Goal: Information Seeking & Learning: Learn about a topic

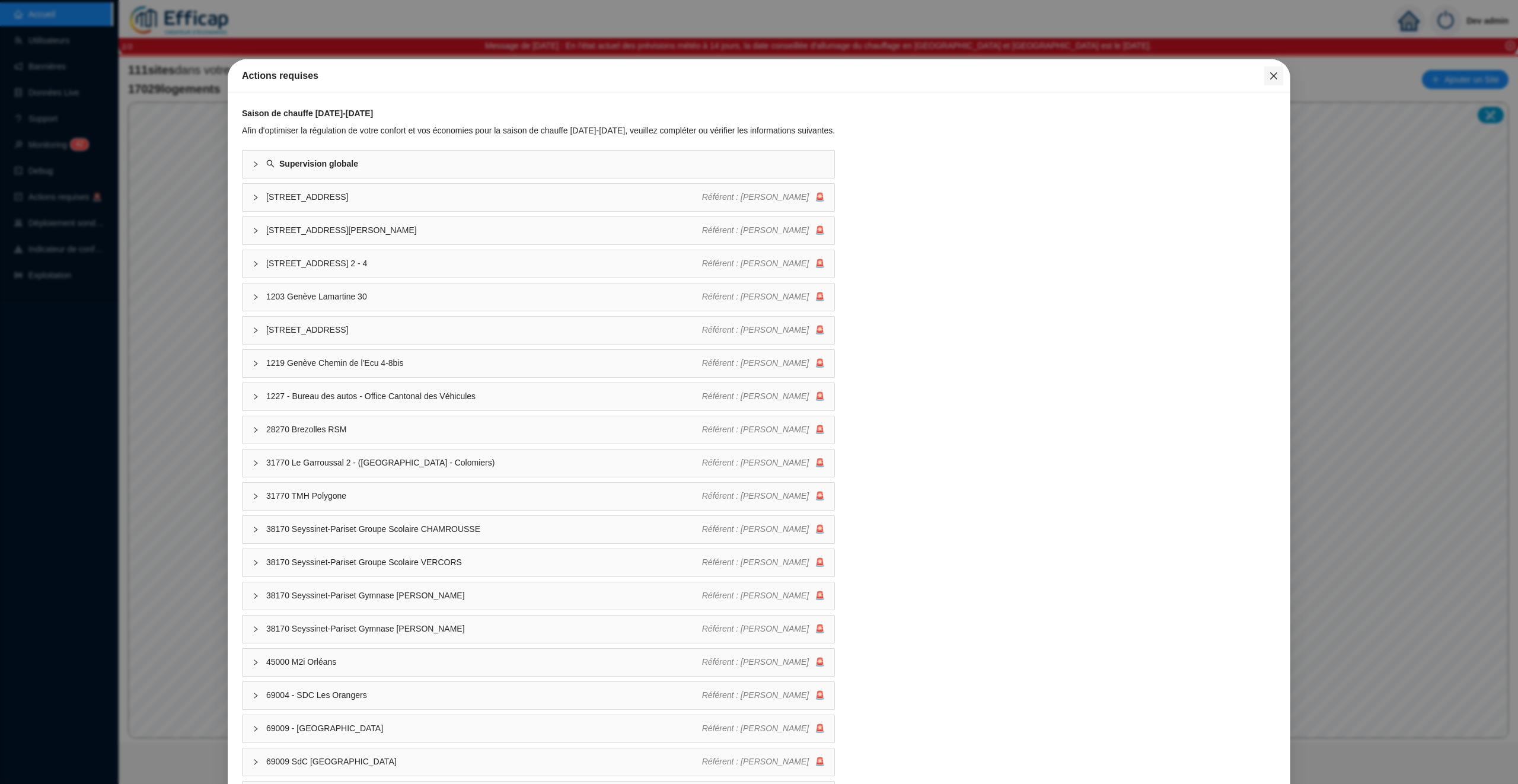
click at [1268, 78] on span "Fermer" at bounding box center [1274, 75] width 19 height 10
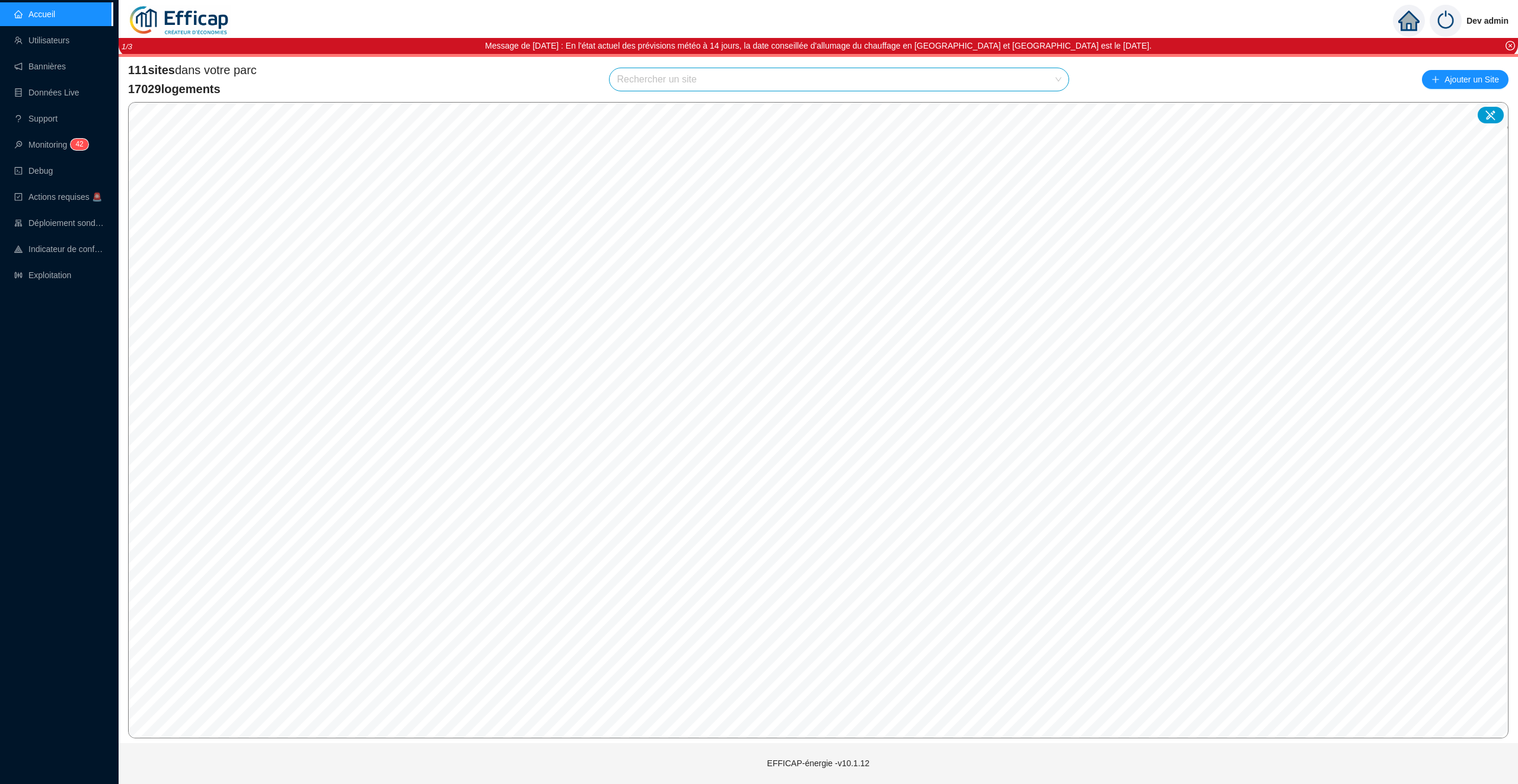
click at [748, 91] on div "Rechercher un site" at bounding box center [839, 79] width 460 height 23
click at [737, 83] on input "search" at bounding box center [833, 79] width 434 height 23
type input "n"
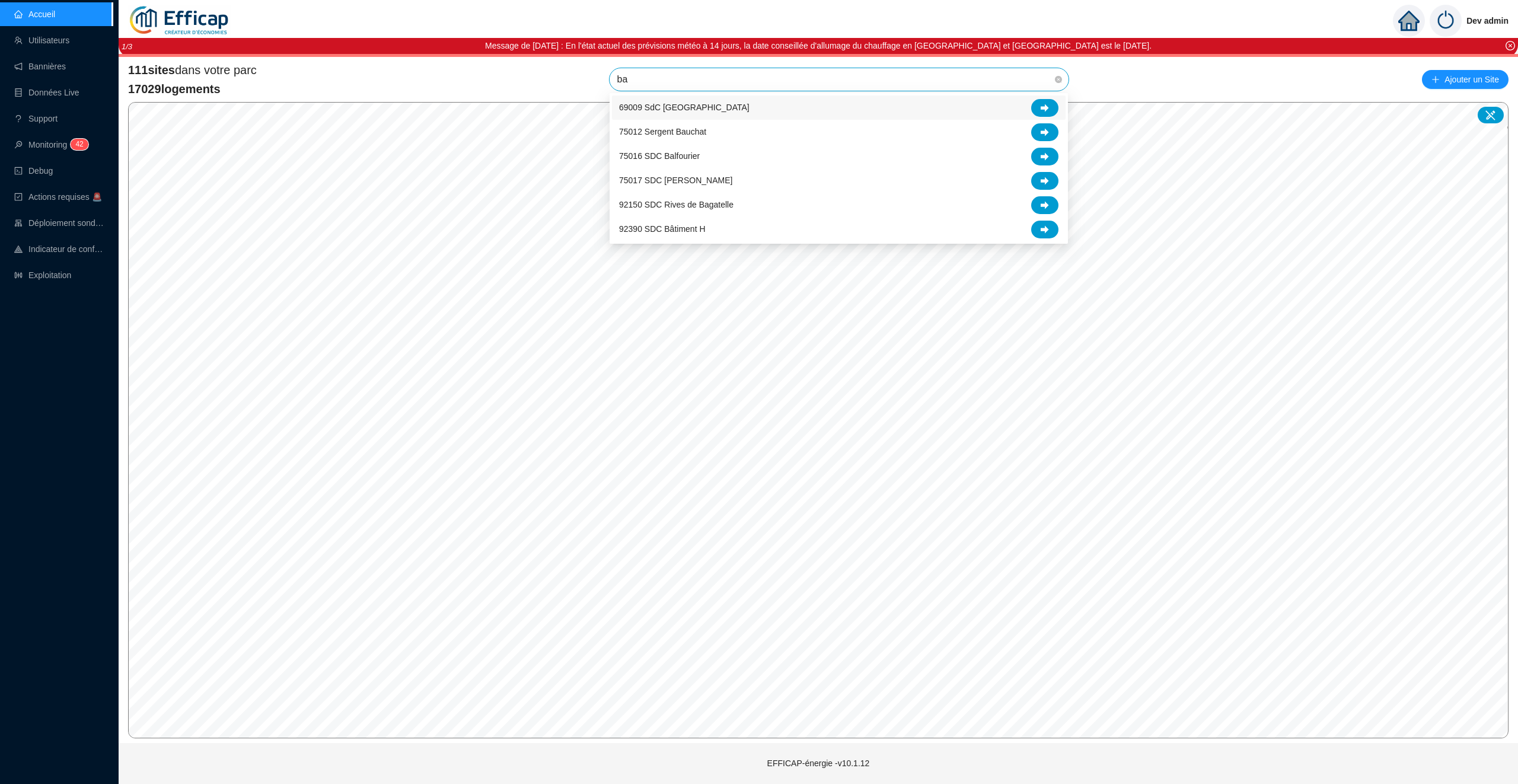
type input "bag"
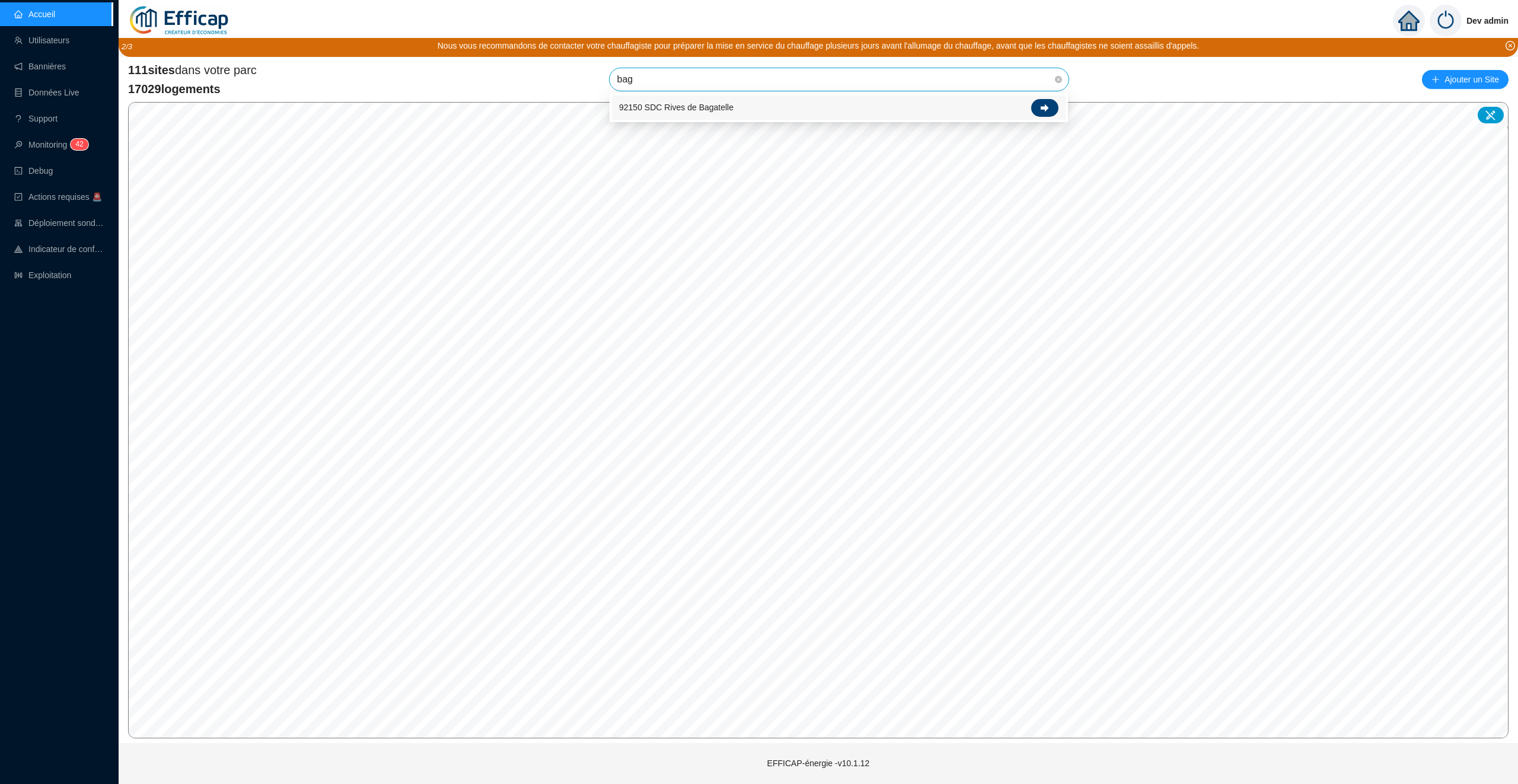
click at [1044, 105] on icon at bounding box center [1044, 108] width 8 height 8
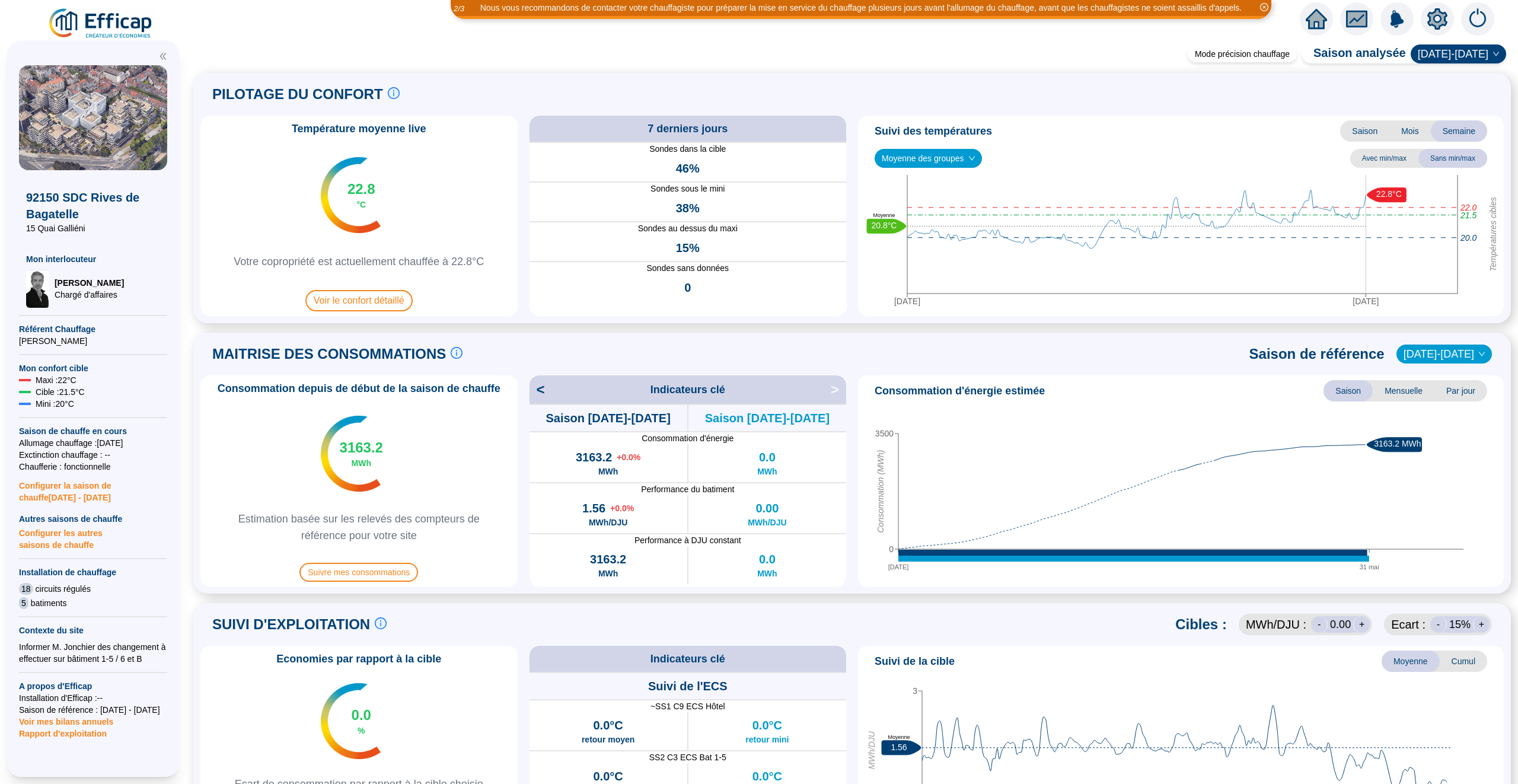
click at [1363, 18] on icon "fund" at bounding box center [1357, 19] width 18 height 14
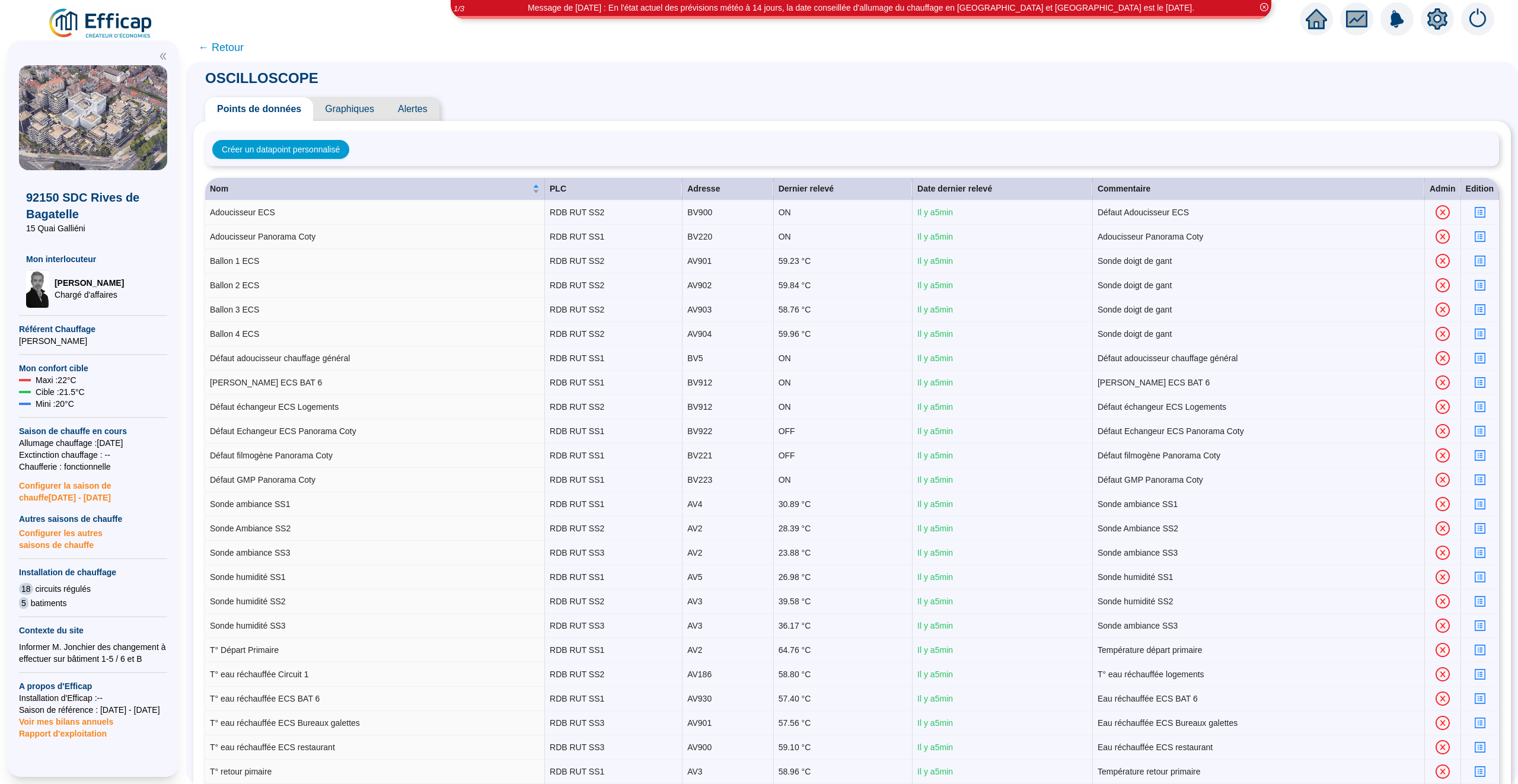
click at [330, 101] on span "Graphiques" at bounding box center [350, 109] width 73 height 23
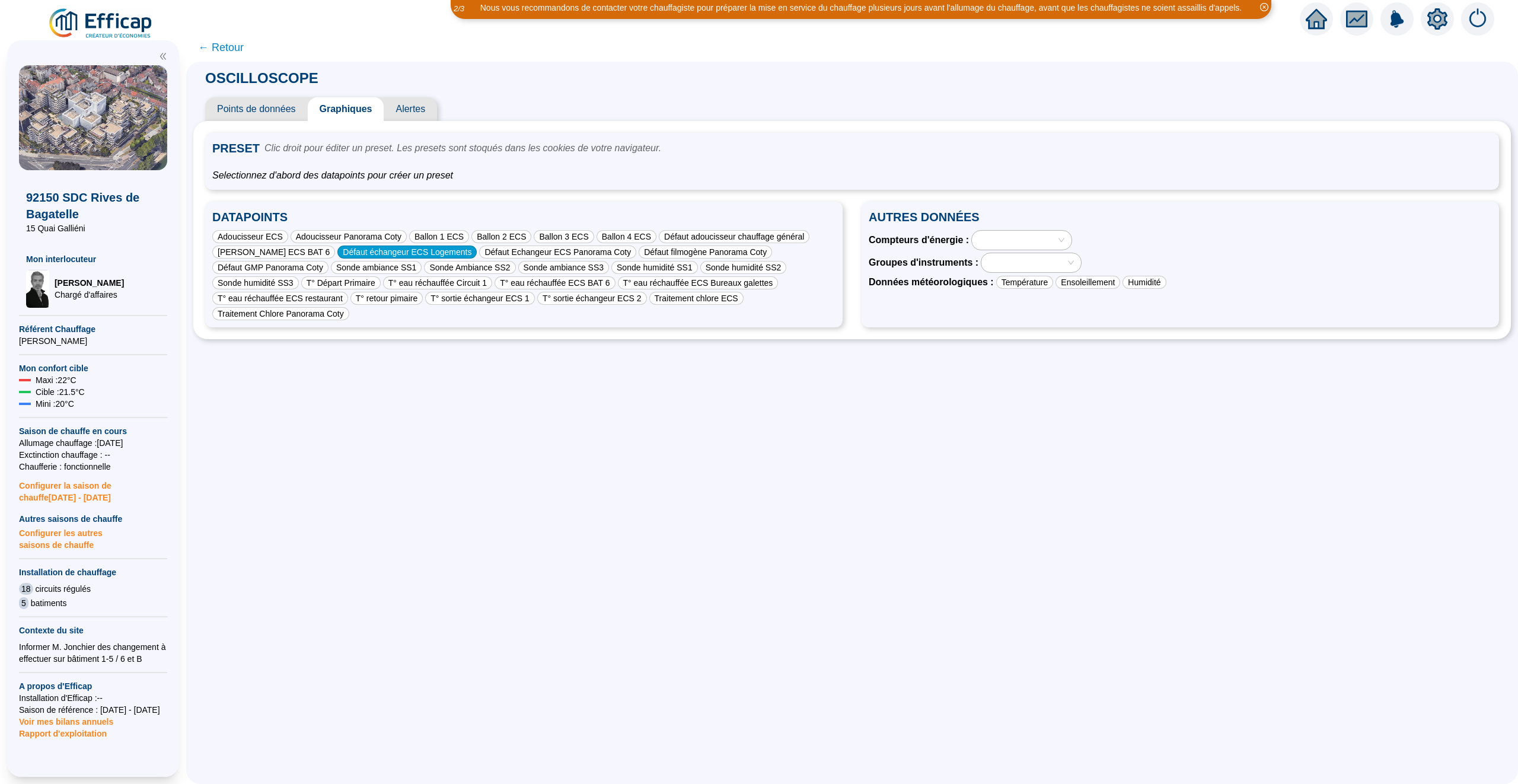
click at [382, 251] on div "Défaut échangeur ECS Logements" at bounding box center [407, 252] width 139 height 13
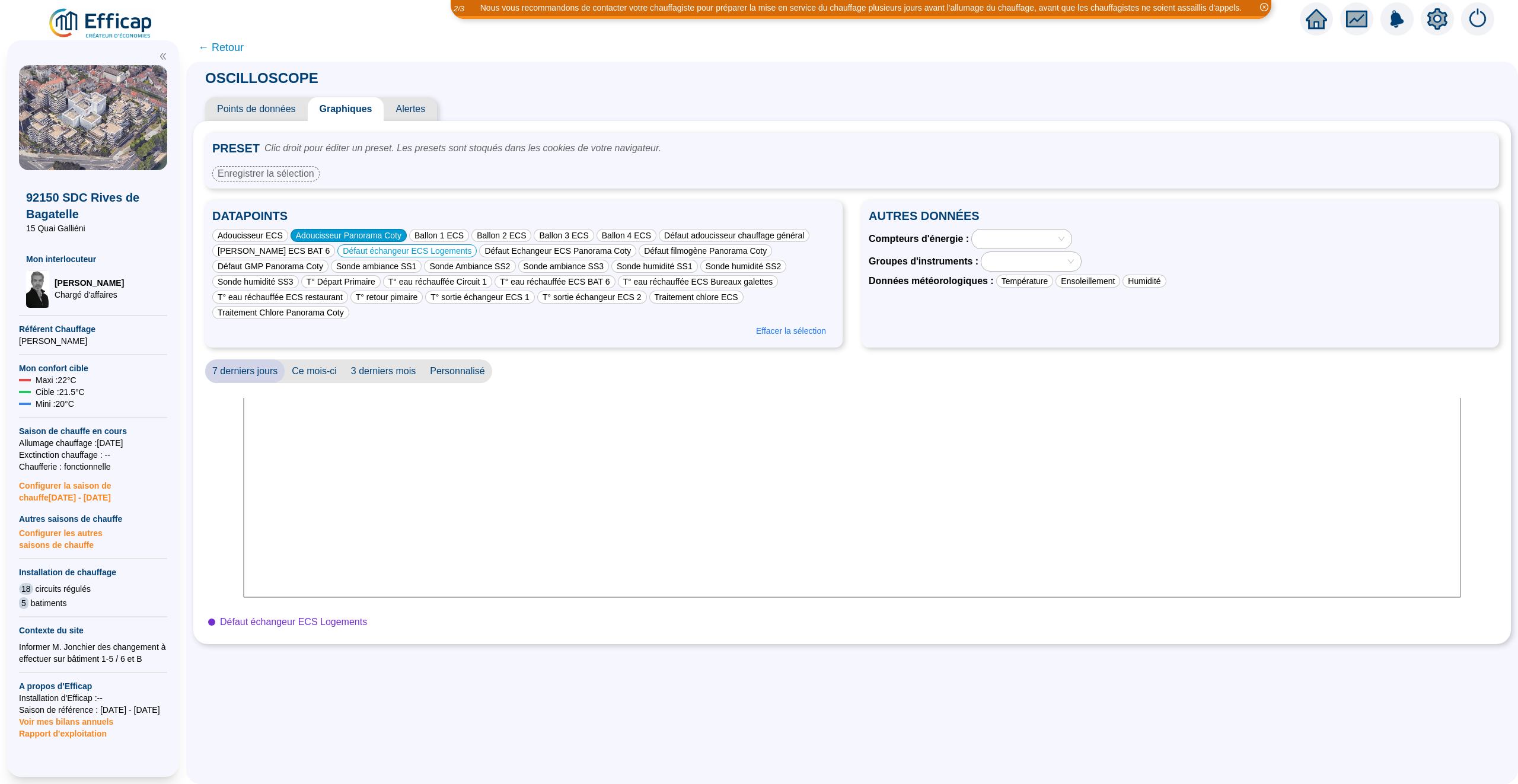
click at [358, 233] on div "Adoucisseur Panorama Coty" at bounding box center [349, 236] width 116 height 13
click at [792, 332] on span "Effacer la sélection" at bounding box center [792, 331] width 70 height 12
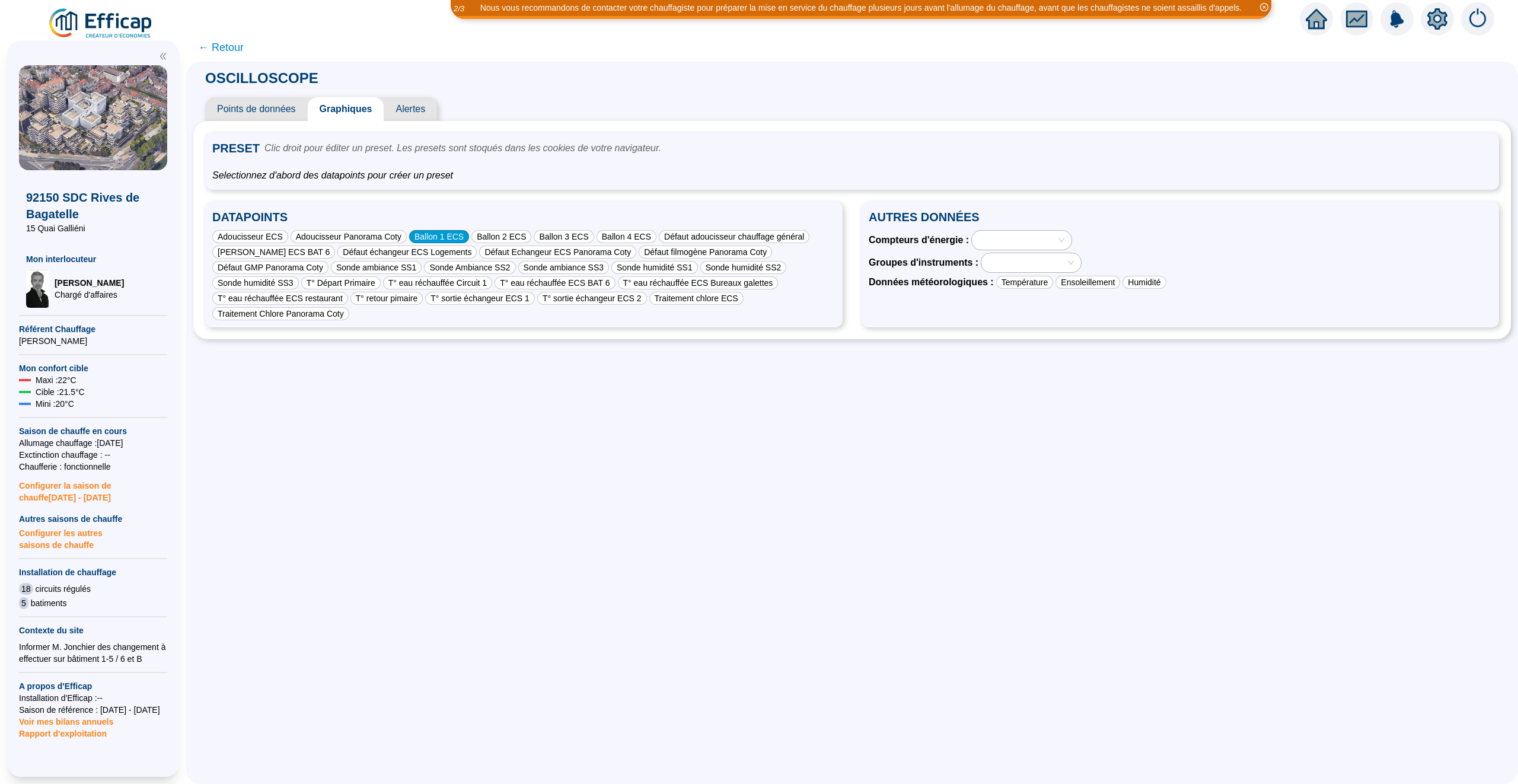
click at [460, 236] on div "Ballon 1 ECS" at bounding box center [439, 236] width 60 height 13
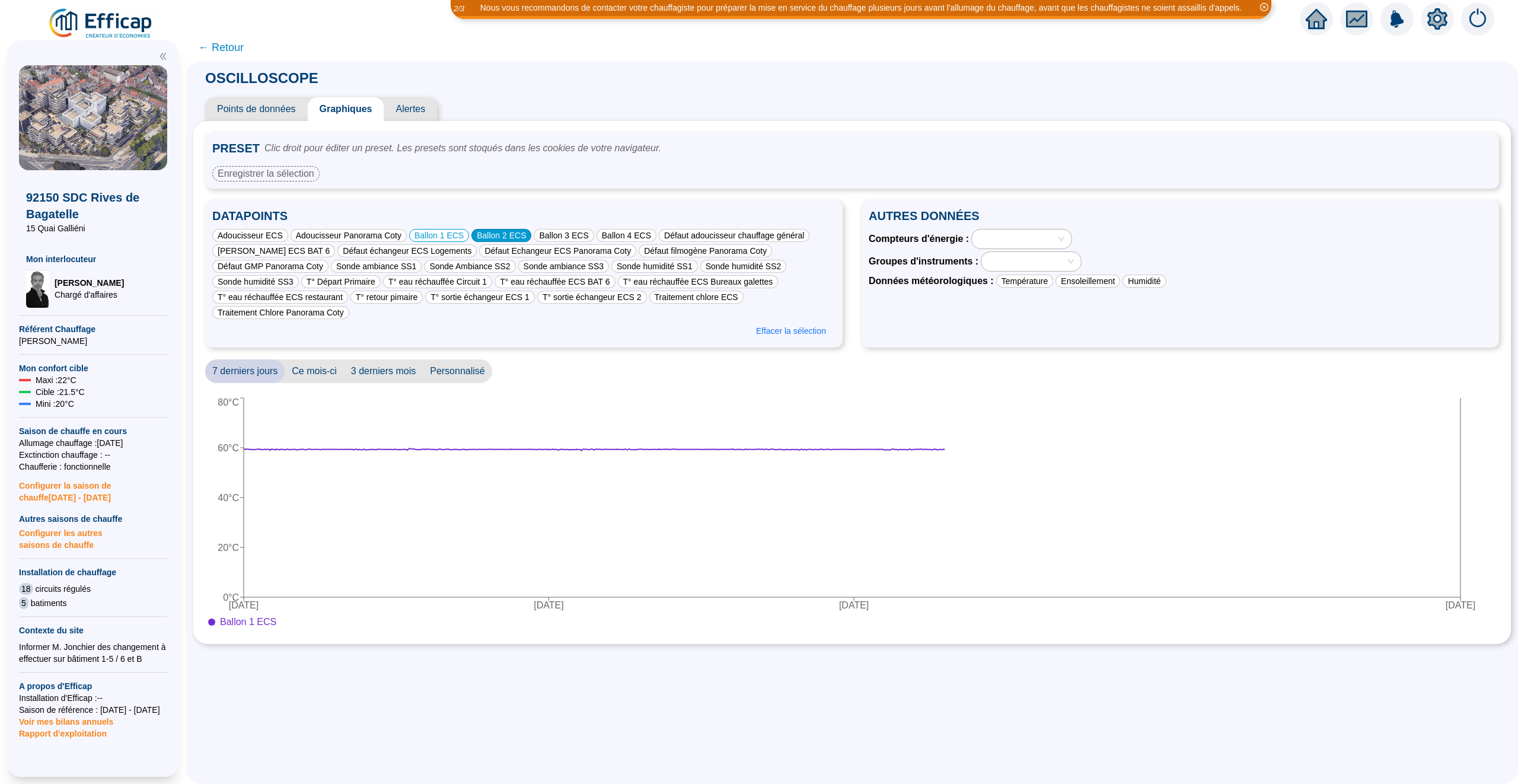
click at [507, 235] on div "Ballon 2 ECS" at bounding box center [502, 236] width 60 height 13
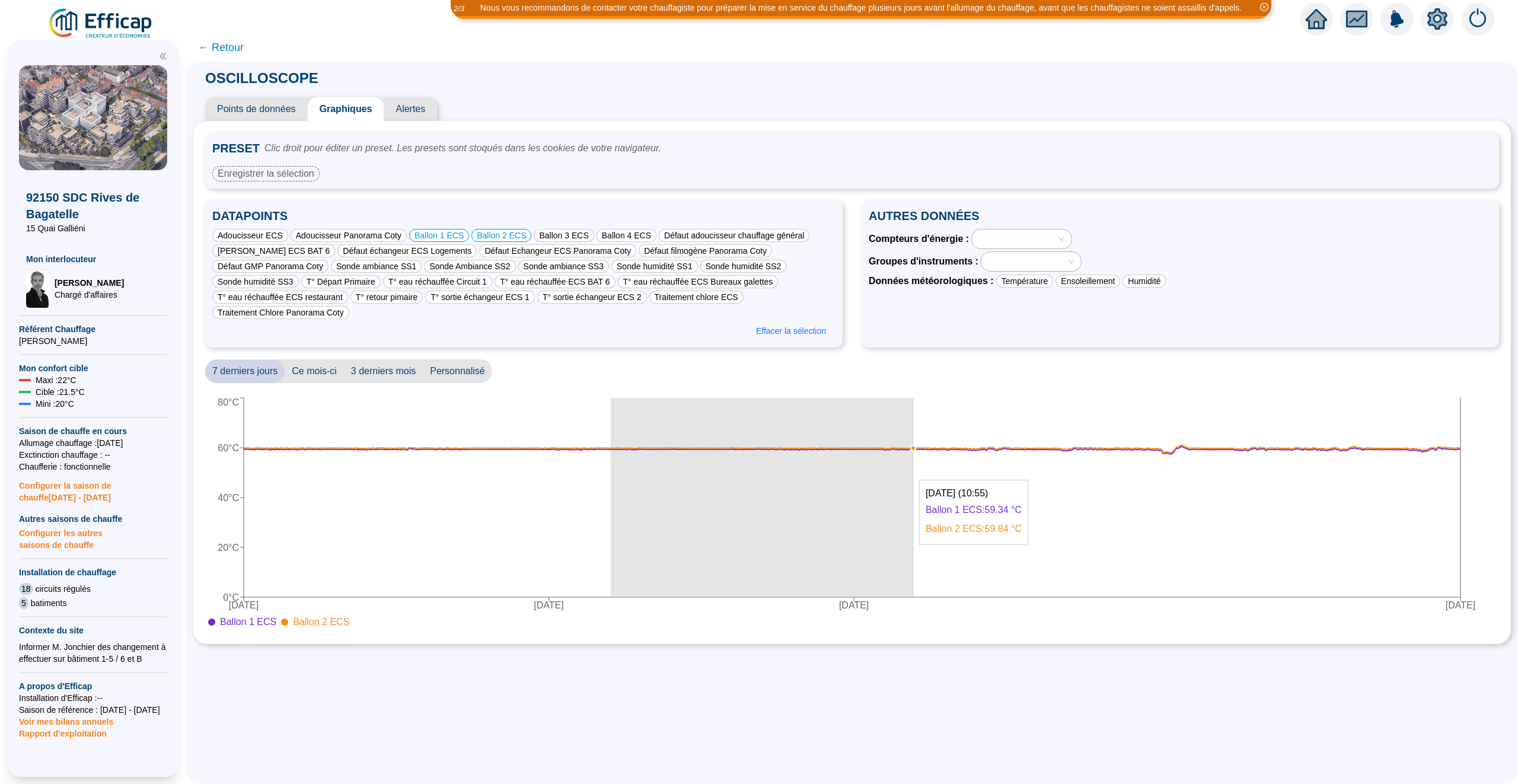
drag, startPoint x: 611, startPoint y: 477, endPoint x: 913, endPoint y: 477, distance: 302.0
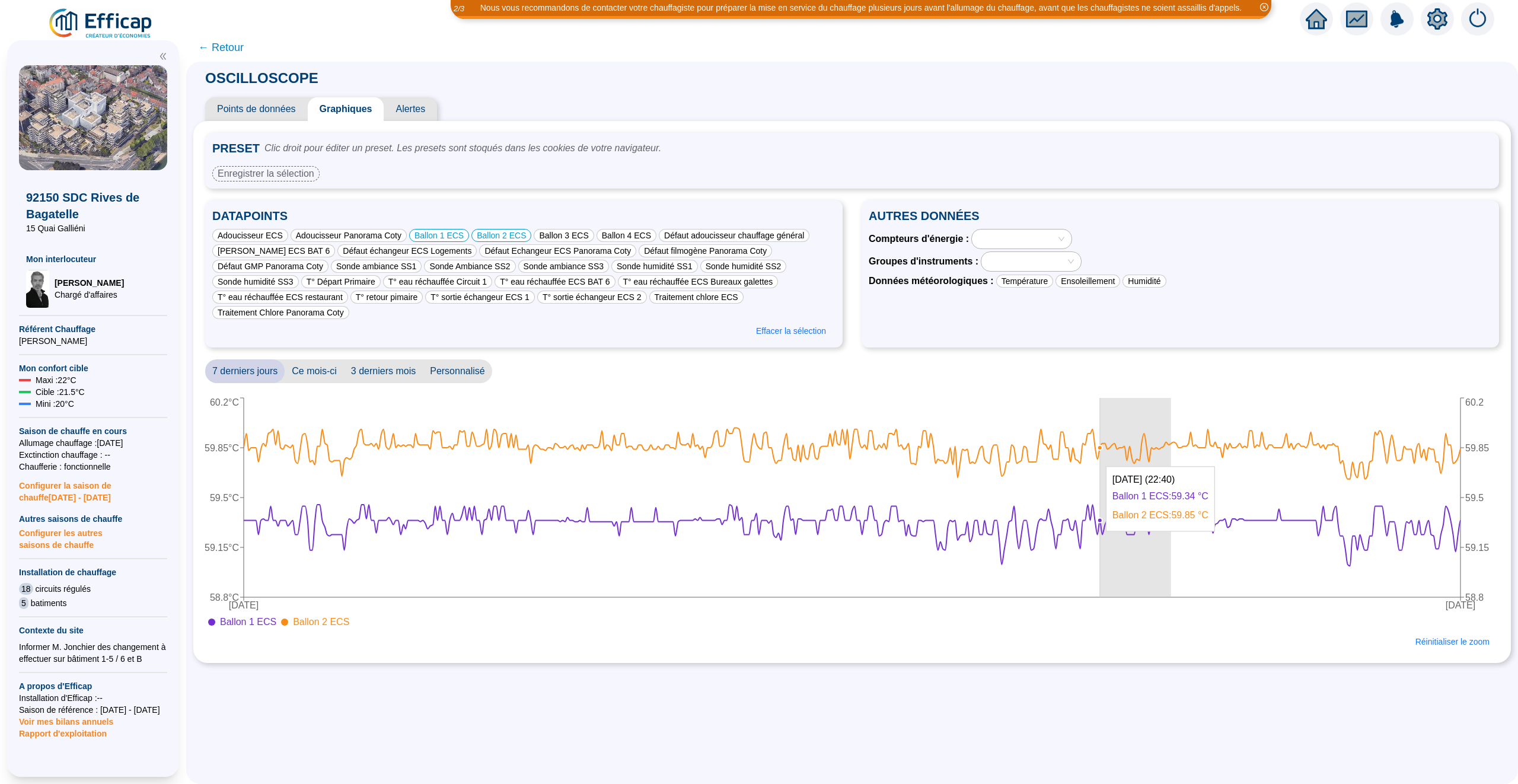
drag, startPoint x: 1099, startPoint y: 541, endPoint x: 872, endPoint y: 541, distance: 227.0
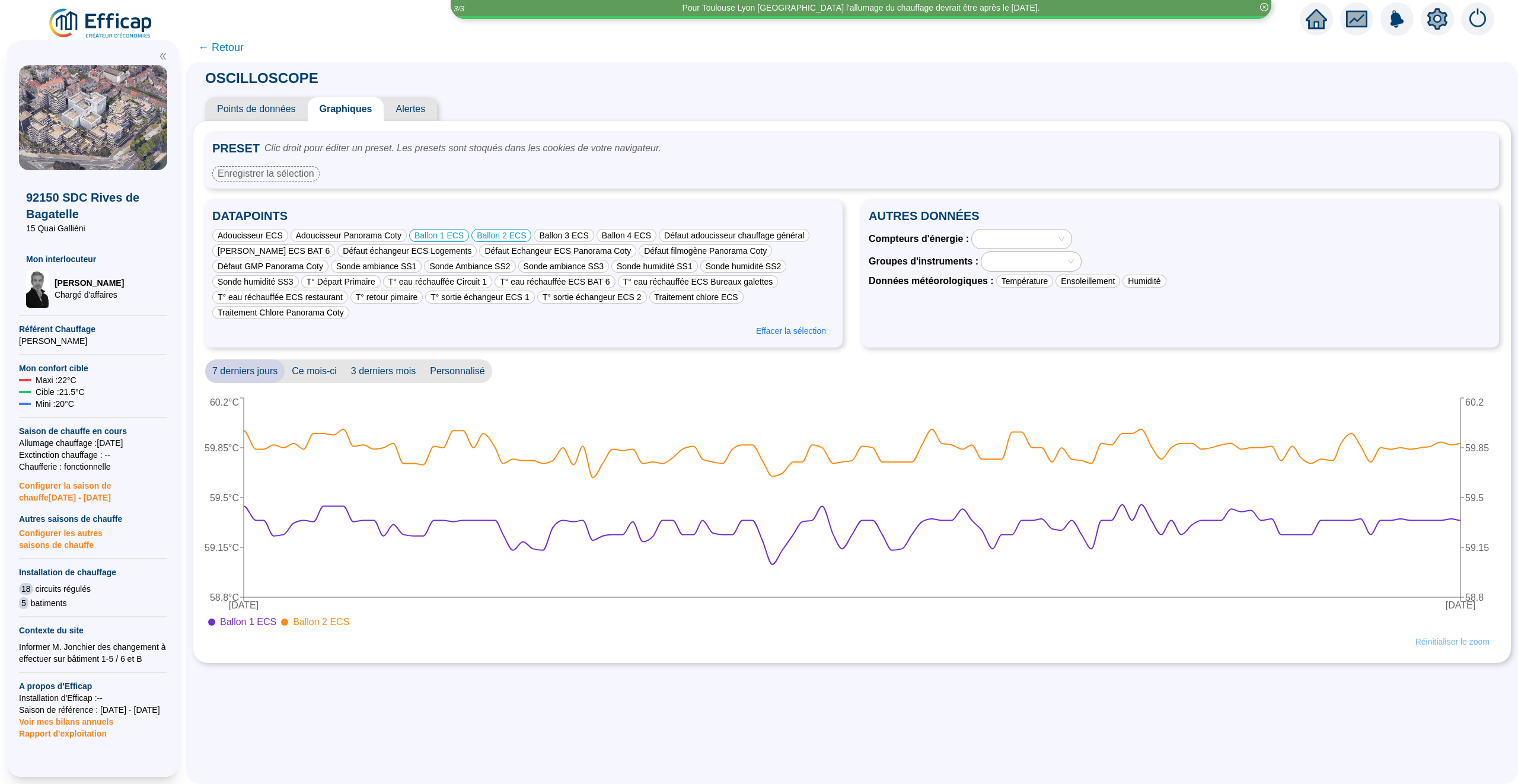
click at [1445, 643] on span "Réinitialiser le zoom" at bounding box center [1452, 641] width 74 height 12
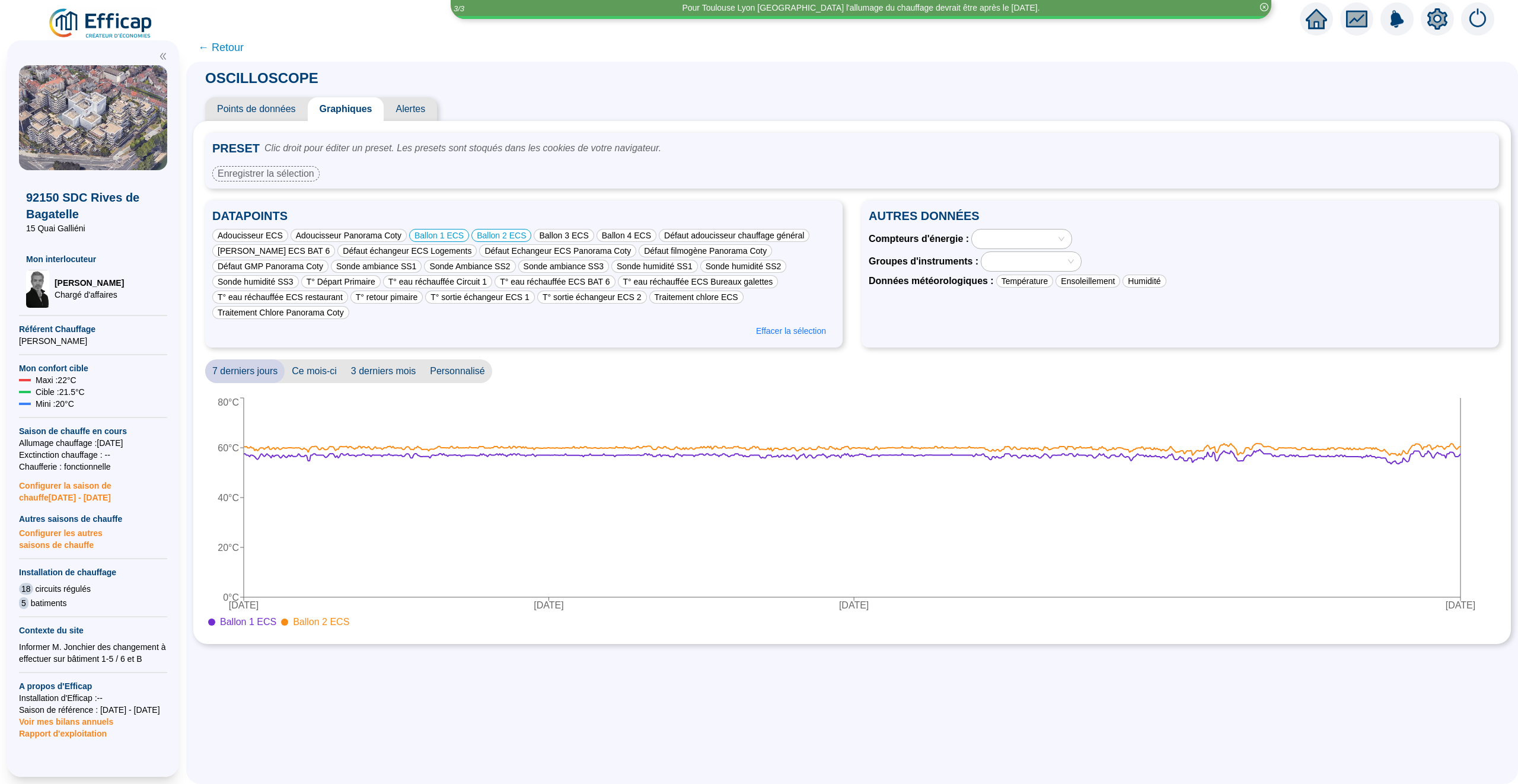
click at [1015, 242] on div at bounding box center [1016, 239] width 83 height 17
click at [1123, 254] on div "Groupes d'instruments :" at bounding box center [1180, 261] width 623 height 20
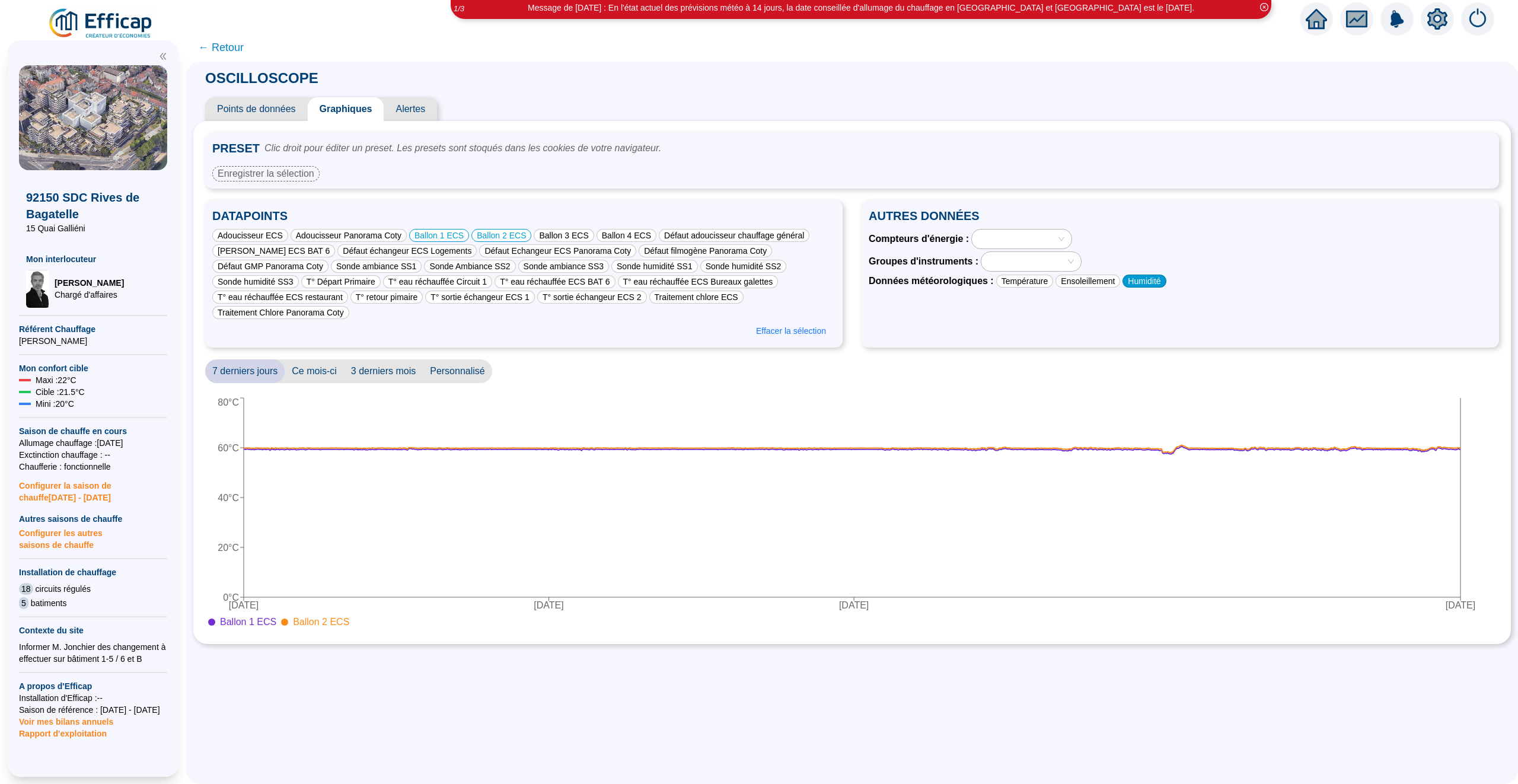
click at [1154, 277] on div "Humidité" at bounding box center [1144, 281] width 43 height 13
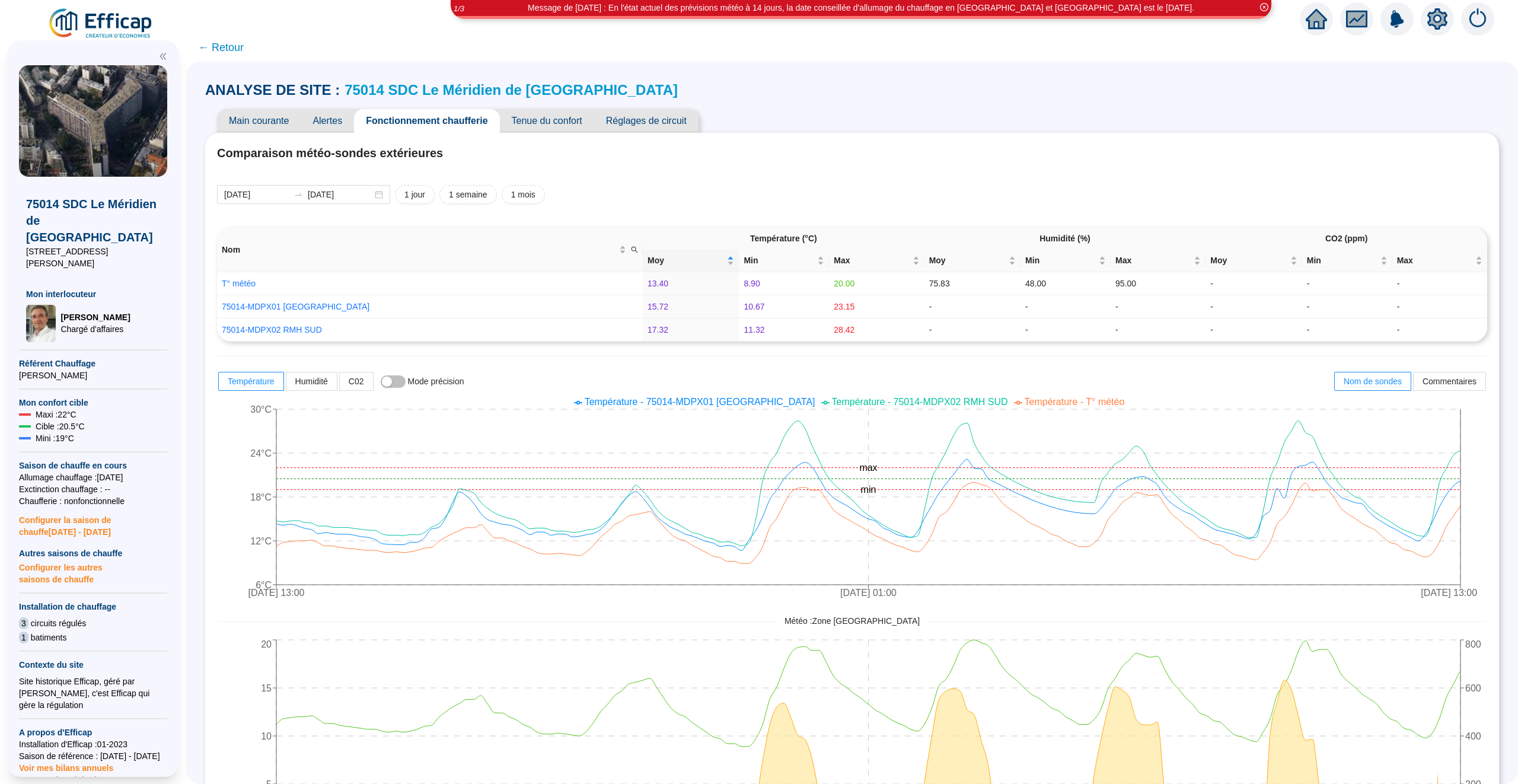
click at [434, 96] on link "75014 SDC Le Méridien de [GEOGRAPHIC_DATA]" at bounding box center [511, 90] width 333 height 16
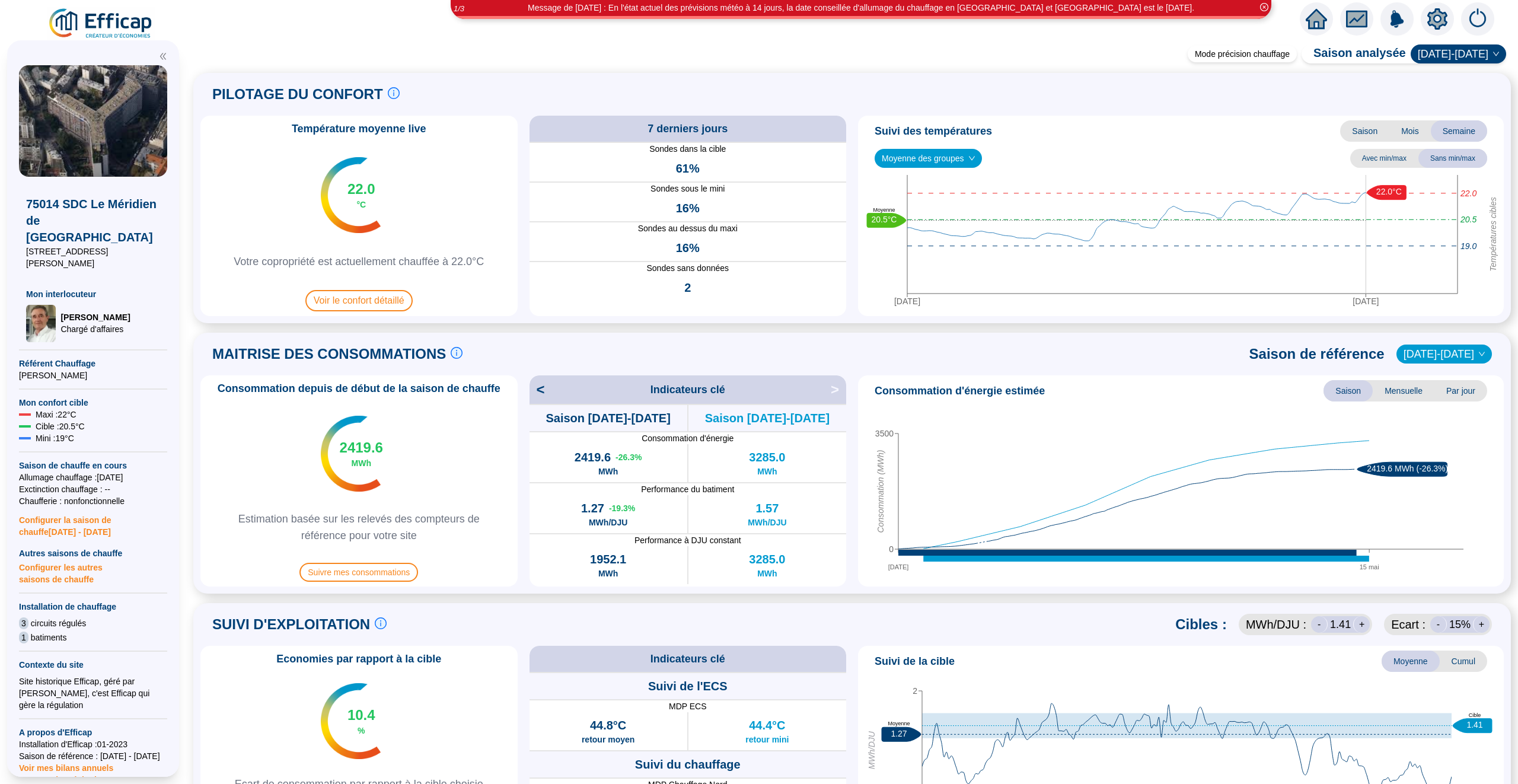
click at [523, 509] on div "Consommation depuis de début de la saison de chauffe 2419.6 MWh Estimation basé…" at bounding box center [852, 481] width 1303 height 211
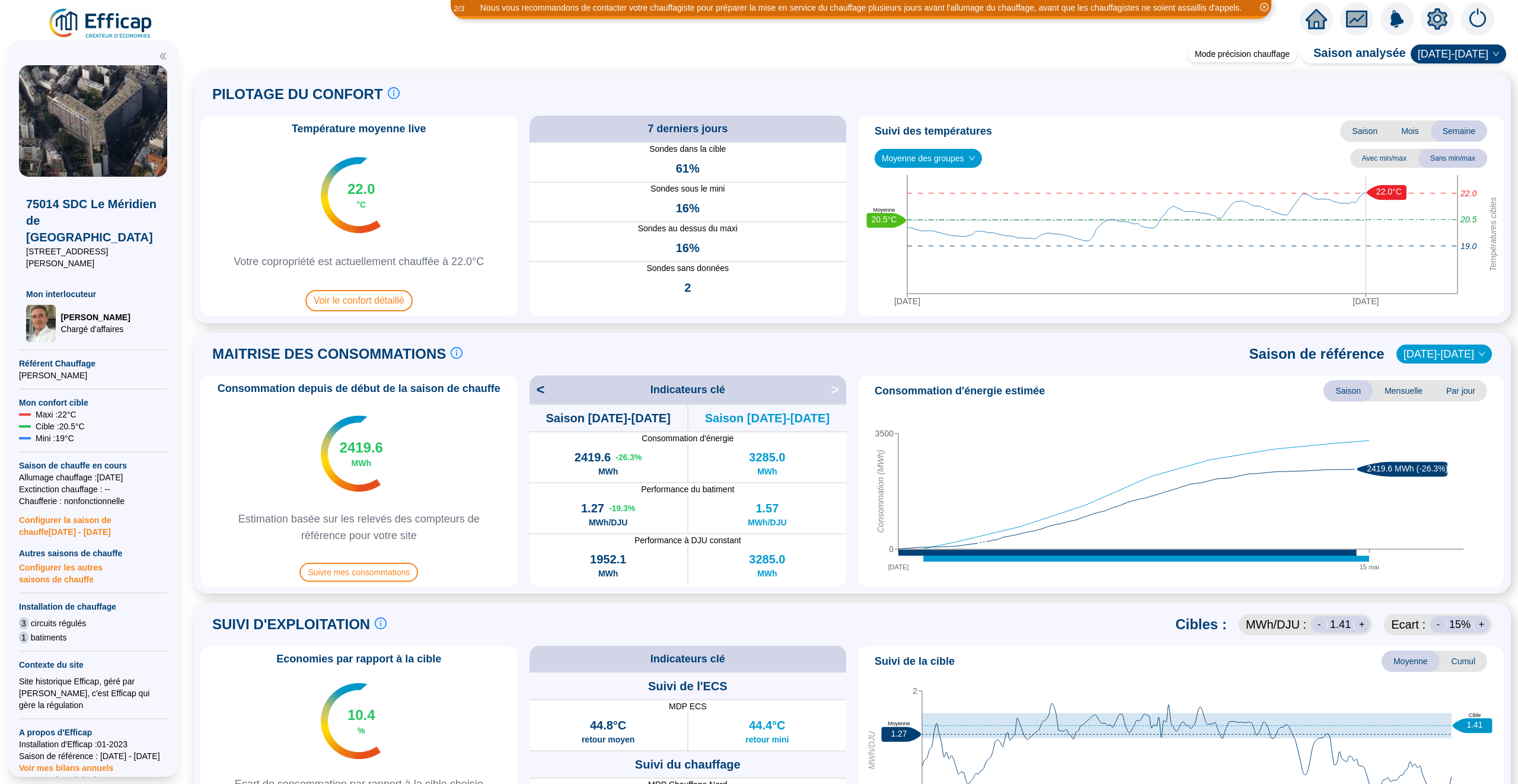
click at [1320, 20] on icon "home" at bounding box center [1316, 19] width 21 height 17
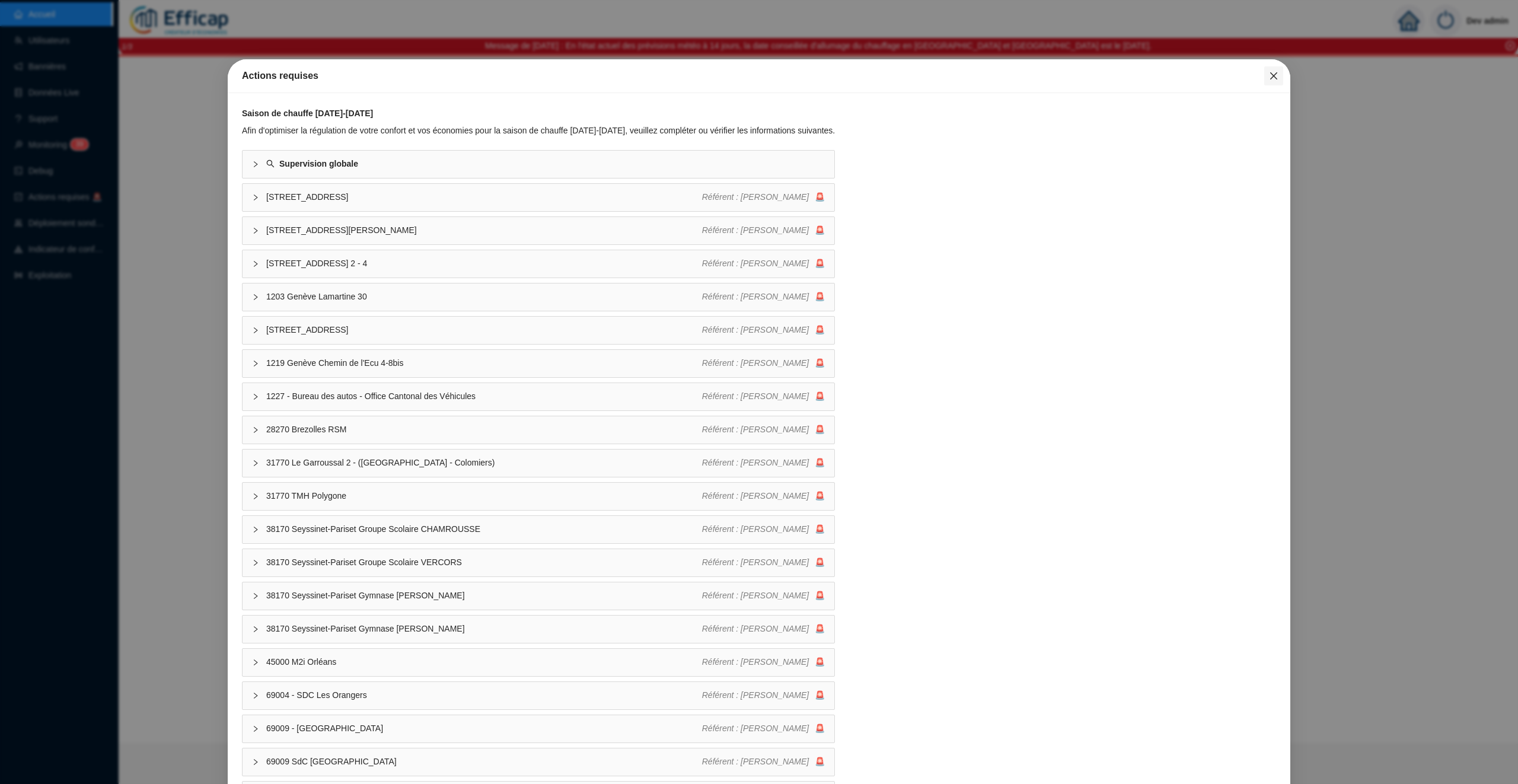
click at [1279, 72] on span "Fermer" at bounding box center [1274, 75] width 19 height 10
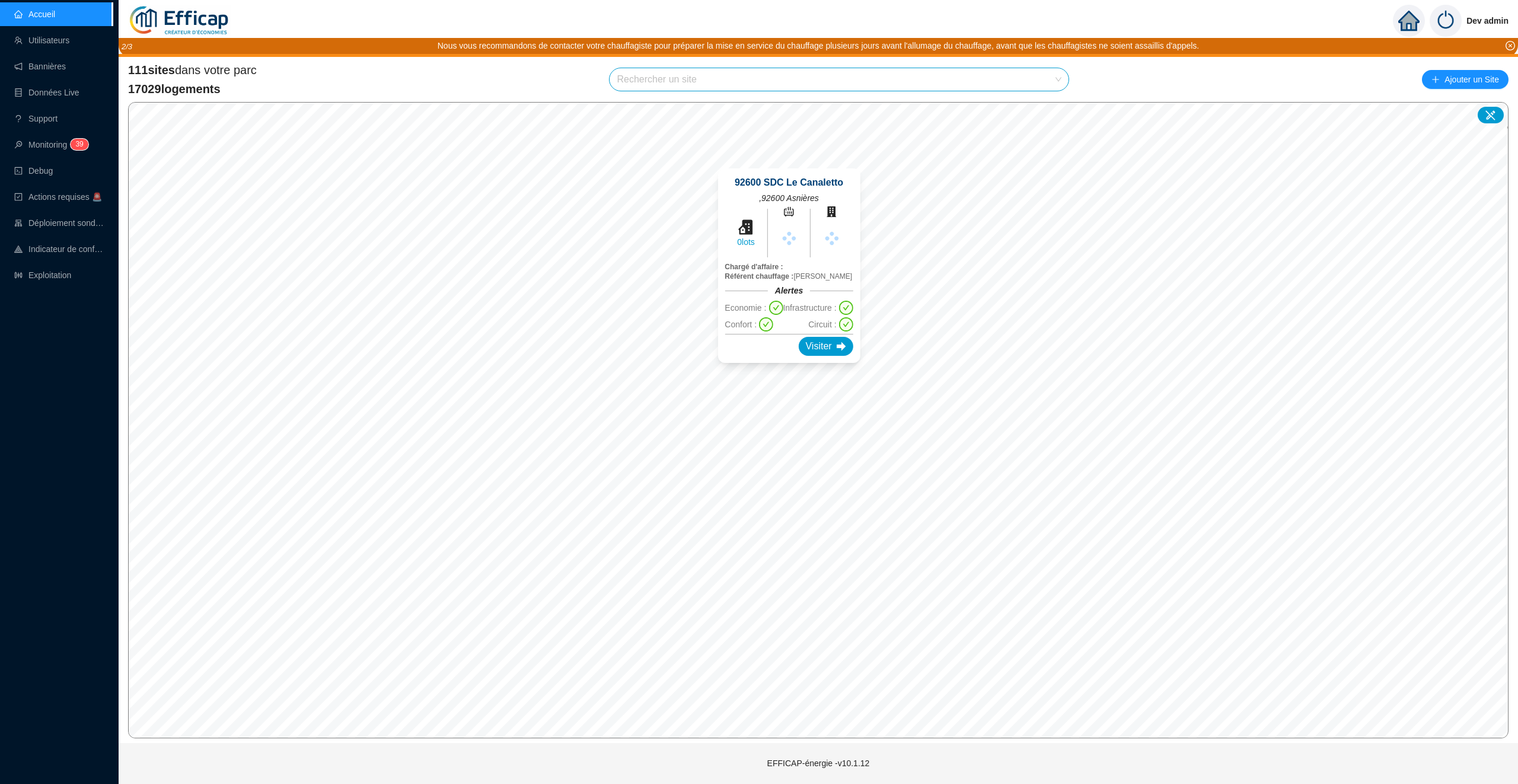
click at [694, 80] on input "search" at bounding box center [833, 79] width 434 height 23
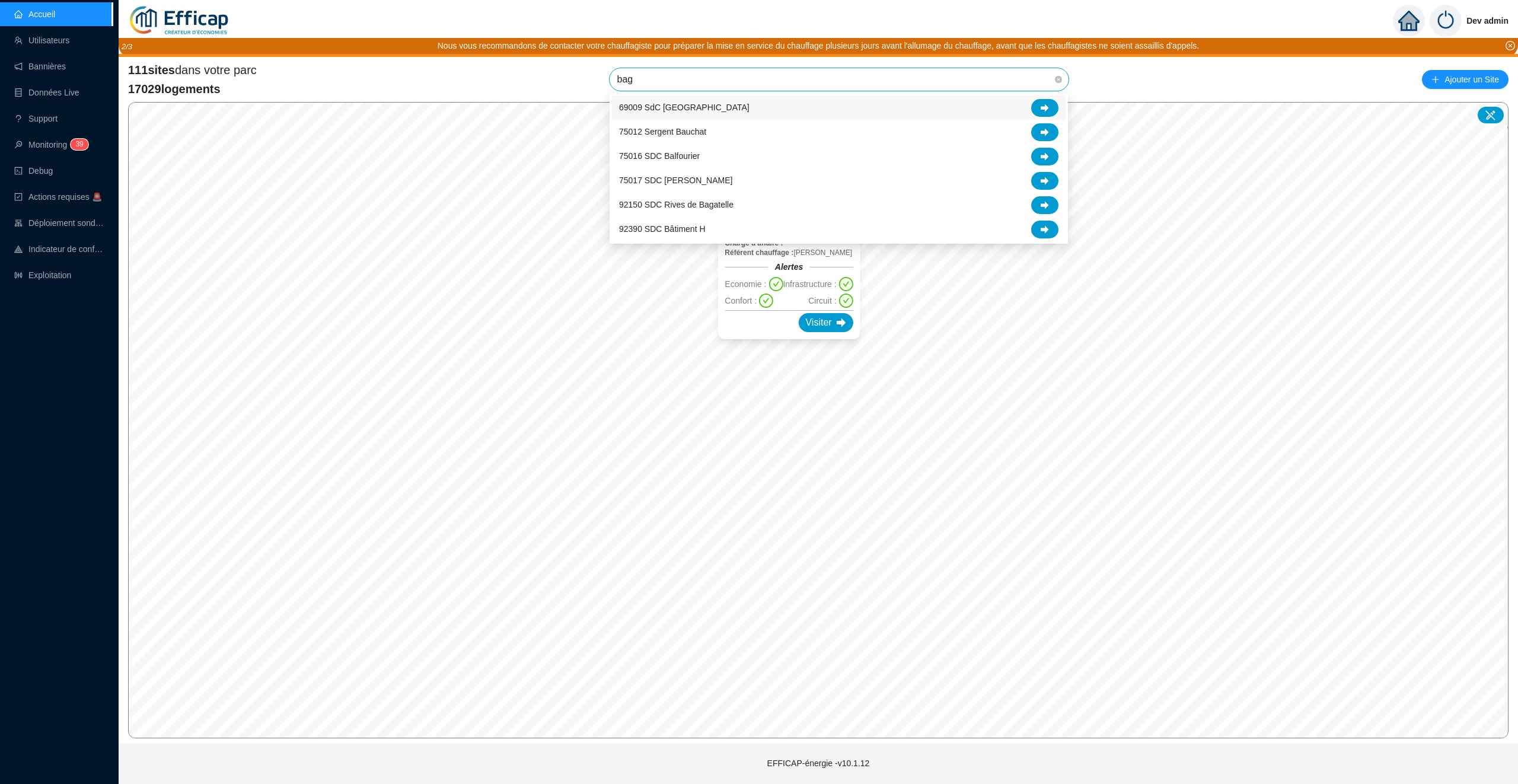
type input "baga"
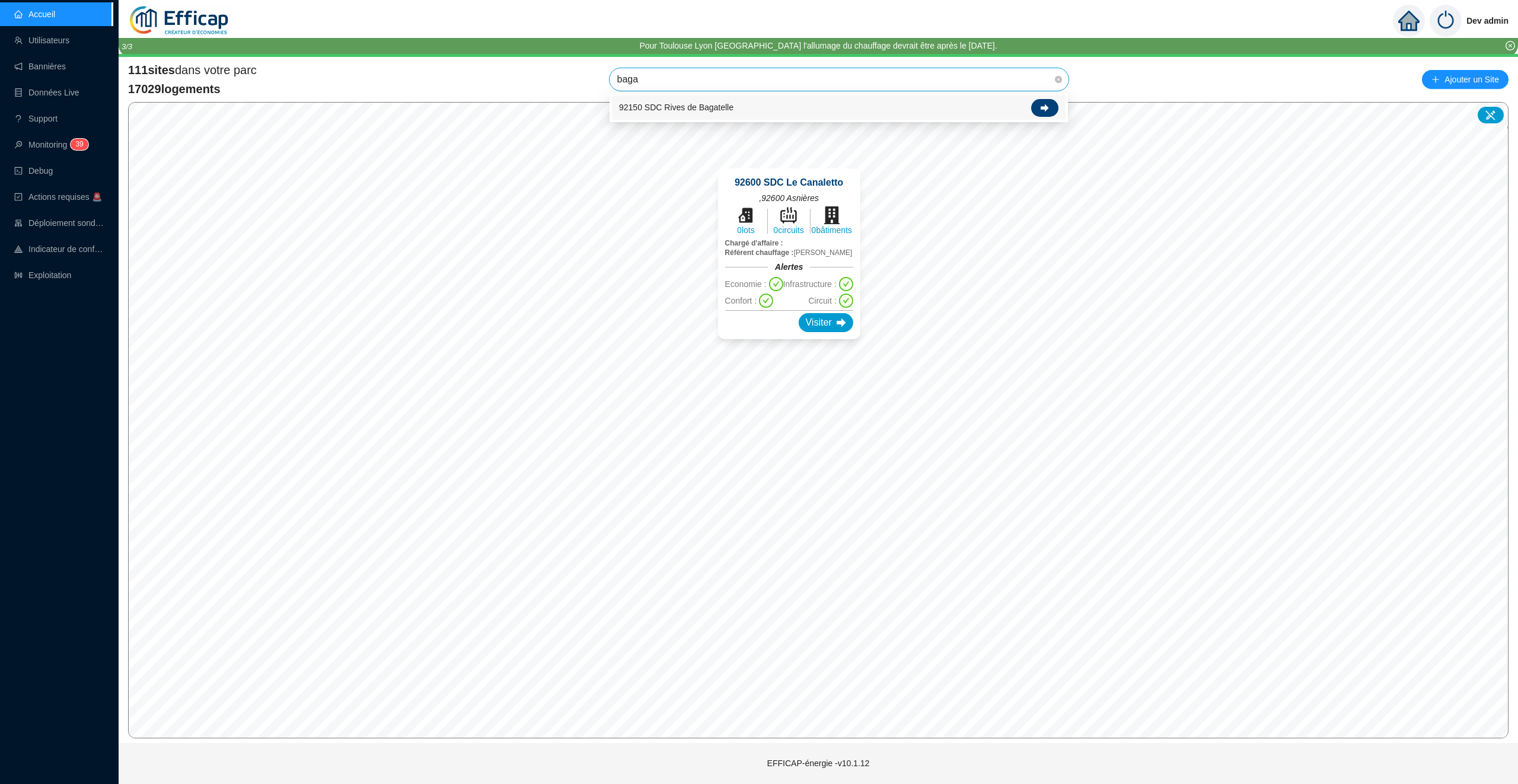
click at [1044, 111] on icon at bounding box center [1044, 108] width 8 height 8
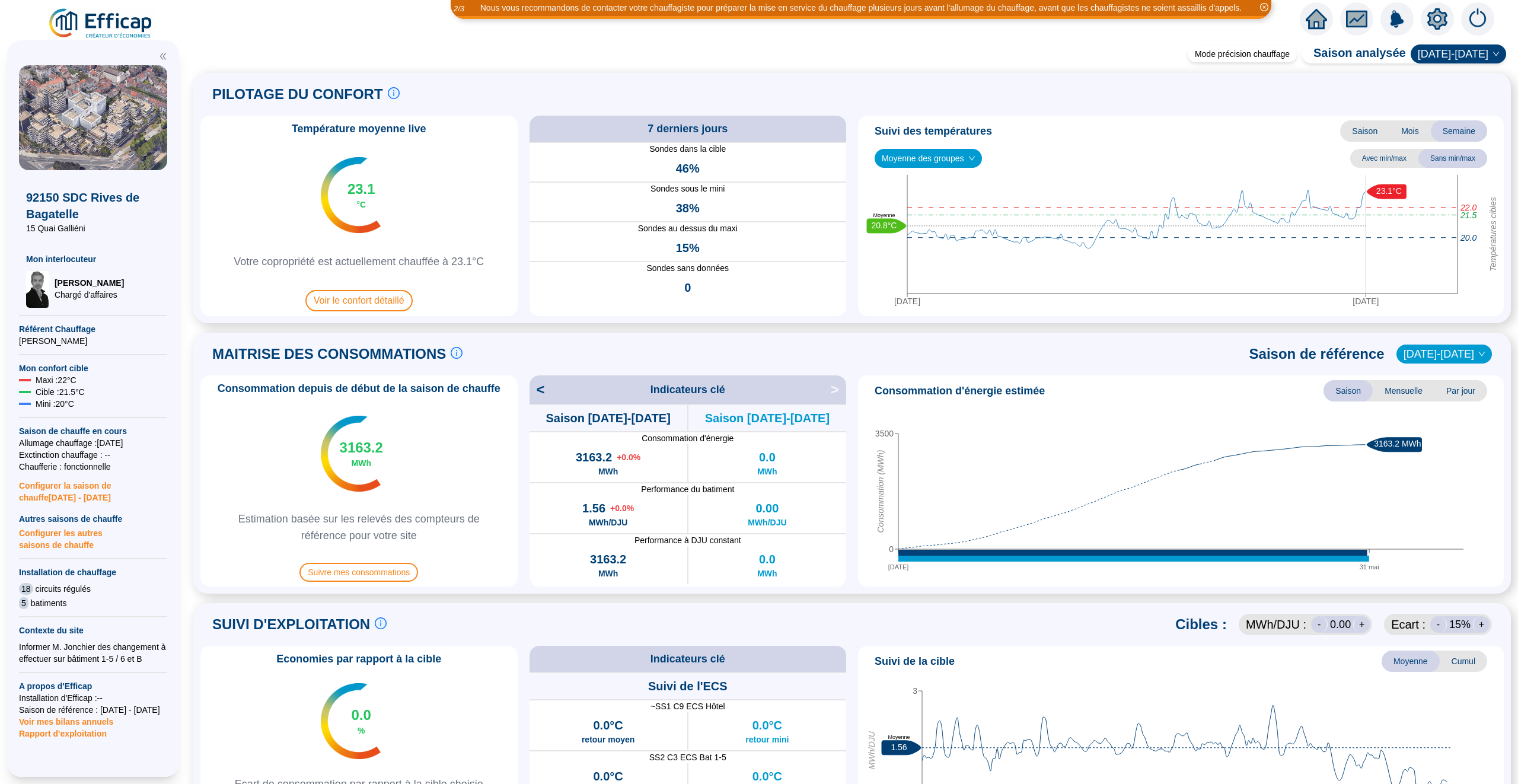
click at [1351, 18] on icon "fund" at bounding box center [1357, 19] width 18 height 14
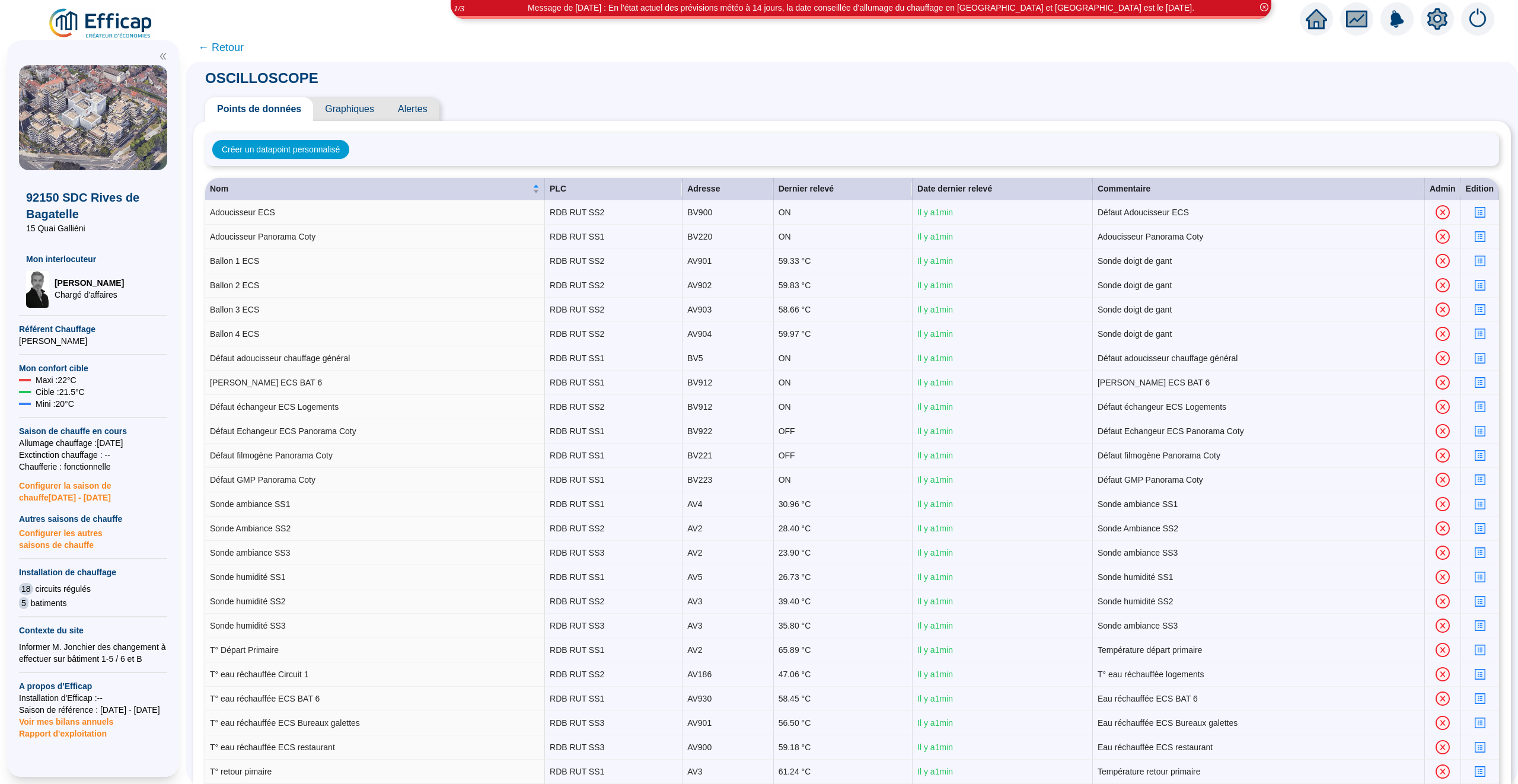
click at [231, 45] on span "← Retour" at bounding box center [220, 47] width 45 height 17
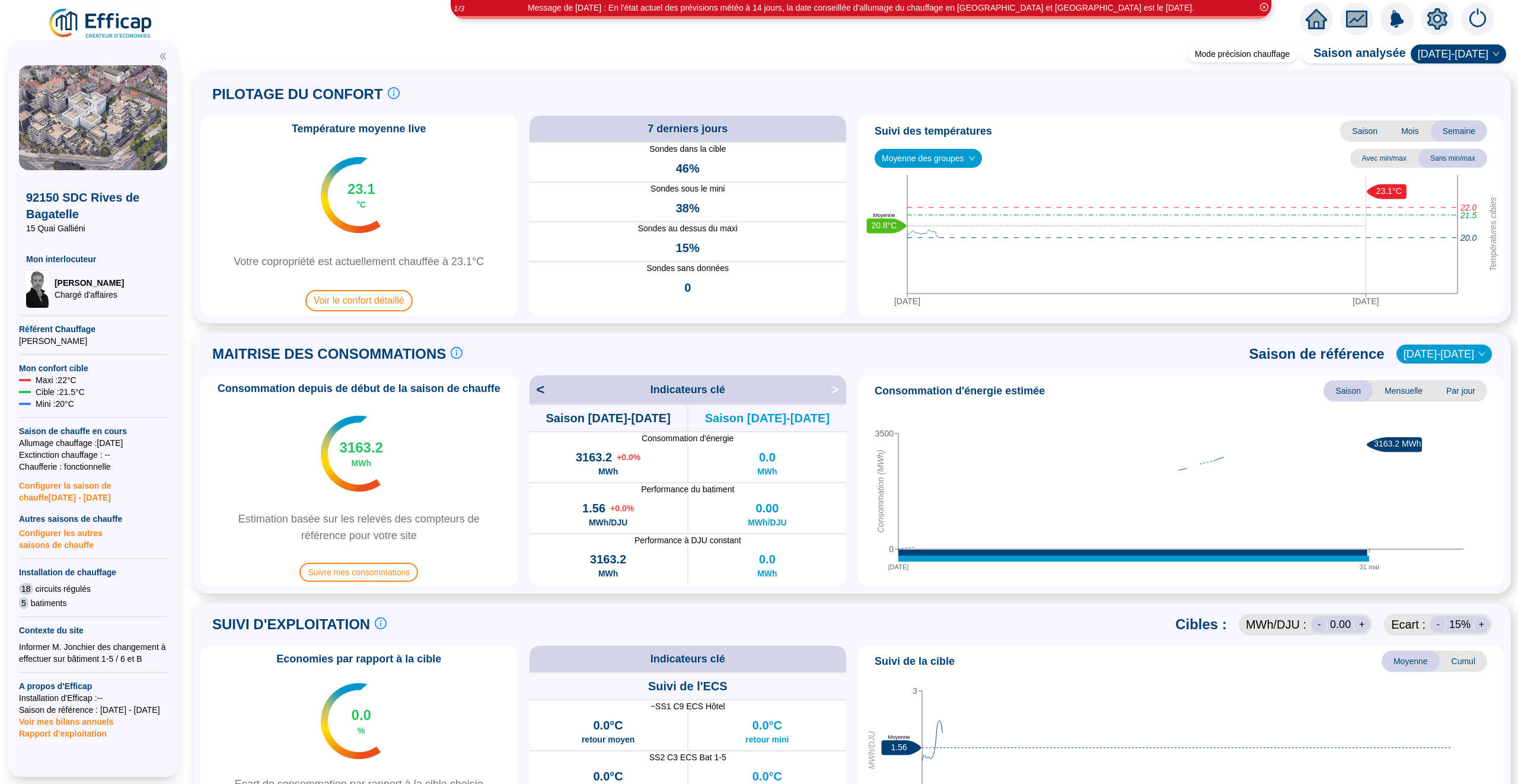
click at [225, 49] on div "Mode précision chauffage Saison analysée 2024-2025 PILOTAGE DU CONFORT Le pilot…" at bounding box center [852, 416] width 1332 height 734
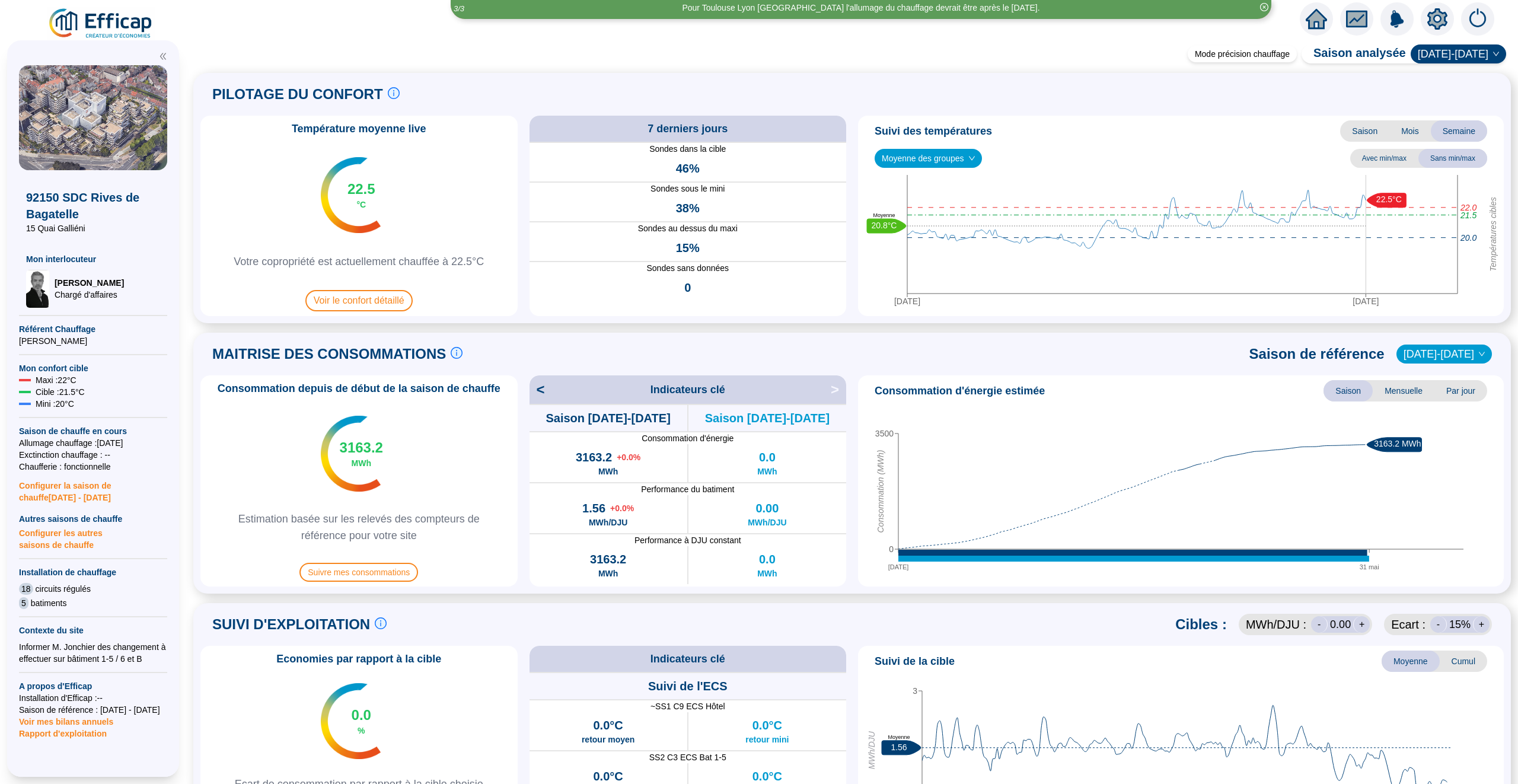
click at [1352, 17] on icon "fund" at bounding box center [1357, 19] width 18 height 14
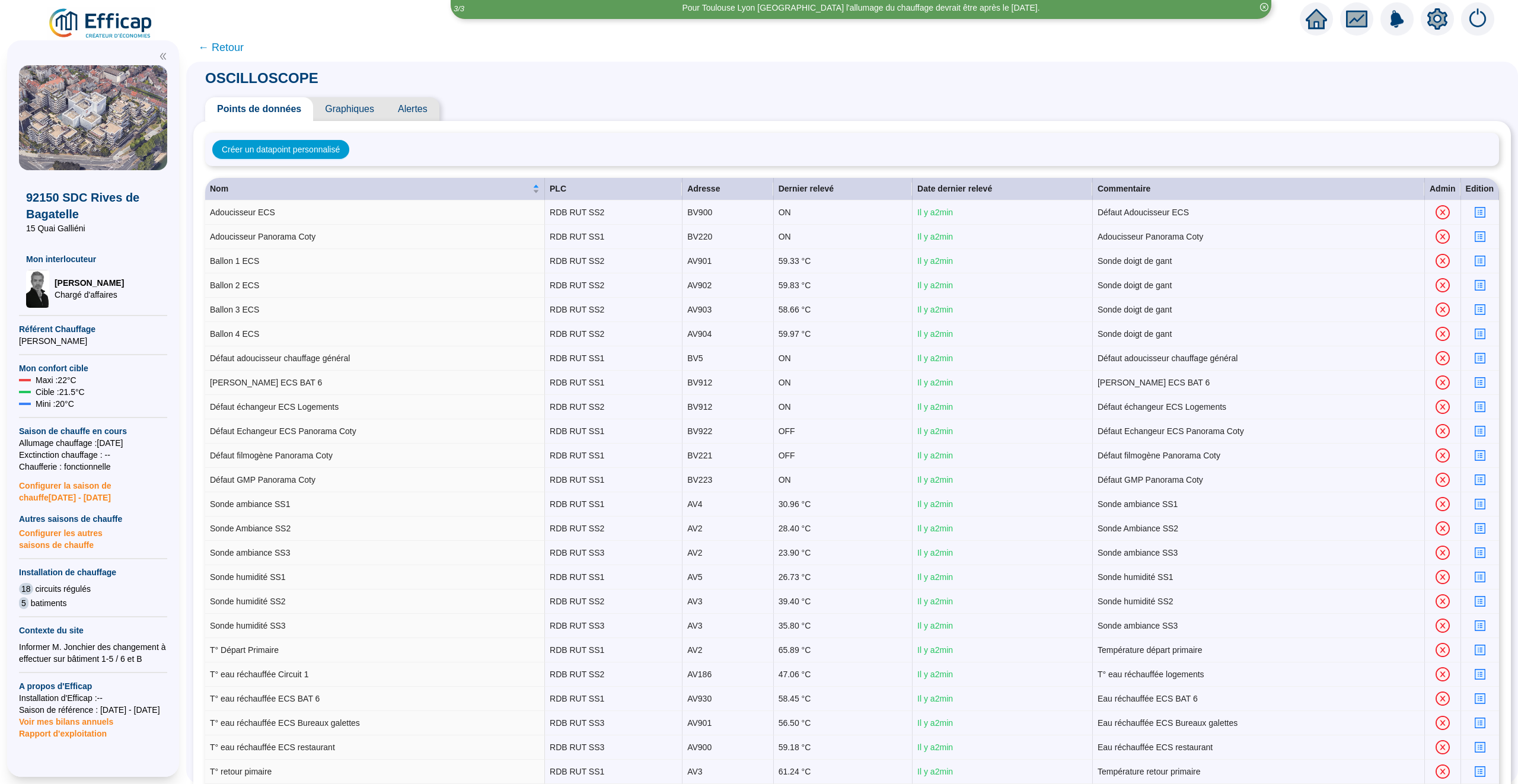
click at [351, 110] on span "Graphiques" at bounding box center [350, 109] width 73 height 23
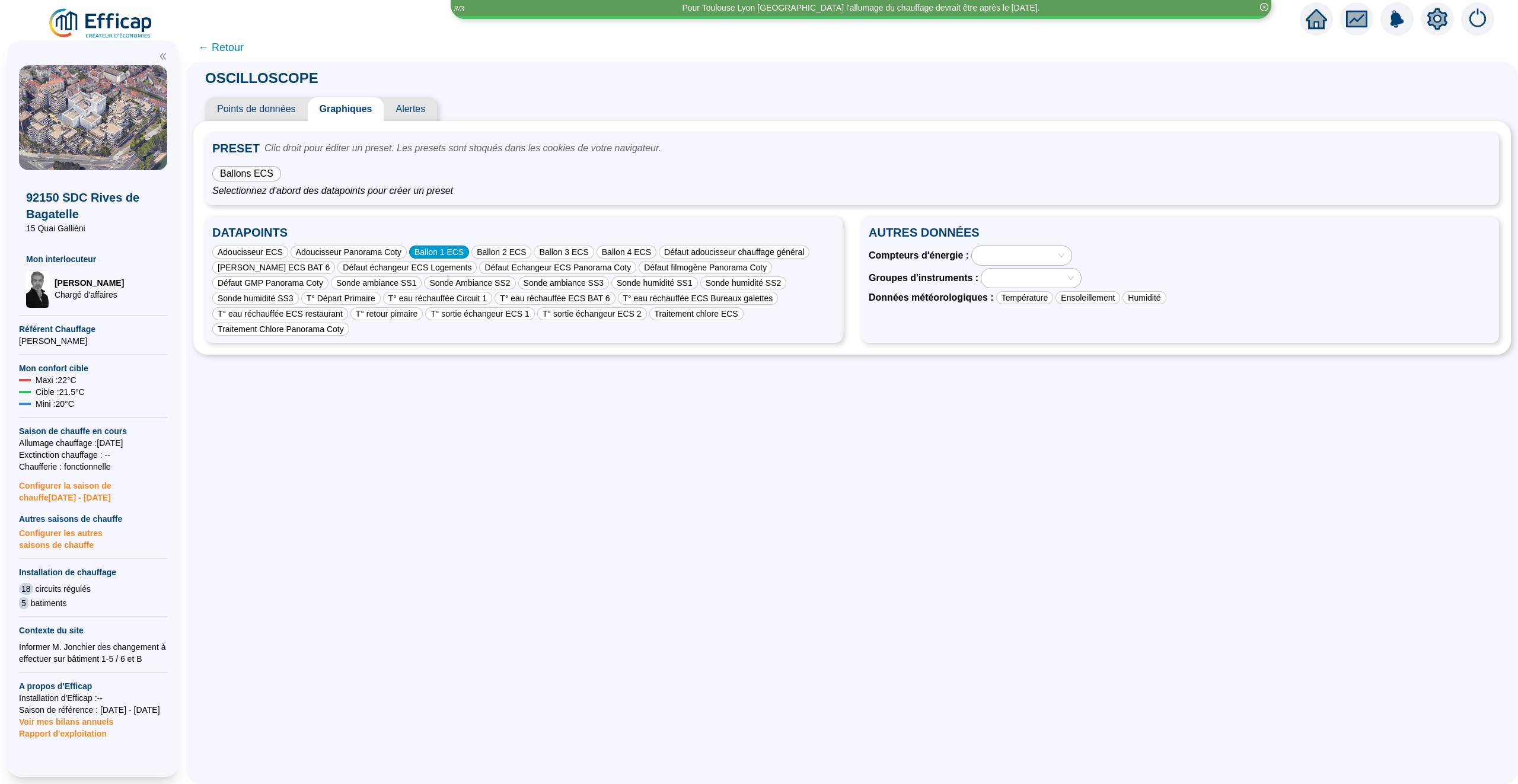
click at [442, 251] on div "Ballon 1 ECS" at bounding box center [439, 252] width 60 height 13
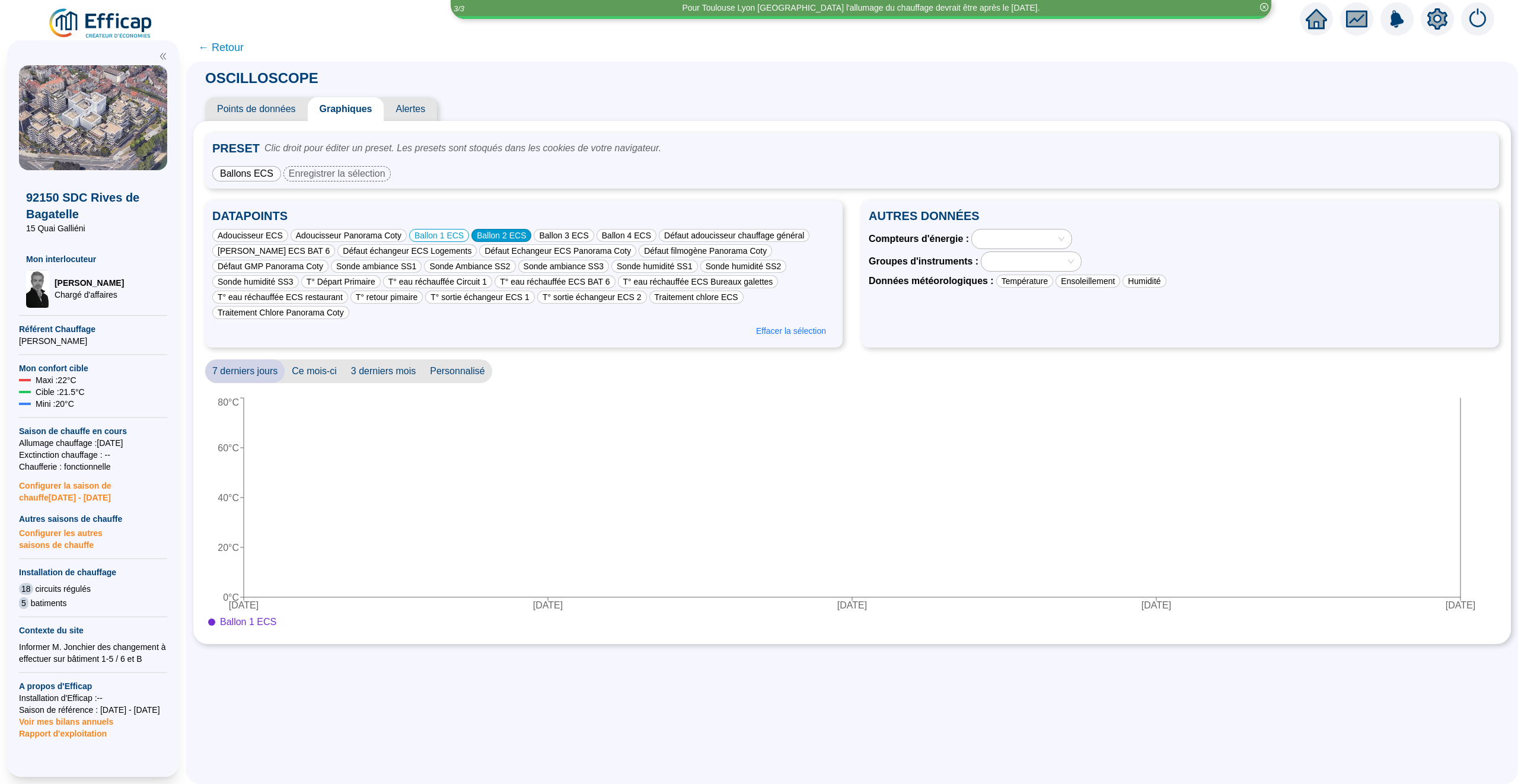
click at [507, 236] on div "Ballon 2 ECS" at bounding box center [502, 236] width 60 height 13
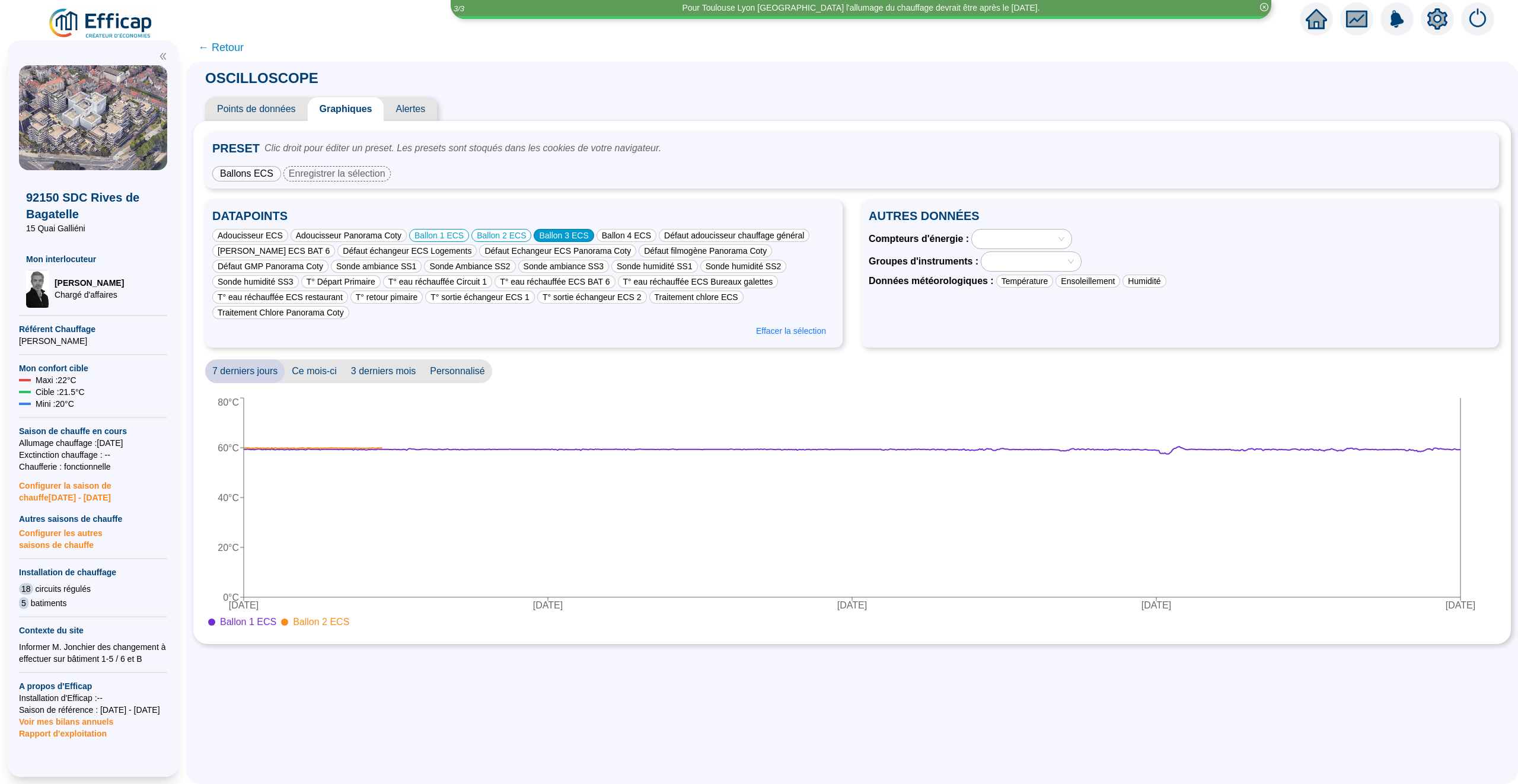
click at [574, 235] on div "Ballon 3 ECS" at bounding box center [564, 236] width 60 height 13
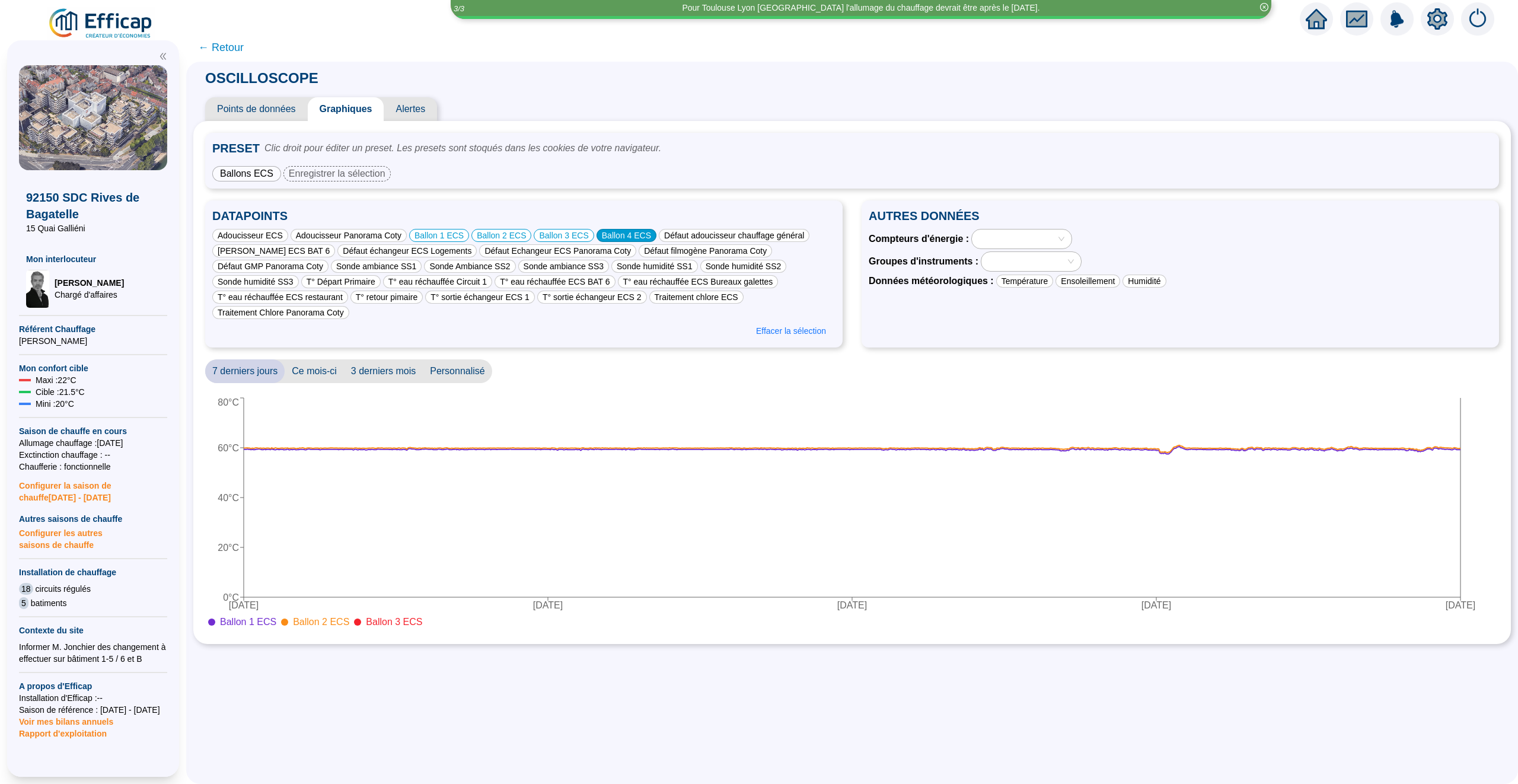
click at [628, 235] on div "Ballon 4 ECS" at bounding box center [627, 236] width 60 height 13
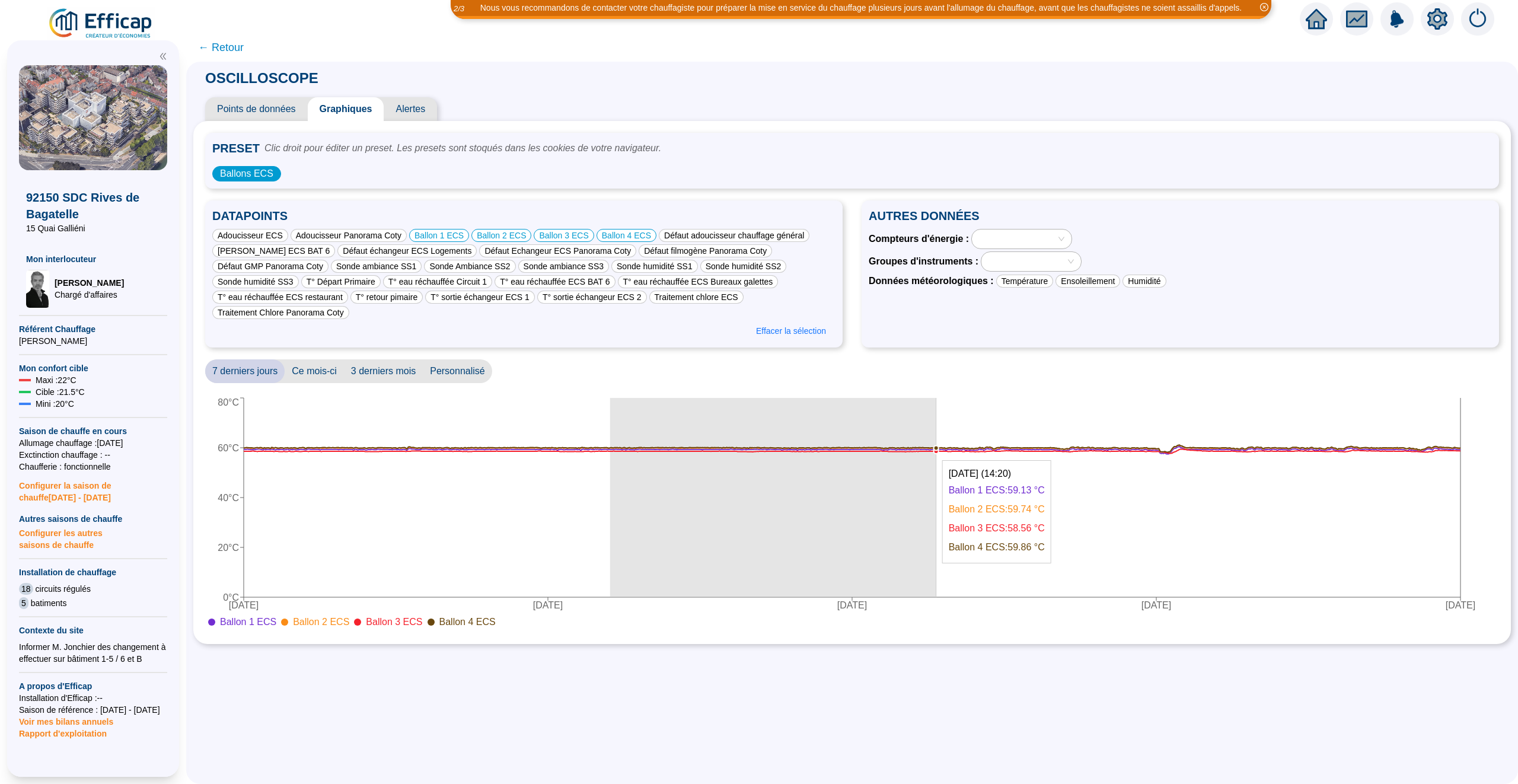
drag, startPoint x: 610, startPoint y: 451, endPoint x: 937, endPoint y: 458, distance: 327.1
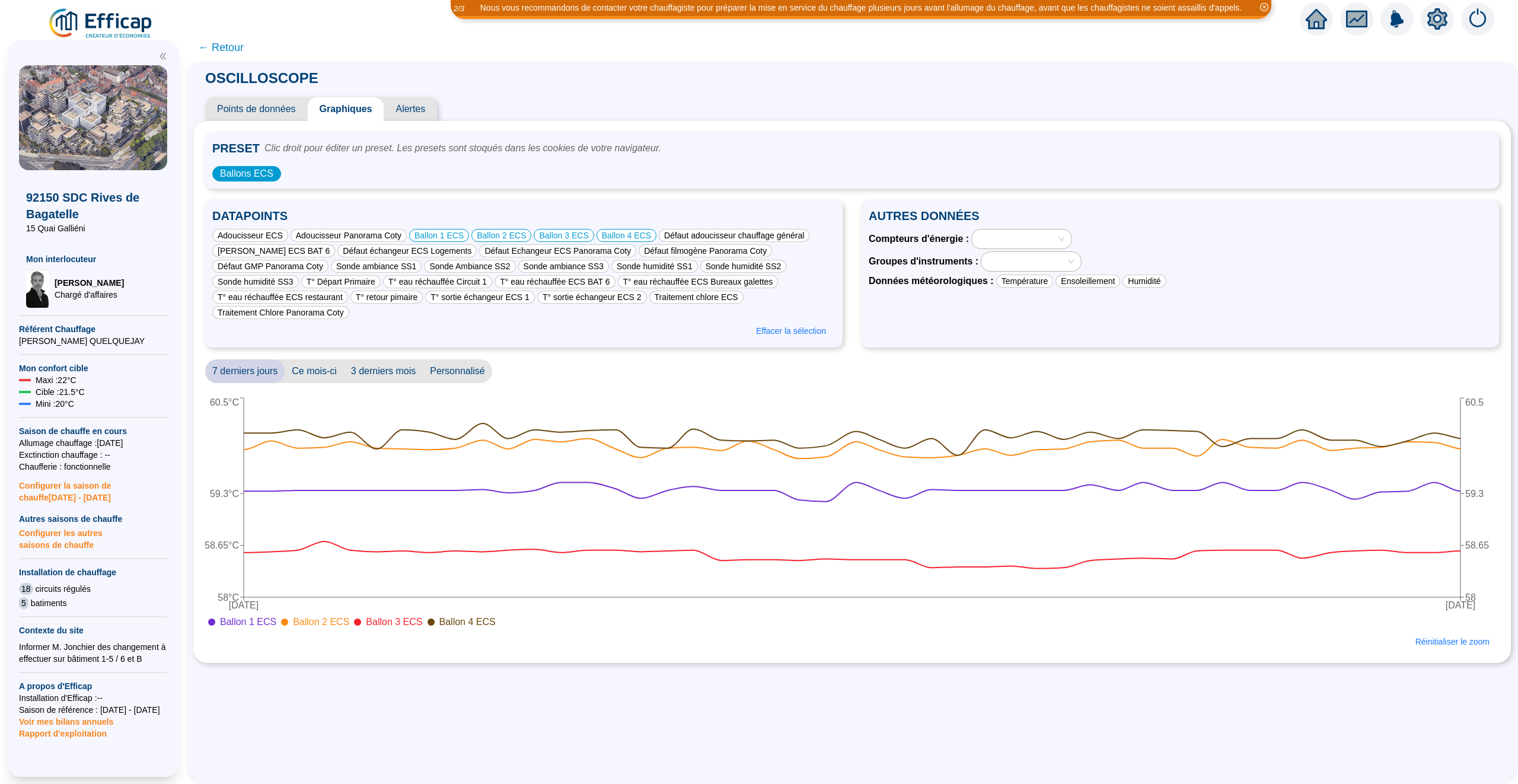
click at [222, 51] on span "← Retour" at bounding box center [220, 47] width 45 height 17
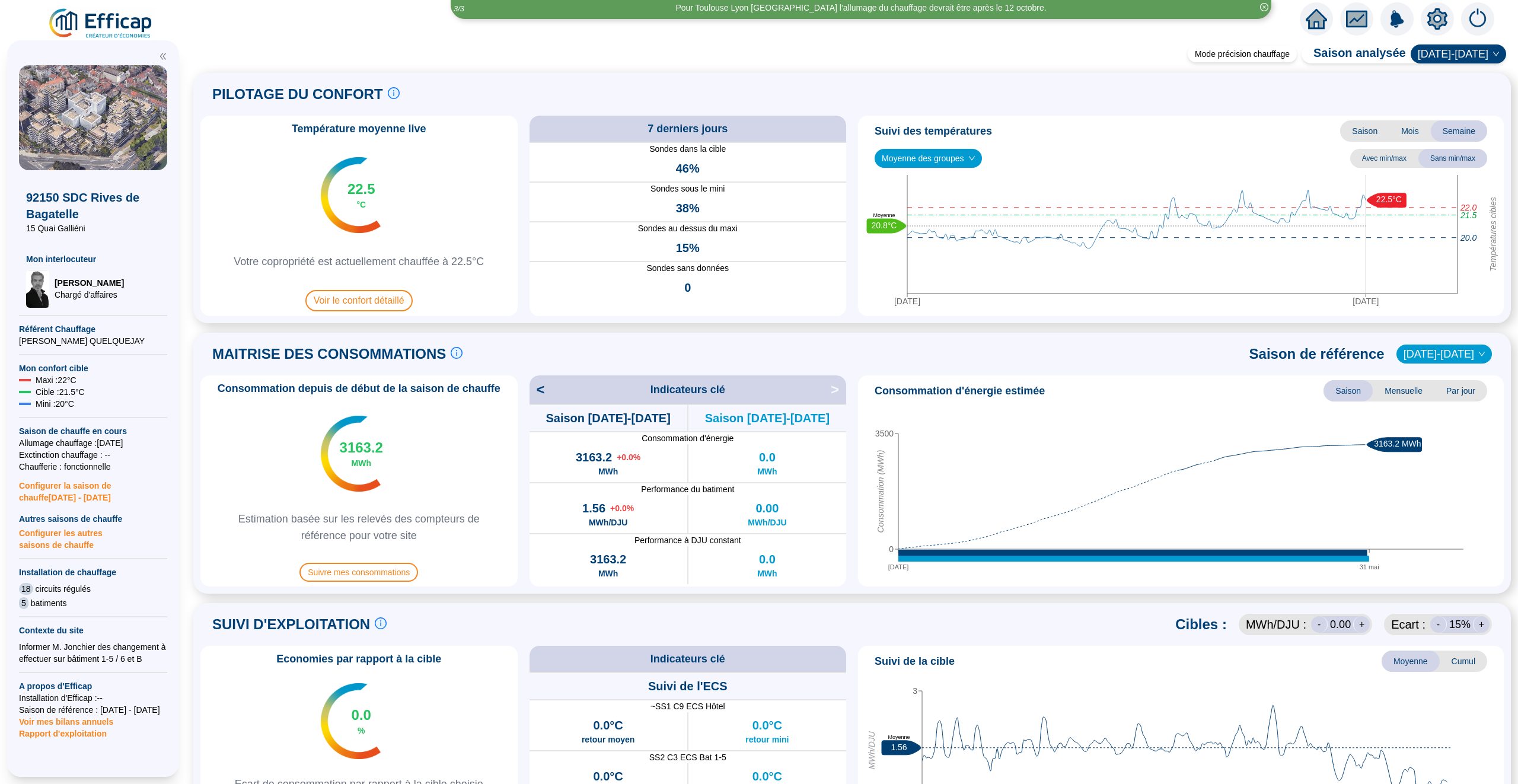
click at [1377, 85] on div "PILOTAGE DU CONFORT Le pilotage du confort est fondamental pour le confort de t…" at bounding box center [852, 94] width 1303 height 29
click at [1396, 20] on img at bounding box center [1396, 18] width 33 height 33
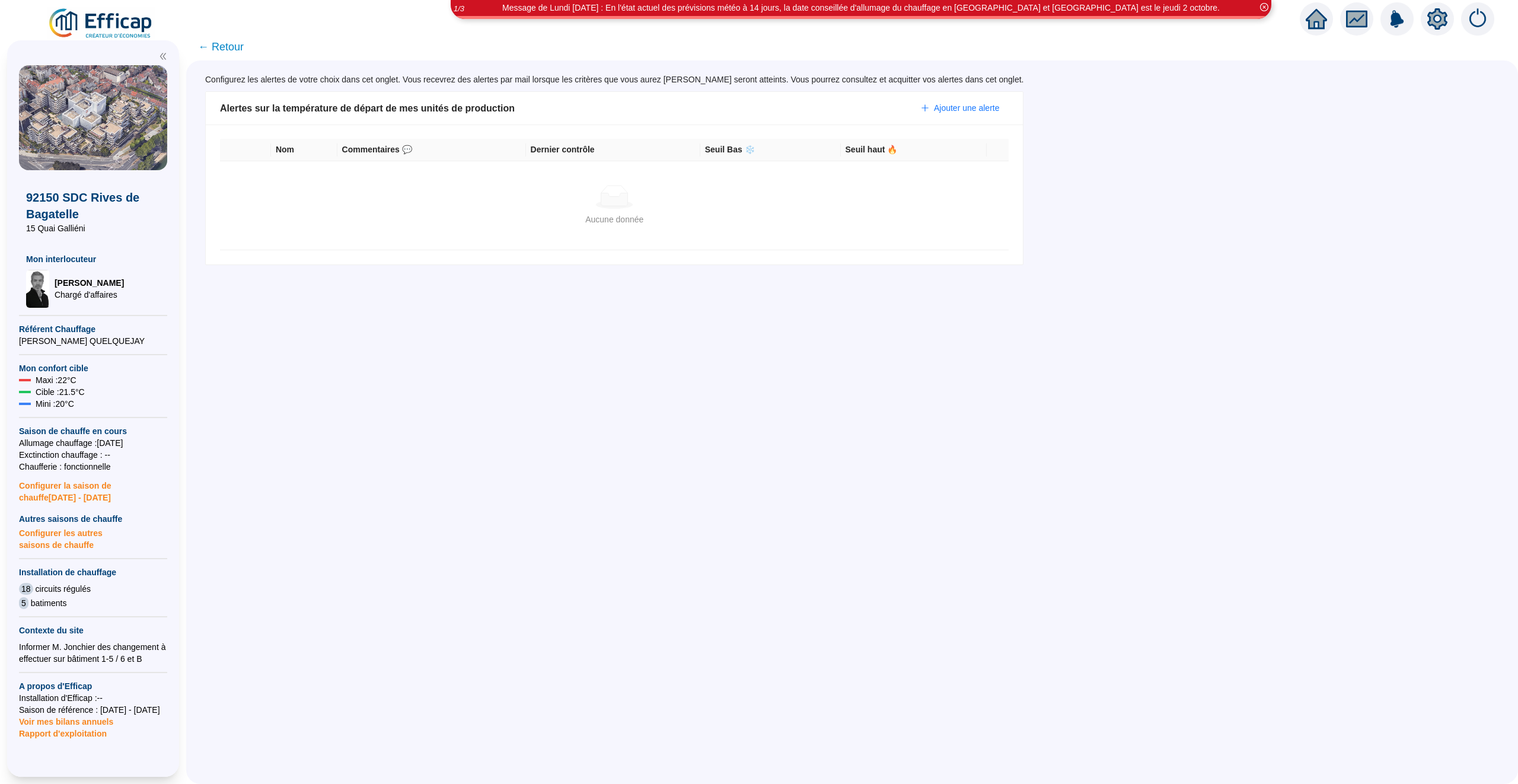
click at [220, 46] on span "← Retour" at bounding box center [220, 47] width 45 height 17
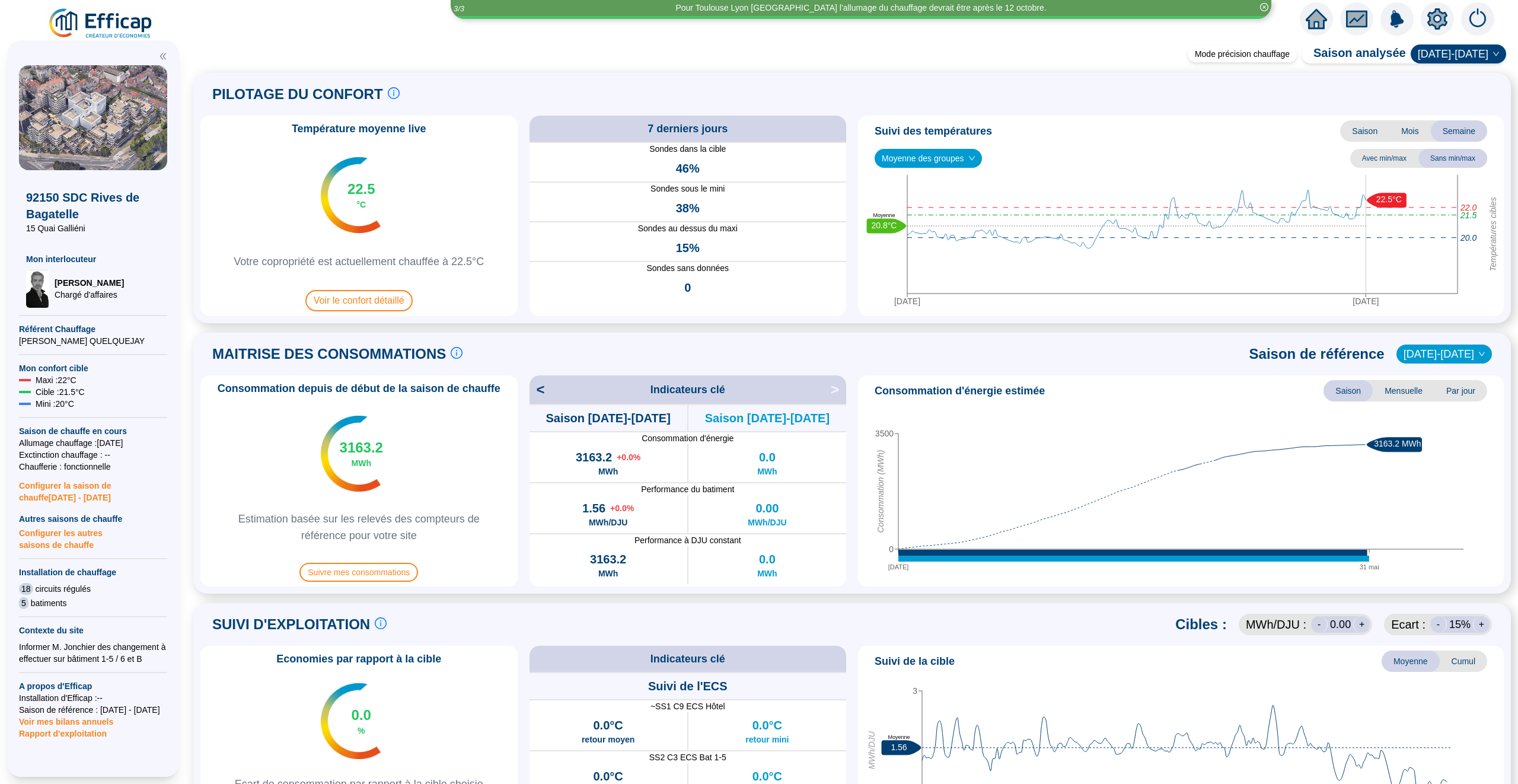
click at [1364, 17] on icon "fund" at bounding box center [1357, 19] width 18 height 14
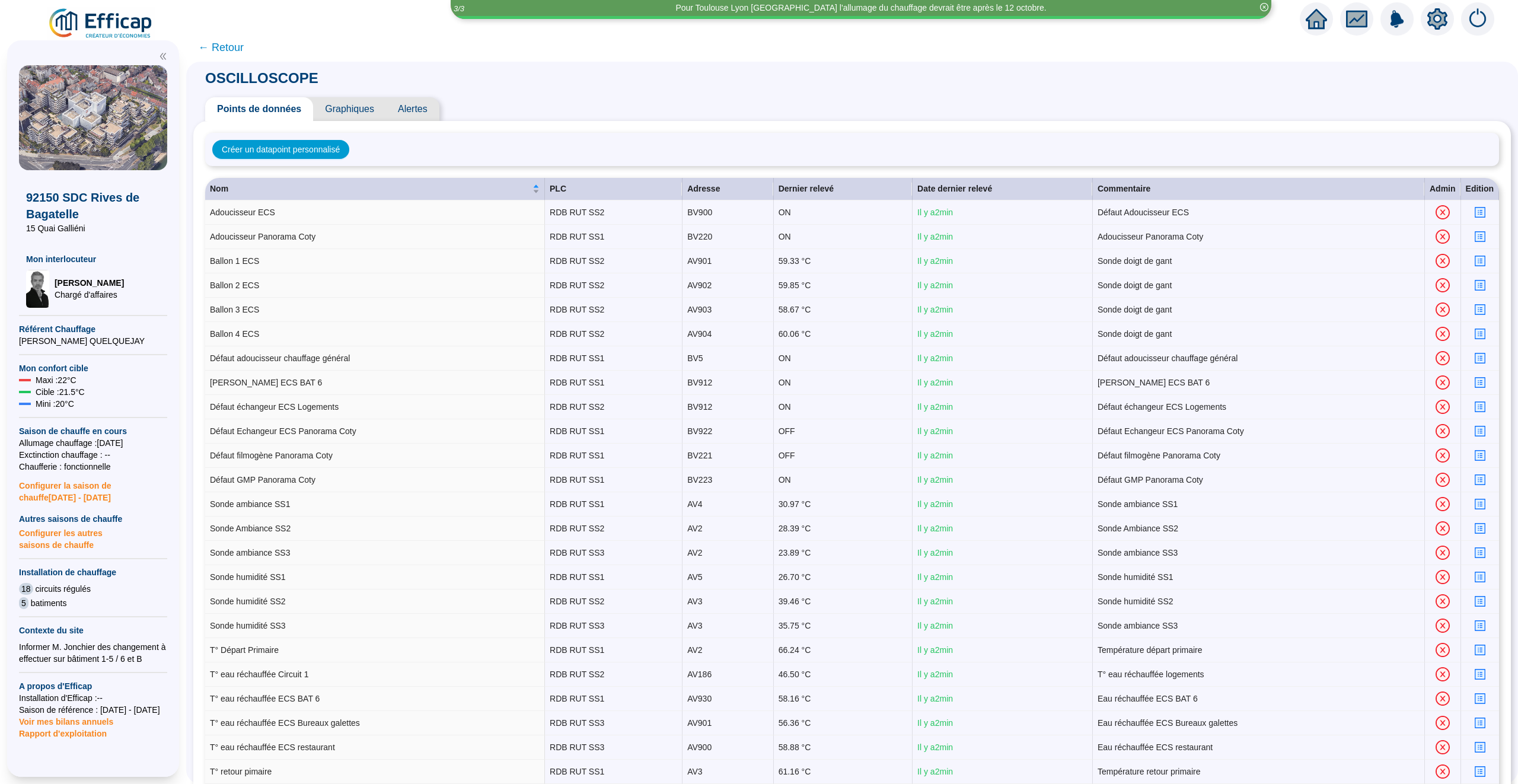
click at [346, 111] on span "Graphiques" at bounding box center [350, 109] width 73 height 23
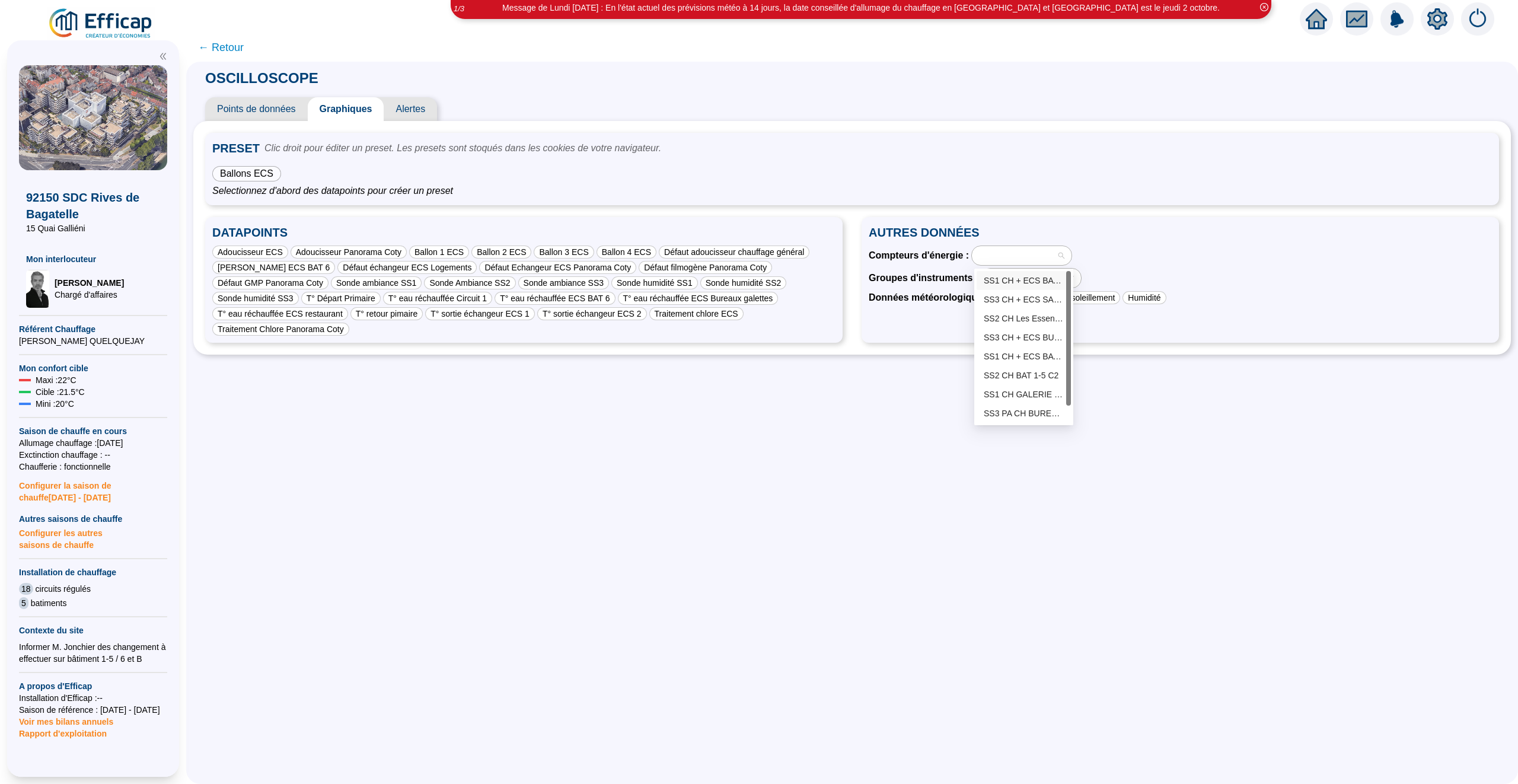
click at [1016, 261] on div at bounding box center [1016, 255] width 83 height 17
click at [1153, 271] on div "Groupes d'instruments :" at bounding box center [1180, 278] width 623 height 20
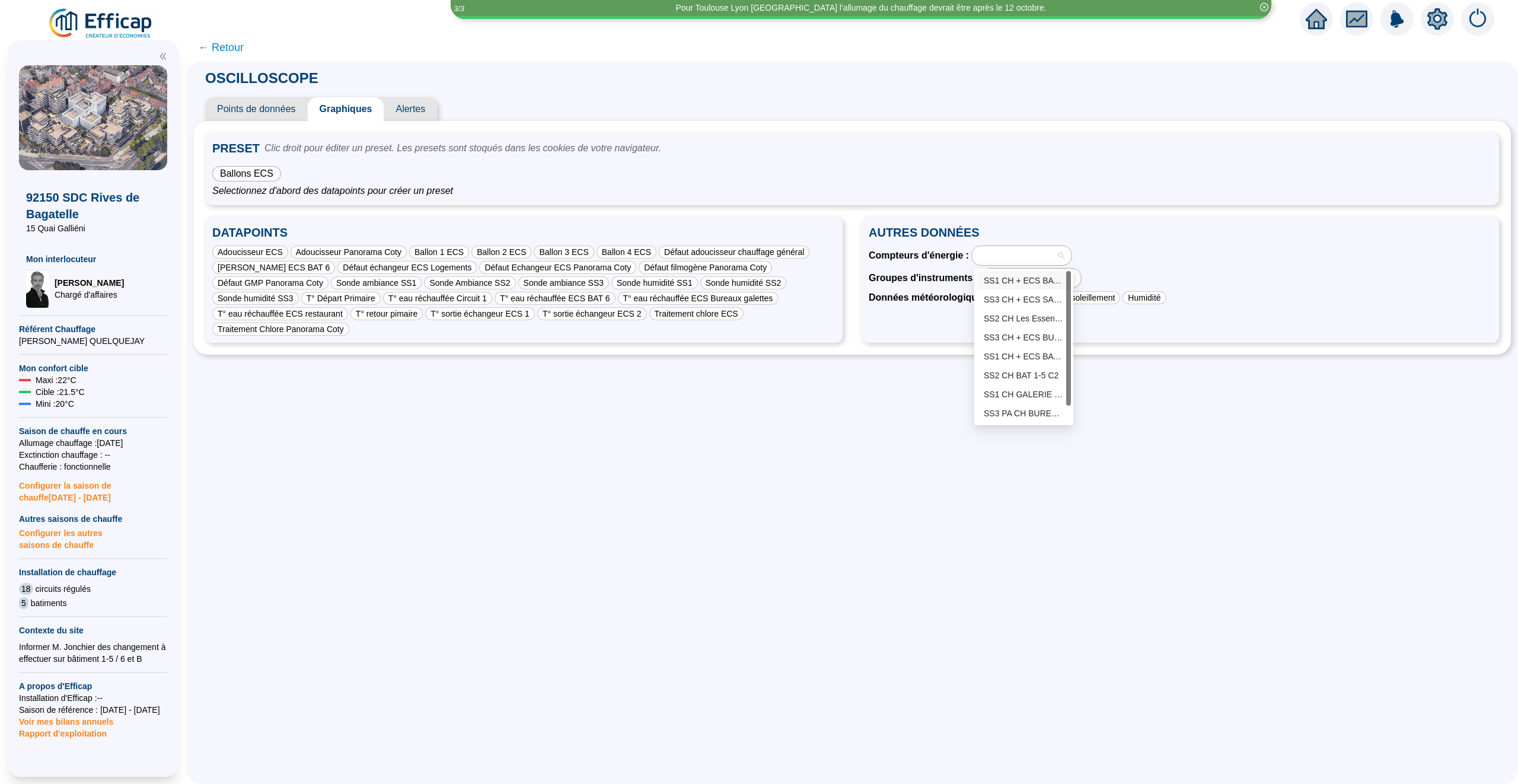
click at [1062, 254] on div at bounding box center [1022, 255] width 100 height 19
click at [1035, 320] on div "SS2 CH Les Essentiels C1" at bounding box center [1024, 318] width 80 height 12
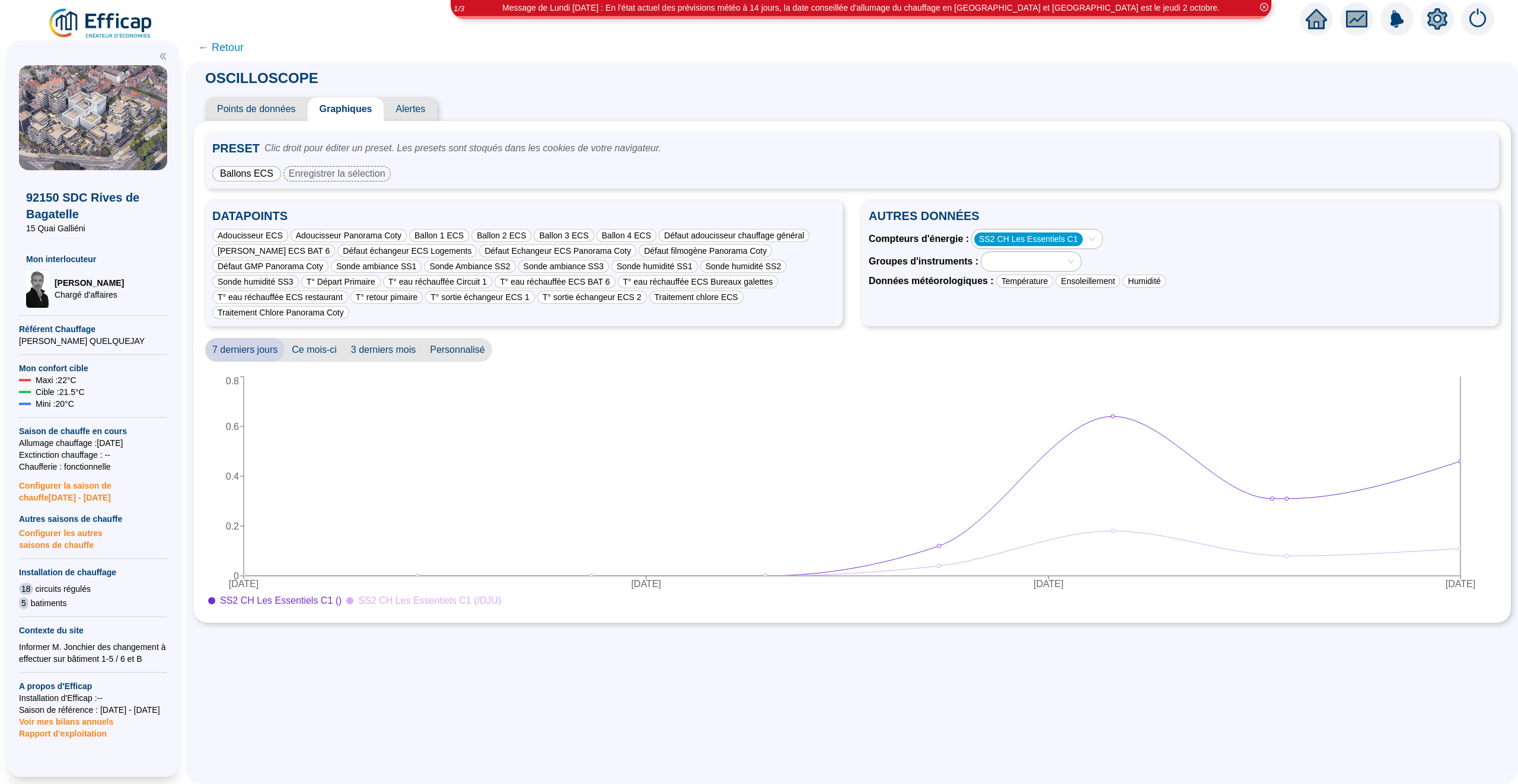
click at [1066, 264] on div at bounding box center [1025, 261] width 83 height 17
click at [1043, 319] on div "GR - SS2 CH Bat 1-5 (6 sondes)" at bounding box center [1033, 325] width 80 height 12
click at [313, 348] on span "Ce mois-ci" at bounding box center [314, 350] width 59 height 23
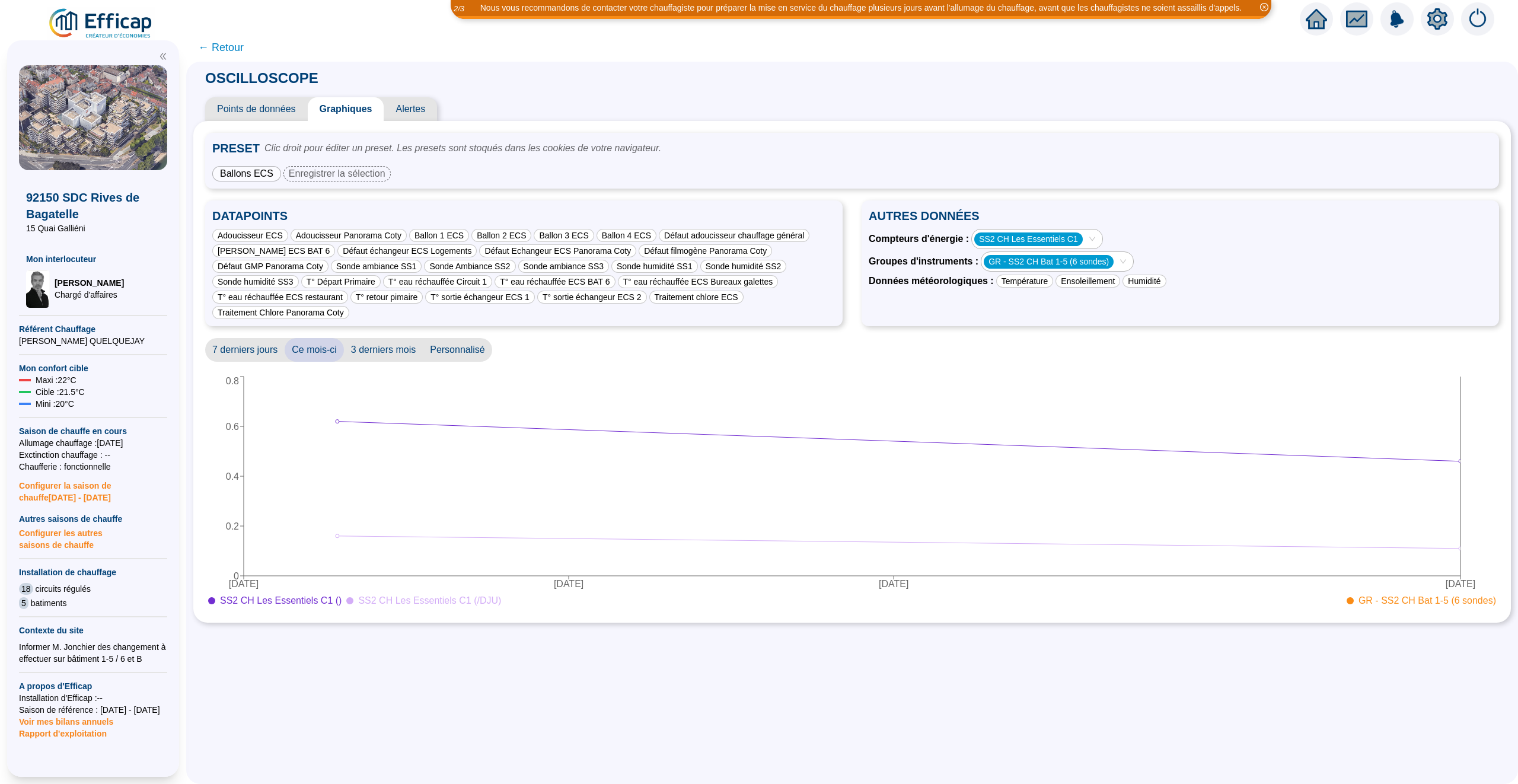
click at [241, 346] on span "7 derniers jours" at bounding box center [245, 350] width 80 height 23
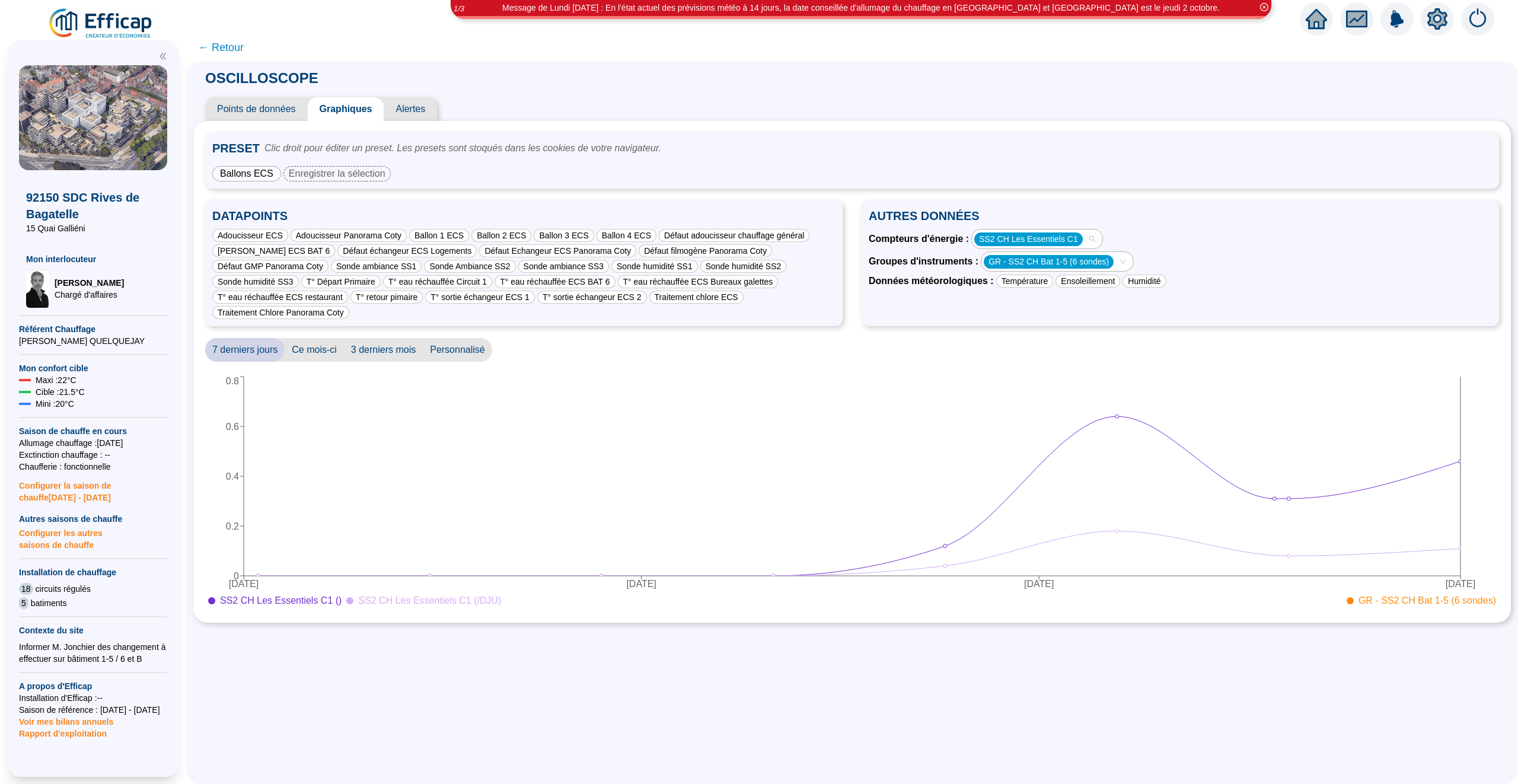
click at [1098, 239] on div "SS2 CH Les Essentiels C1" at bounding box center [1037, 239] width 130 height 19
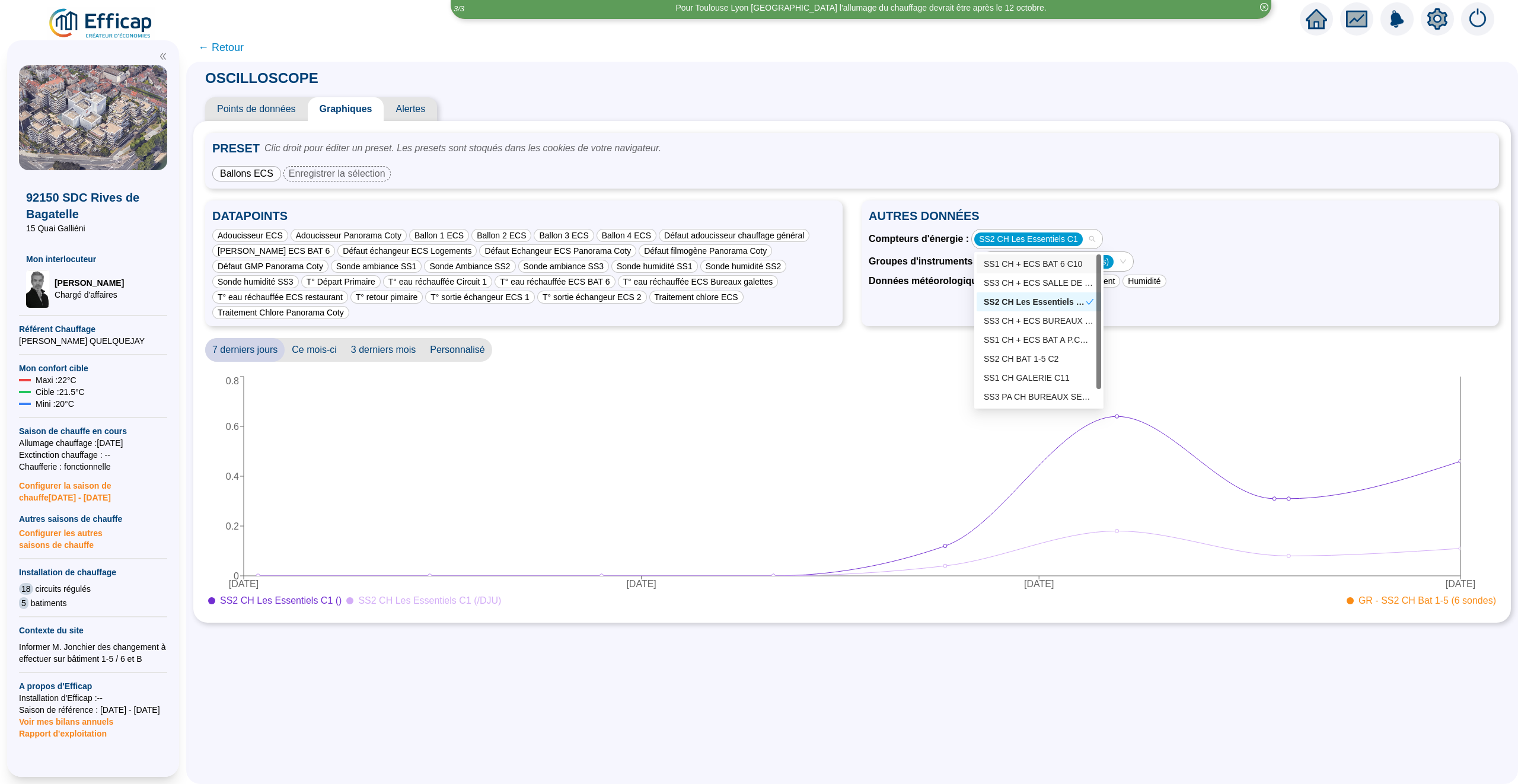
click at [228, 48] on span "← Retour" at bounding box center [220, 47] width 45 height 17
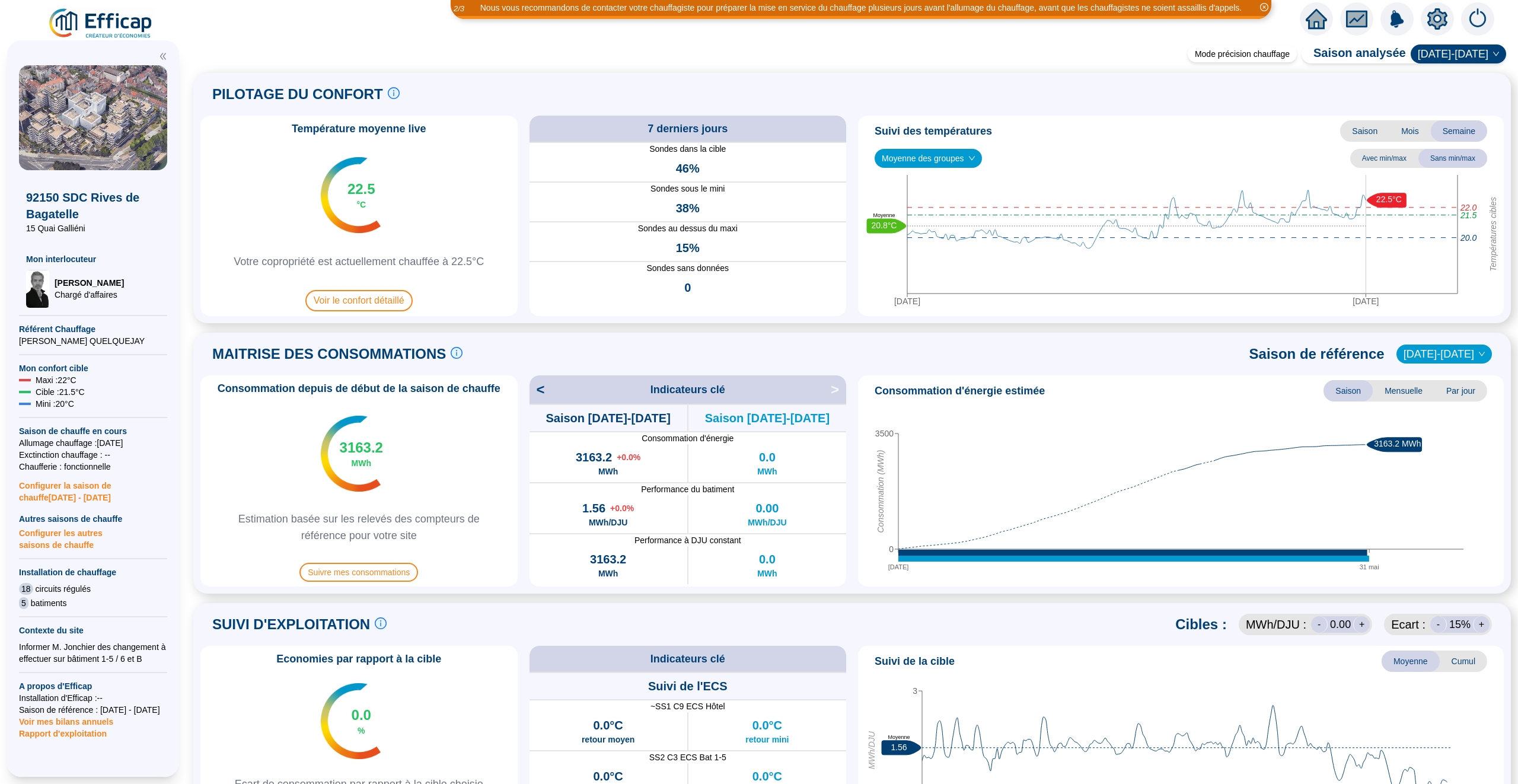
click at [1314, 23] on icon "home" at bounding box center [1316, 19] width 21 height 20
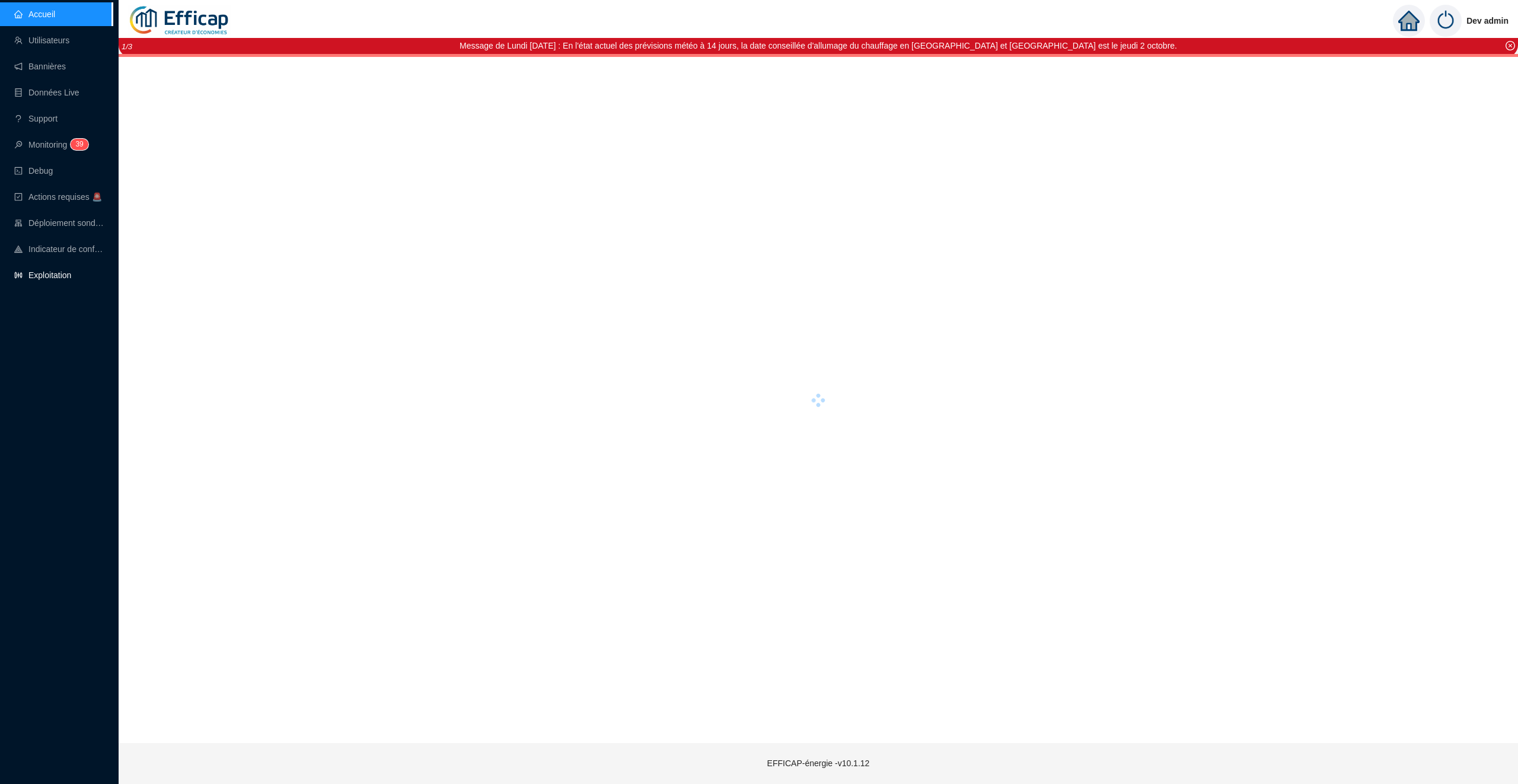
click at [58, 275] on link "Exploitation" at bounding box center [42, 275] width 57 height 10
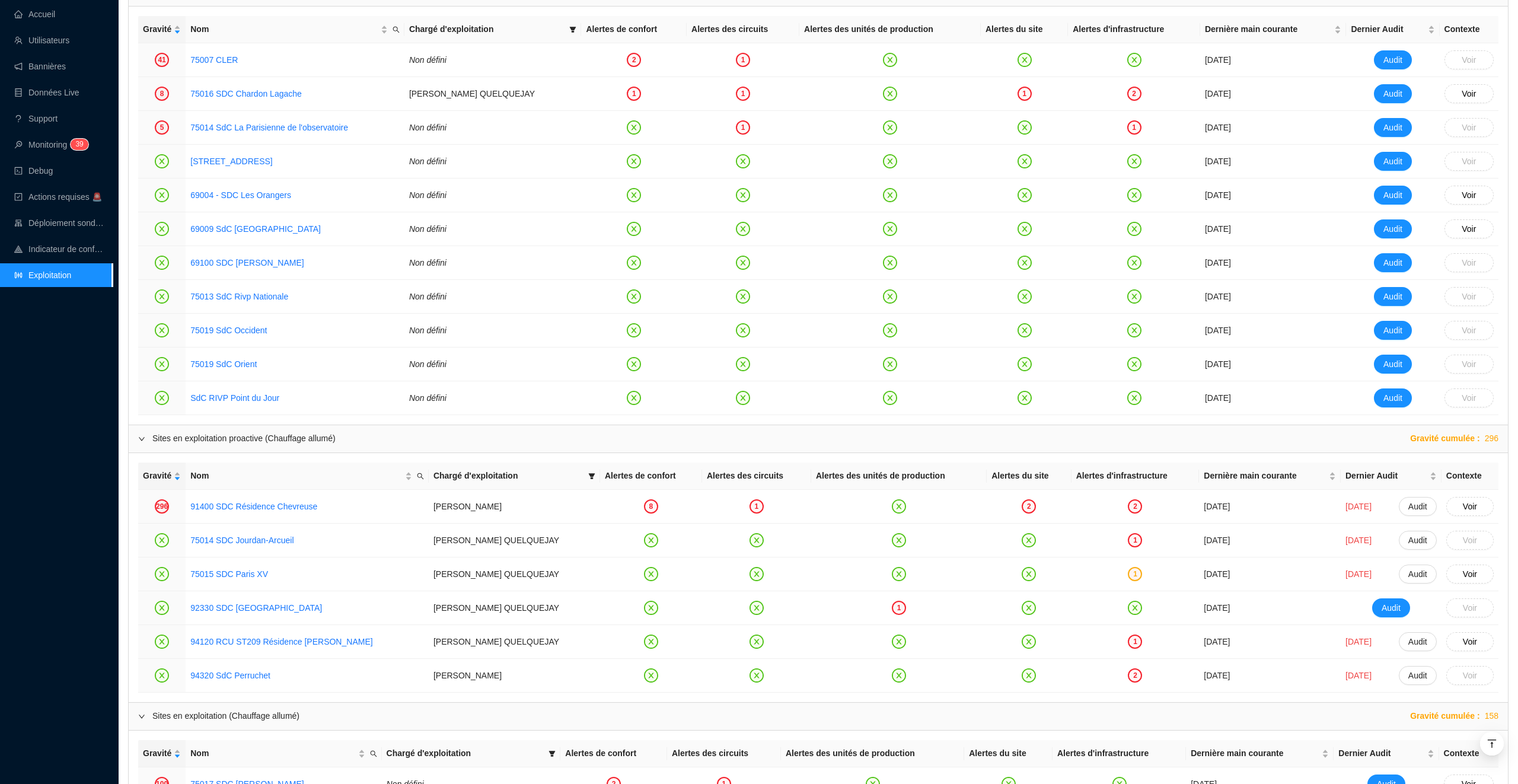
scroll to position [757, 0]
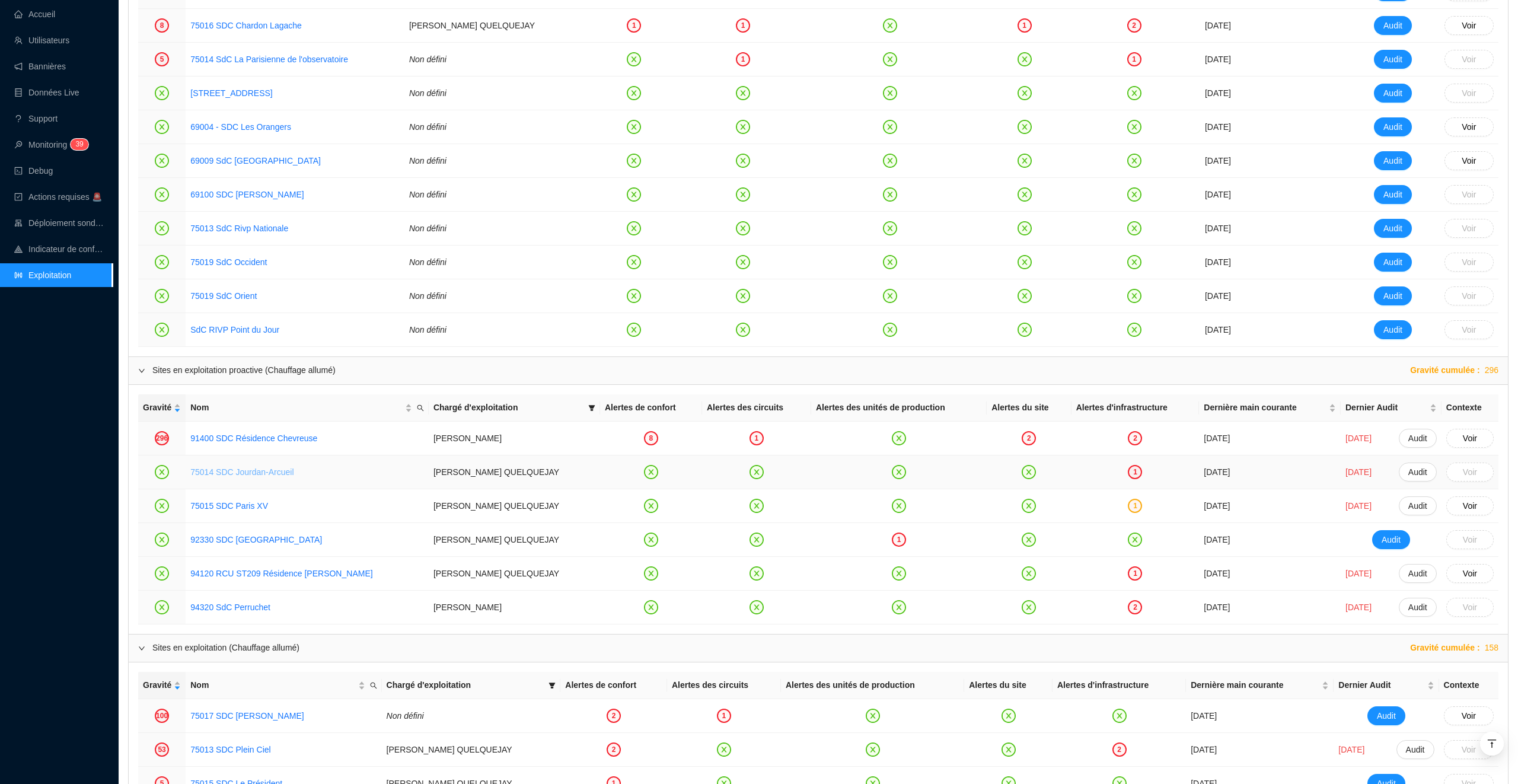
click at [239, 476] on link "75014 SDC Jourdan-Arcueil" at bounding box center [242, 471] width 103 height 10
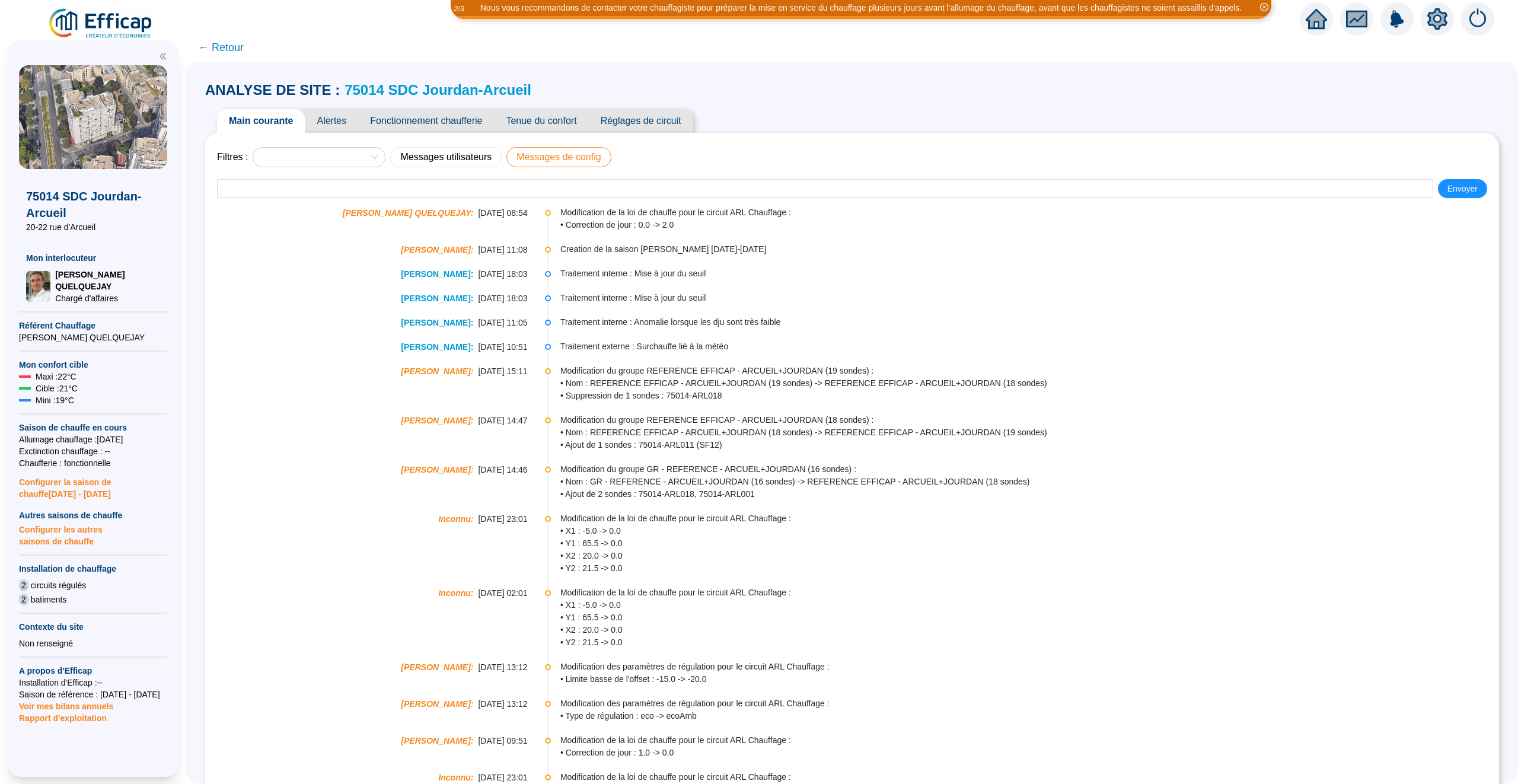
click at [570, 152] on button "Messages de config" at bounding box center [559, 157] width 105 height 20
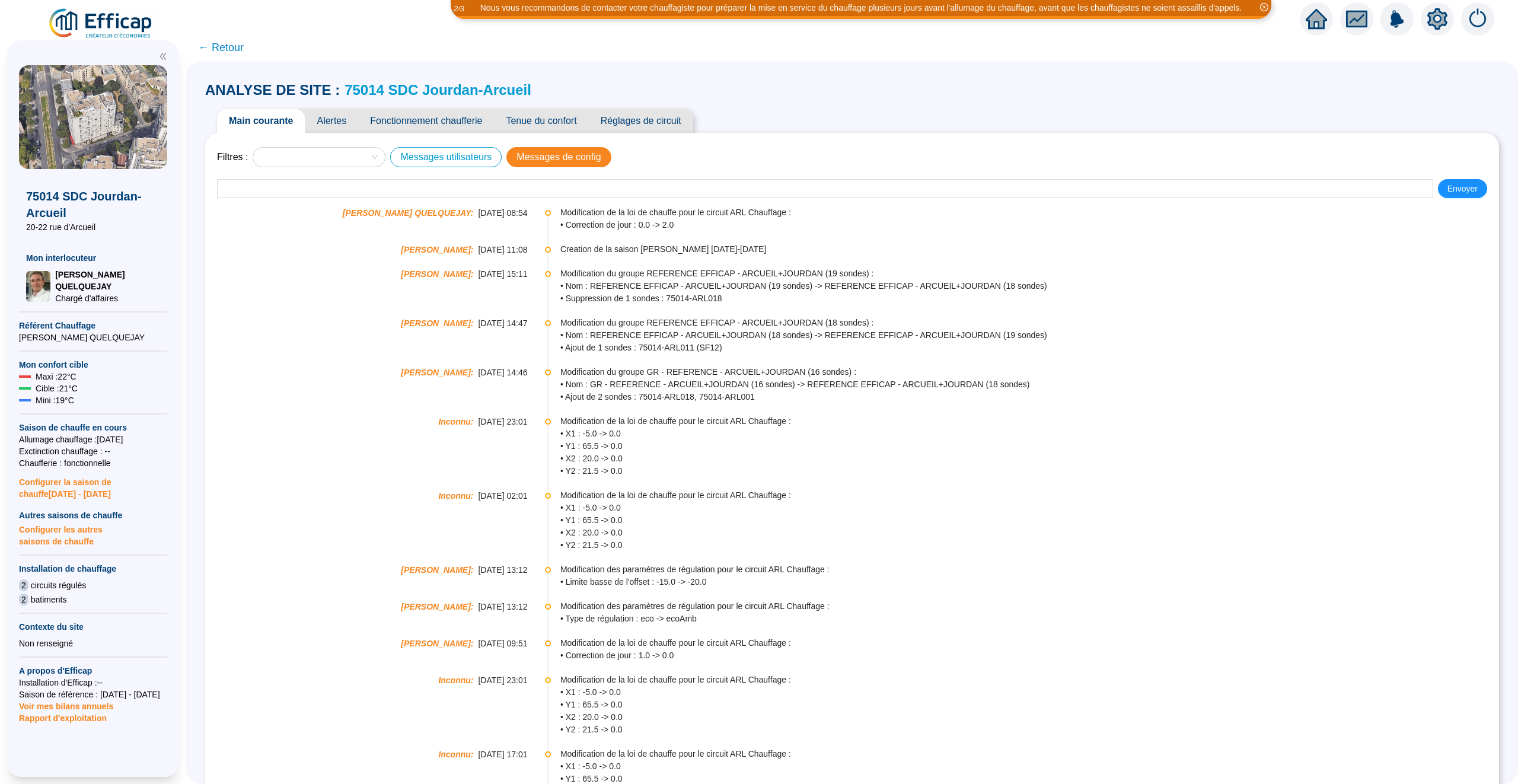
click at [460, 149] on button "Messages utilisateurs" at bounding box center [446, 157] width 111 height 20
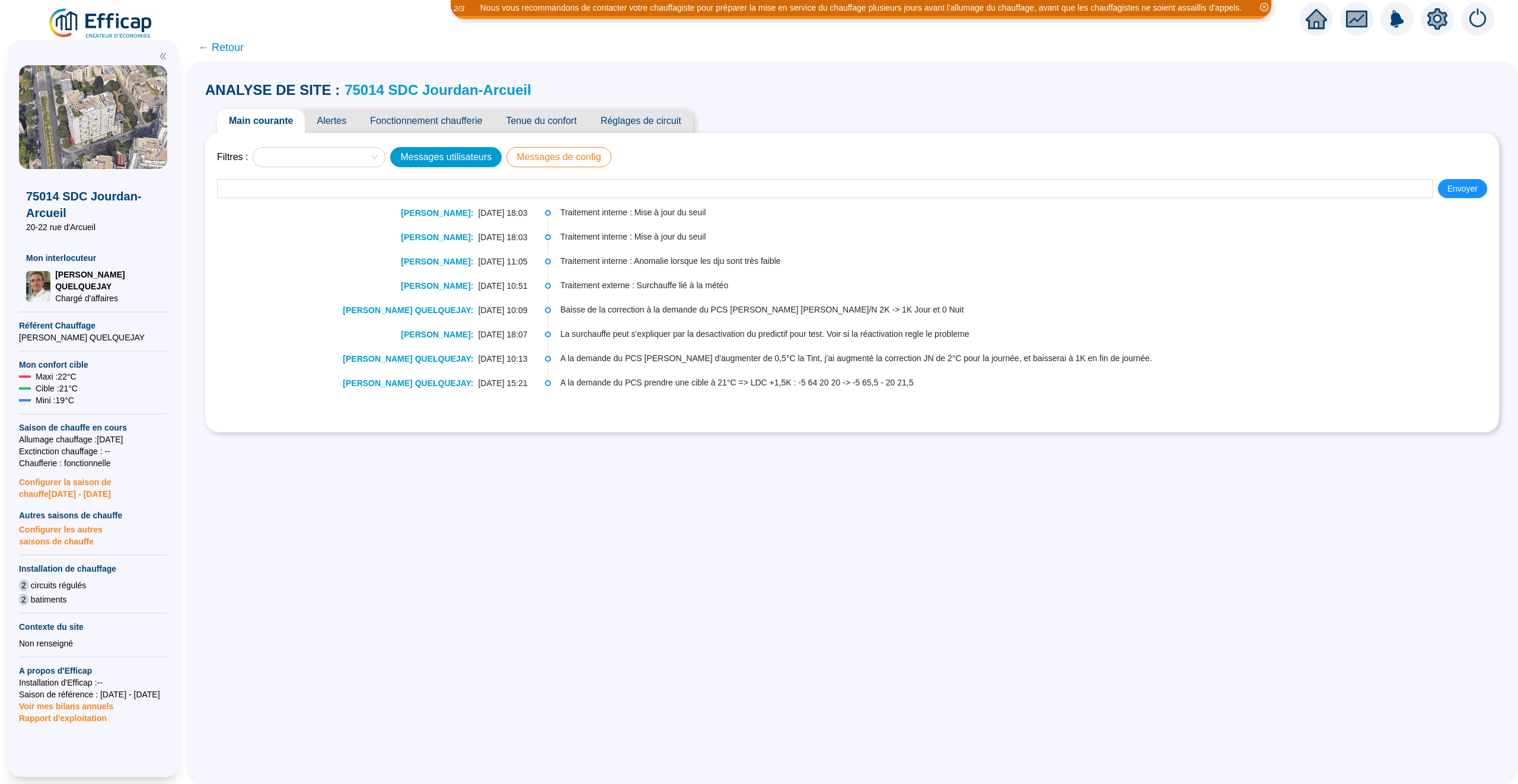
click at [557, 152] on button "Messages de config" at bounding box center [559, 157] width 105 height 20
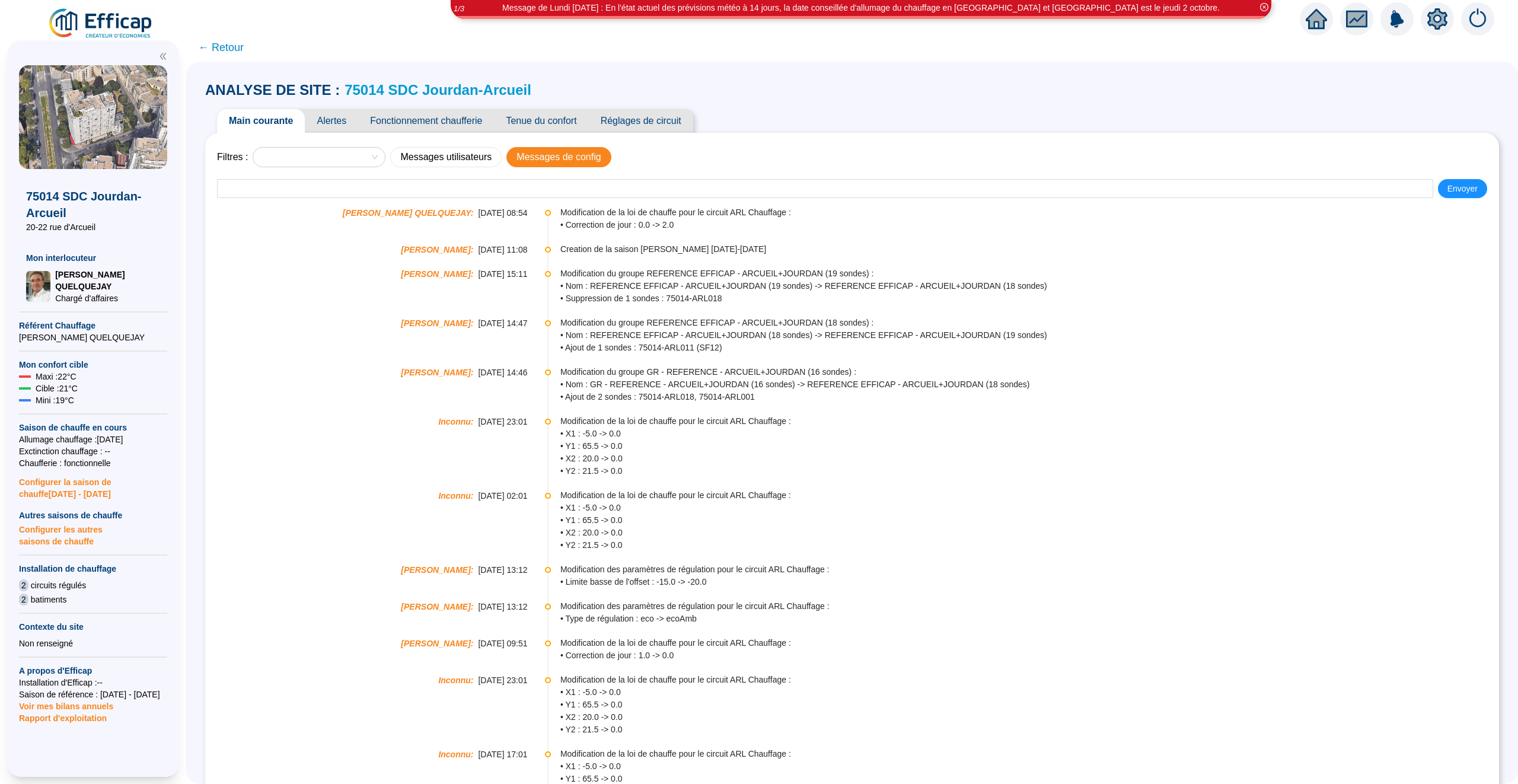
click at [335, 117] on span "Alertes" at bounding box center [331, 121] width 53 height 23
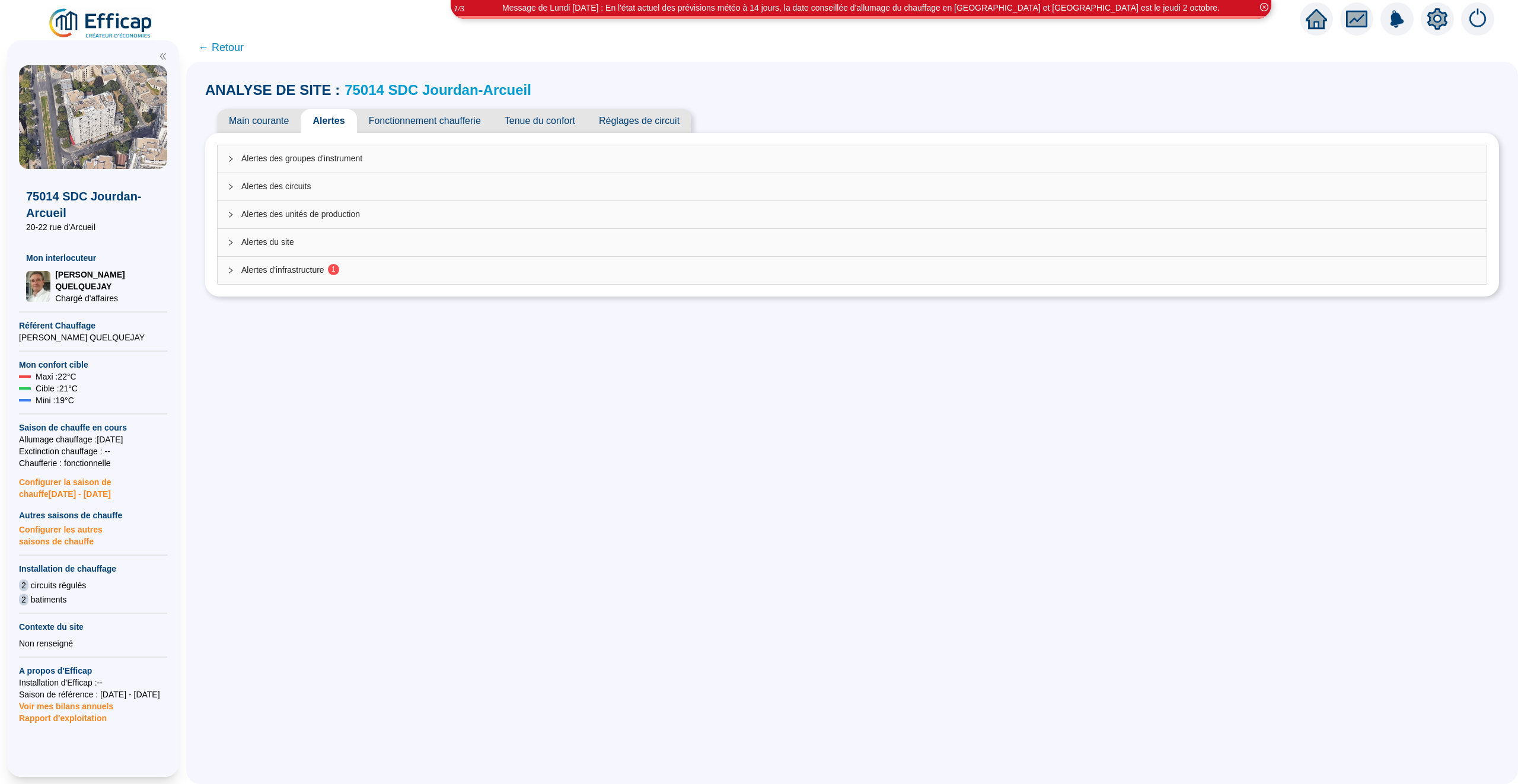
click at [420, 158] on span "Alertes des groupes d'instrument" at bounding box center [860, 158] width 1236 height 12
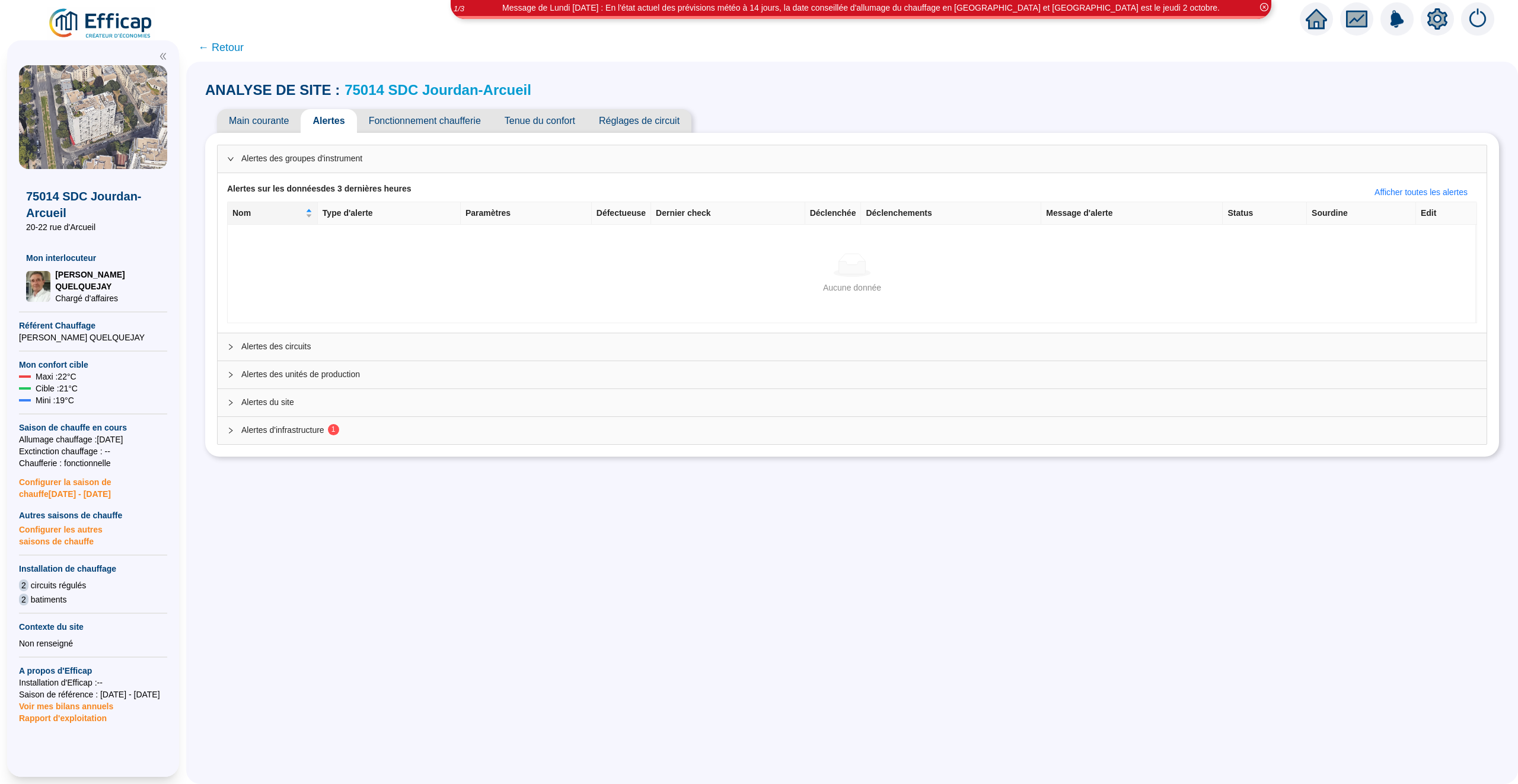
click at [439, 351] on span "Alertes des circuits" at bounding box center [860, 346] width 1236 height 12
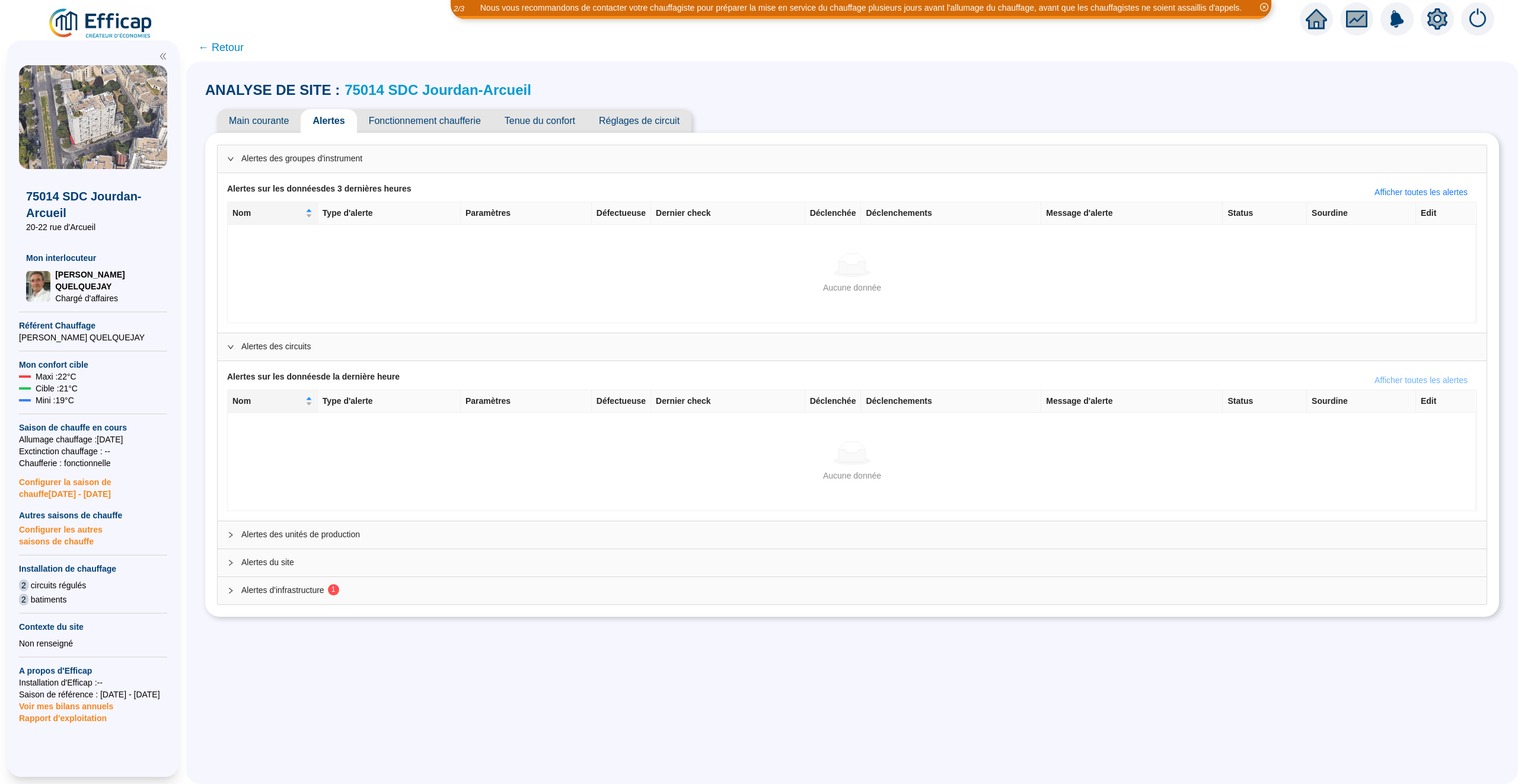
click at [1407, 381] on span "Afficher toutes les alertes" at bounding box center [1421, 380] width 93 height 12
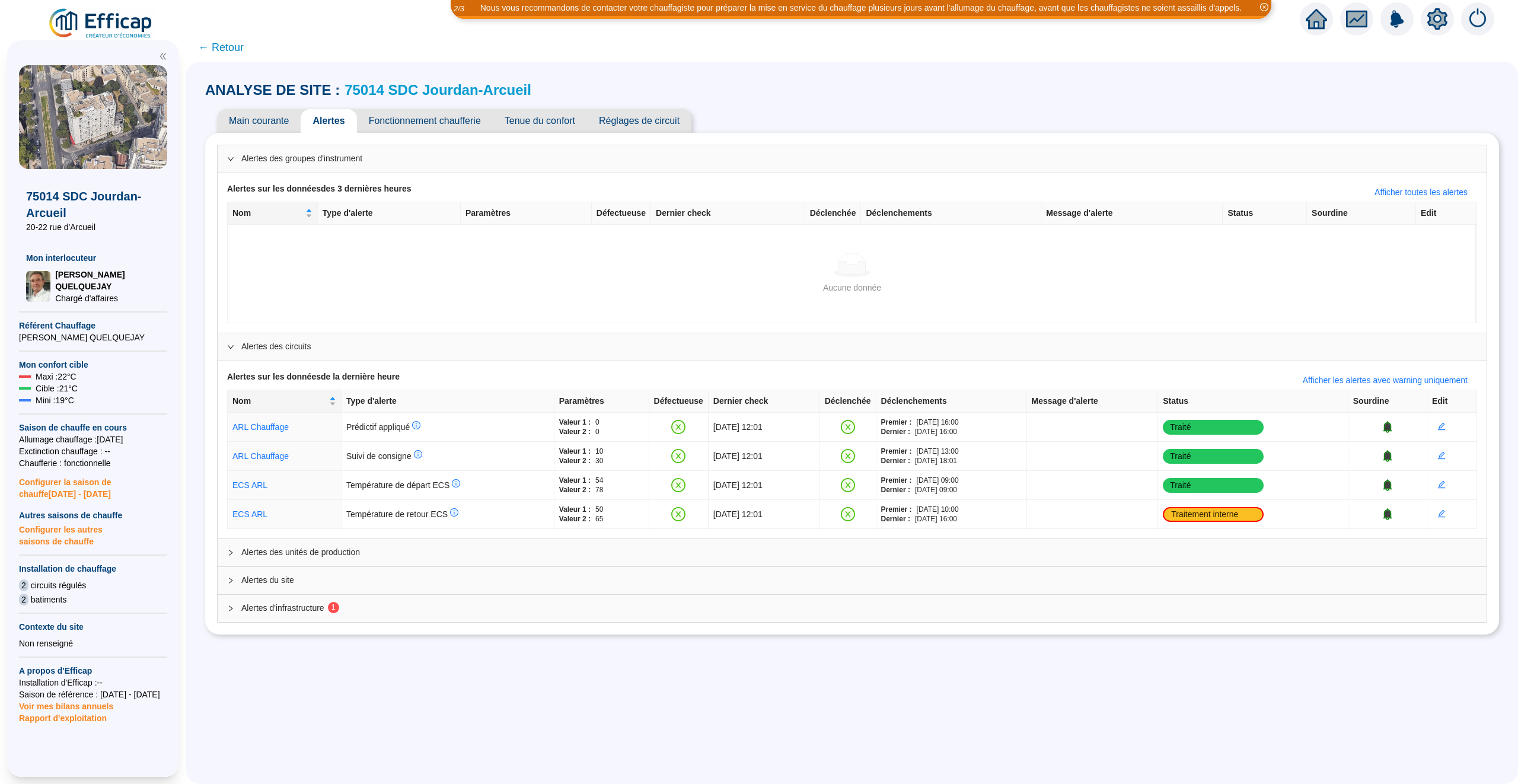
click at [417, 556] on span "Alertes des unités de production" at bounding box center [860, 552] width 1236 height 12
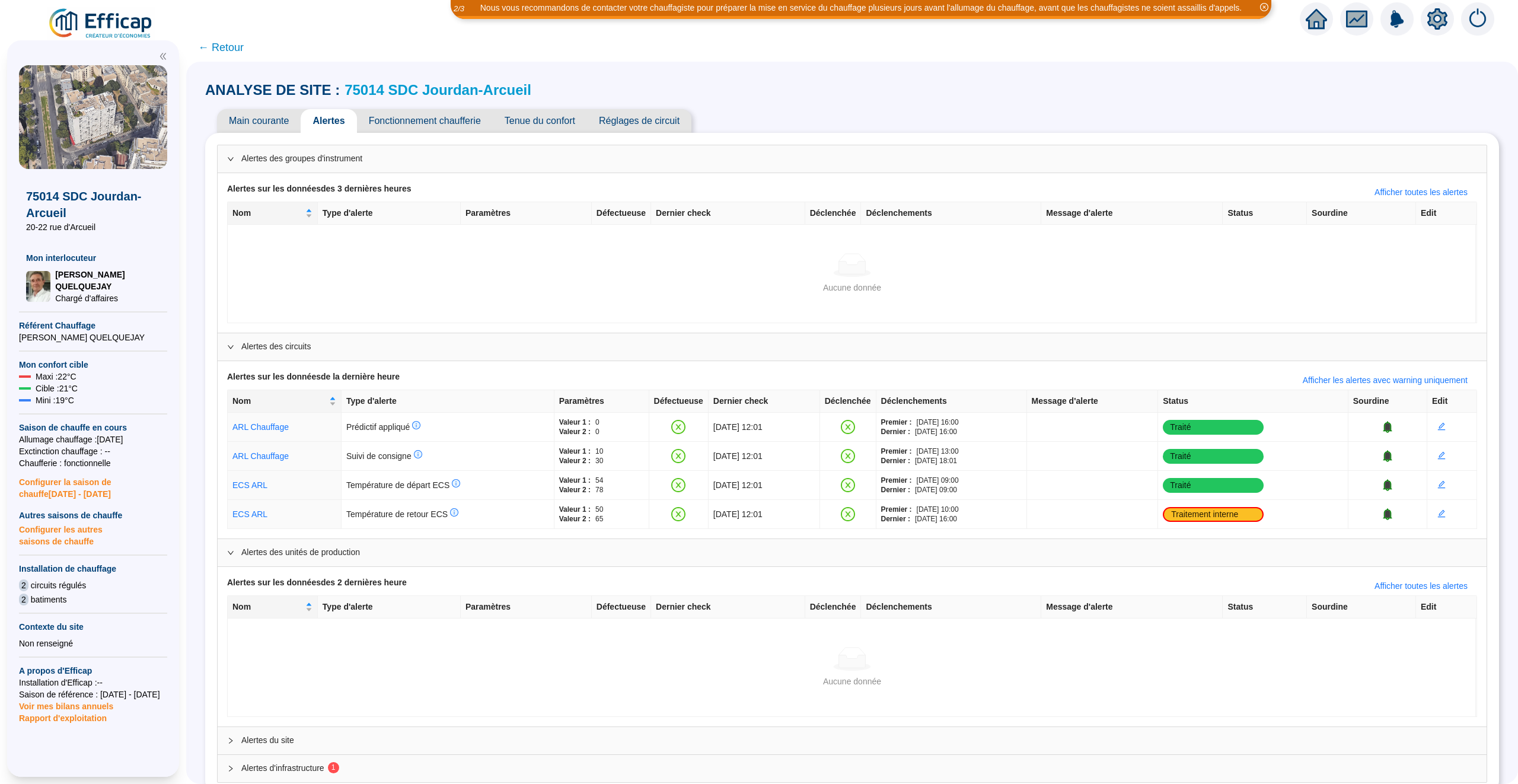
scroll to position [21, 0]
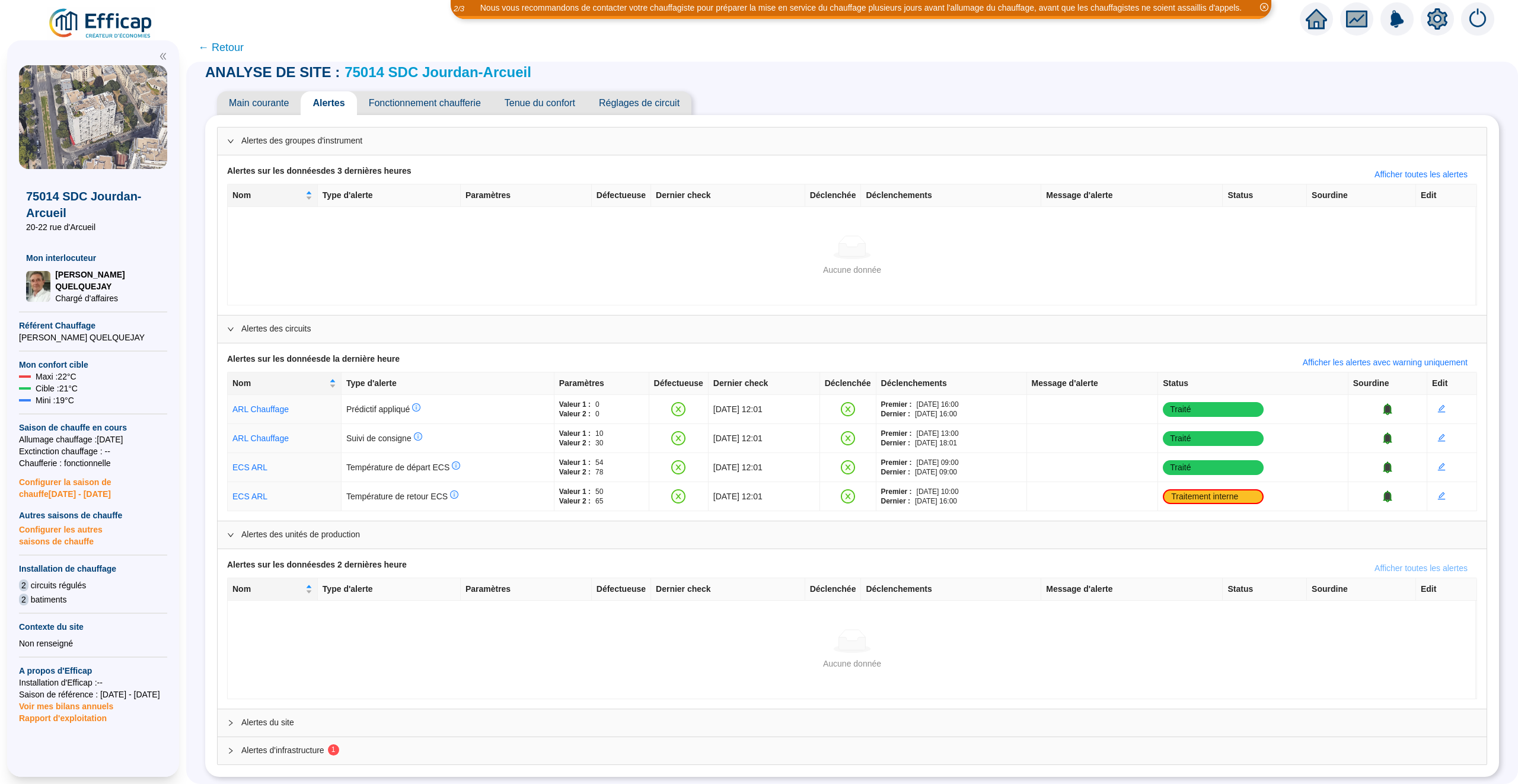
click at [1427, 560] on button "Afficher toutes les alertes" at bounding box center [1421, 568] width 112 height 19
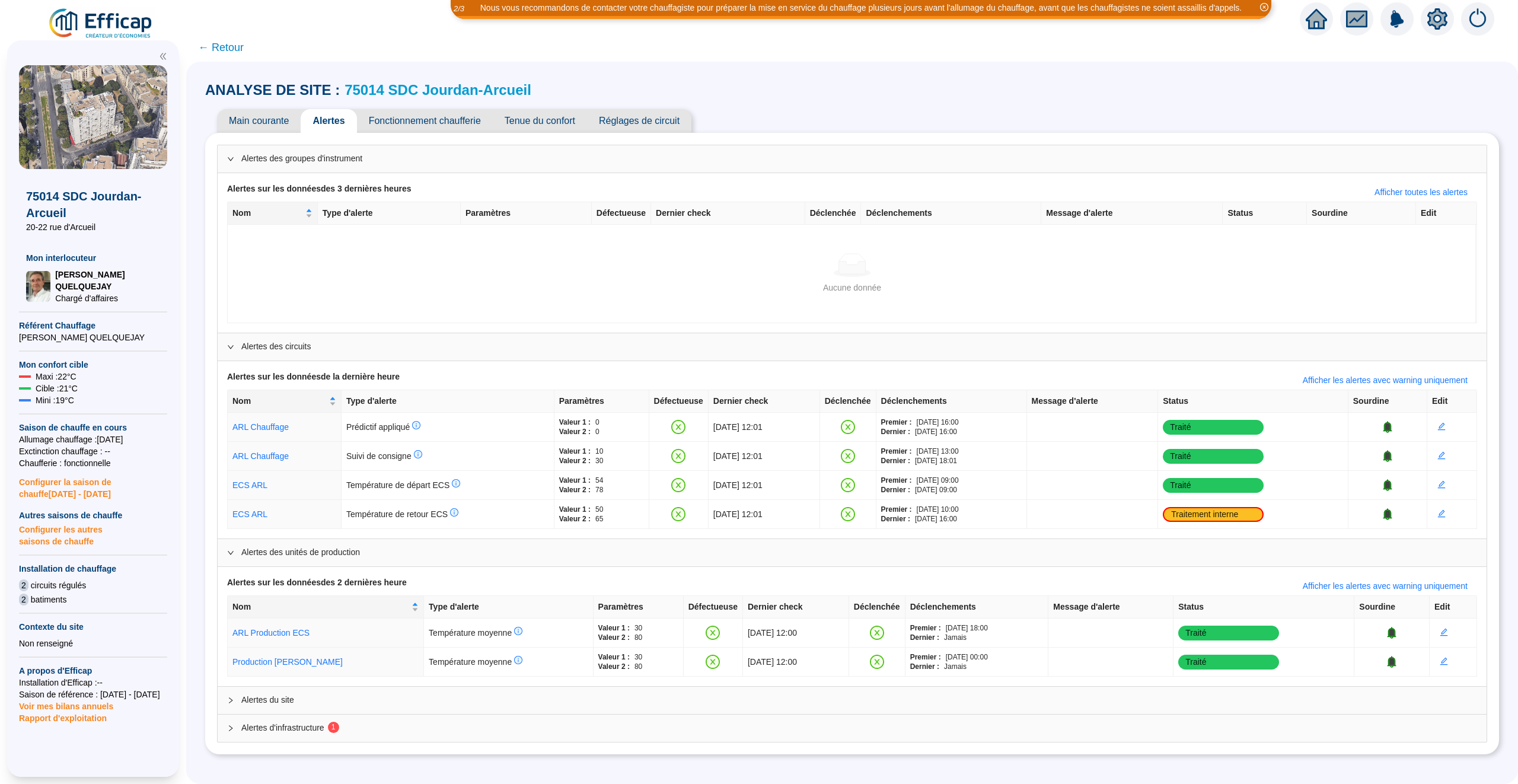
scroll to position [0, 0]
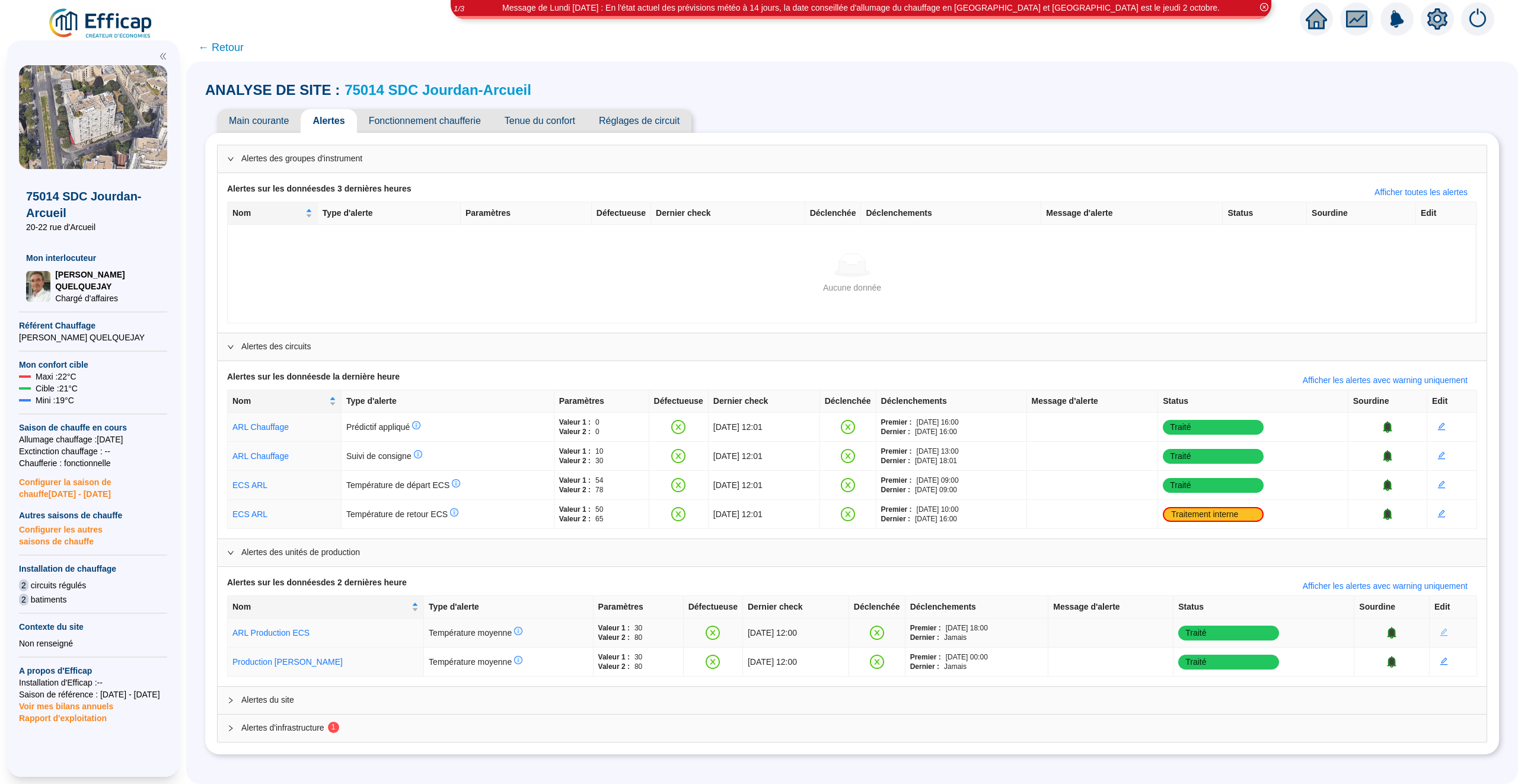
click at [1451, 635] on button "button" at bounding box center [1444, 632] width 19 height 19
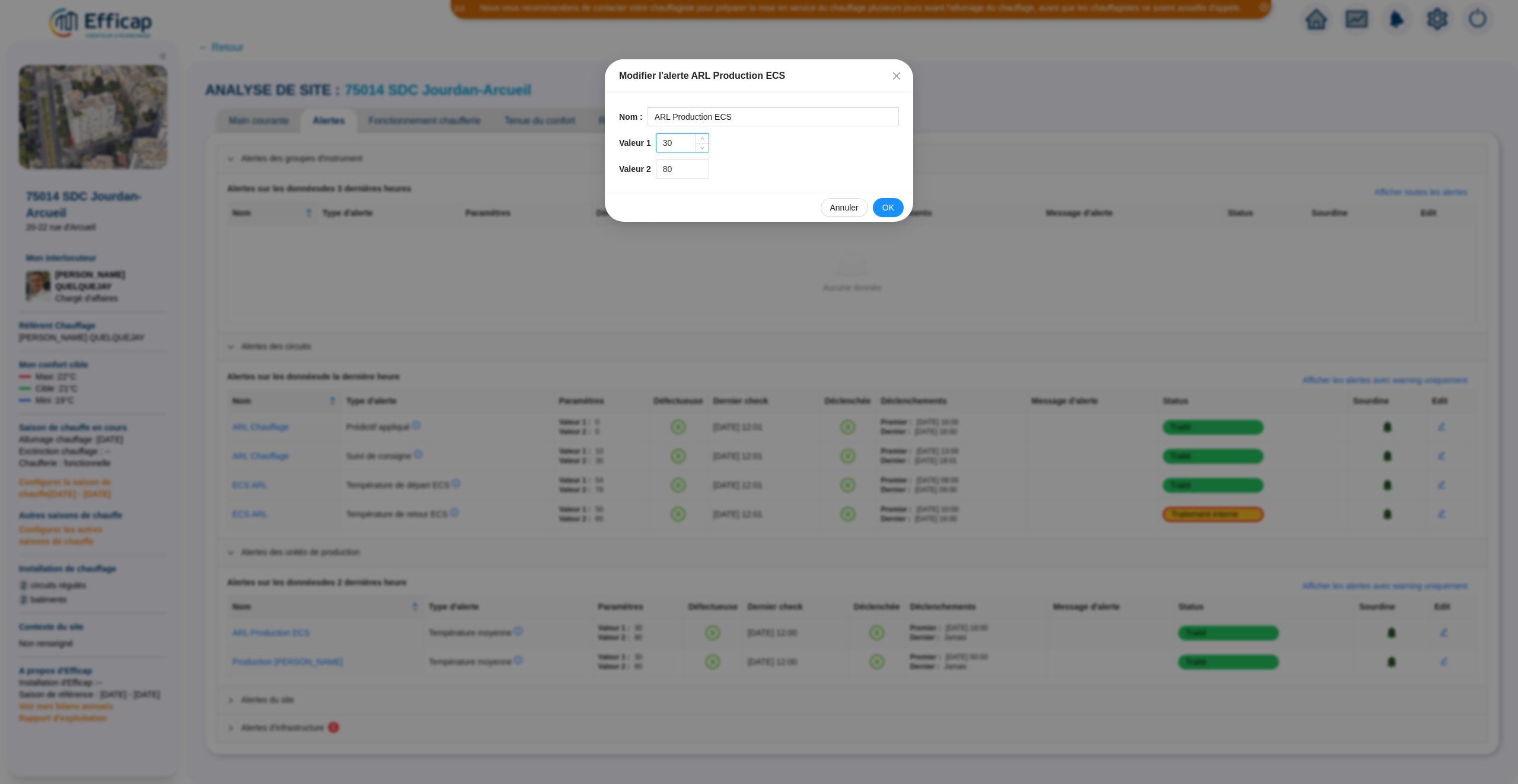
click at [684, 142] on input "30" at bounding box center [682, 143] width 52 height 18
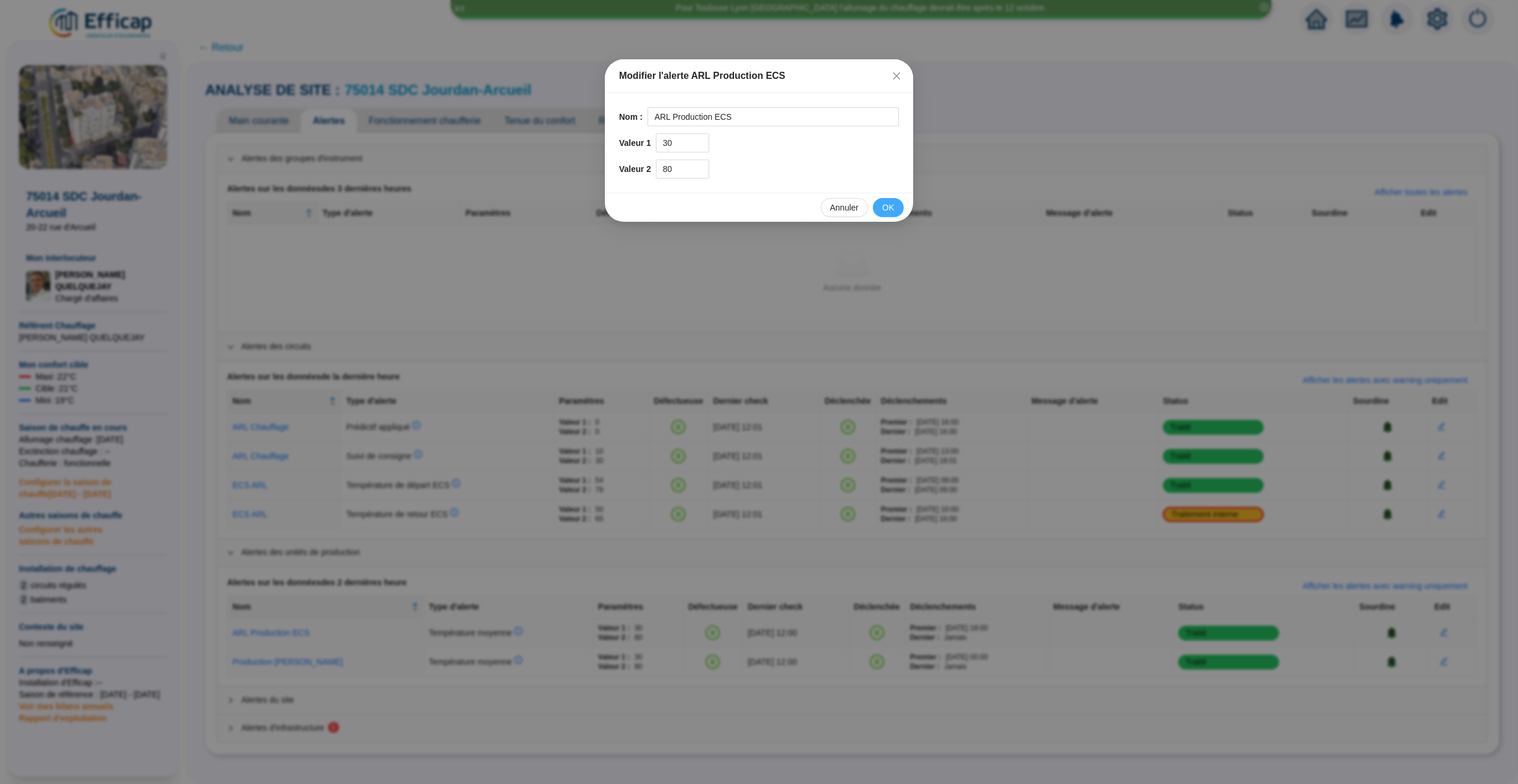
click at [890, 205] on span "OK" at bounding box center [888, 207] width 12 height 12
click at [894, 73] on icon "close" at bounding box center [897, 76] width 7 height 7
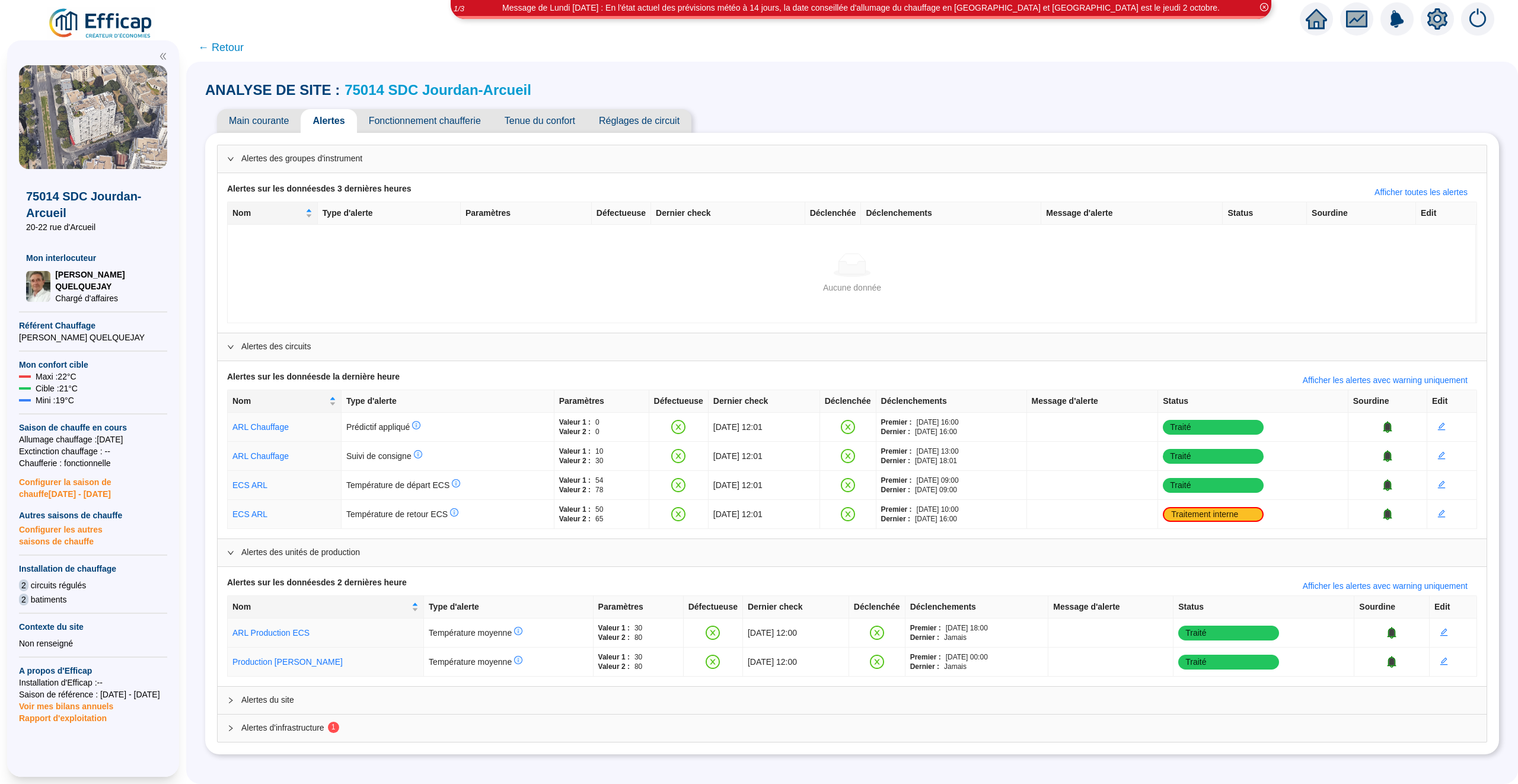
click at [219, 46] on span "← Retour" at bounding box center [220, 47] width 45 height 17
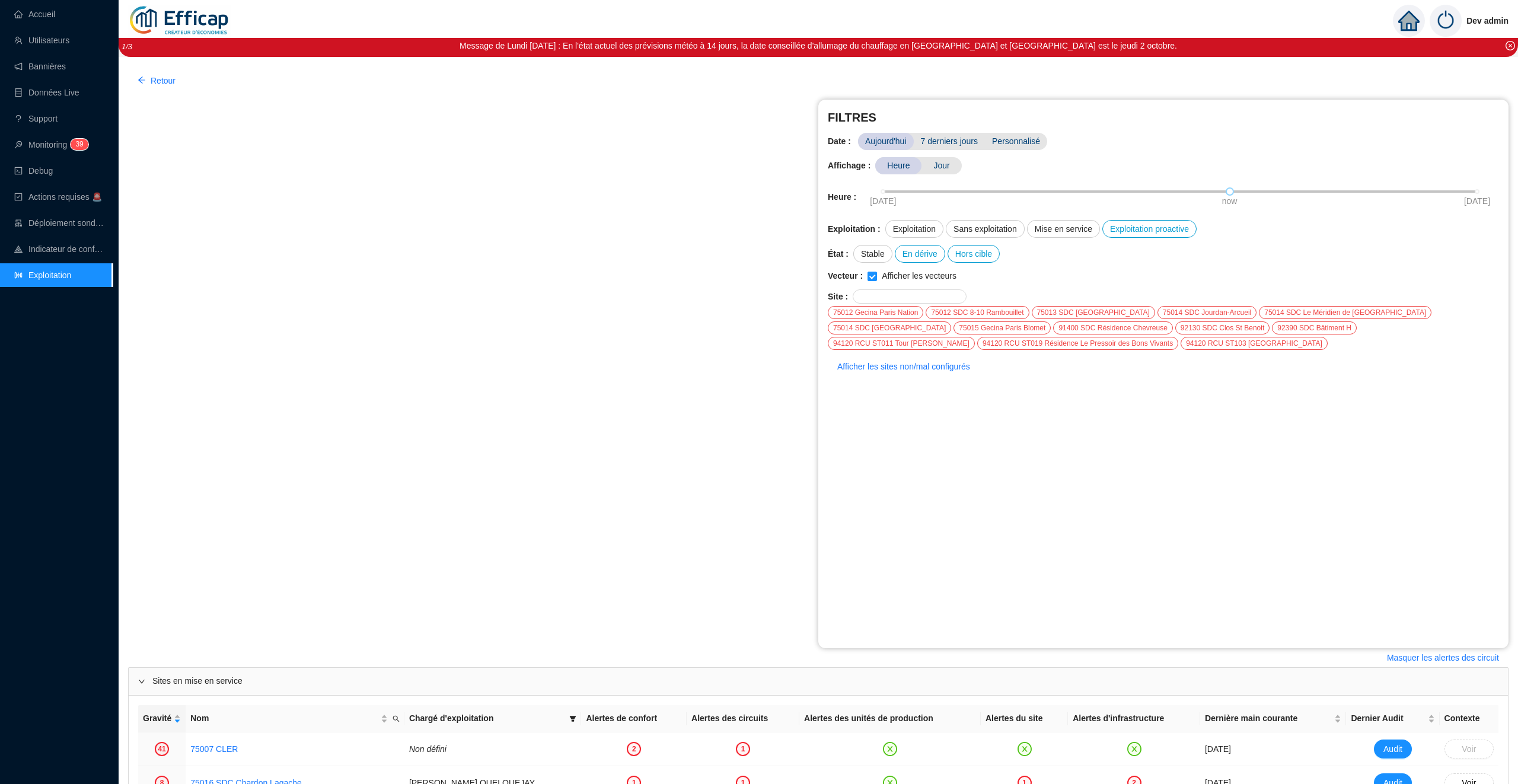
scroll to position [757, 0]
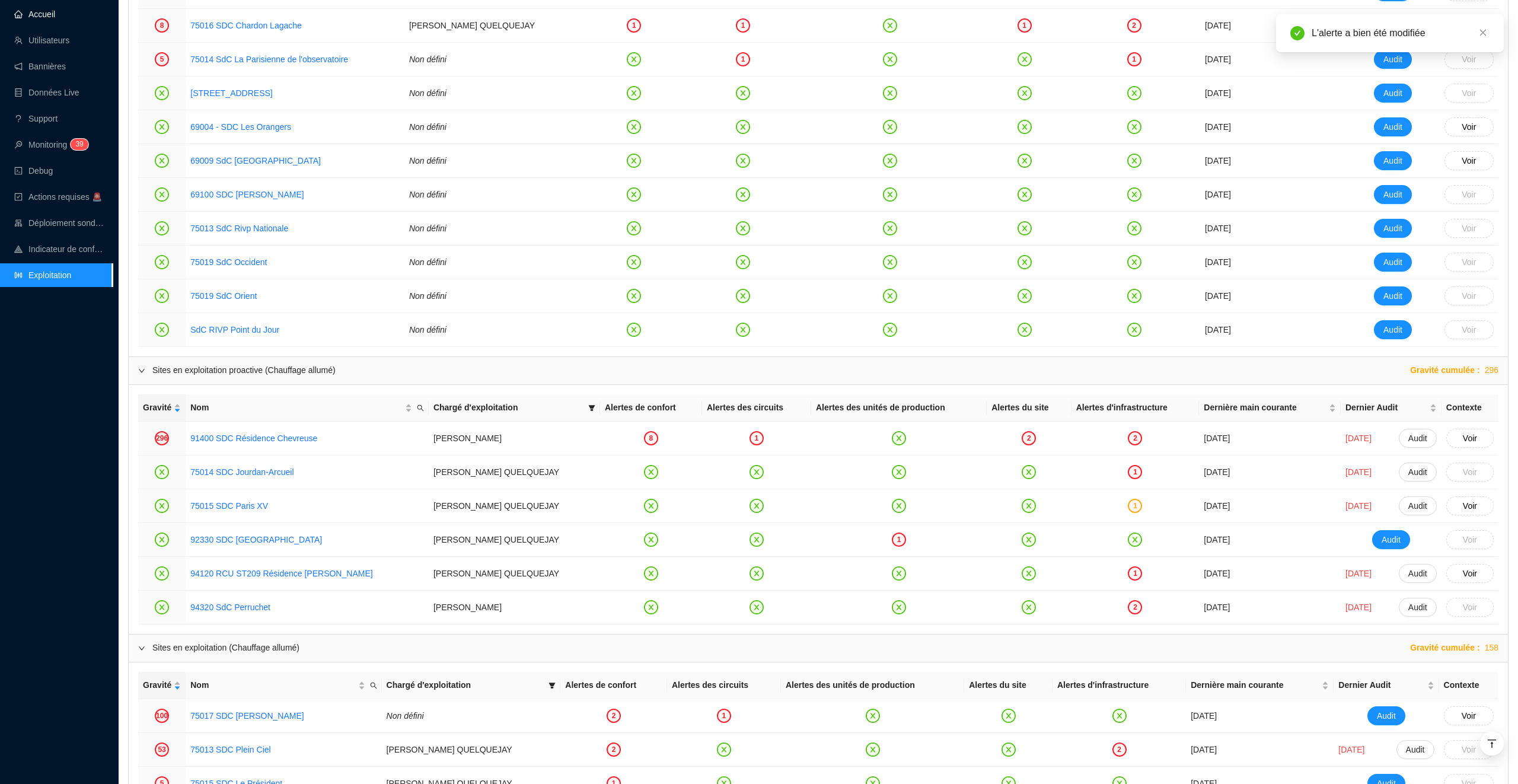
click at [50, 13] on link "Accueil" at bounding box center [34, 14] width 41 height 10
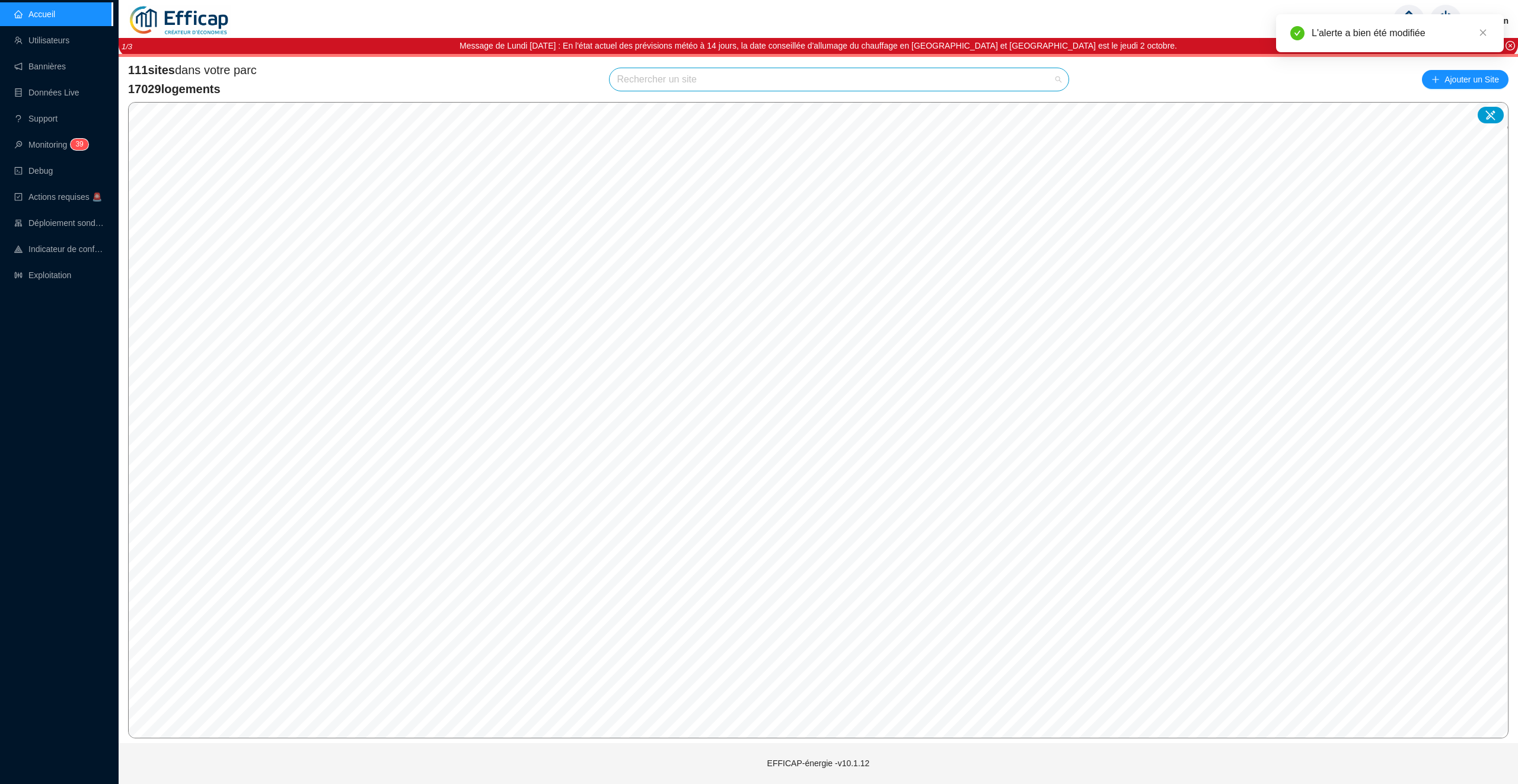
click at [651, 86] on input "search" at bounding box center [833, 79] width 434 height 23
type input "méri"
click at [1054, 112] on div at bounding box center [1044, 108] width 27 height 18
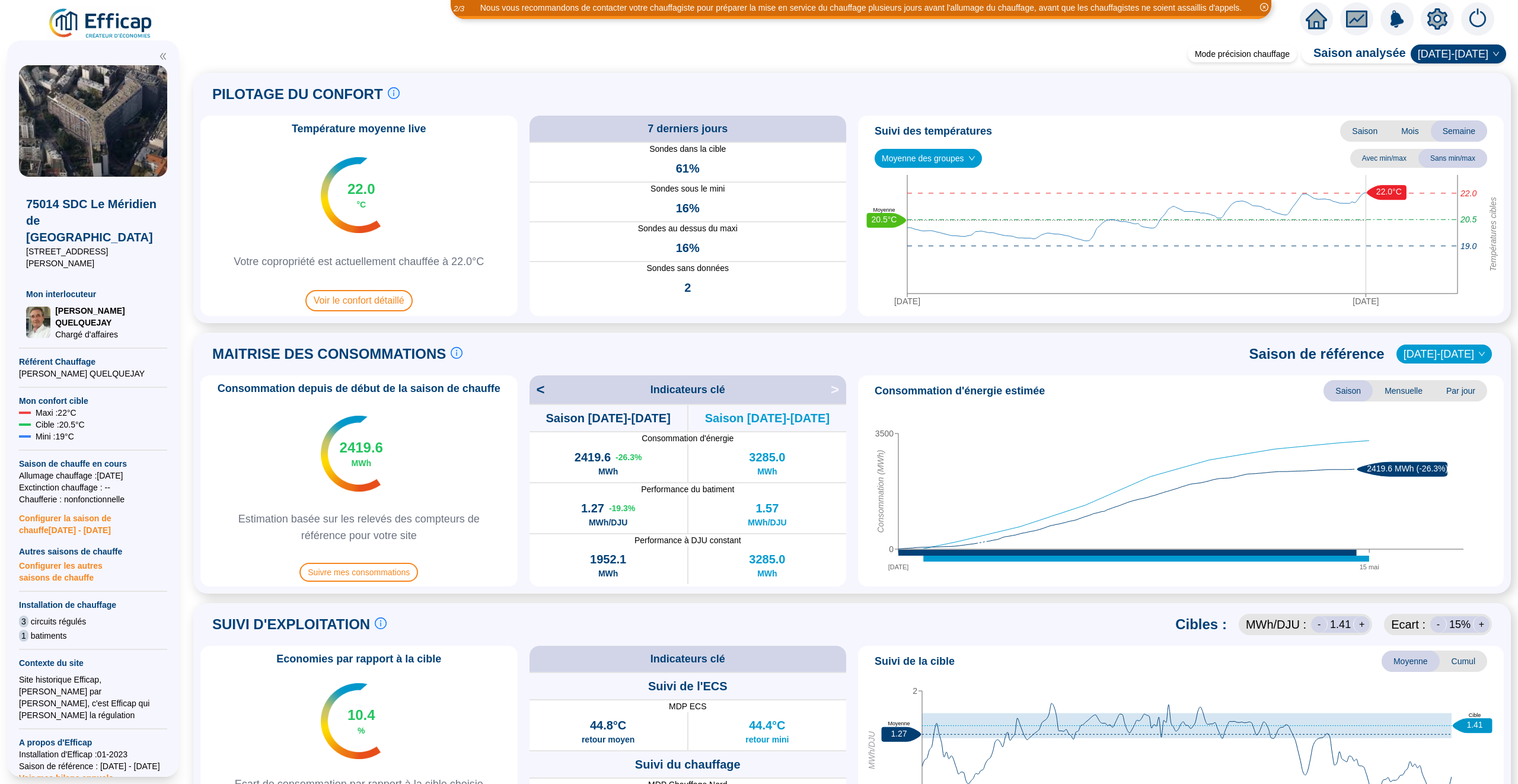
scroll to position [34, 0]
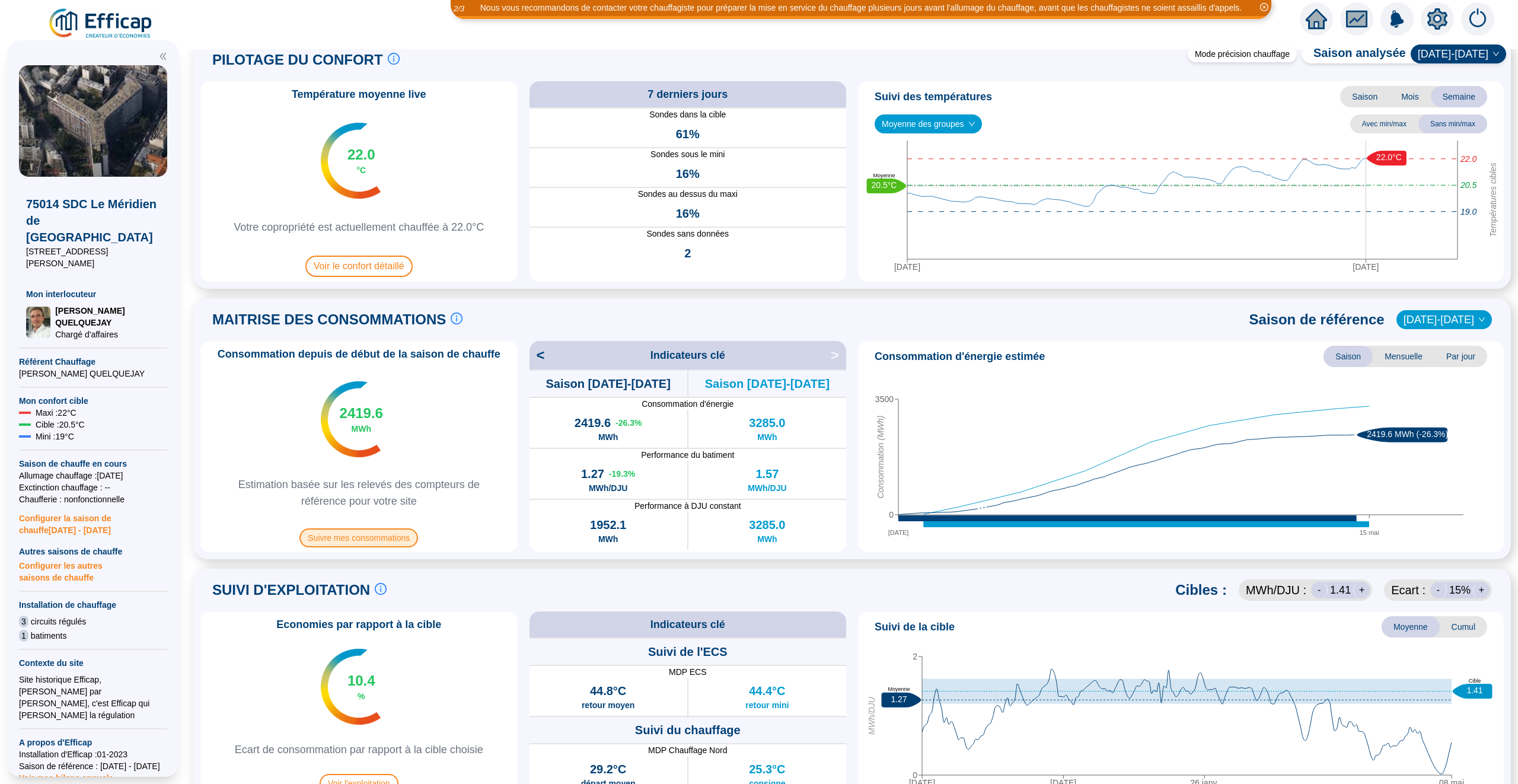
click at [351, 542] on span "Suivre mes consommations" at bounding box center [359, 538] width 119 height 19
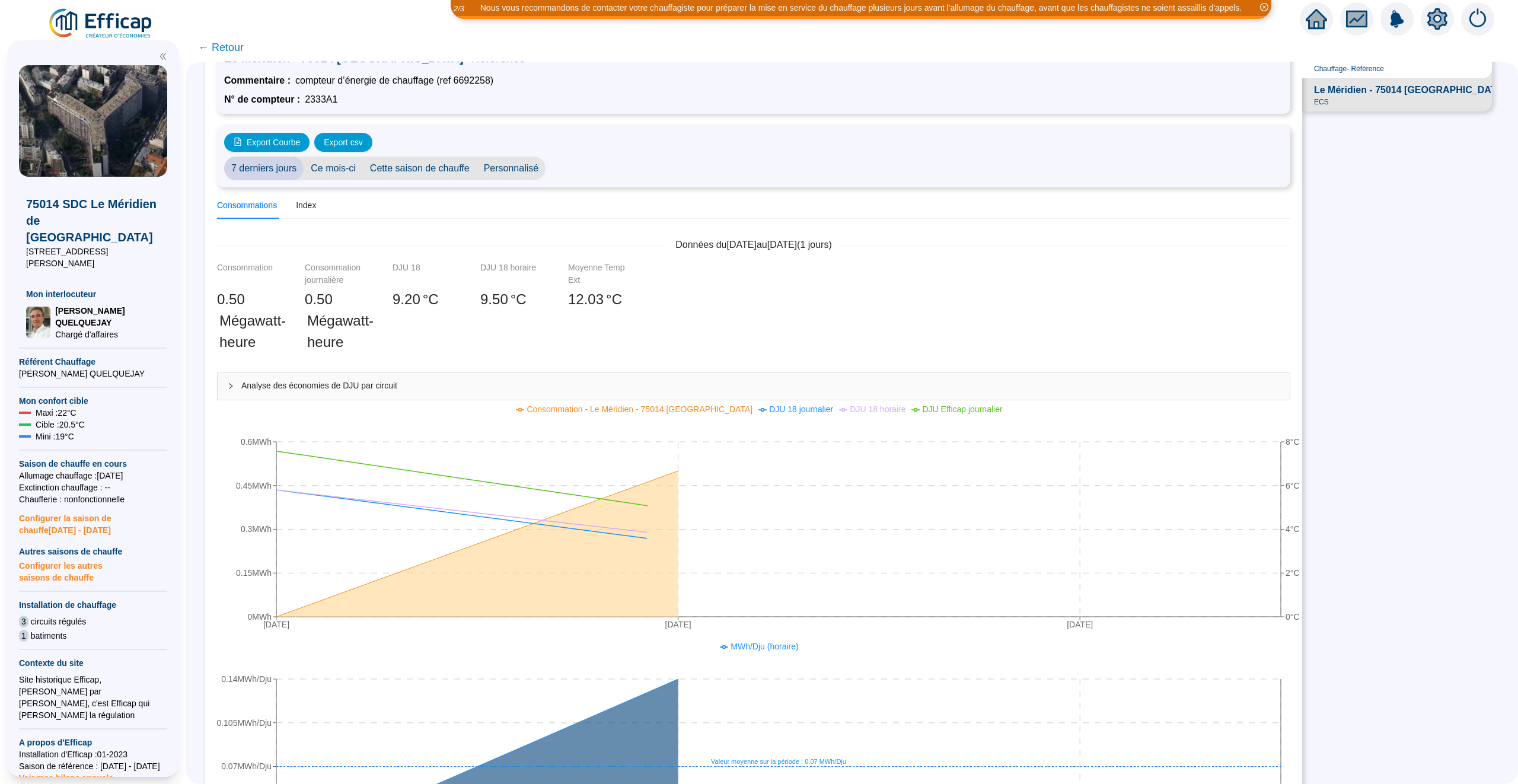
scroll to position [72, 0]
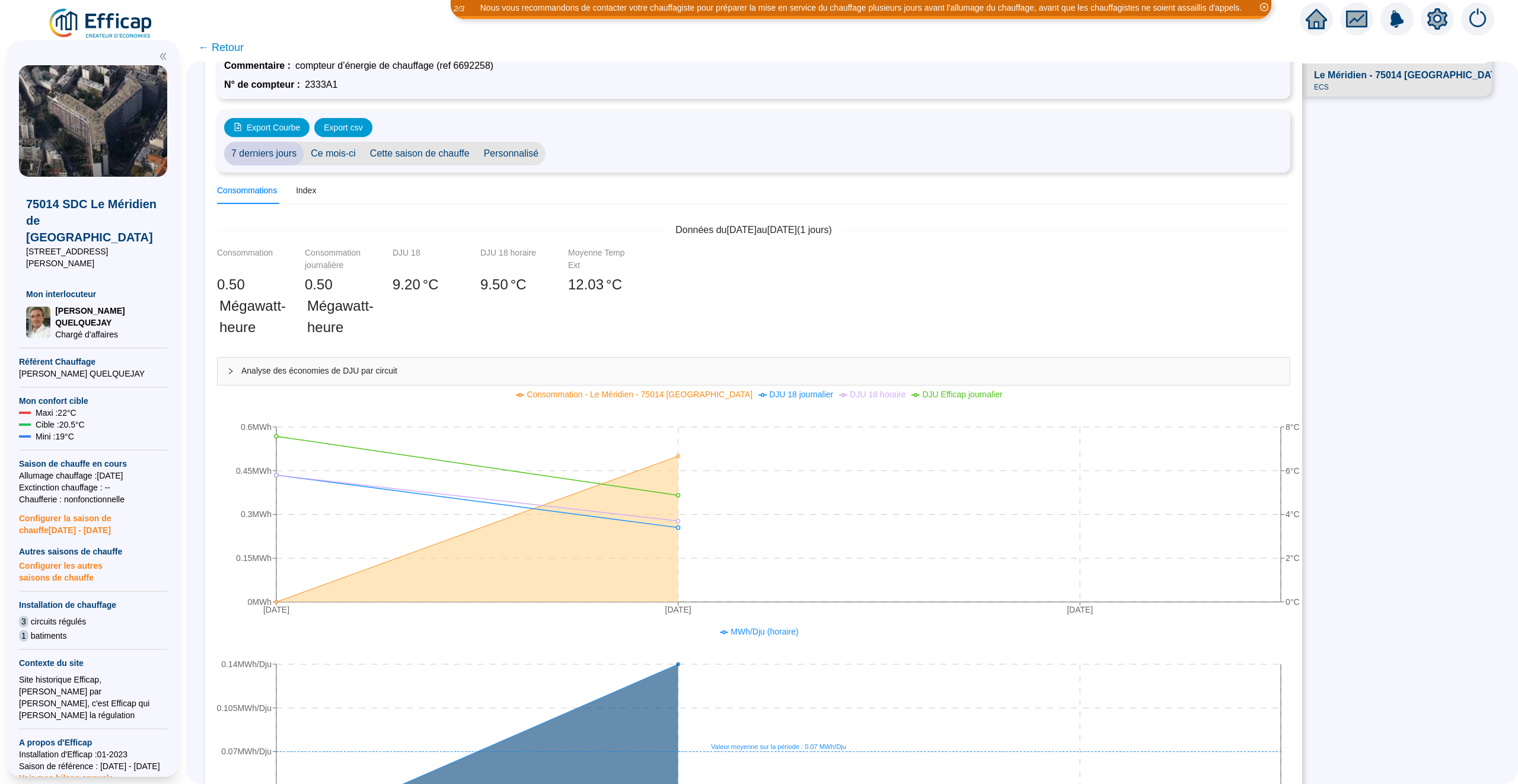
click at [546, 149] on span "Personnalisé" at bounding box center [511, 154] width 70 height 23
click at [603, 154] on input "2025-10-01" at bounding box center [585, 154] width 64 height 12
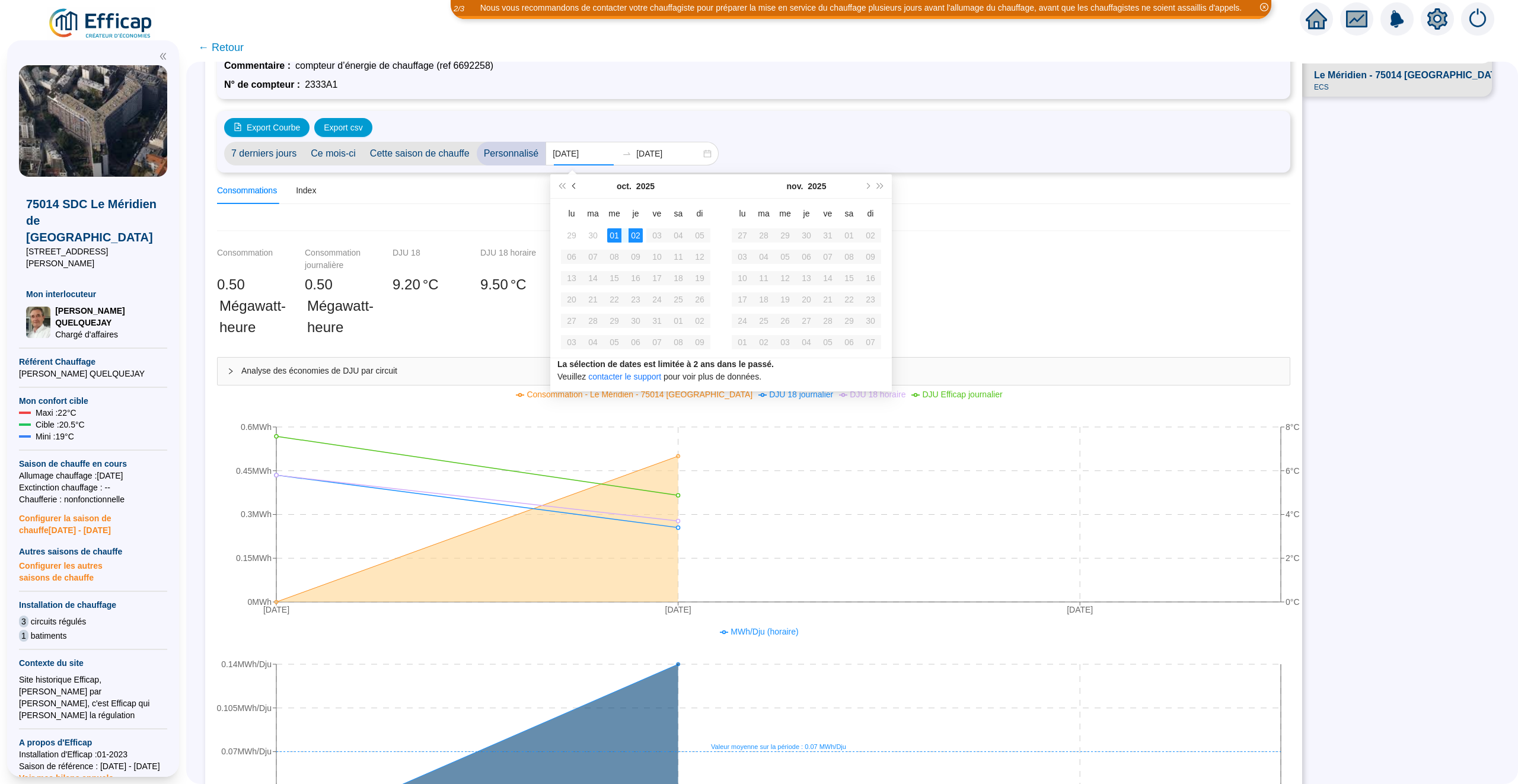
click at [576, 192] on button "Mois précédent (PageUp)" at bounding box center [575, 186] width 13 height 23
type input "2025-09-25"
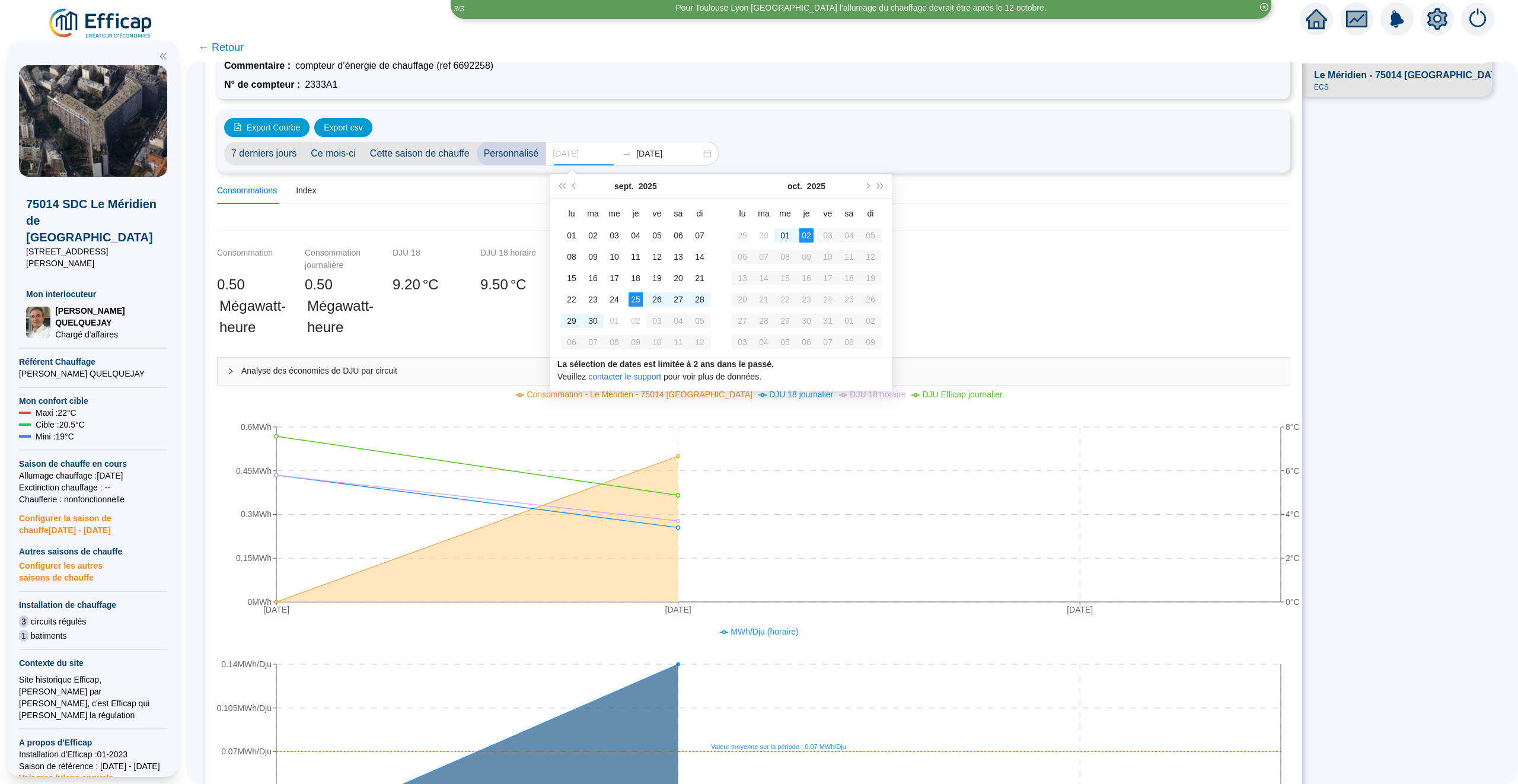
click at [630, 297] on div "25" at bounding box center [635, 299] width 14 height 14
type input "[DATE]"
click at [804, 234] on div "02" at bounding box center [806, 235] width 14 height 14
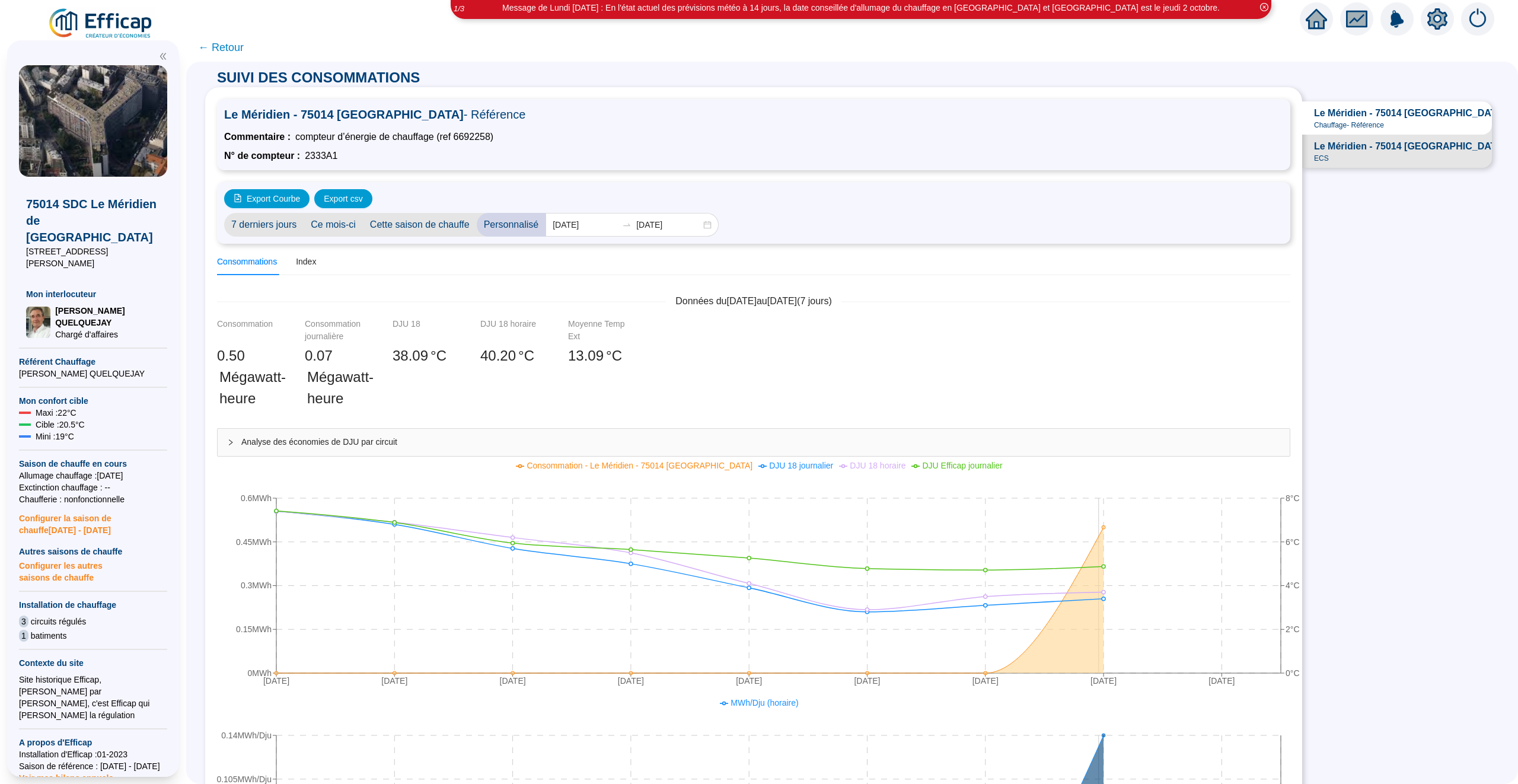
scroll to position [5, 0]
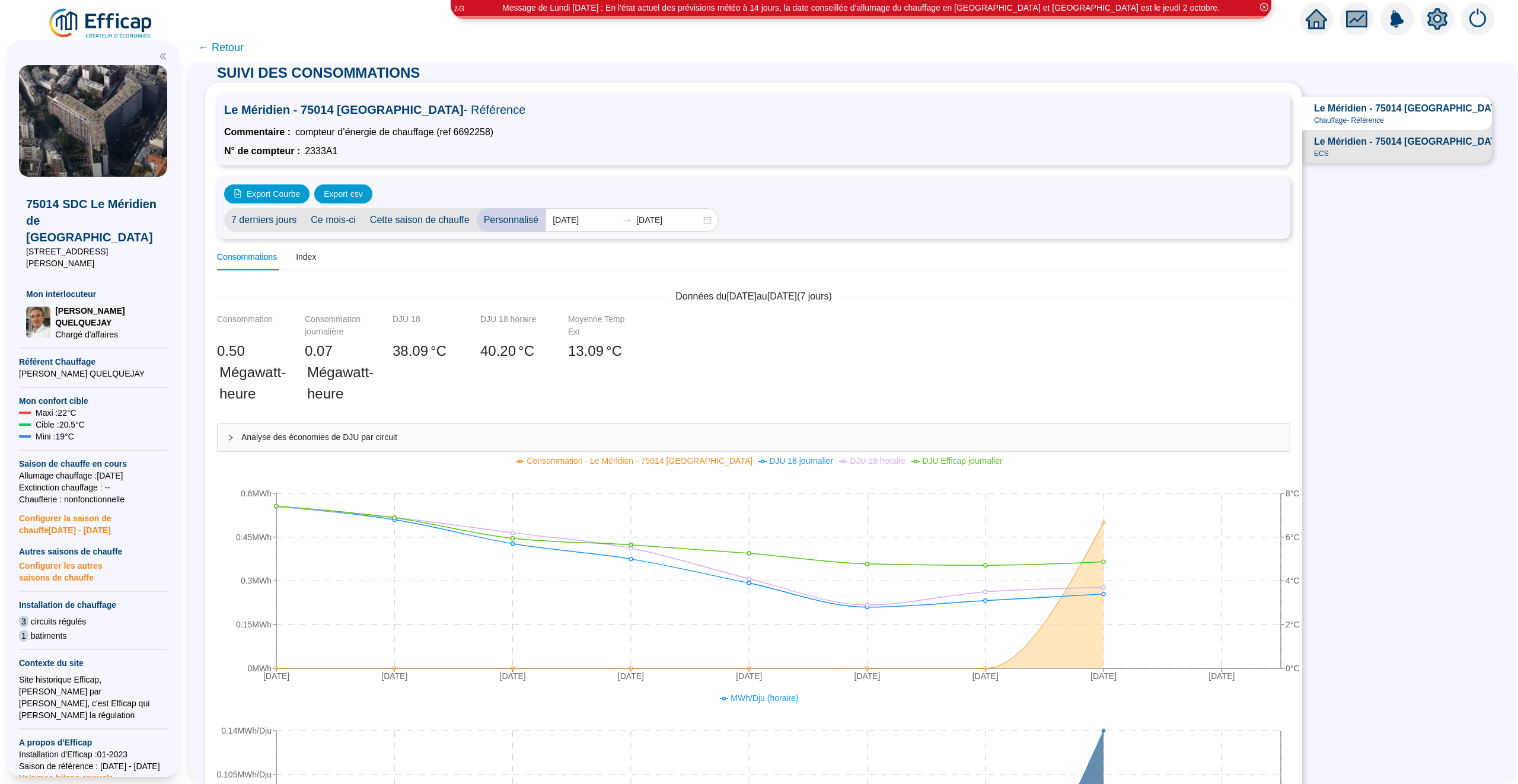
click at [1370, 147] on span "Le Méridien - 75014 PARIS - ECS" at bounding box center [1424, 141] width 220 height 14
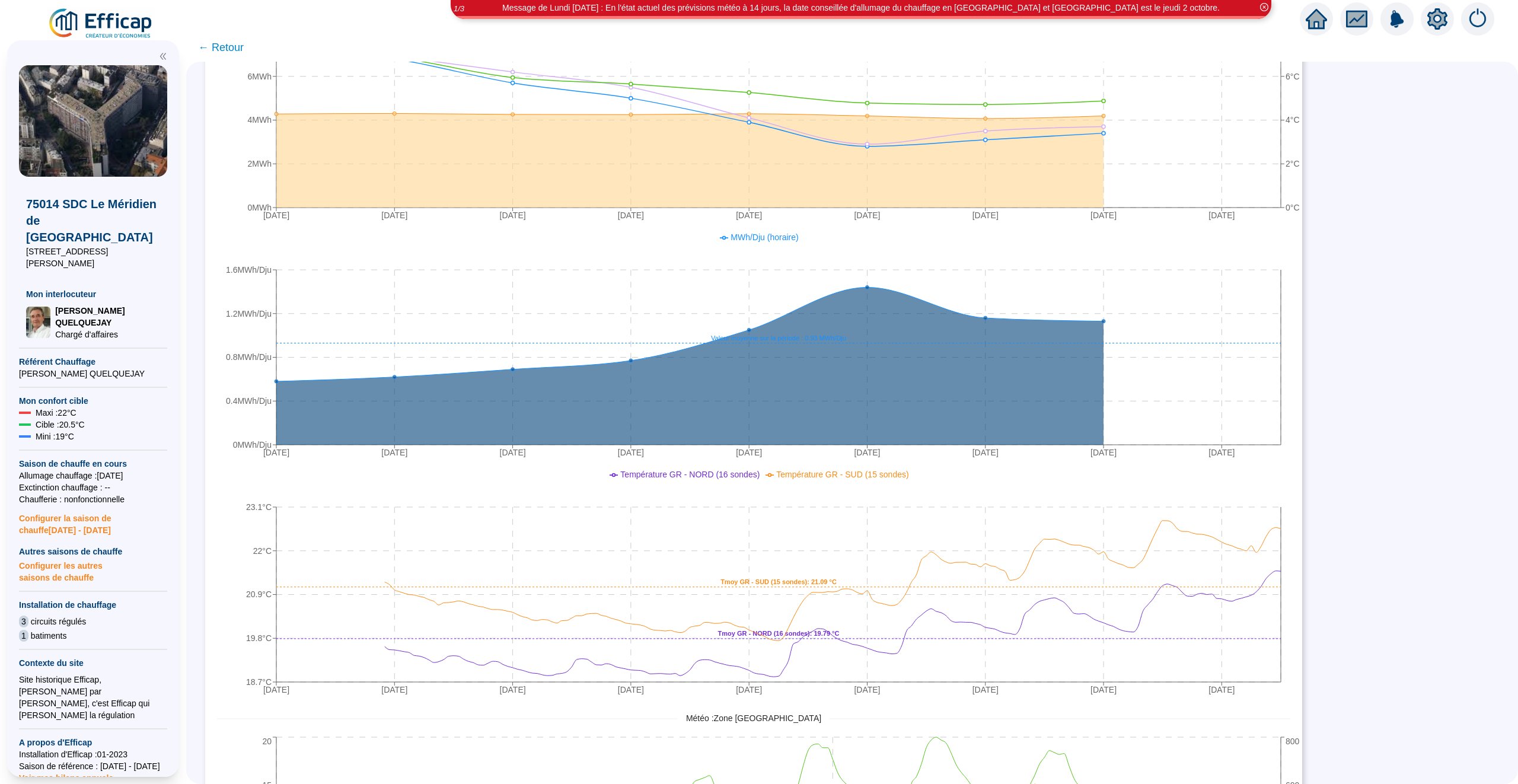
scroll to position [389, 0]
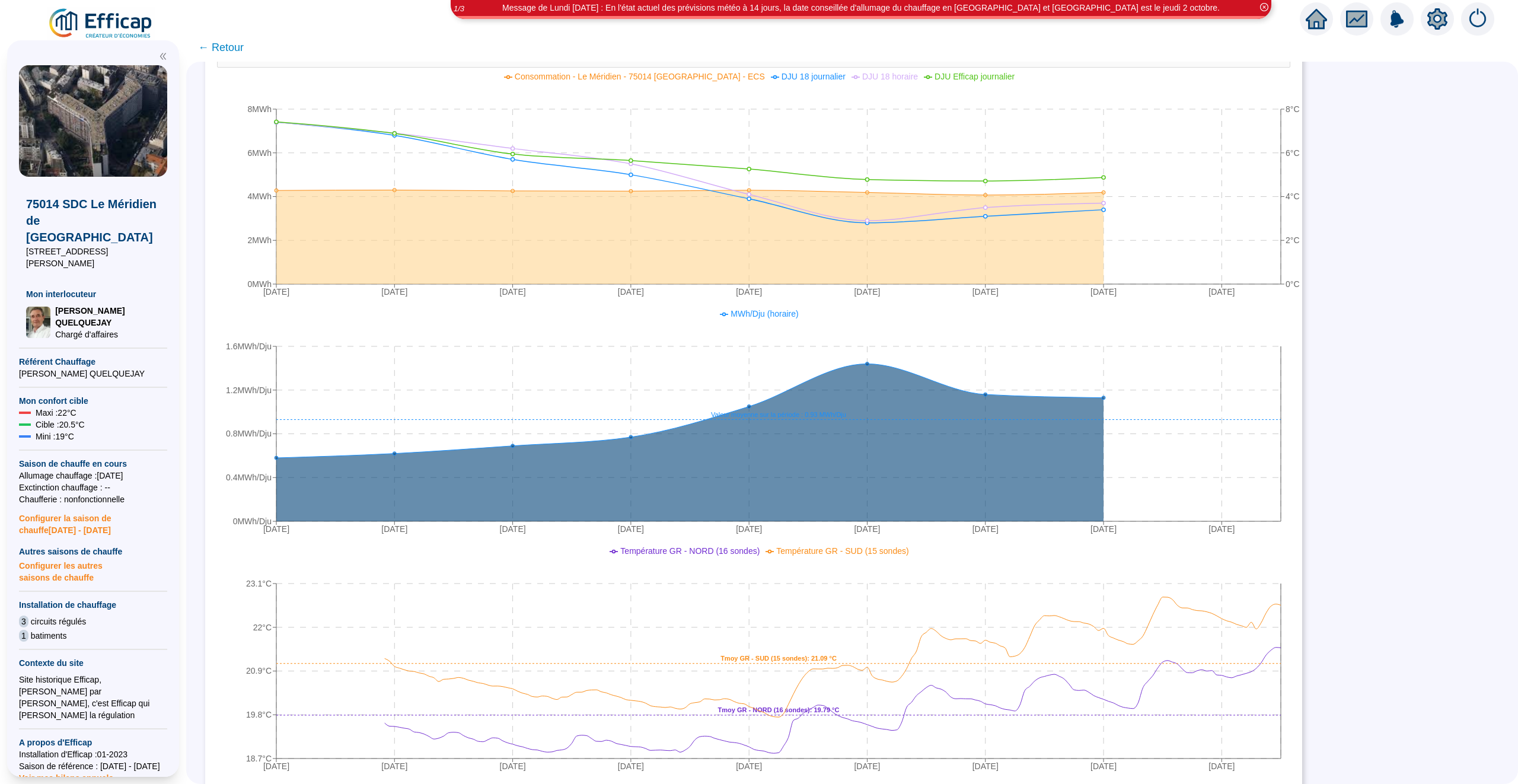
click at [229, 45] on span "← Retour" at bounding box center [220, 47] width 45 height 17
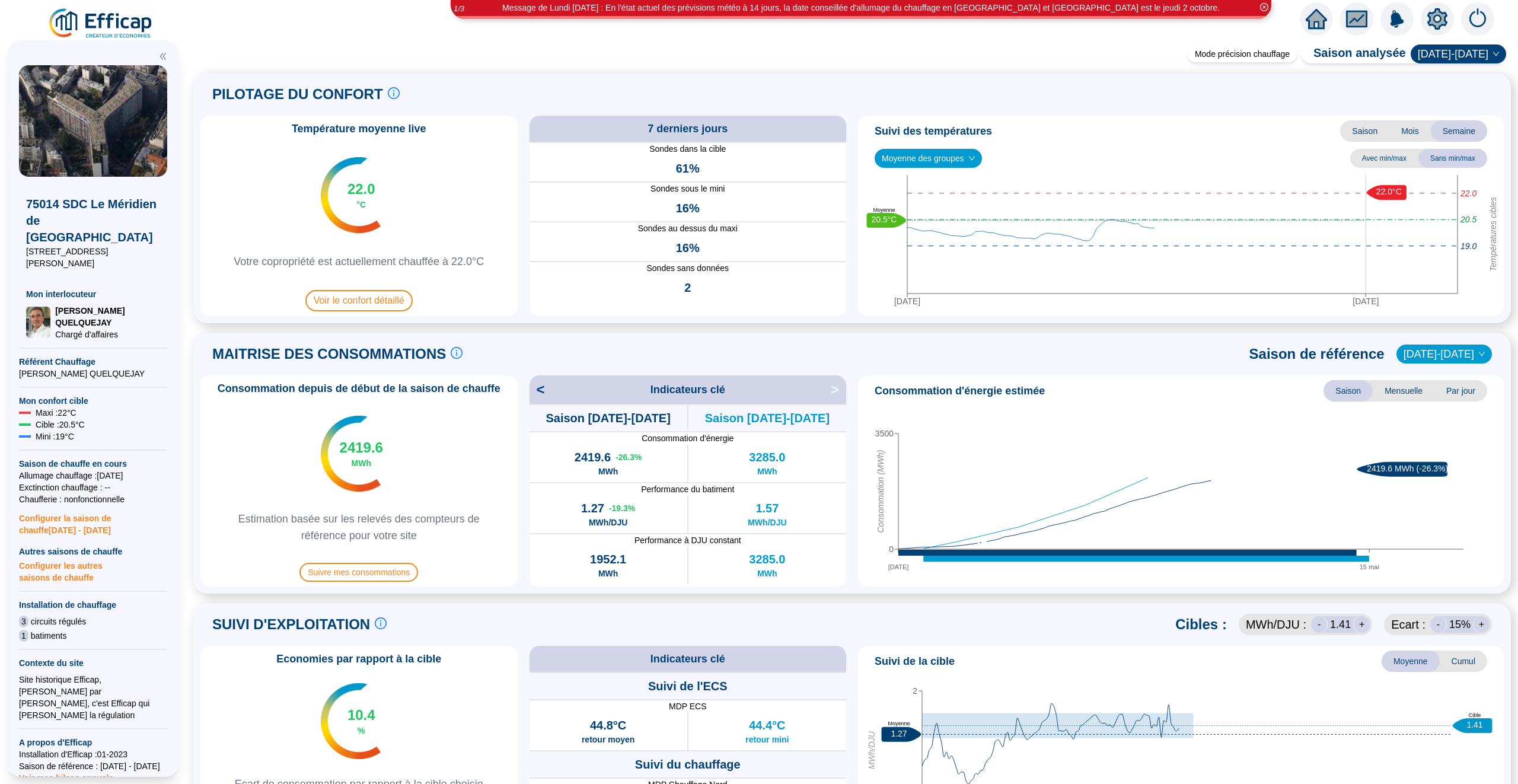
click at [956, 151] on span "Moyenne des groupes" at bounding box center [928, 158] width 93 height 18
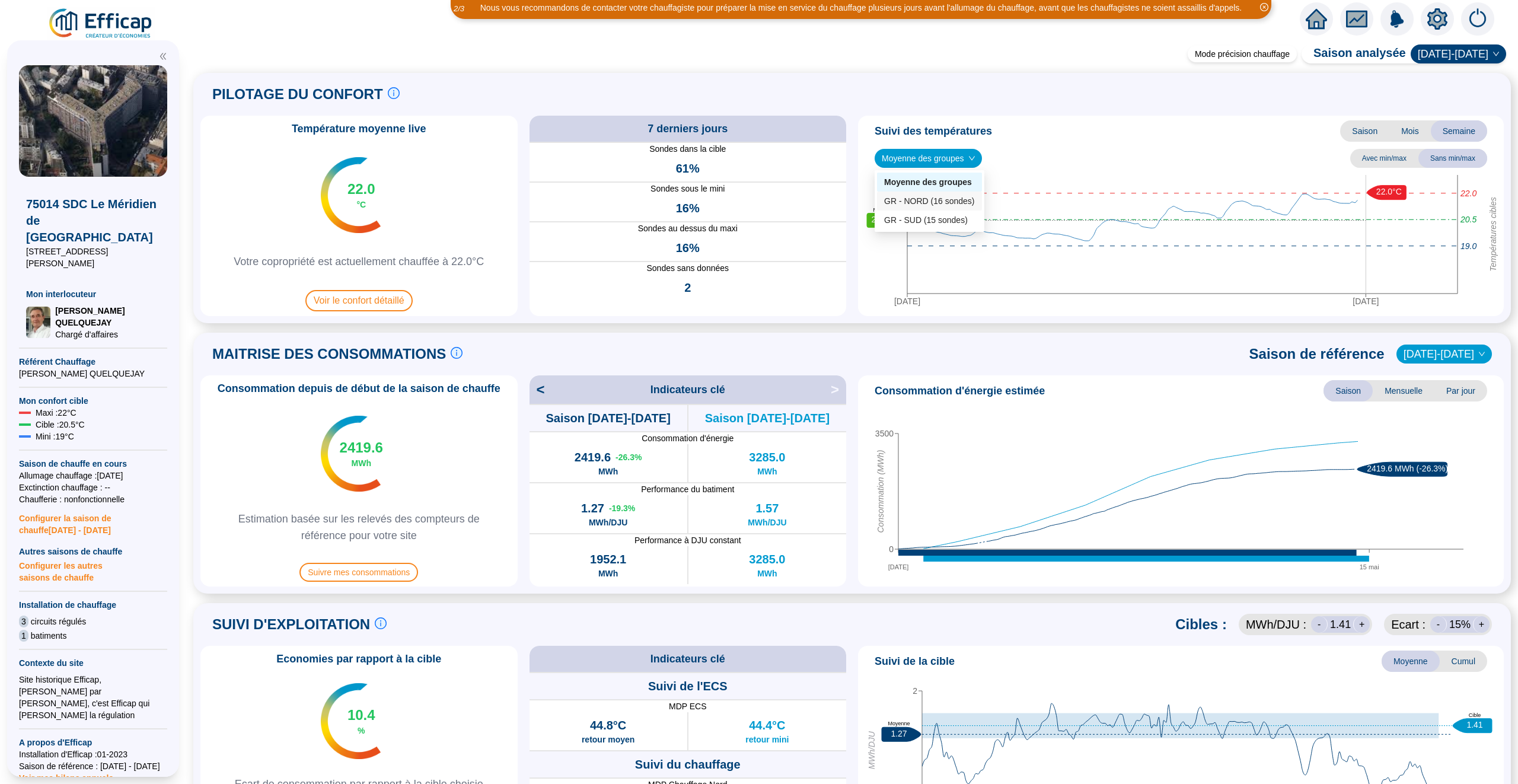
click at [938, 199] on div "GR - NORD (16 sondes)" at bounding box center [930, 201] width 91 height 12
click at [942, 152] on span "GR - NORD (16 sondes)" at bounding box center [932, 158] width 101 height 18
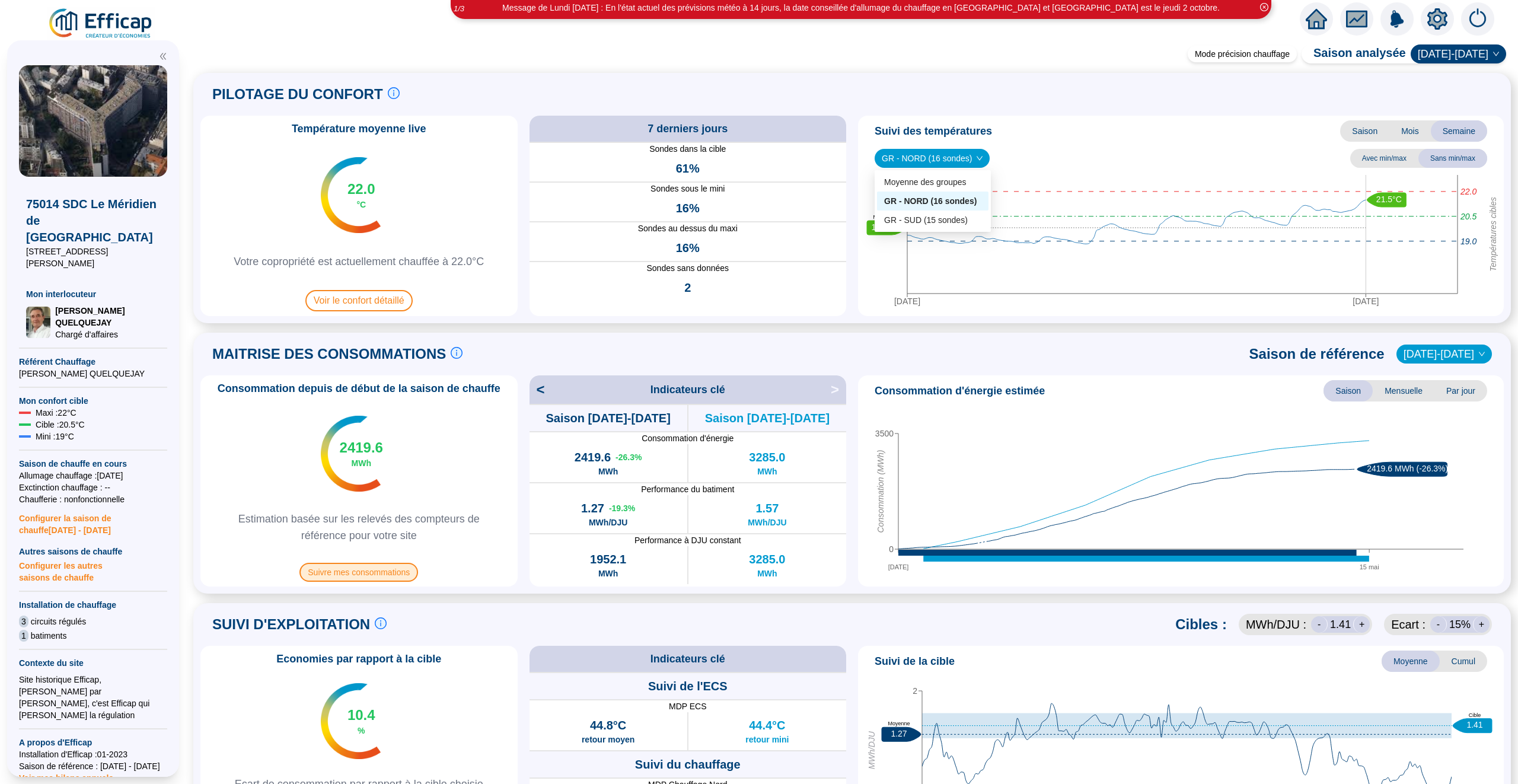
click at [374, 580] on span "Suivre mes consommations" at bounding box center [359, 572] width 119 height 19
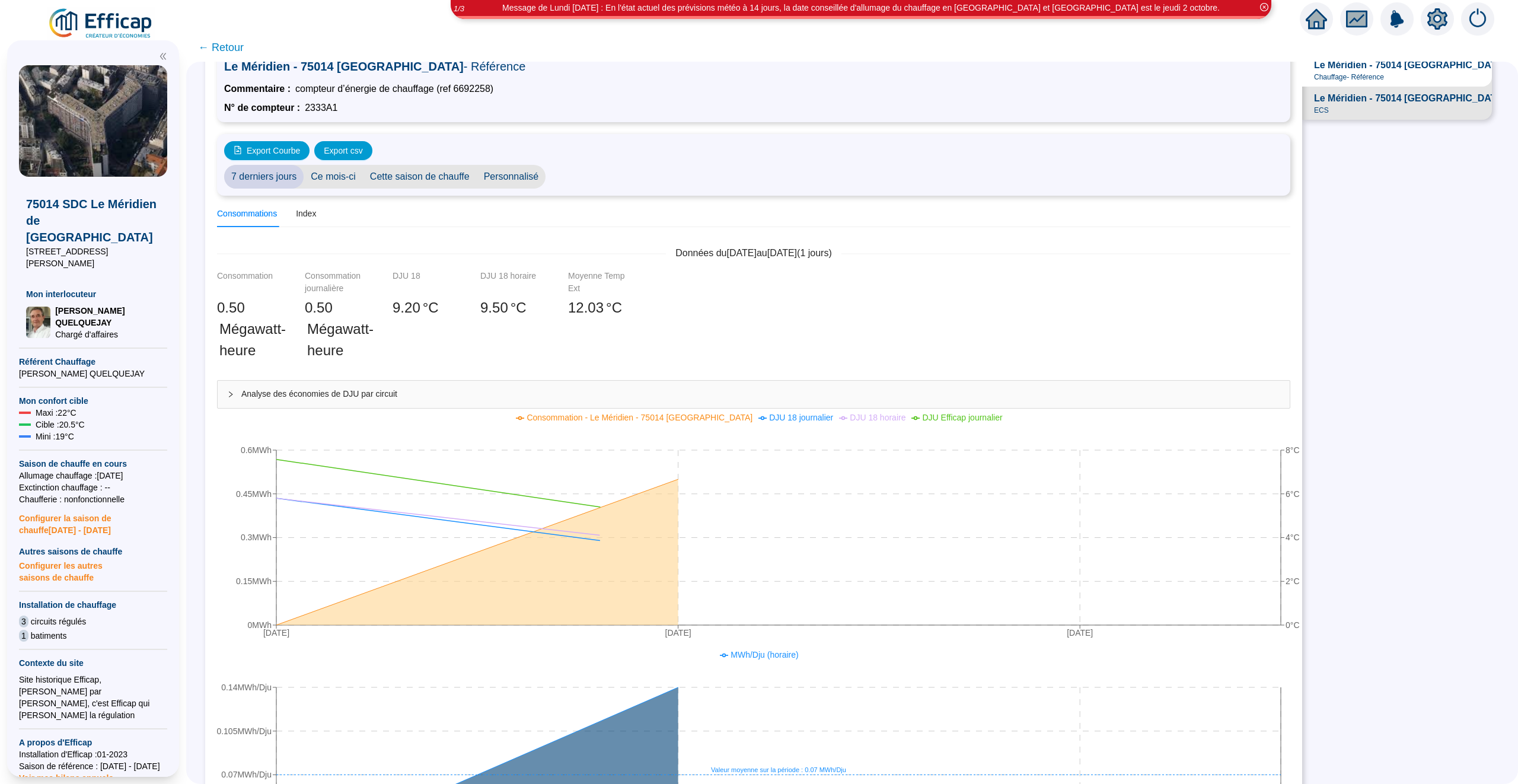
scroll to position [58, 0]
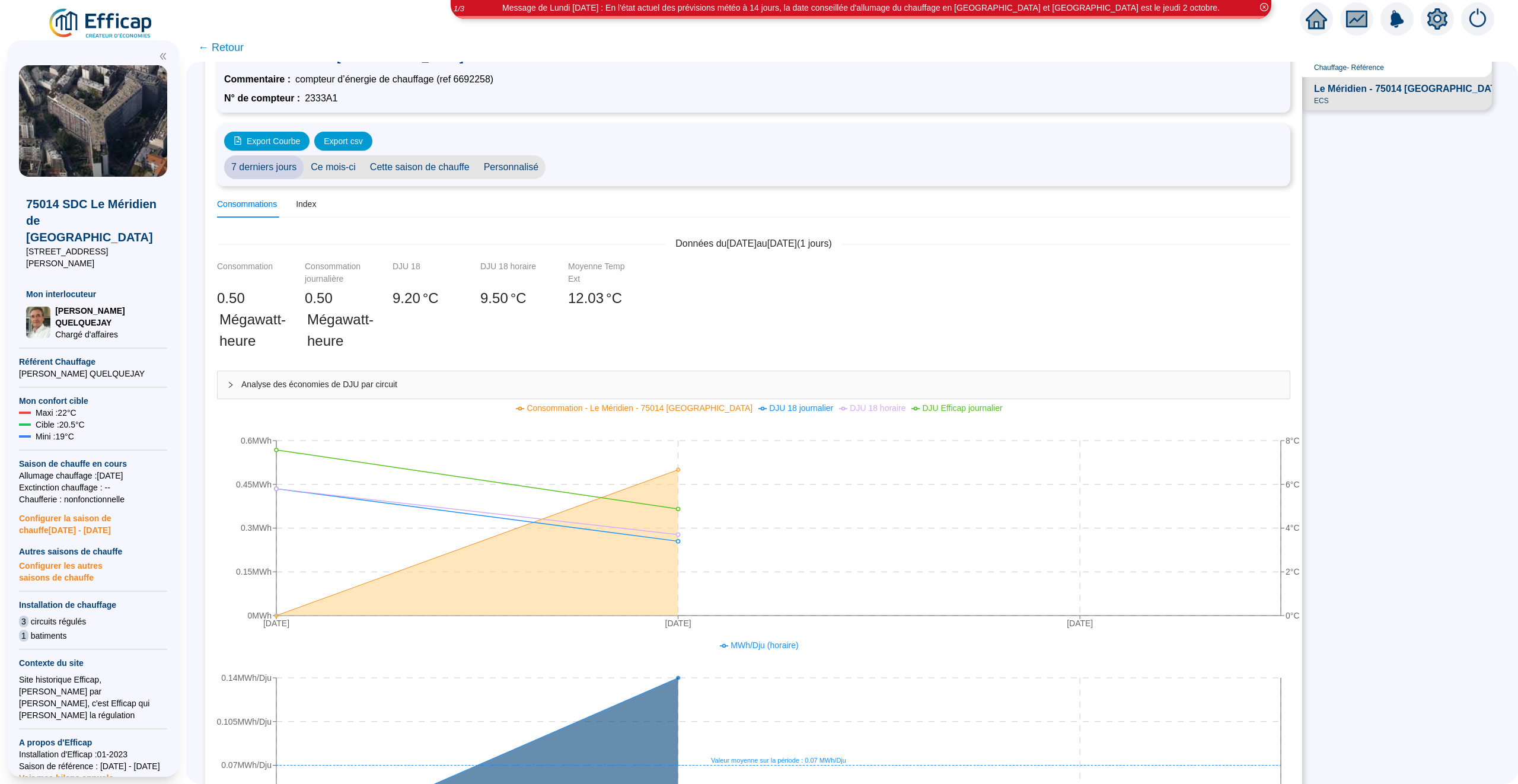
click at [264, 165] on span "7 derniers jours" at bounding box center [264, 167] width 80 height 23
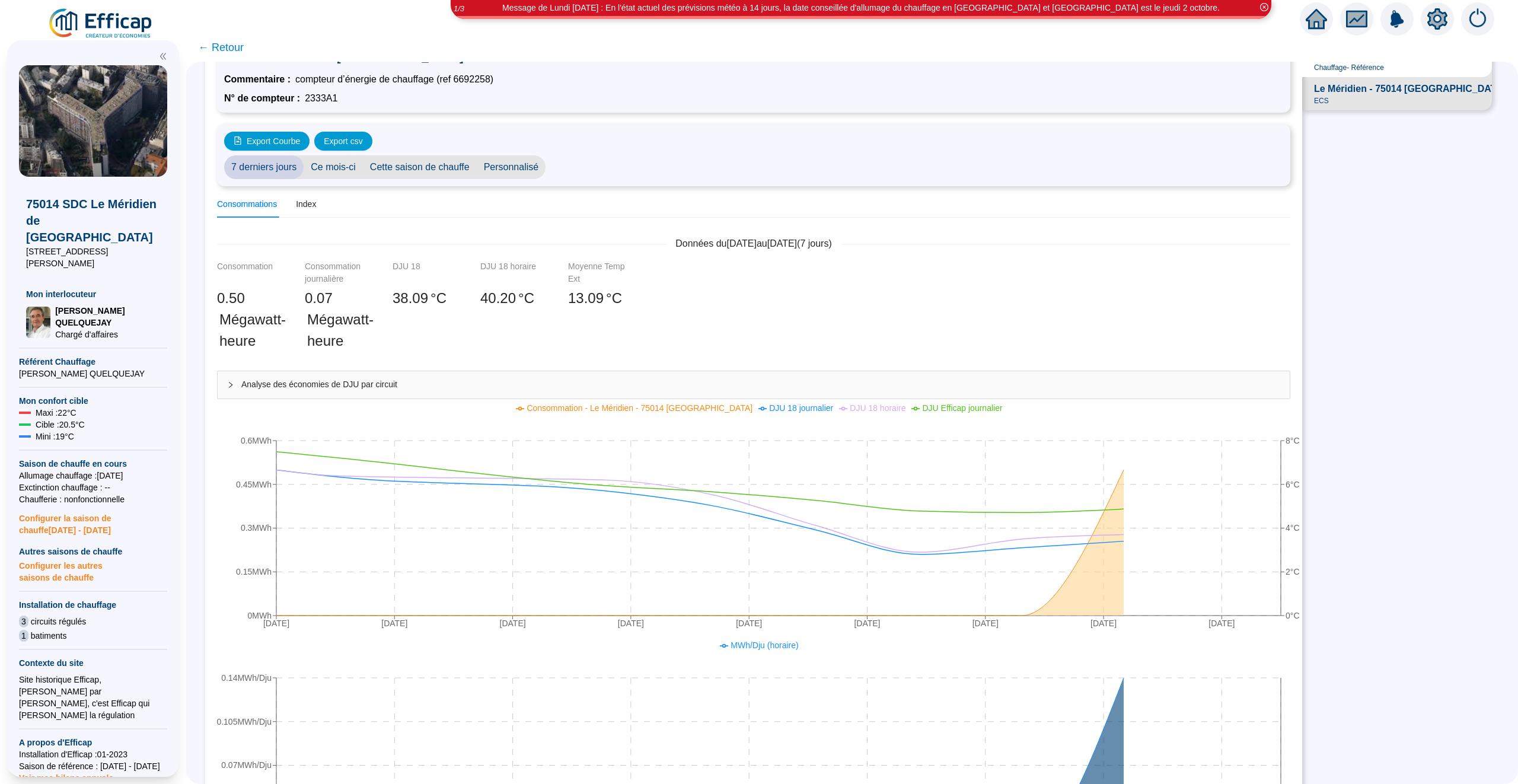
click at [517, 160] on span "Personnalisé" at bounding box center [511, 167] width 70 height 23
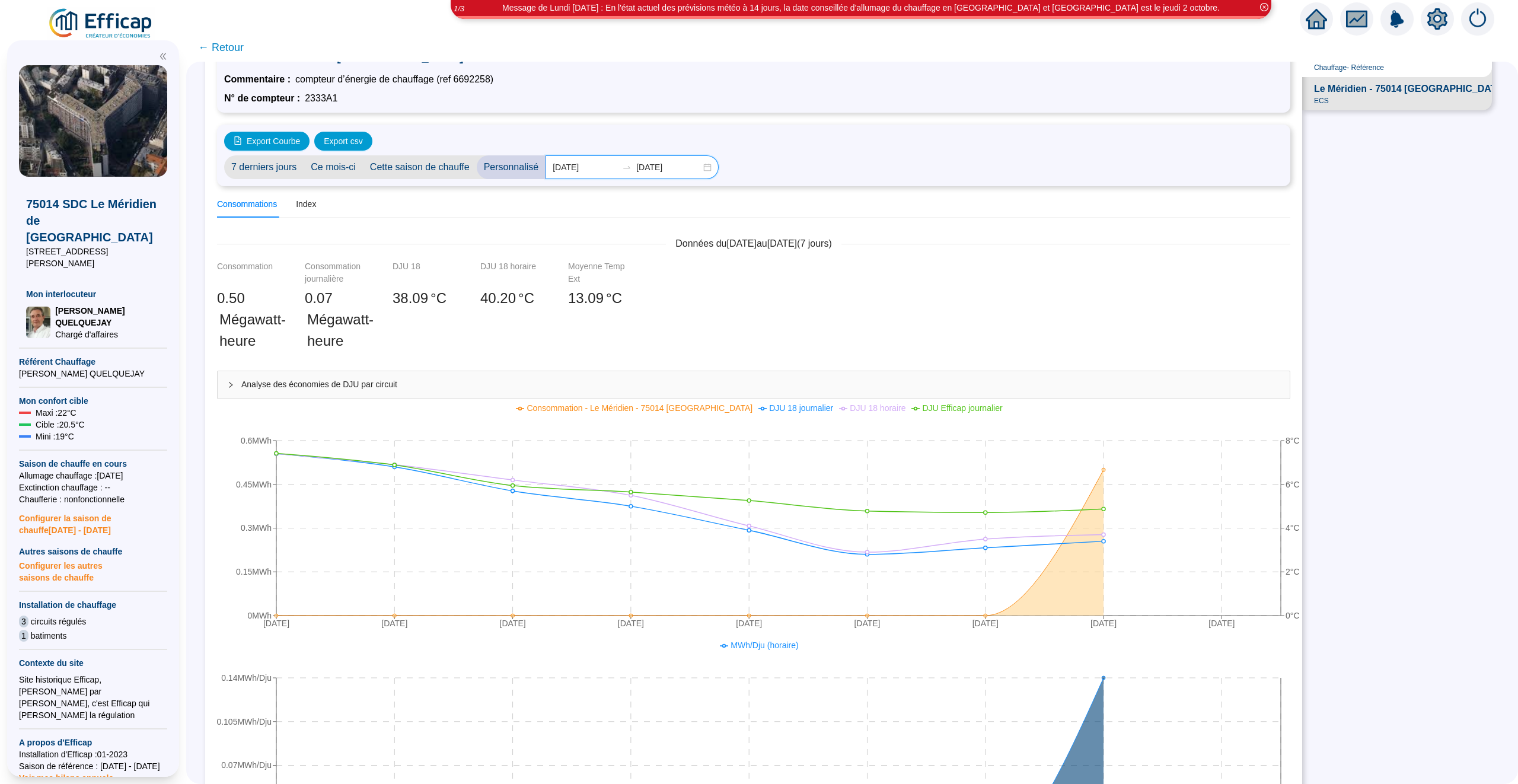
click at [608, 170] on input "2025-09-25" at bounding box center [585, 167] width 64 height 12
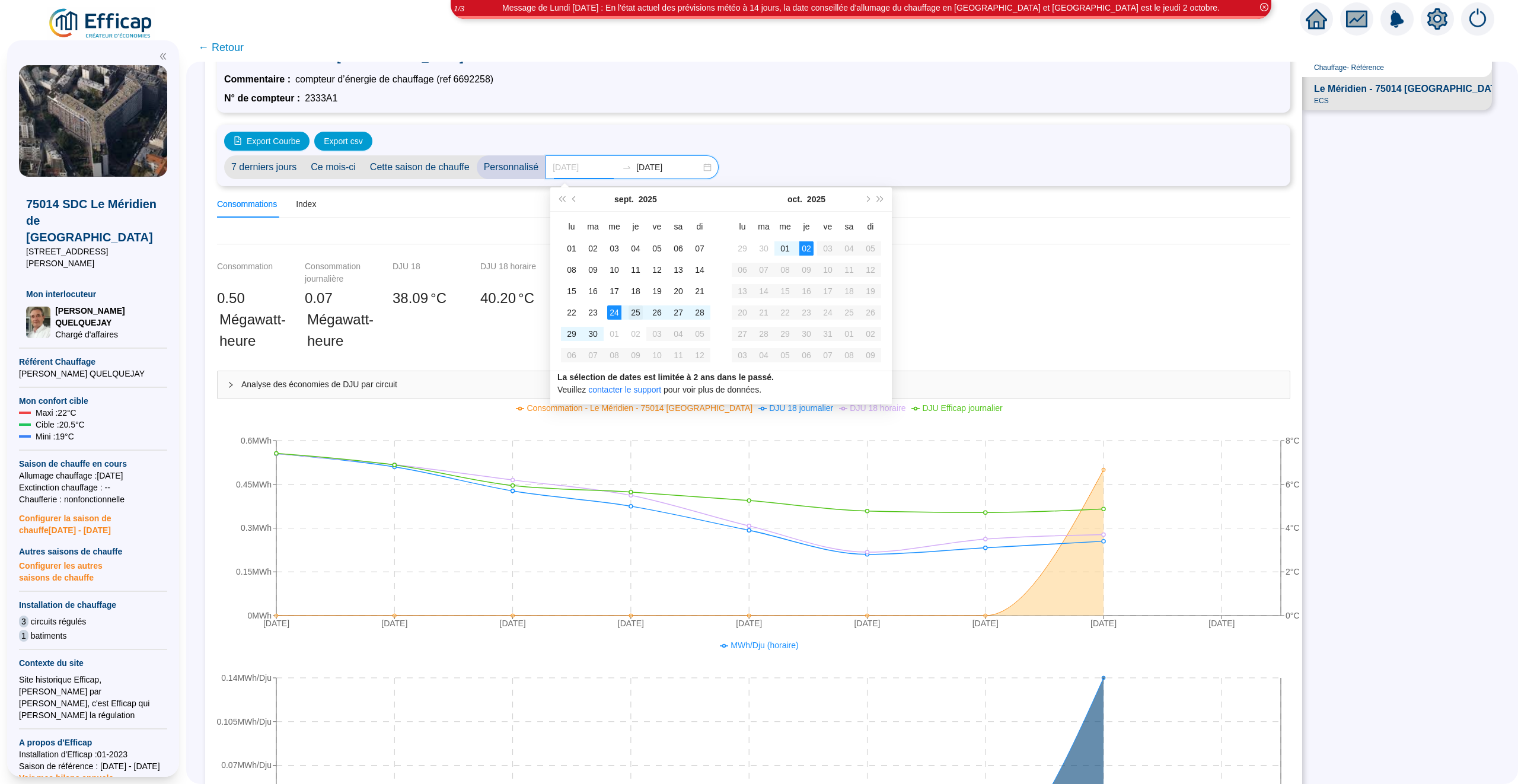
type input "2025-09-25"
click at [636, 308] on div "25" at bounding box center [635, 312] width 14 height 14
type input "2025-10-02"
click at [796, 242] on td "02" at bounding box center [806, 248] width 21 height 21
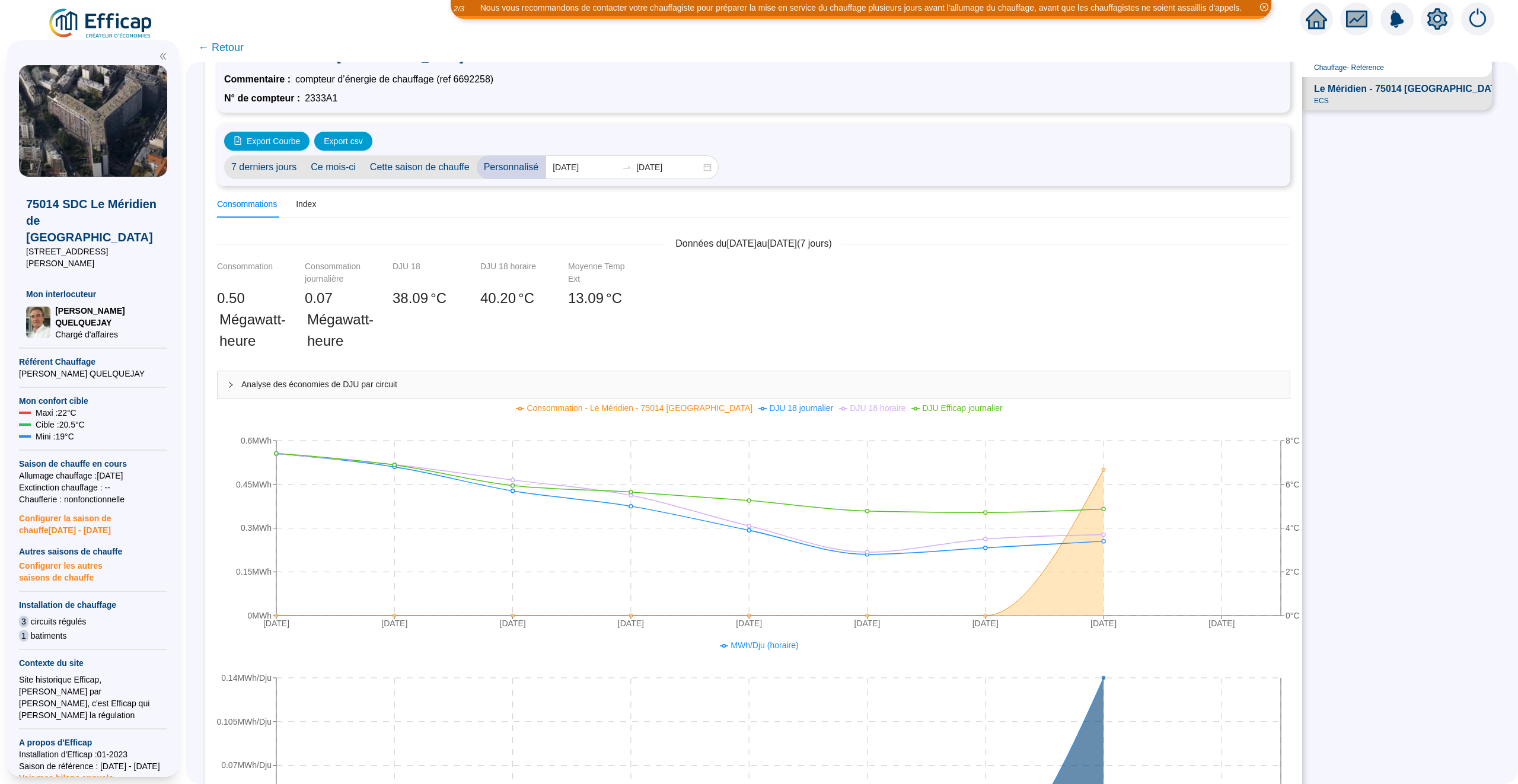
click at [1441, 100] on div "Le Méridien - 75014 PARIS - ECS ECS" at bounding box center [1424, 94] width 220 height 23
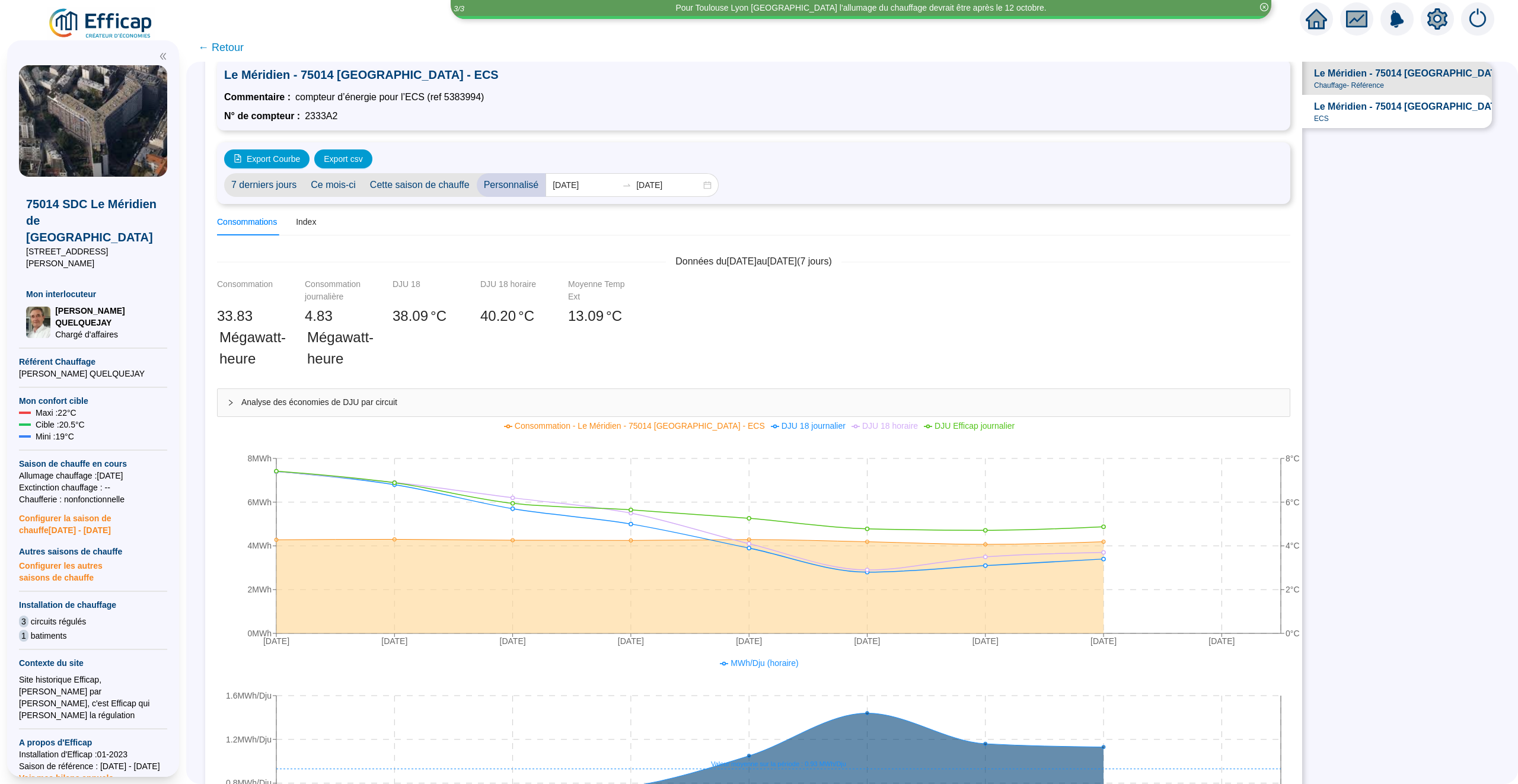
scroll to position [24, 0]
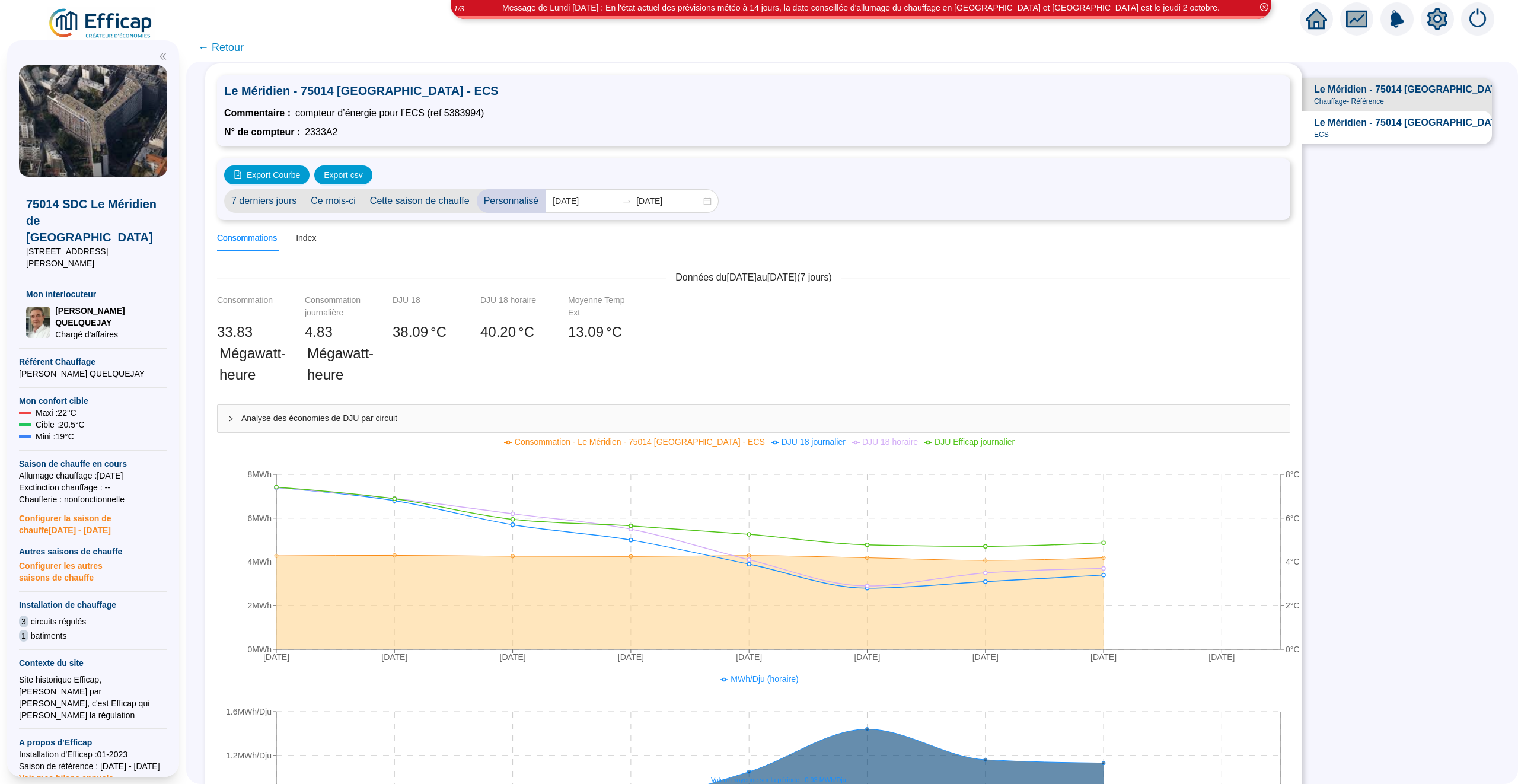
click at [422, 198] on span "Cette saison de chauffe" at bounding box center [420, 201] width 114 height 23
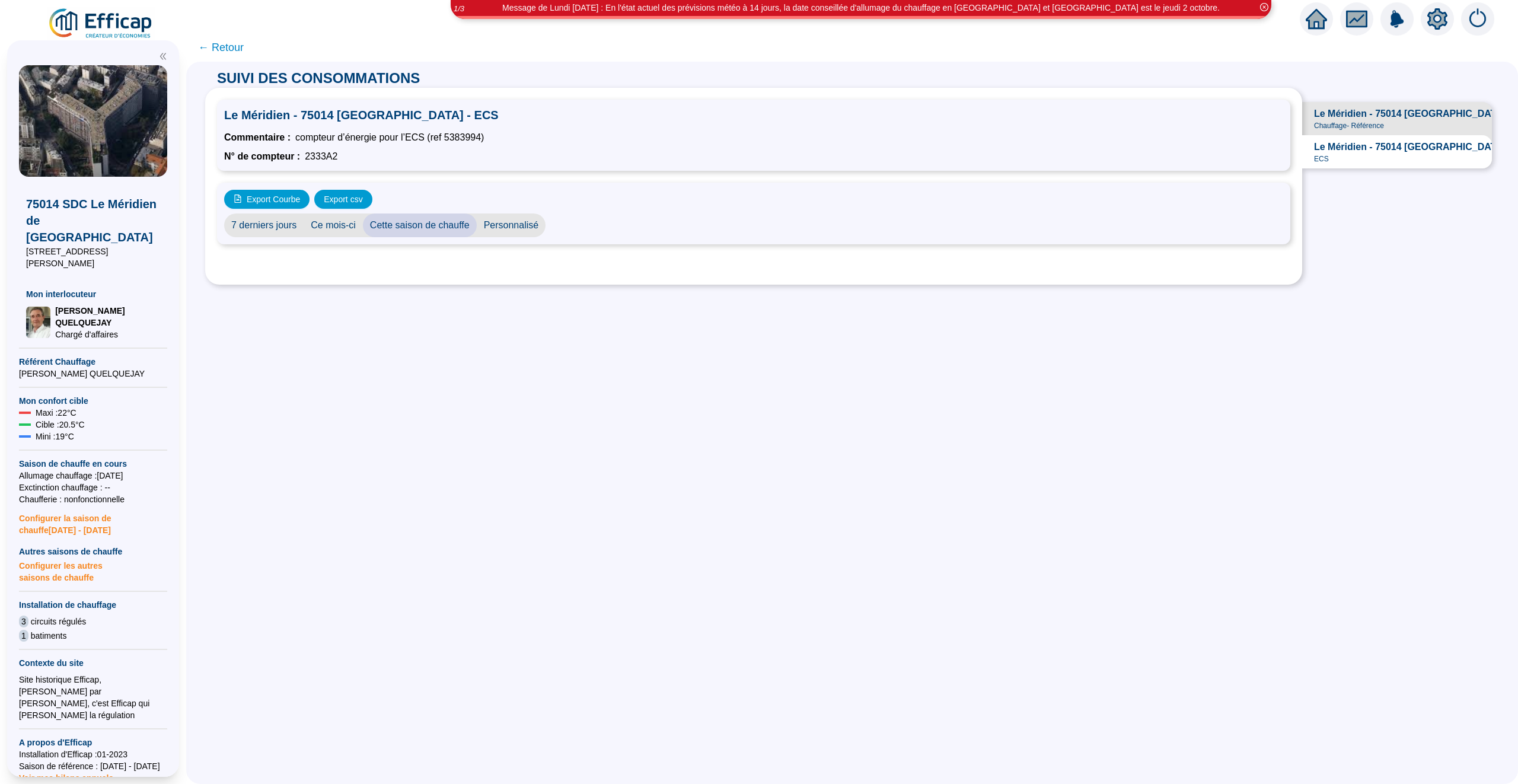
scroll to position [0, 0]
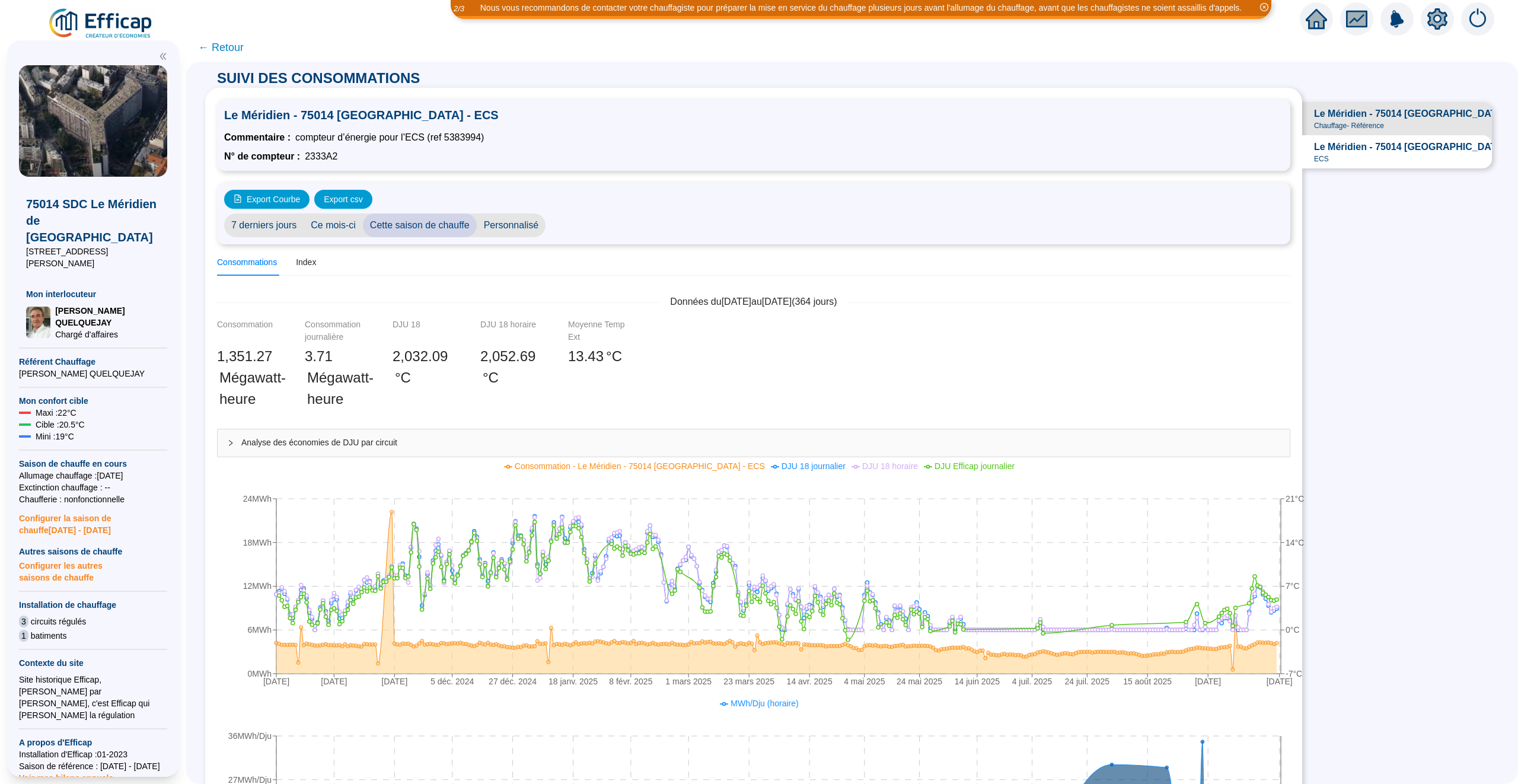
scroll to position [36, 0]
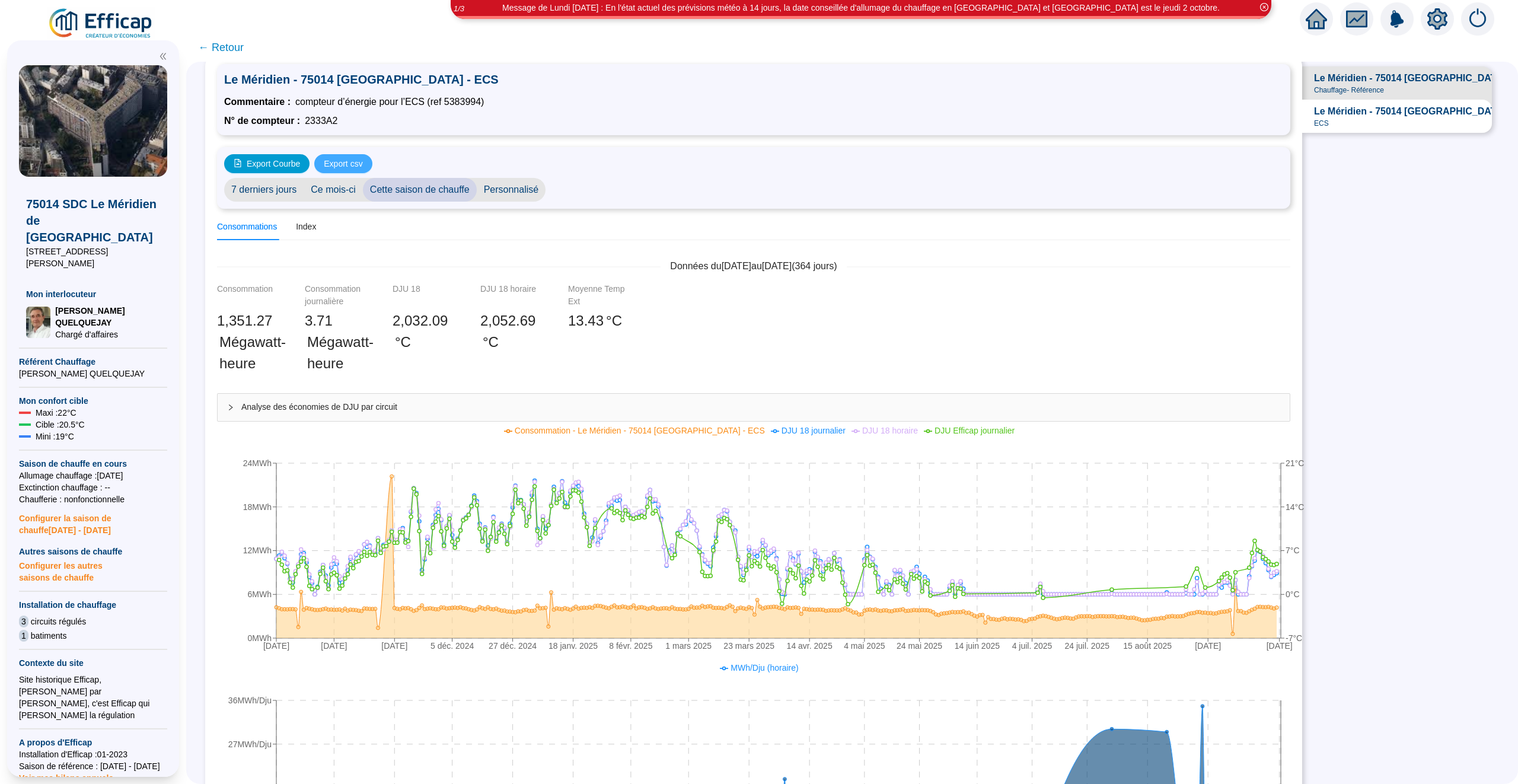
click at [354, 160] on span "Export csv" at bounding box center [343, 163] width 39 height 12
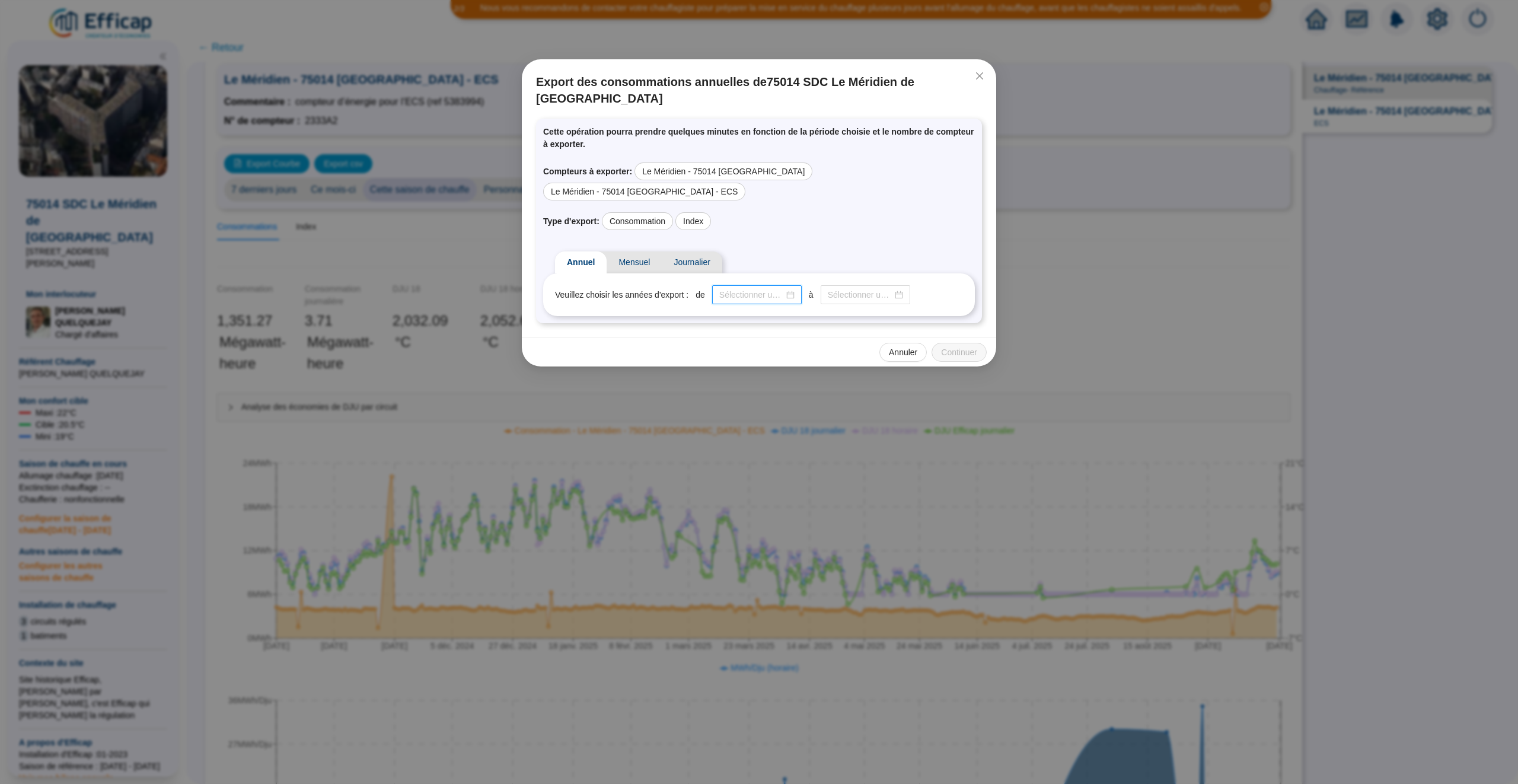
click at [750, 288] on input at bounding box center [751, 294] width 64 height 12
click at [863, 288] on input at bounding box center [860, 294] width 64 height 12
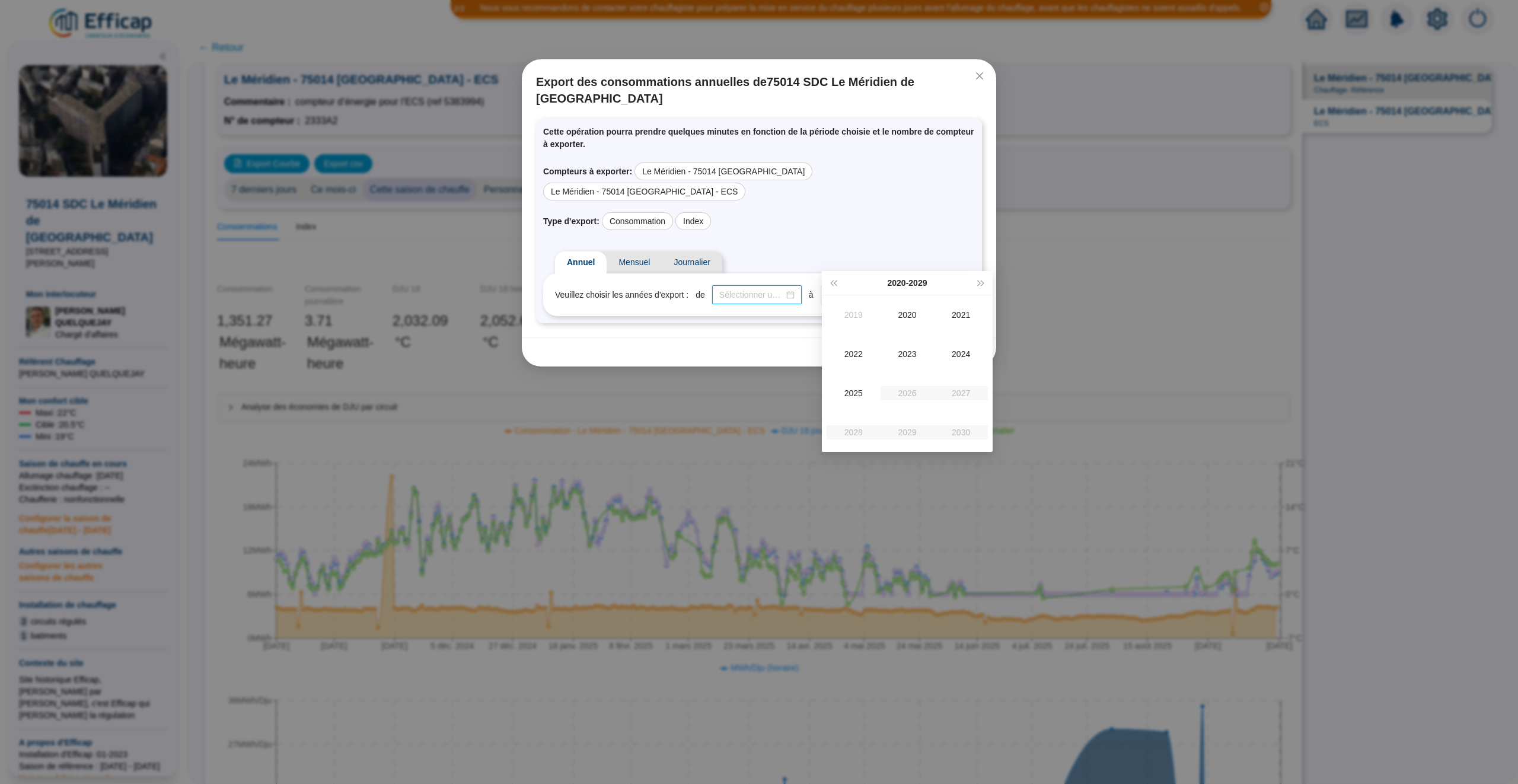
click at [762, 288] on input at bounding box center [751, 294] width 64 height 12
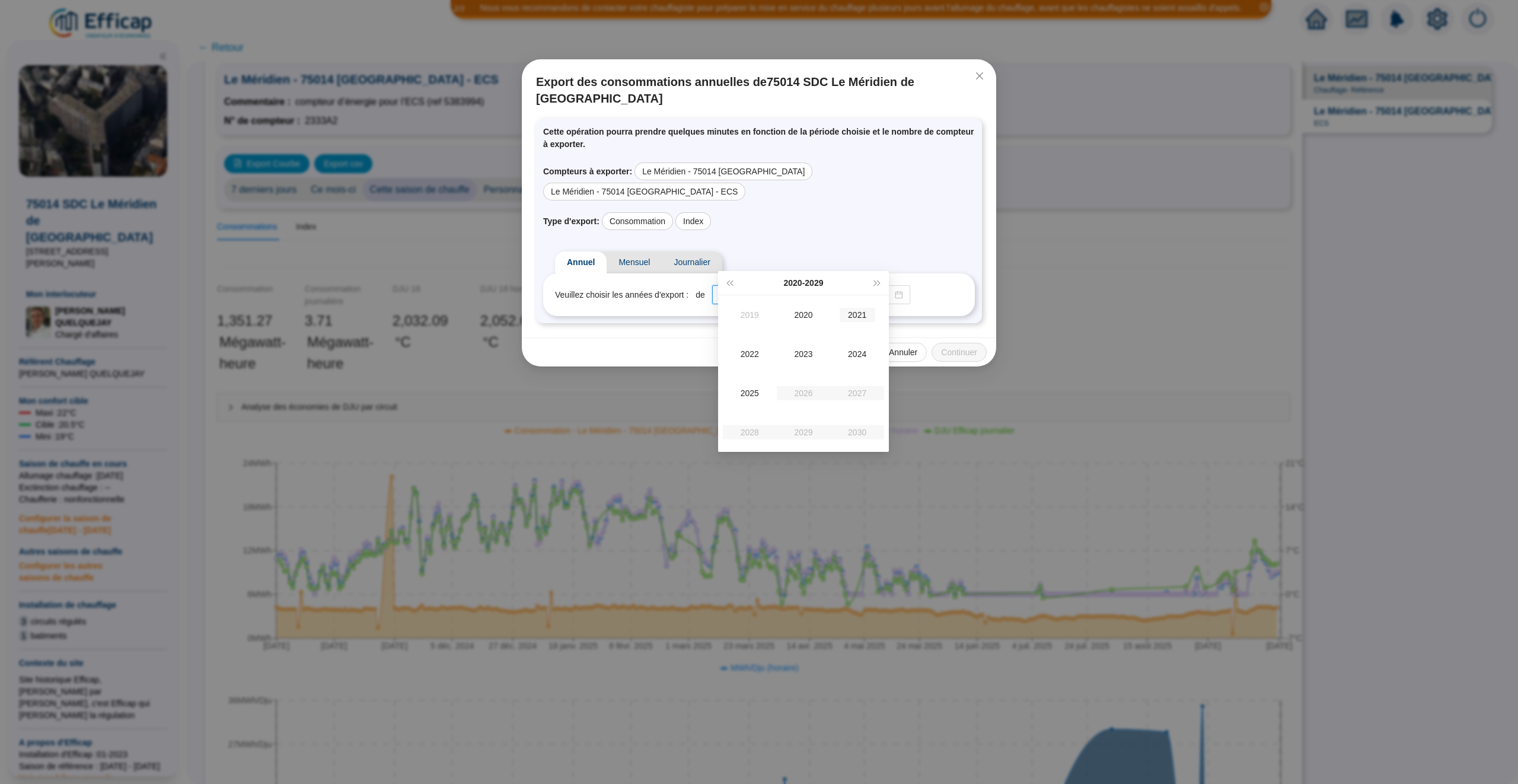
type input "2021"
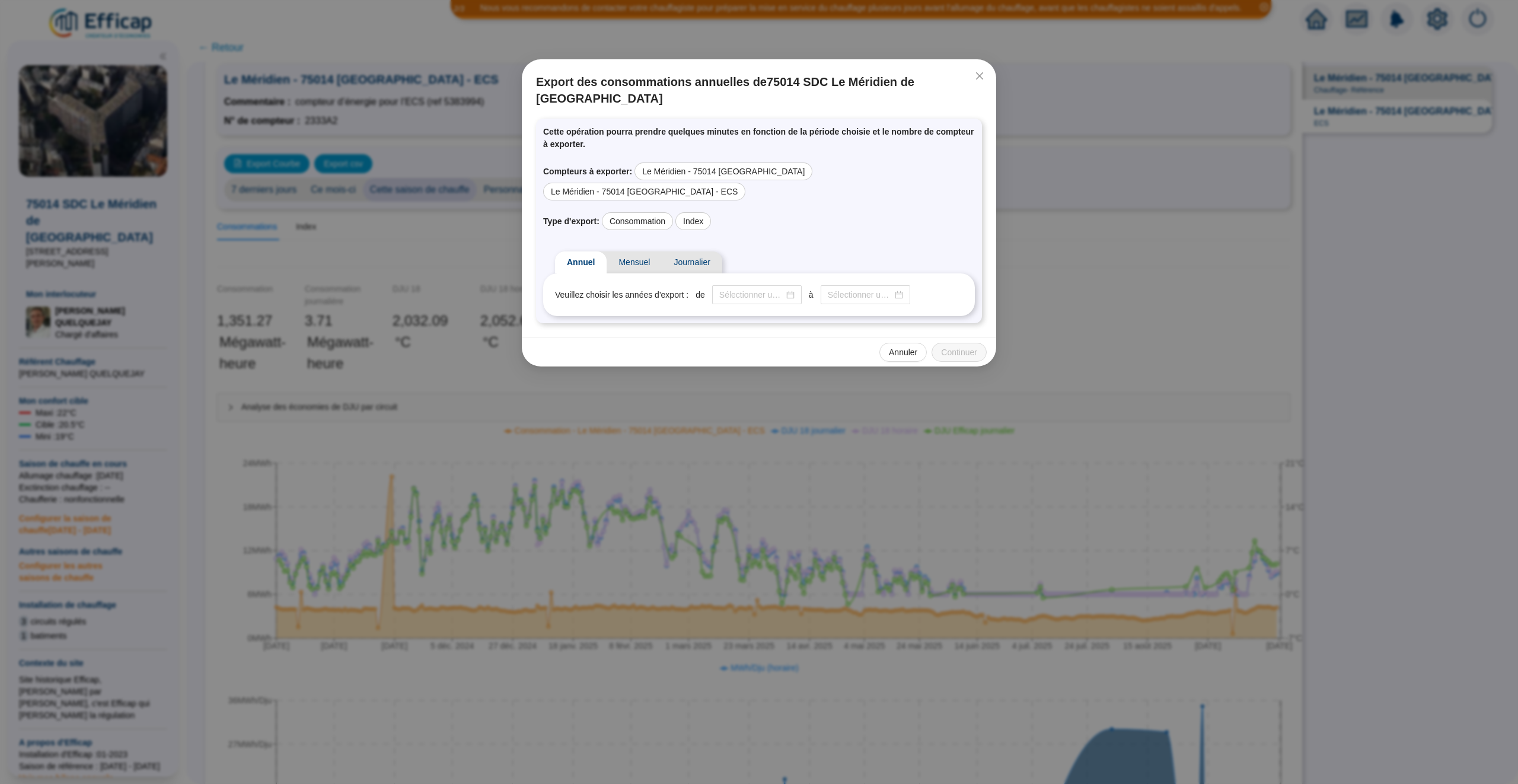
click at [625, 251] on span "Mensuel" at bounding box center [633, 262] width 55 height 22
click at [704, 251] on span "Journalier" at bounding box center [692, 262] width 60 height 22
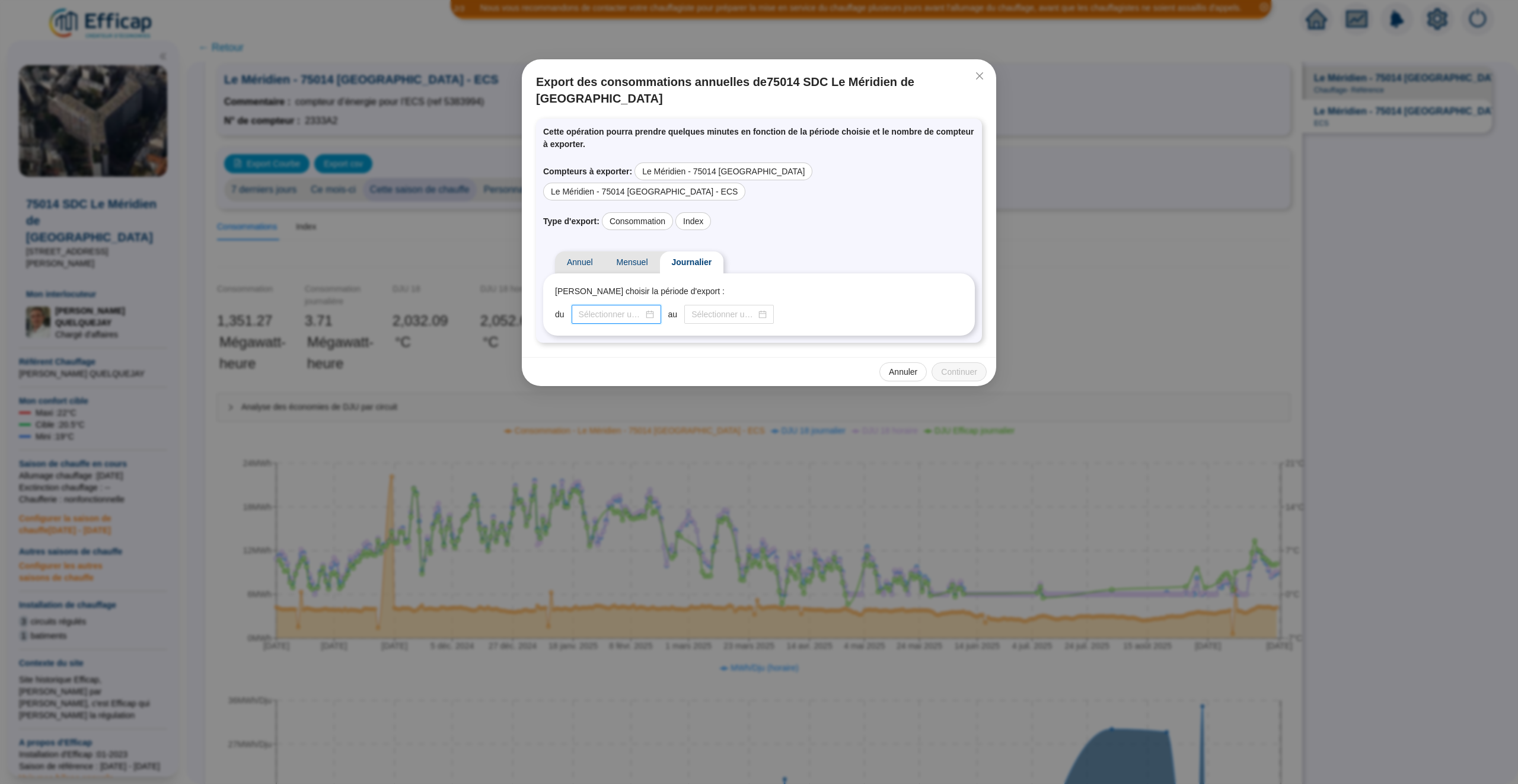
click at [594, 308] on input at bounding box center [611, 314] width 64 height 12
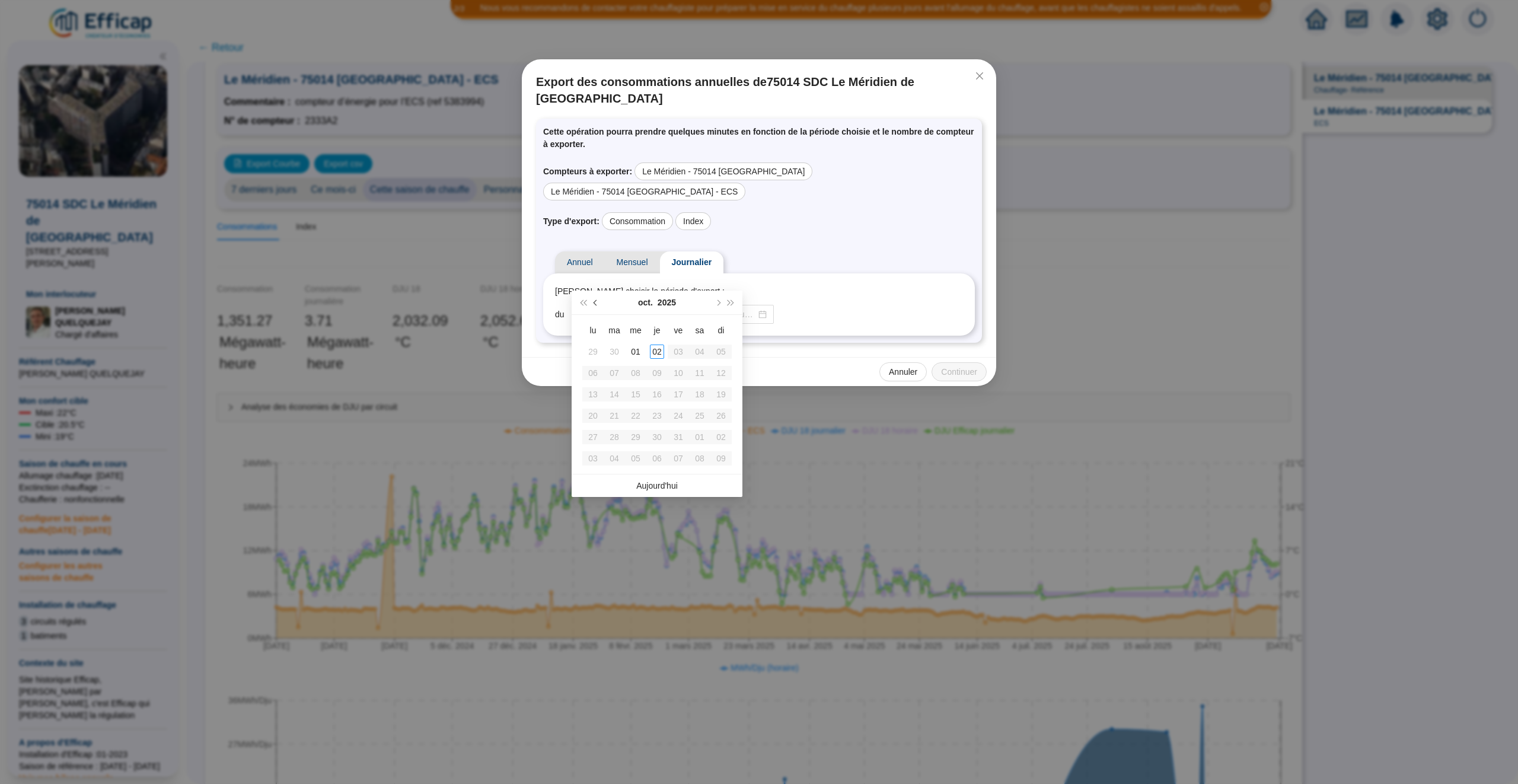
click at [598, 303] on span "Mois précédent (PageUp)" at bounding box center [597, 302] width 6 height 6
type input "2025-09-05"
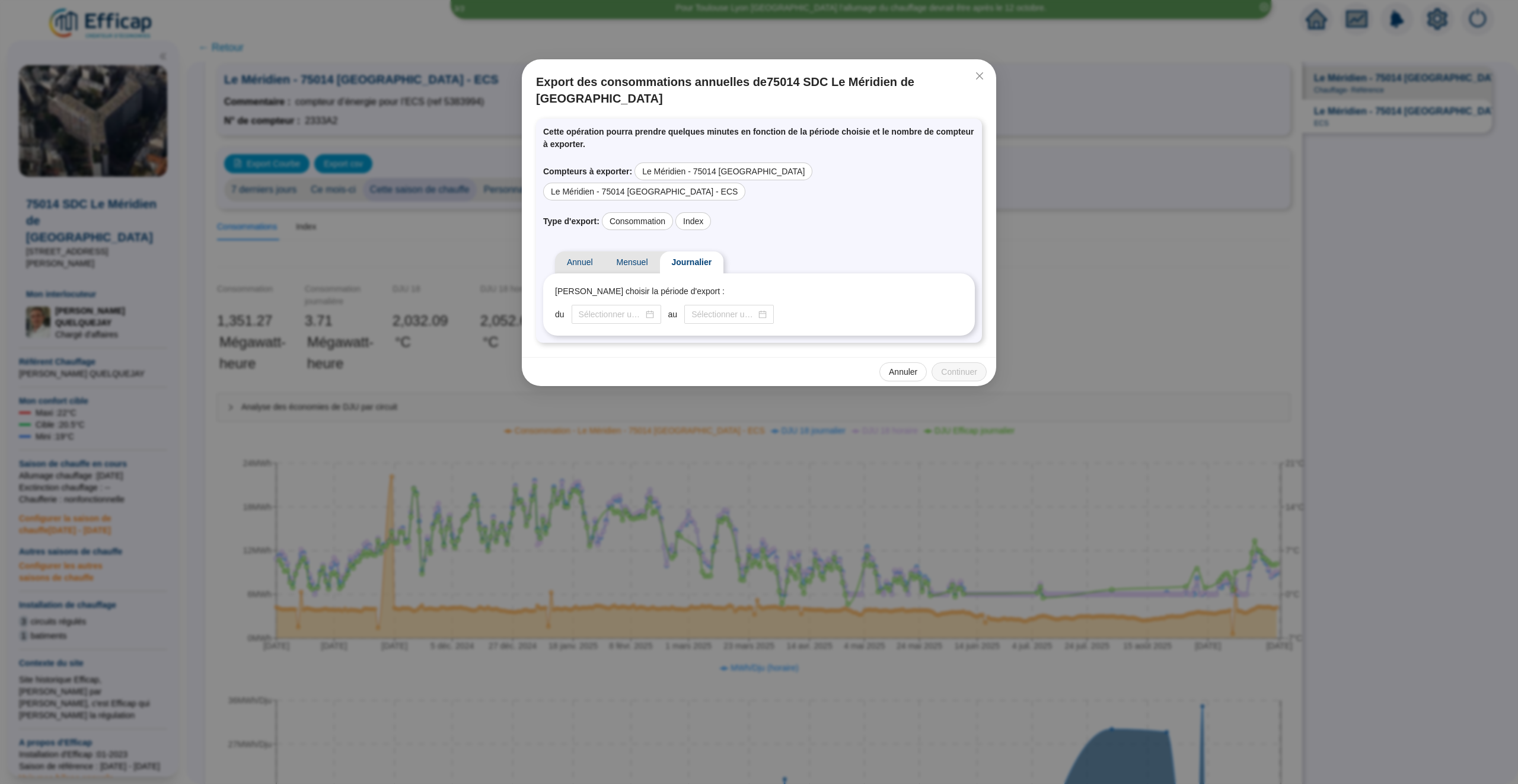
click at [784, 242] on div "Annuel Mensuel Journalier Veuillez choisir la période d'export : du au" at bounding box center [759, 288] width 432 height 94
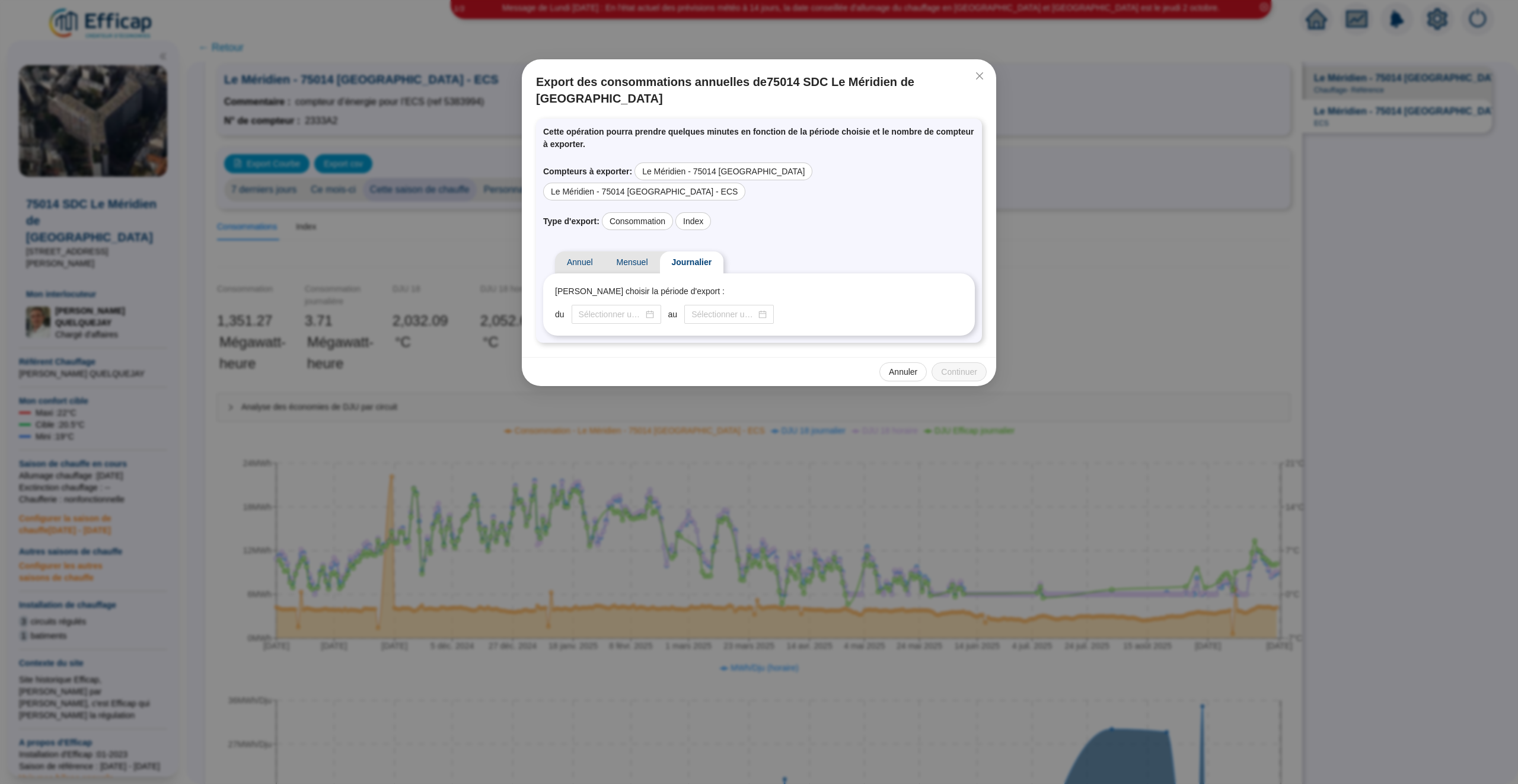
click at [576, 251] on span "Annuel" at bounding box center [580, 262] width 50 height 22
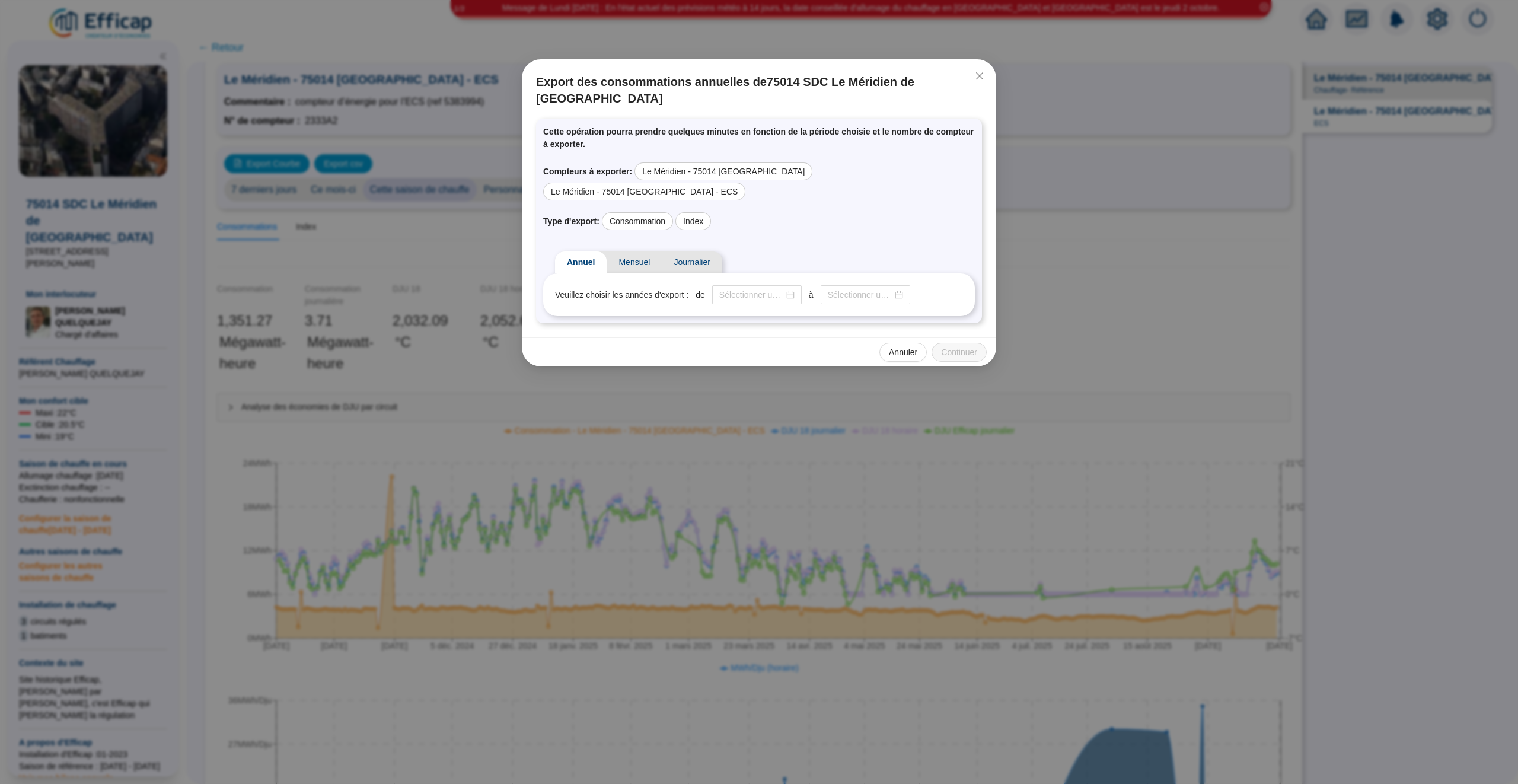
click at [638, 251] on span "Mensuel" at bounding box center [633, 262] width 55 height 22
click at [755, 288] on input at bounding box center [787, 294] width 64 height 12
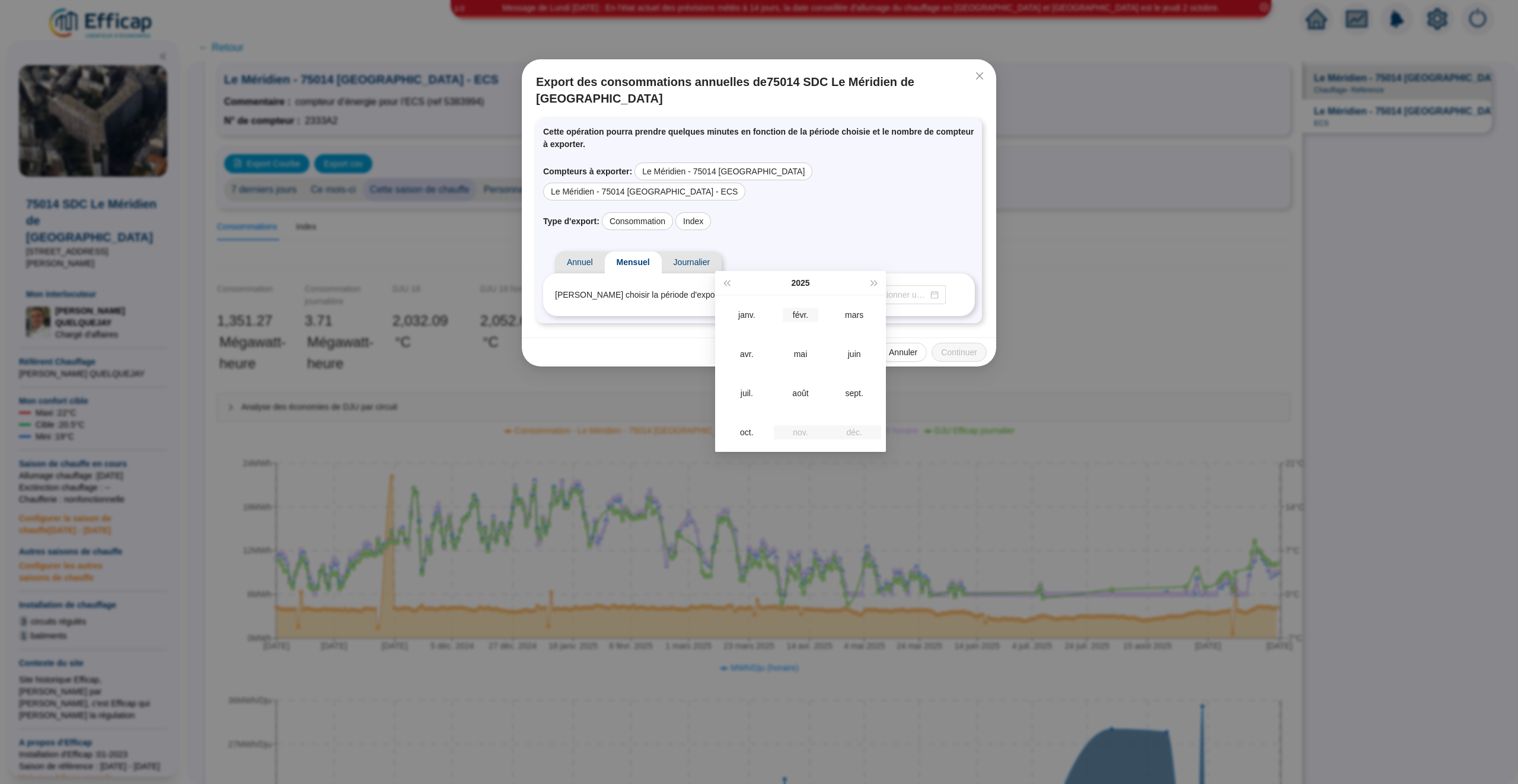
type input "2025-02"
click at [803, 314] on div "févr." at bounding box center [800, 314] width 36 height 14
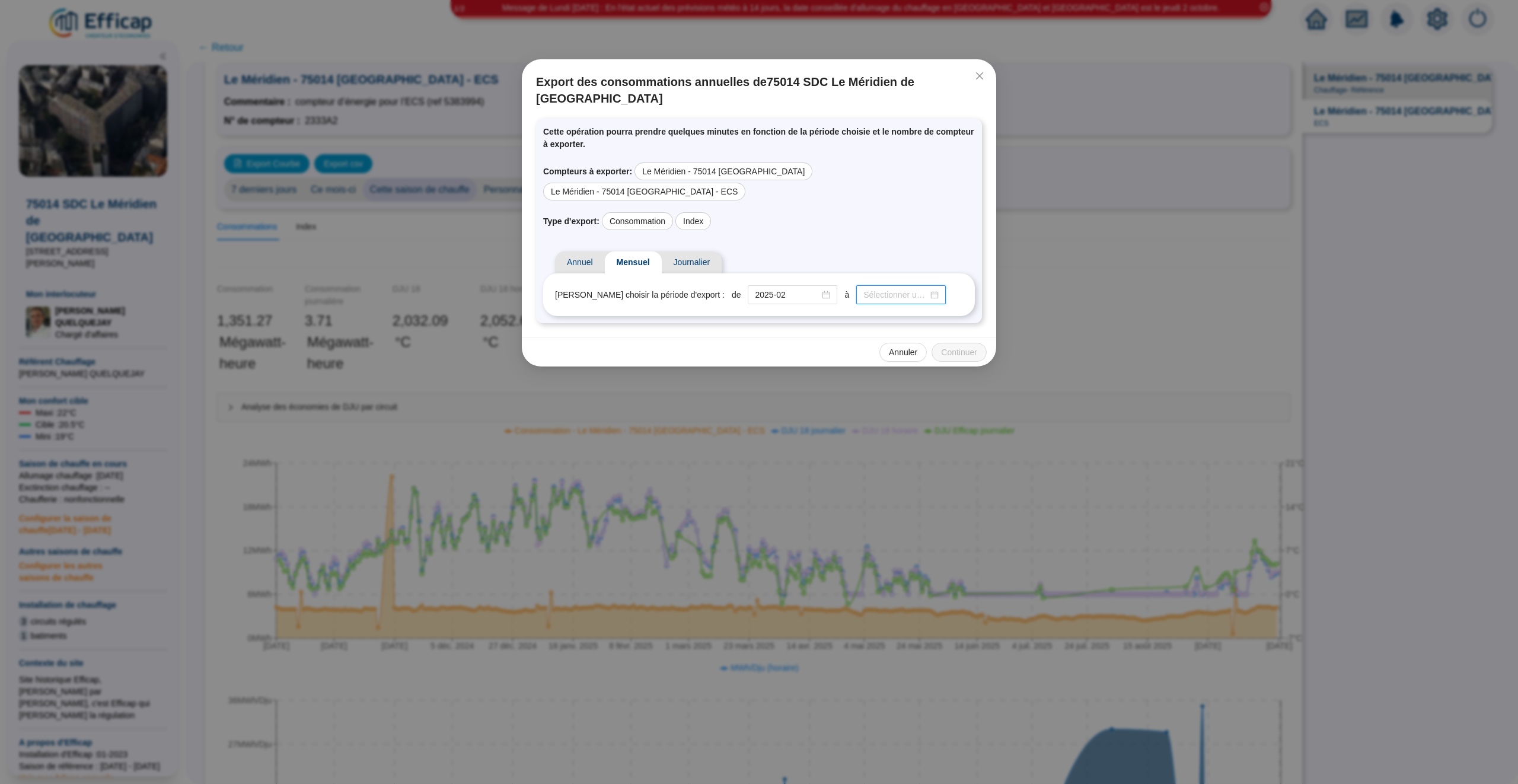
click at [863, 288] on input at bounding box center [896, 294] width 64 height 12
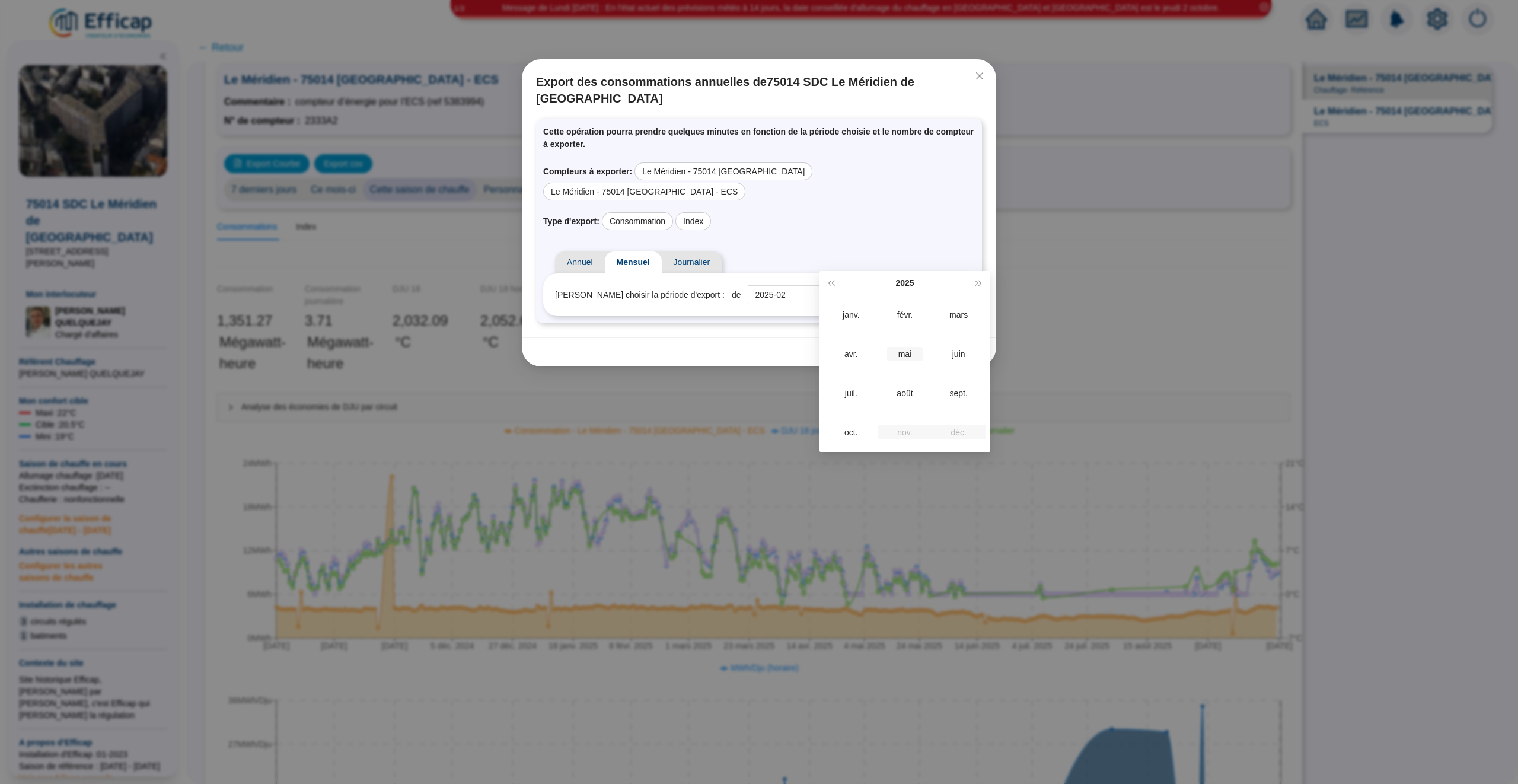
type input "2025-05"
click at [904, 360] on div "mai" at bounding box center [905, 354] width 36 height 14
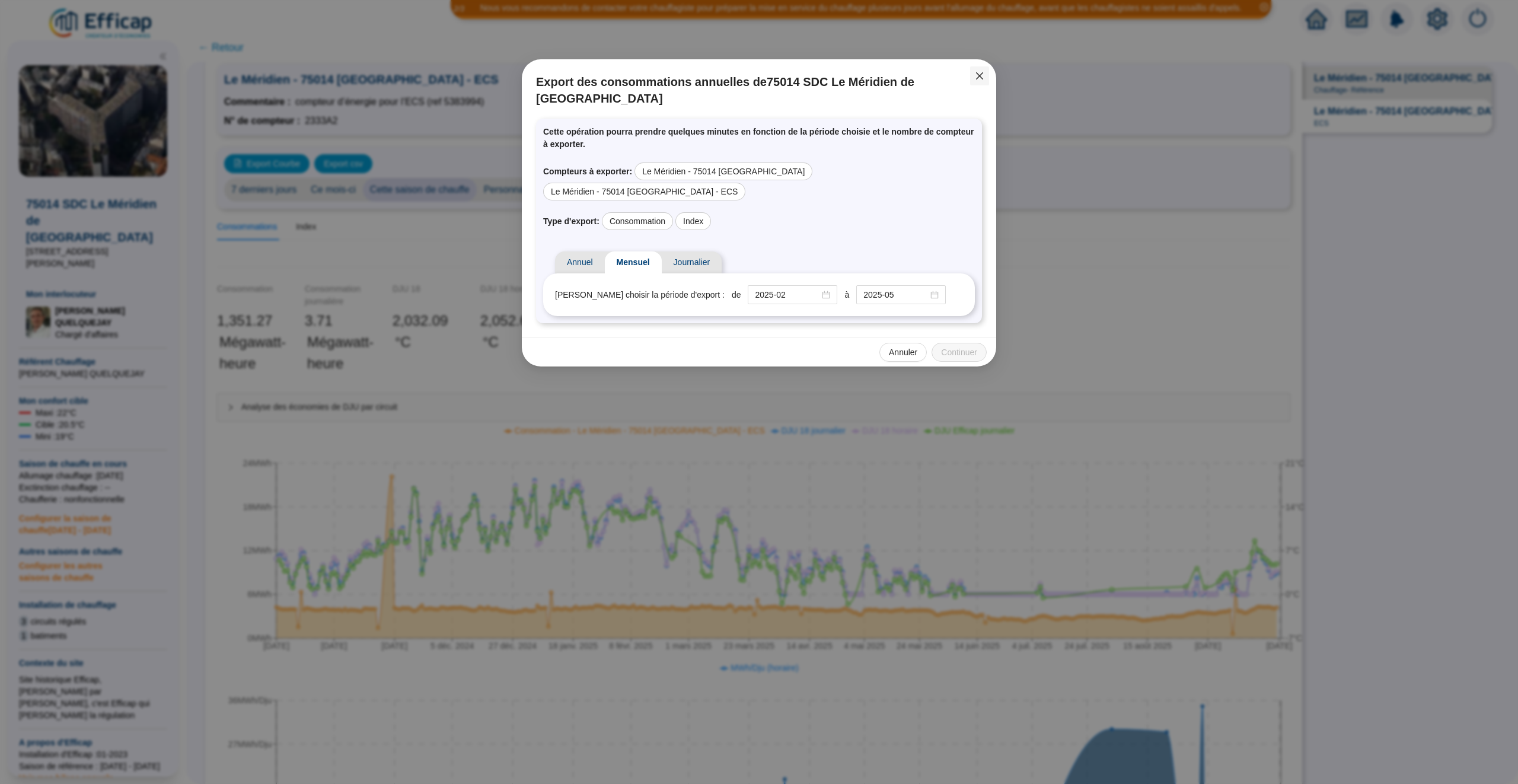
click at [978, 76] on icon "close" at bounding box center [979, 75] width 10 height 10
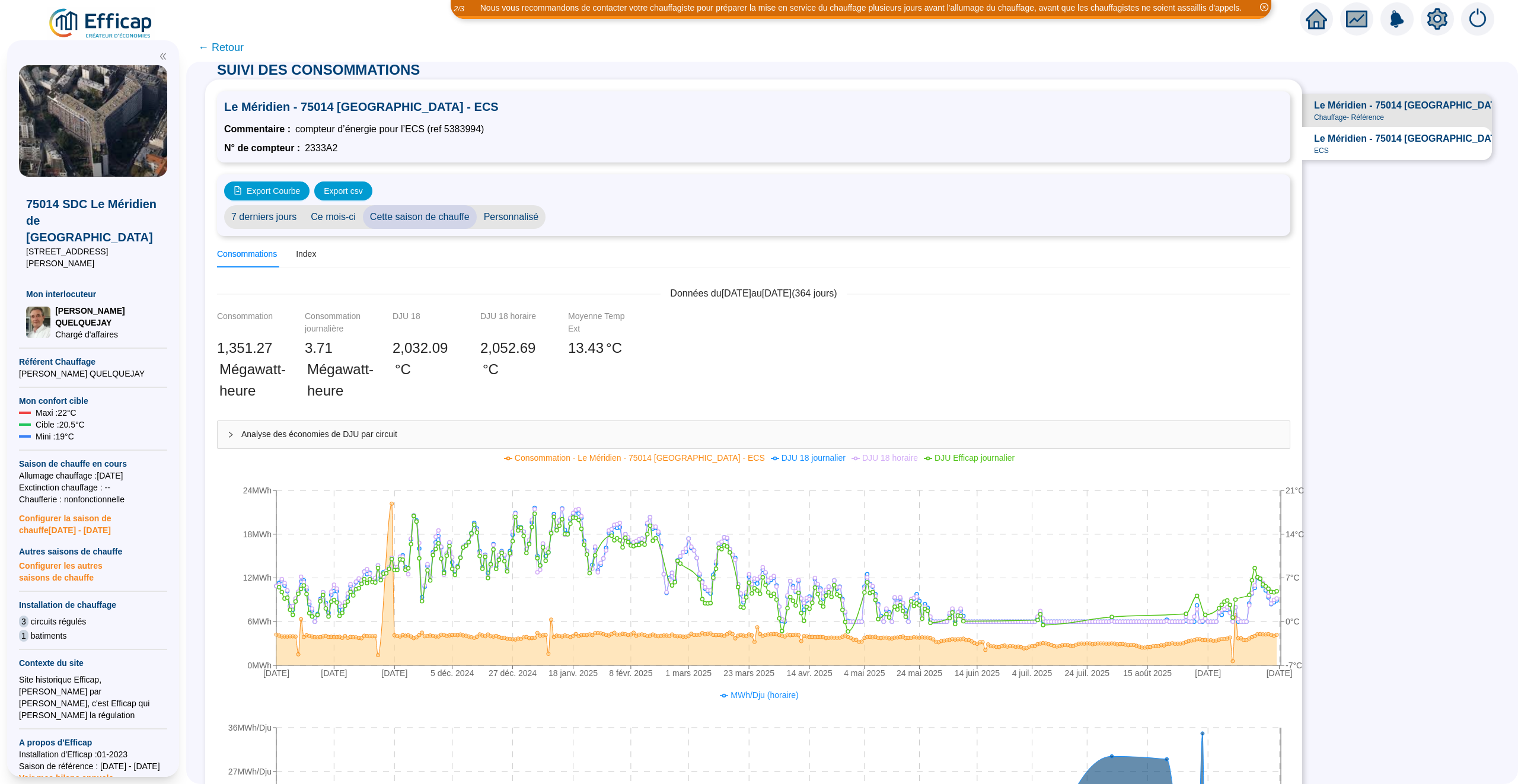
scroll to position [0, 0]
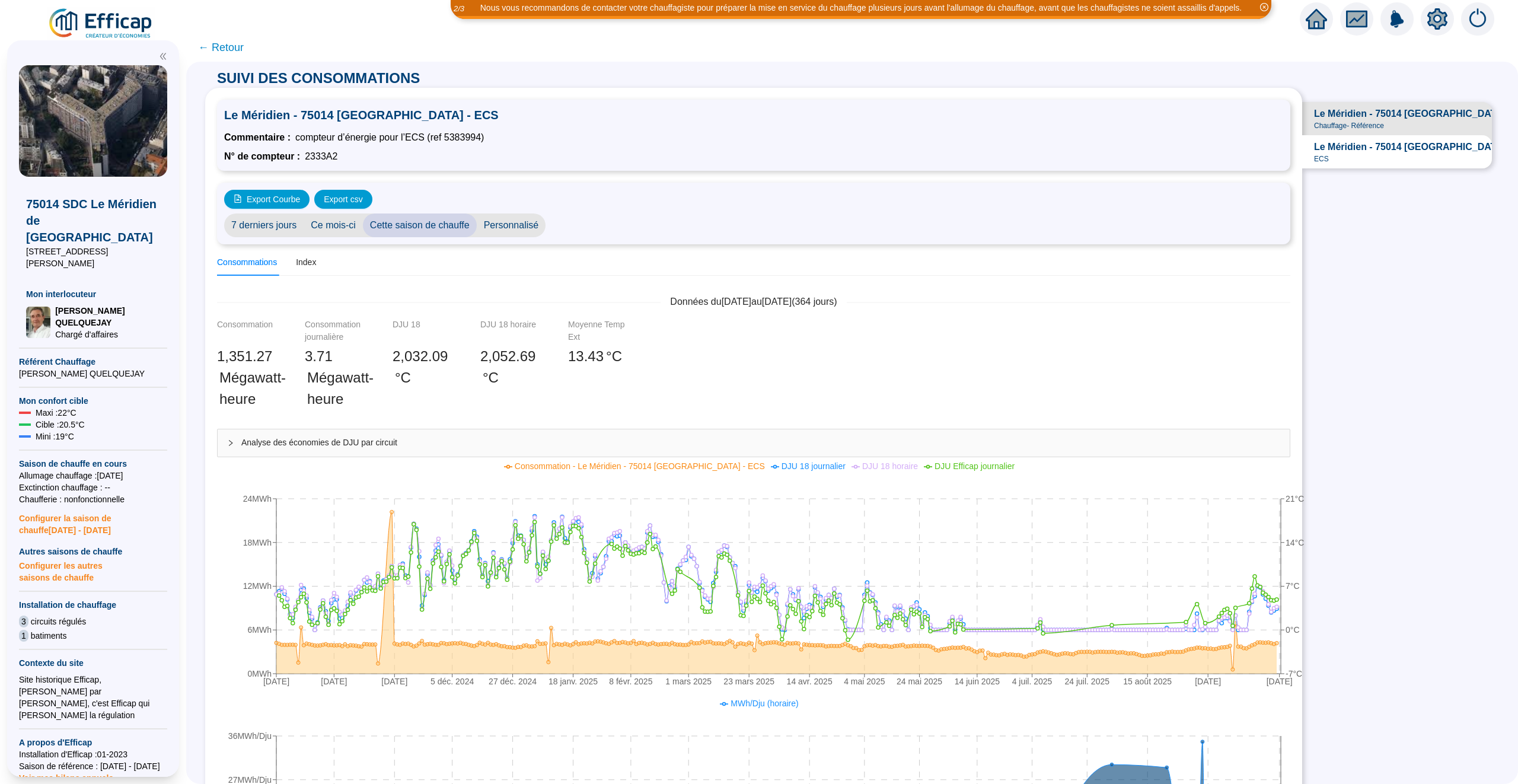
click at [228, 48] on span "← Retour" at bounding box center [220, 47] width 45 height 17
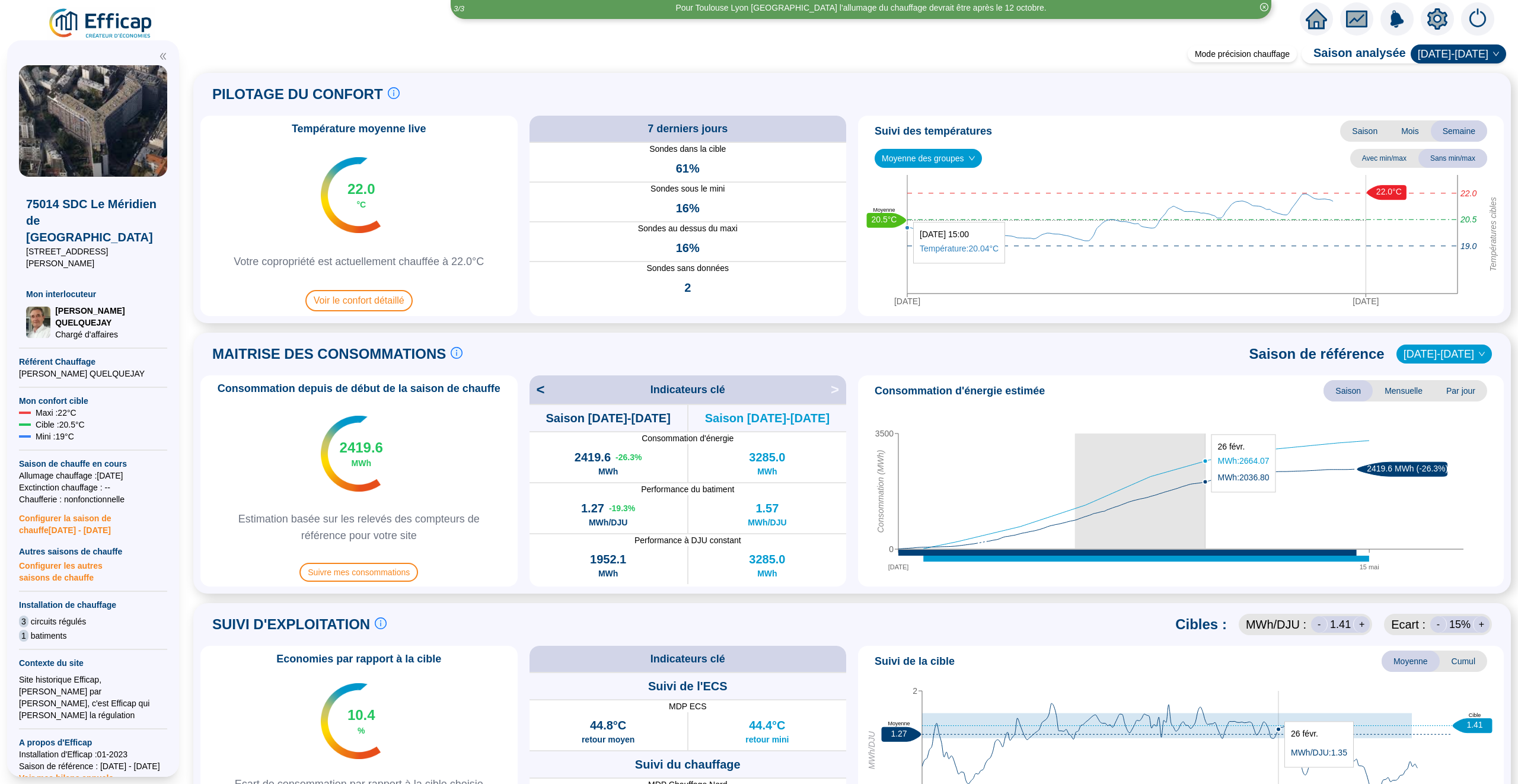
drag, startPoint x: 1075, startPoint y: 499, endPoint x: 1216, endPoint y: 499, distance: 141.0
click at [1216, 499] on icon "03 oct. 15 mai 0 3500 Consommation (MWh) 2419.6 MWh (-26.3%)" at bounding box center [1180, 493] width 636 height 178
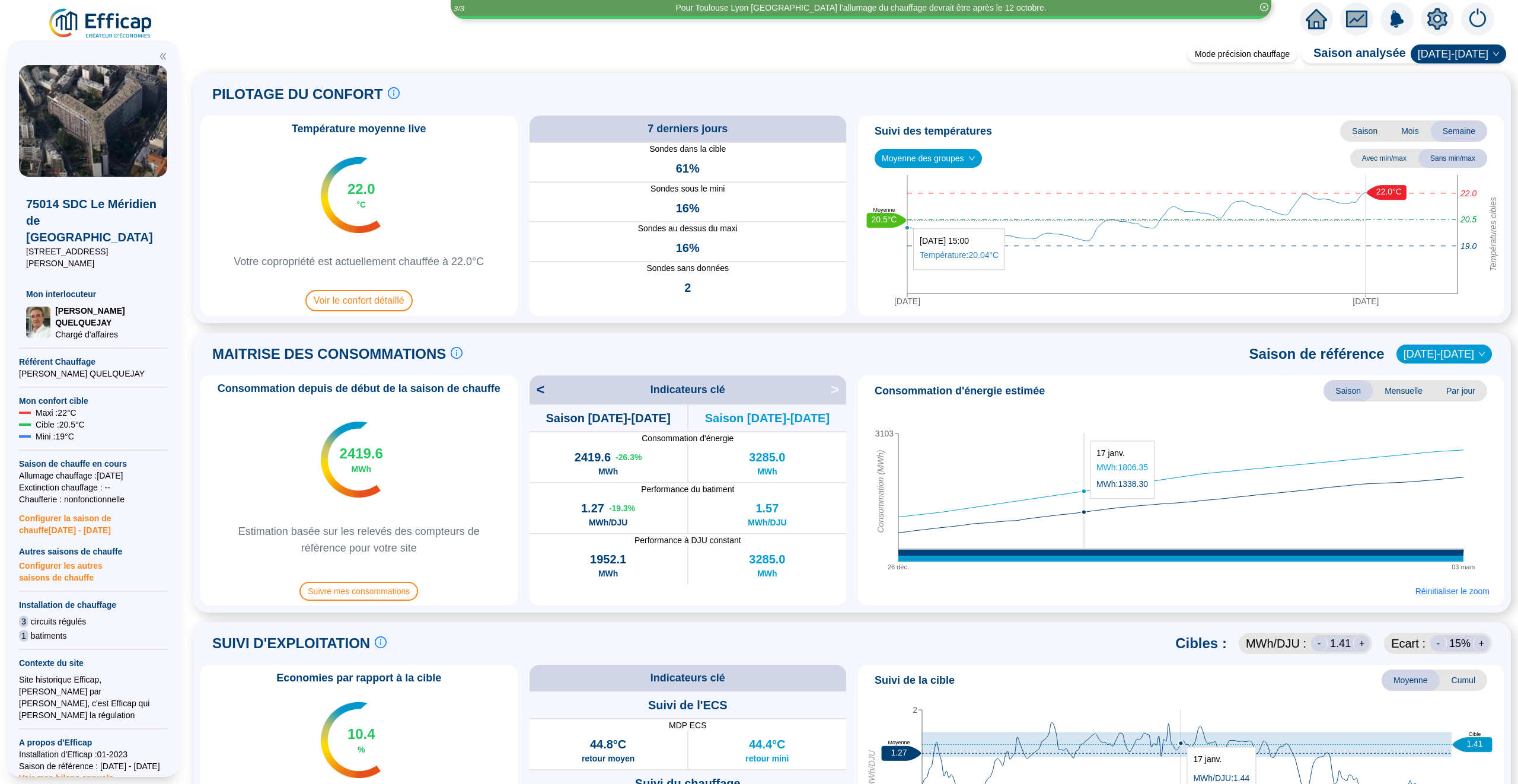
drag, startPoint x: 1084, startPoint y: 505, endPoint x: 1273, endPoint y: 504, distance: 189.0
click at [1273, 504] on icon "26 déc. 03 mars 3103 Consommation (MWh)" at bounding box center [1180, 493] width 636 height 178
click at [1462, 594] on span "Réinitialiser le zoom" at bounding box center [1452, 591] width 74 height 12
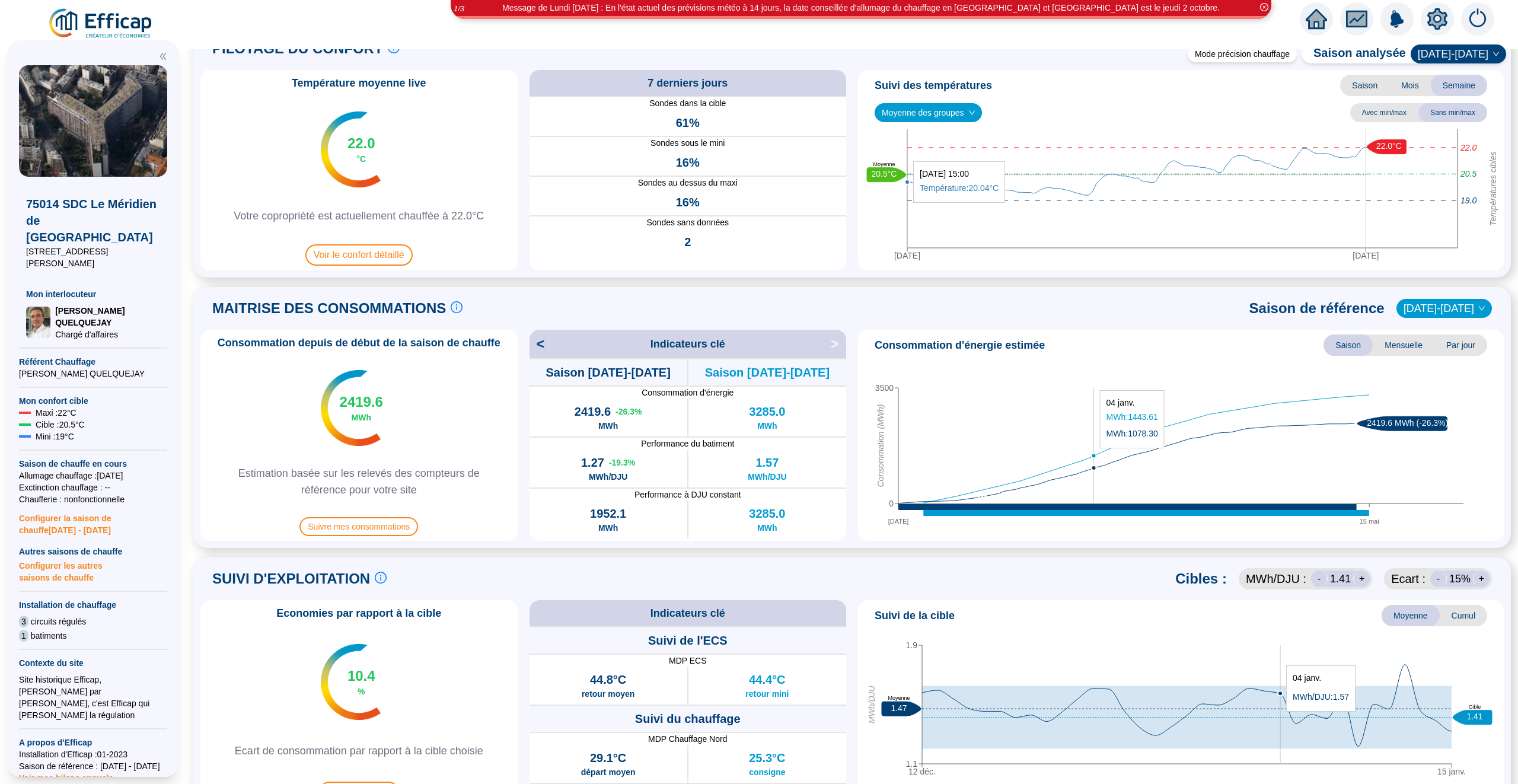
scroll to position [128, 0]
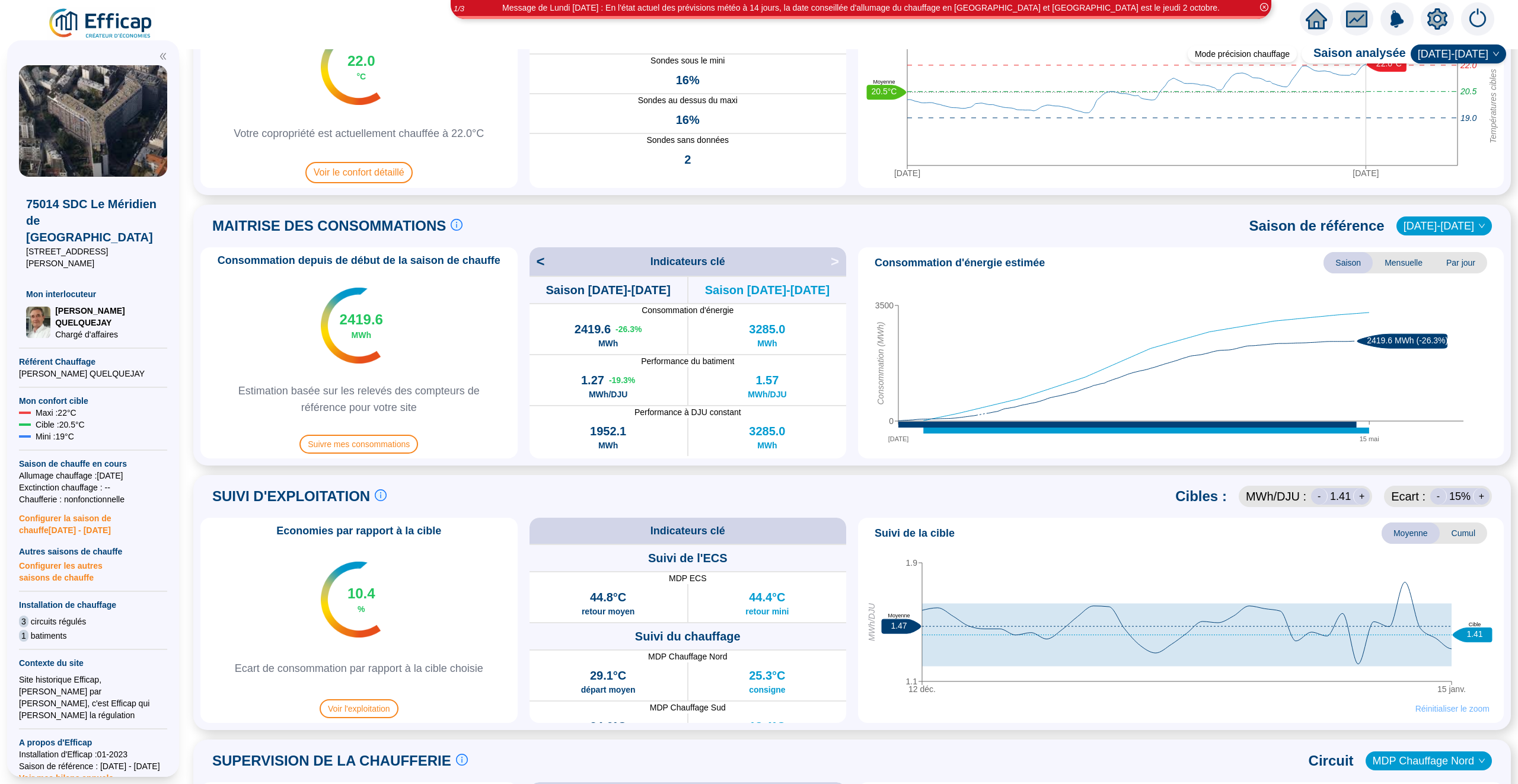
click at [1436, 706] on span "Réinitialiser le zoom" at bounding box center [1452, 709] width 74 height 12
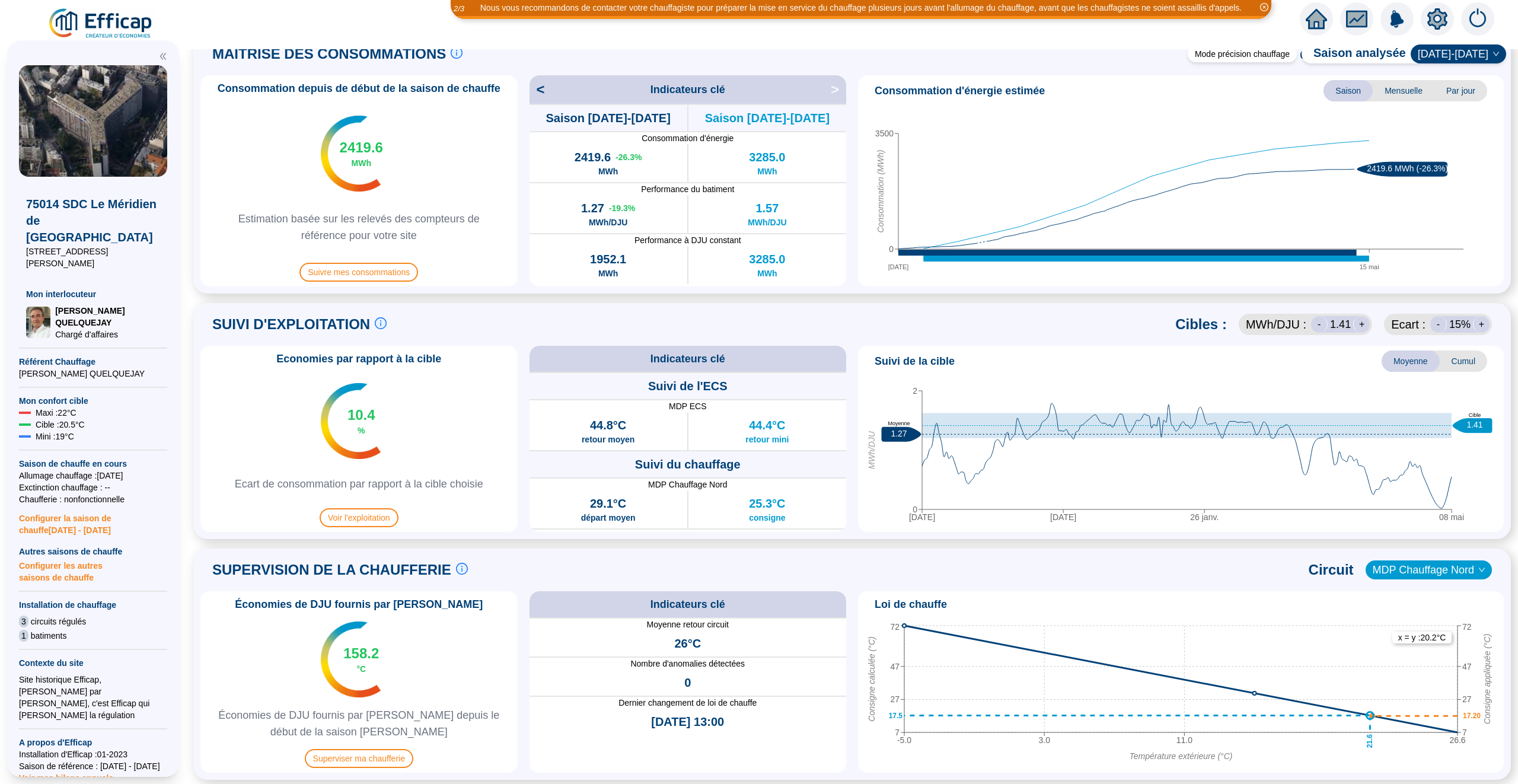
scroll to position [0, 0]
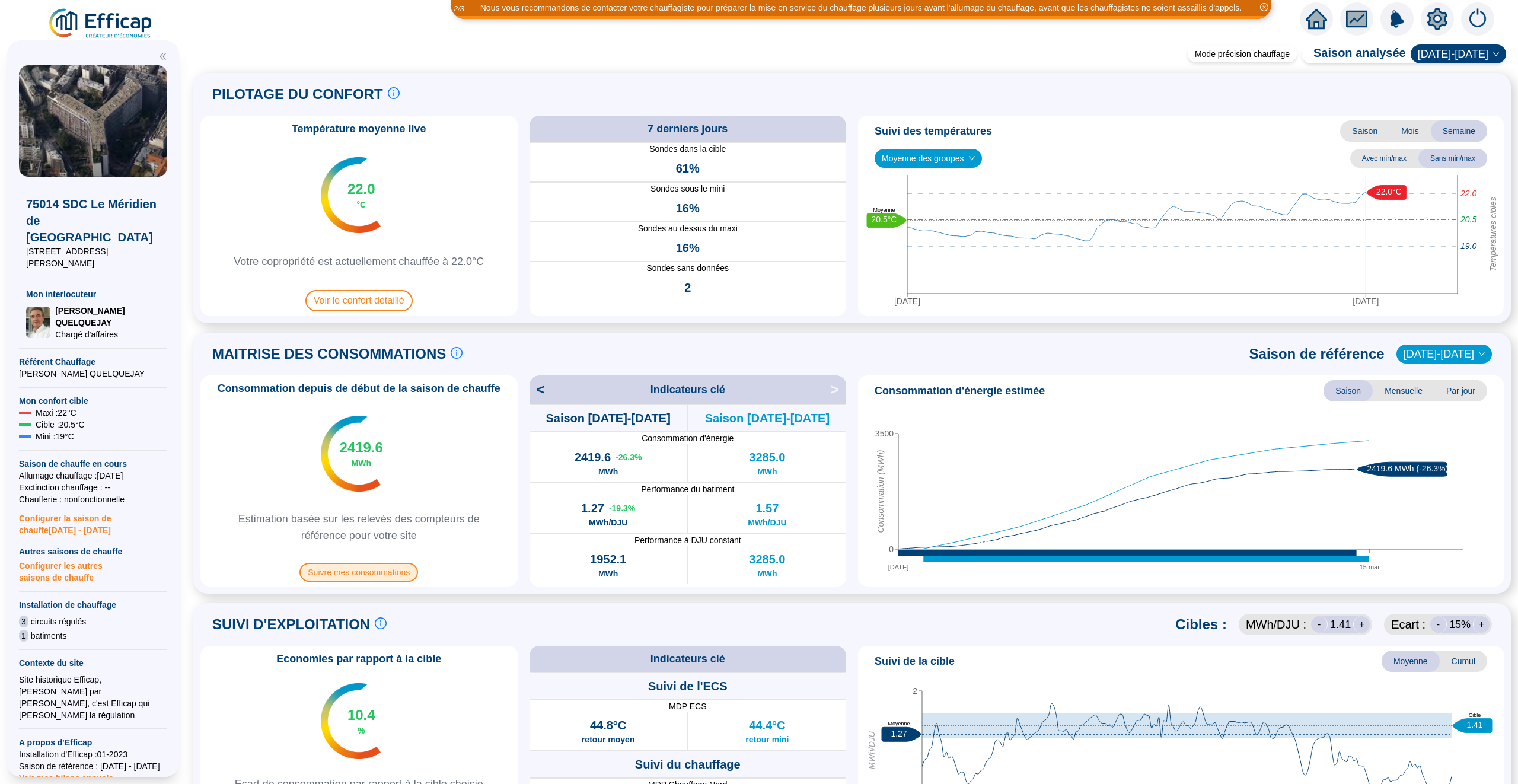
click at [368, 568] on span "Suivre mes consommations" at bounding box center [359, 572] width 119 height 19
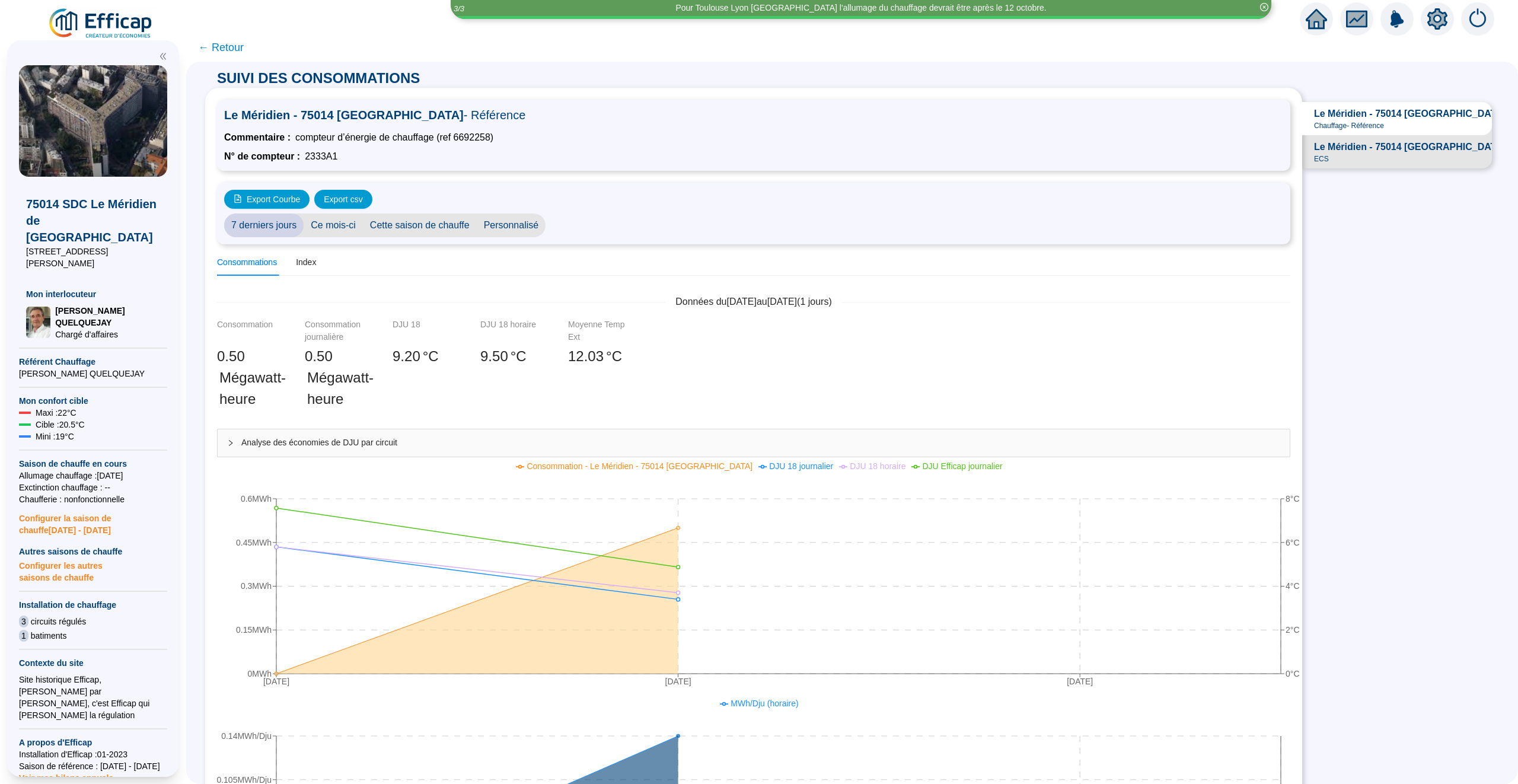
click at [228, 47] on span "← Retour" at bounding box center [220, 47] width 45 height 17
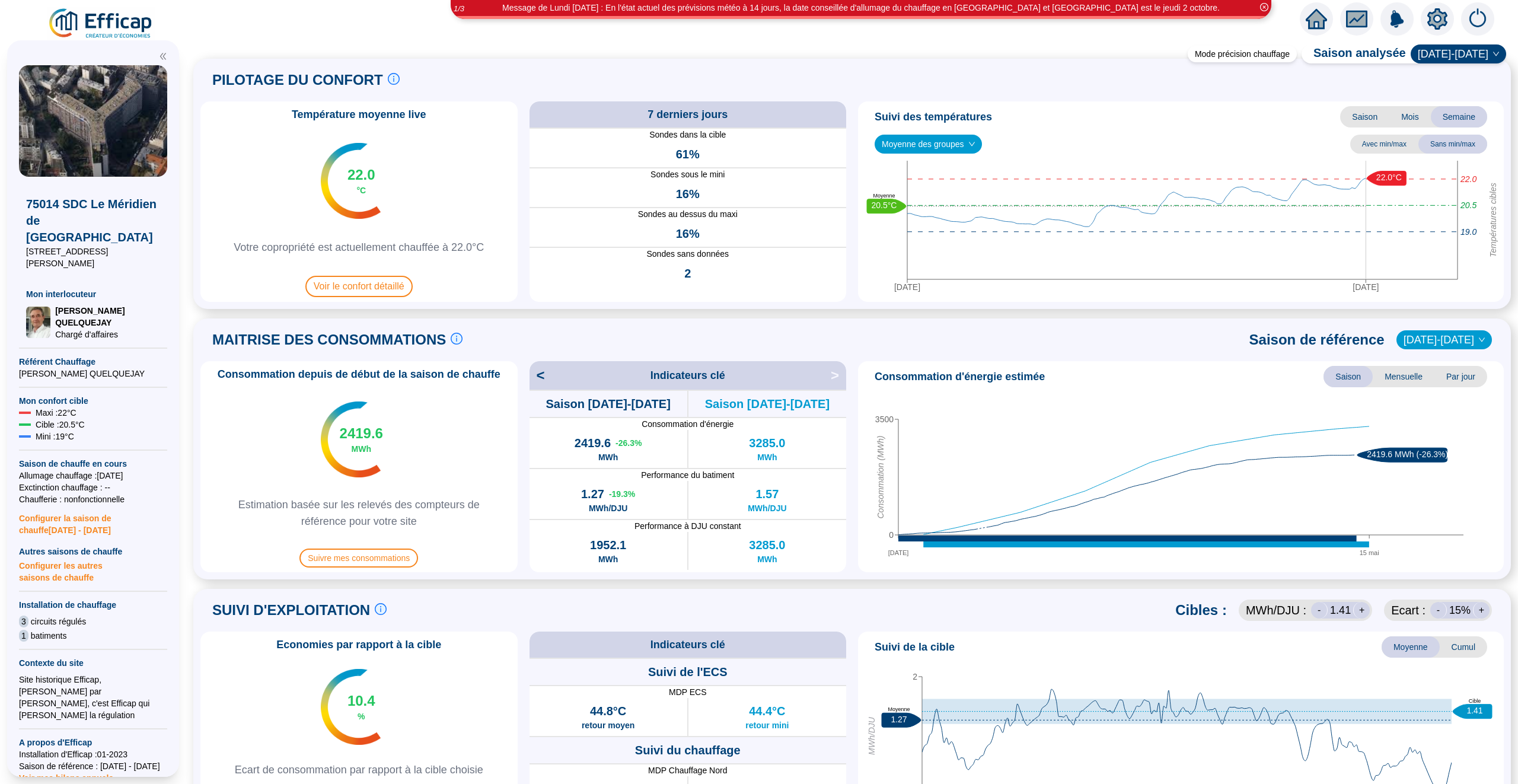
scroll to position [11, 0]
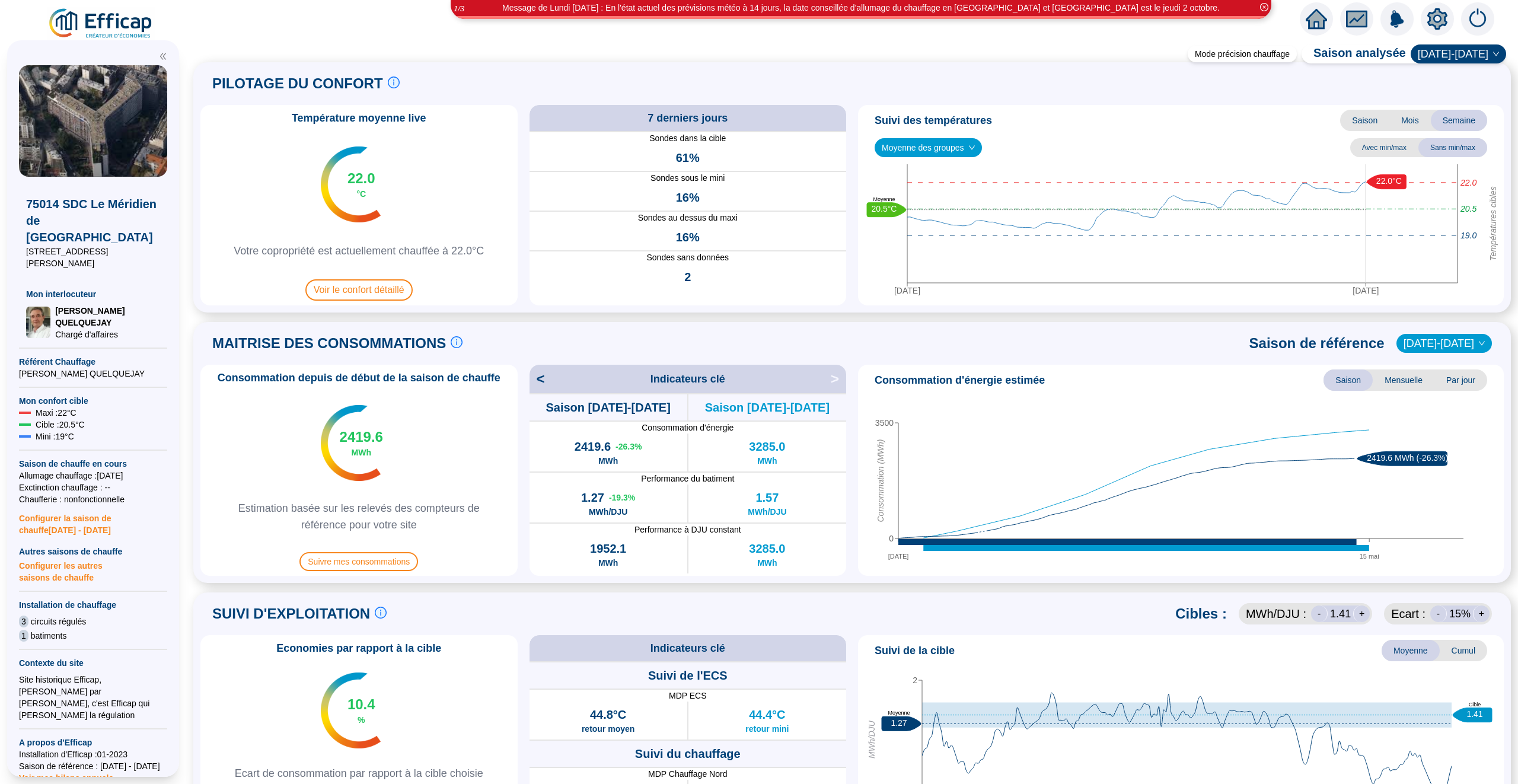
click at [1432, 31] on div at bounding box center [1437, 18] width 33 height 33
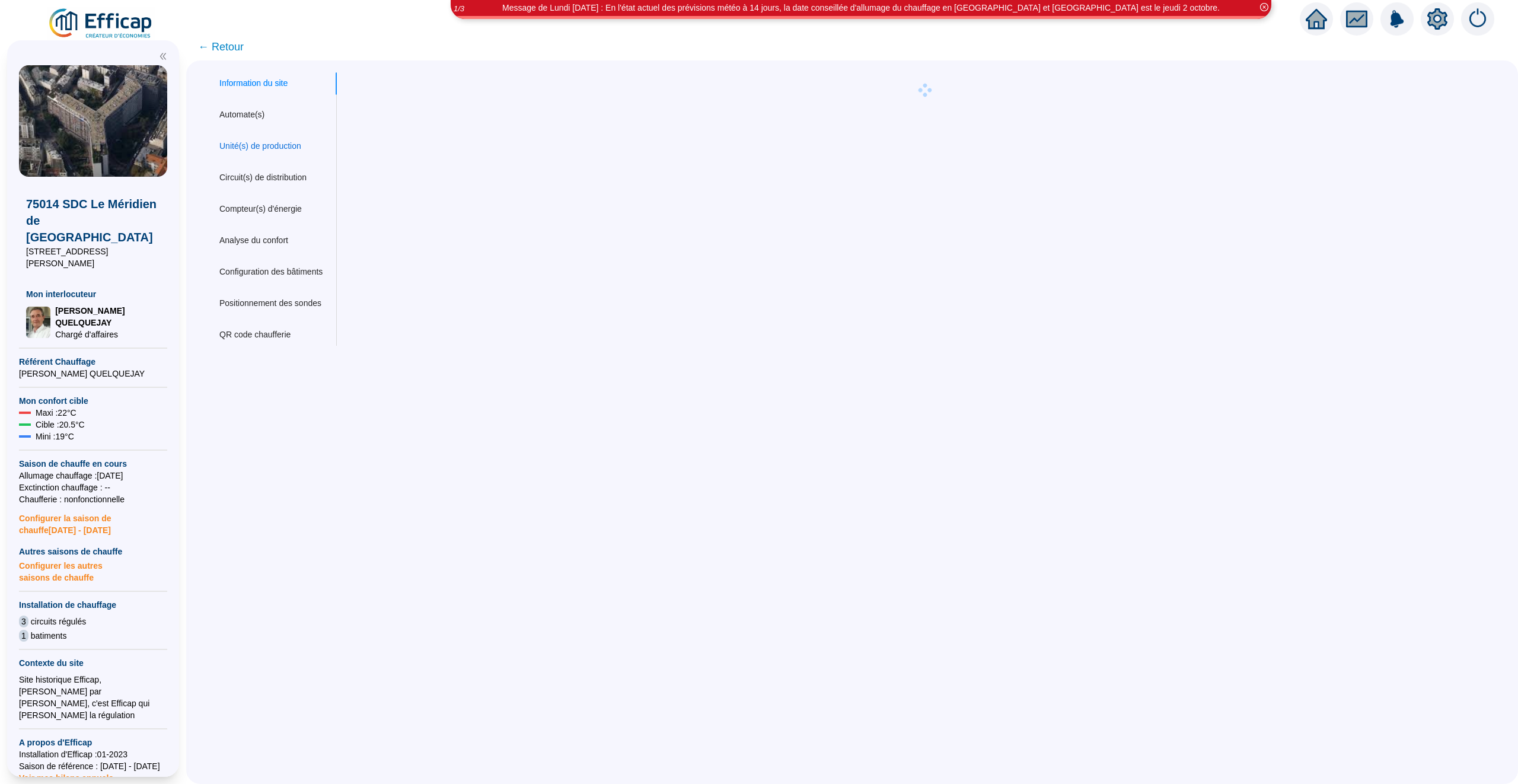
click at [273, 140] on div "Unité(s) de production" at bounding box center [261, 146] width 82 height 12
click at [273, 178] on div "Circuit(s) de distribution" at bounding box center [263, 177] width 87 height 12
click at [280, 209] on div "Compteur(s) d'énergie" at bounding box center [261, 209] width 83 height 12
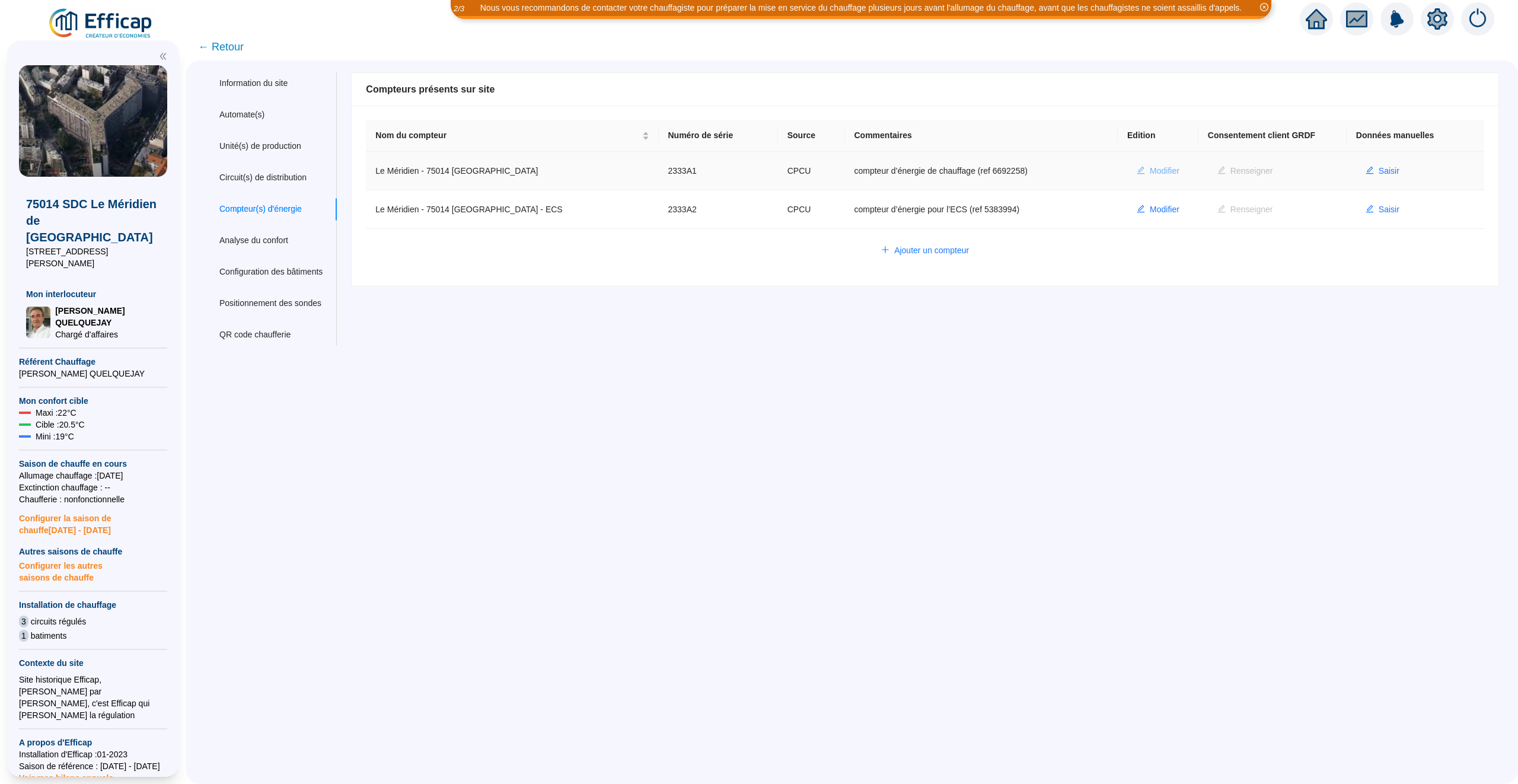
click at [1150, 166] on span "Modifier" at bounding box center [1164, 171] width 29 height 12
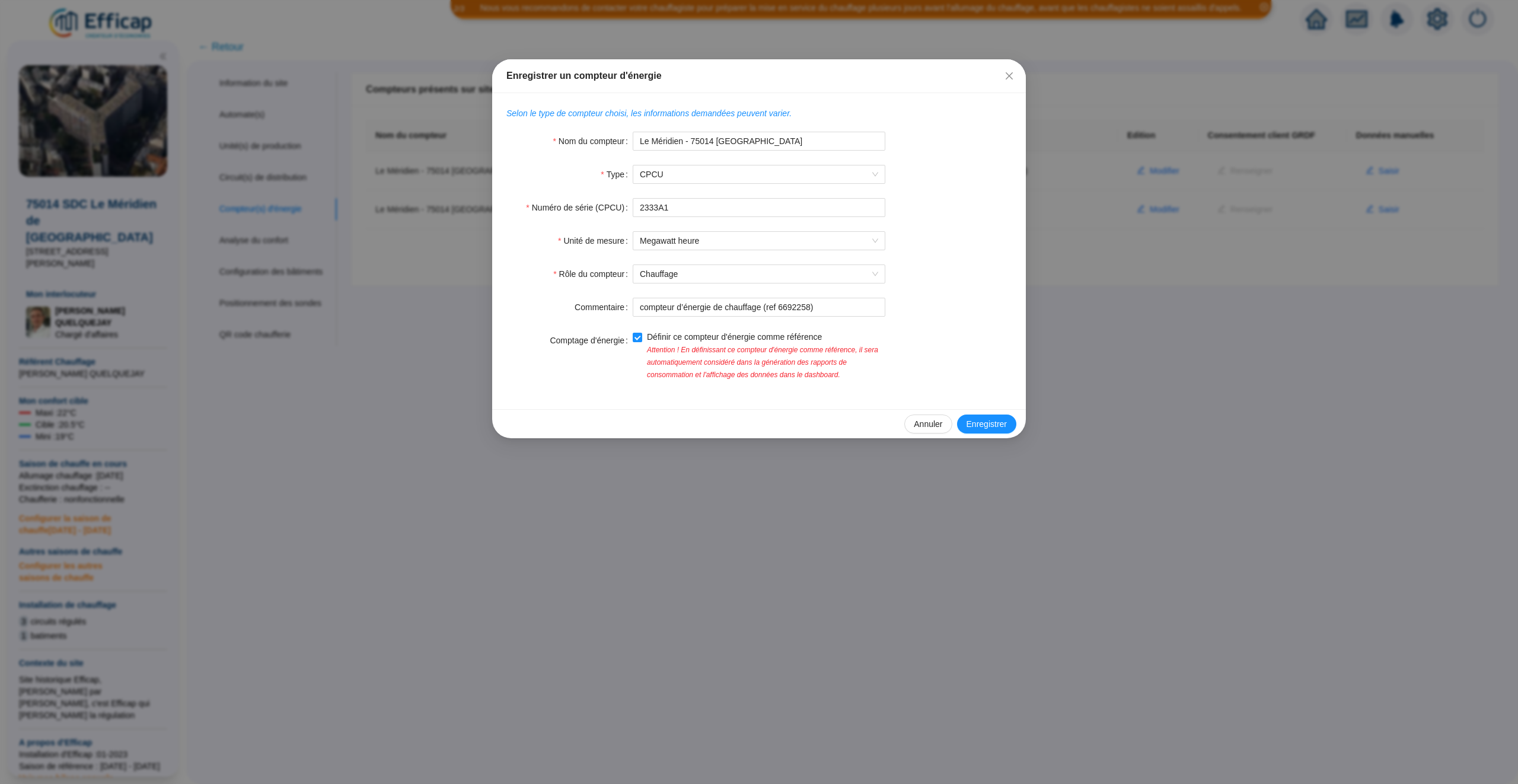
click at [764, 252] on form "Nom du compteur Le Méridien - 75014 PARIS Type CPCU Automate associé Type de co…" at bounding box center [759, 256] width 505 height 249
click at [766, 247] on span "Megawatt heure" at bounding box center [759, 241] width 239 height 18
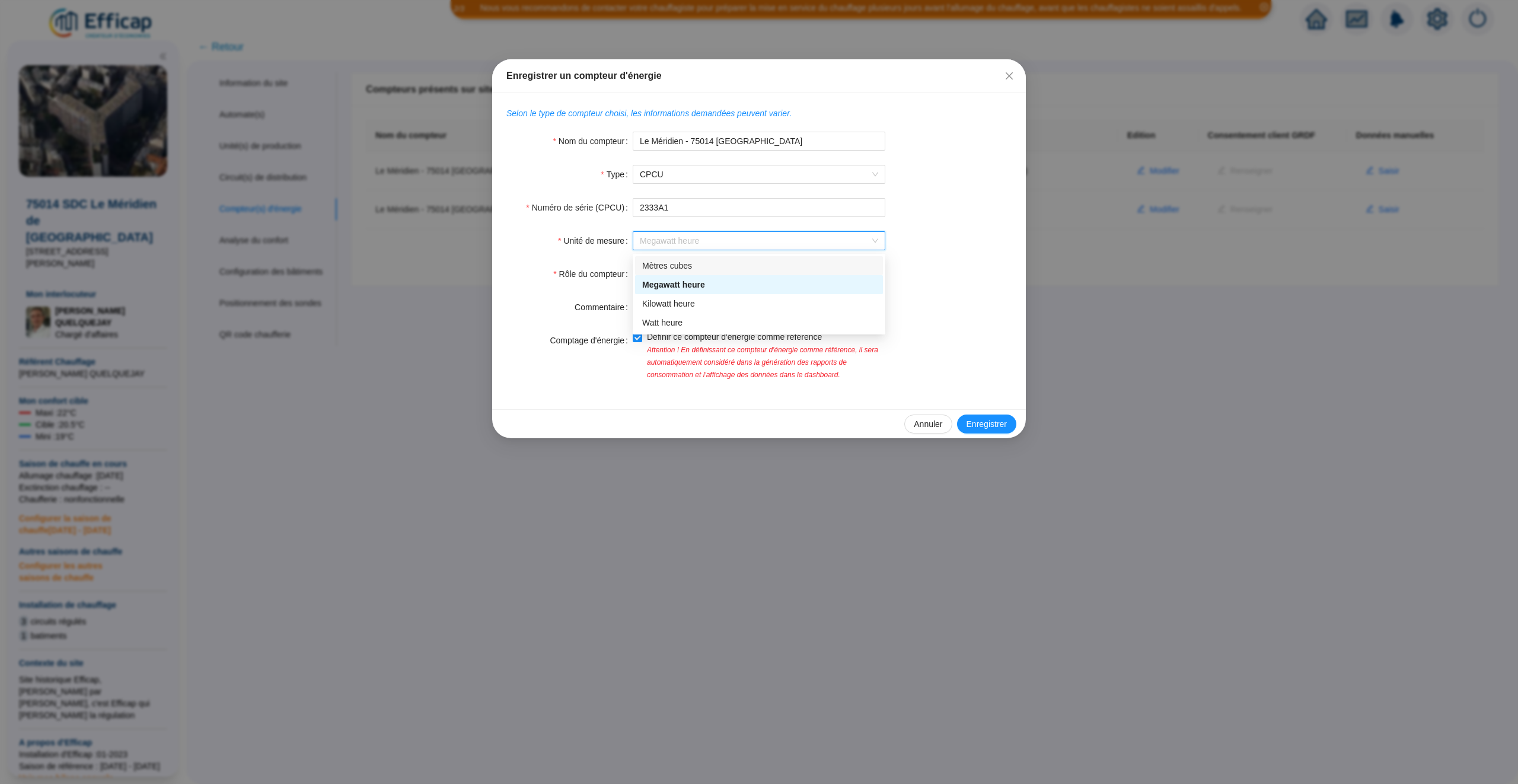
click at [967, 185] on form "Nom du compteur Le Méridien - 75014 PARIS Type CPCU Automate associé Type de co…" at bounding box center [759, 256] width 505 height 249
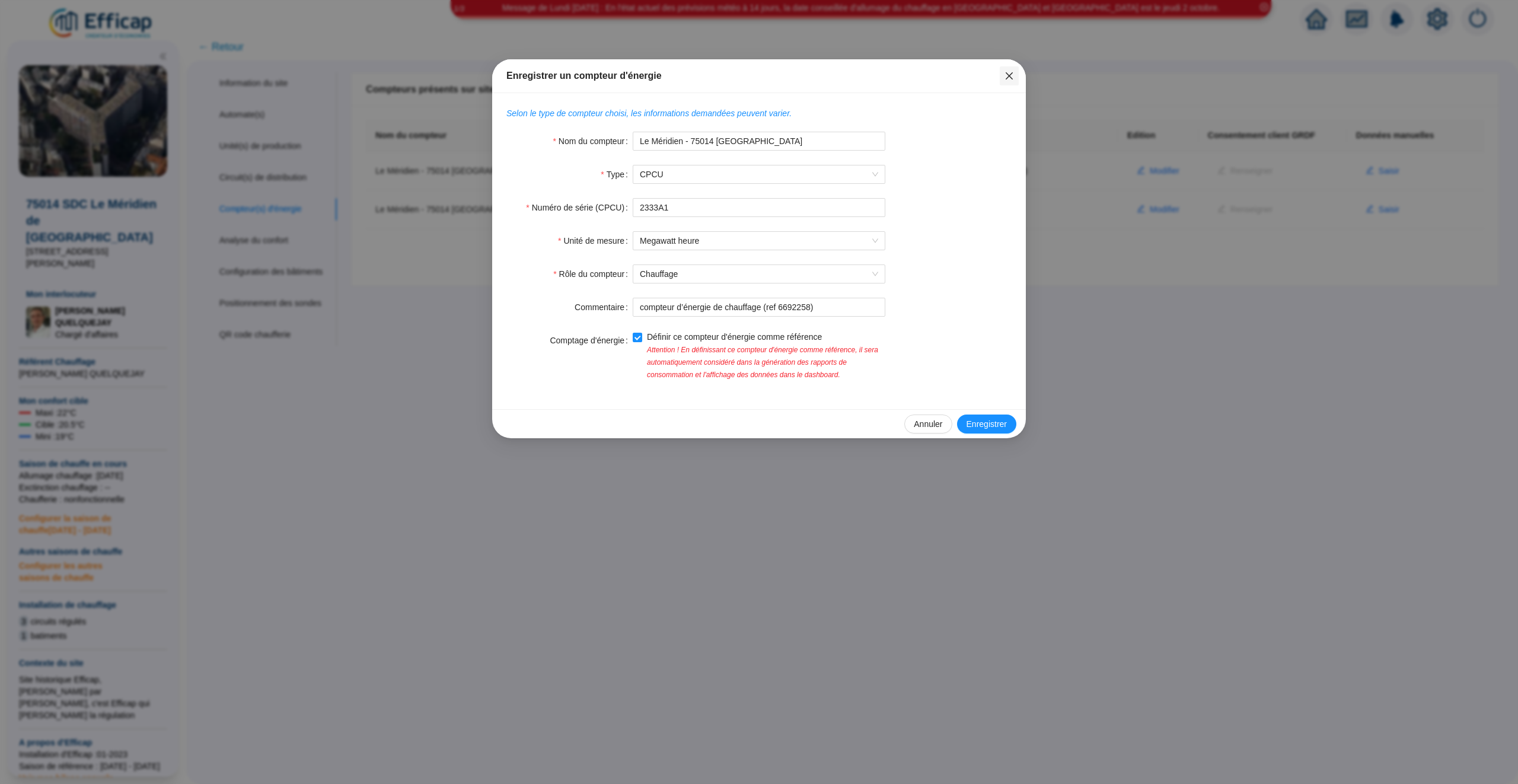
click at [1008, 76] on icon "close" at bounding box center [1010, 76] width 7 height 7
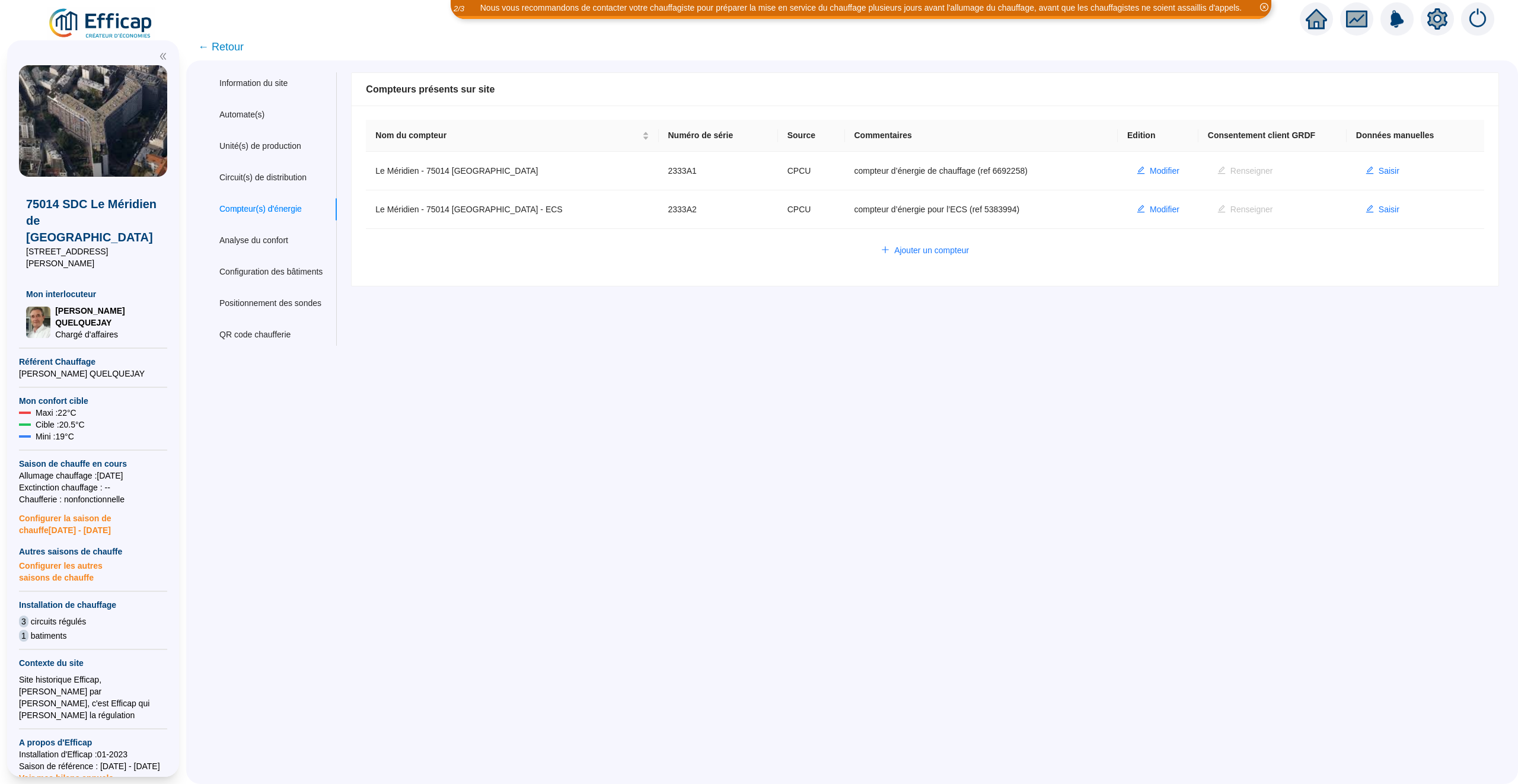
click at [230, 48] on span "← Retour" at bounding box center [220, 47] width 45 height 17
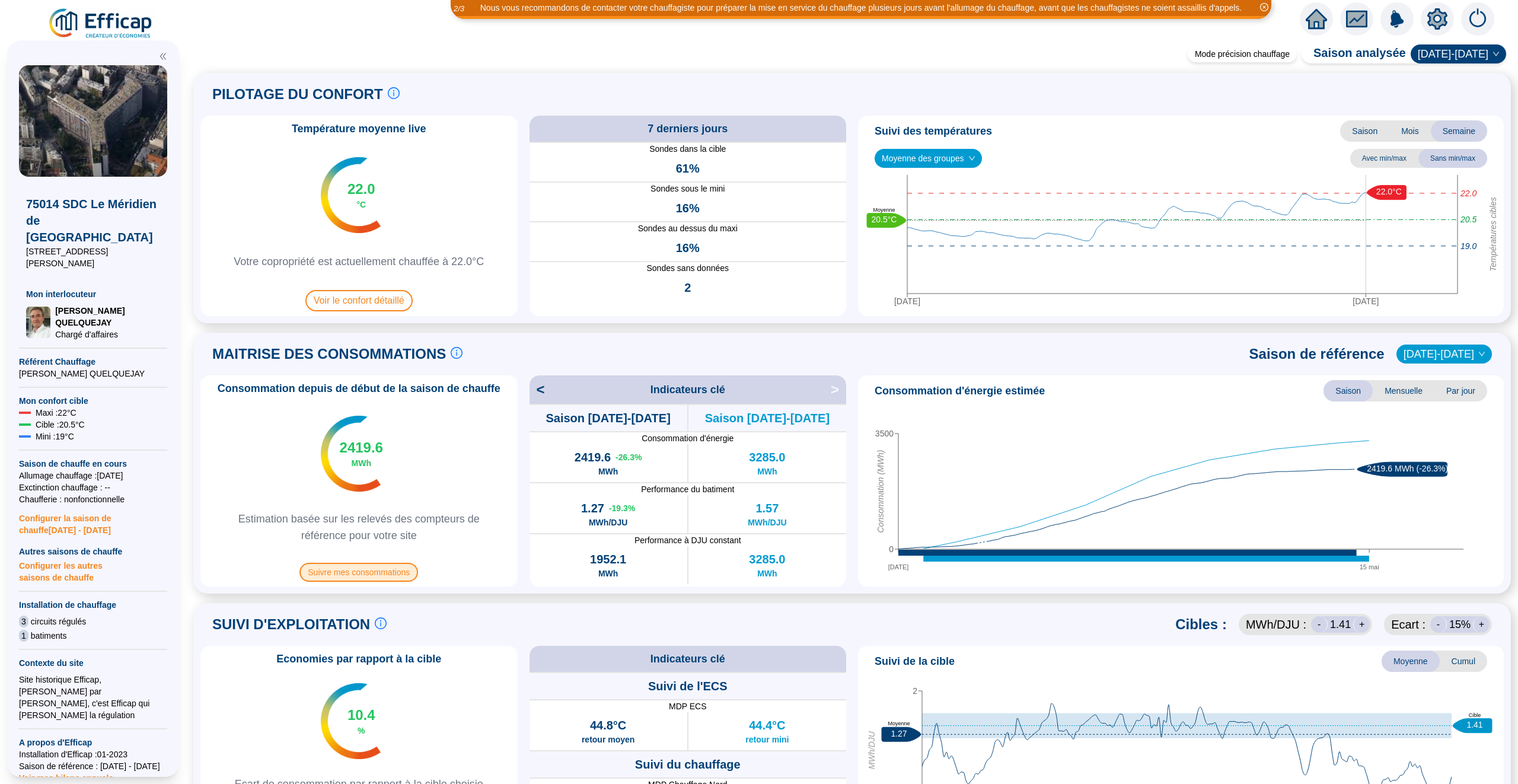
click at [376, 571] on span "Suivre mes consommations" at bounding box center [359, 572] width 119 height 19
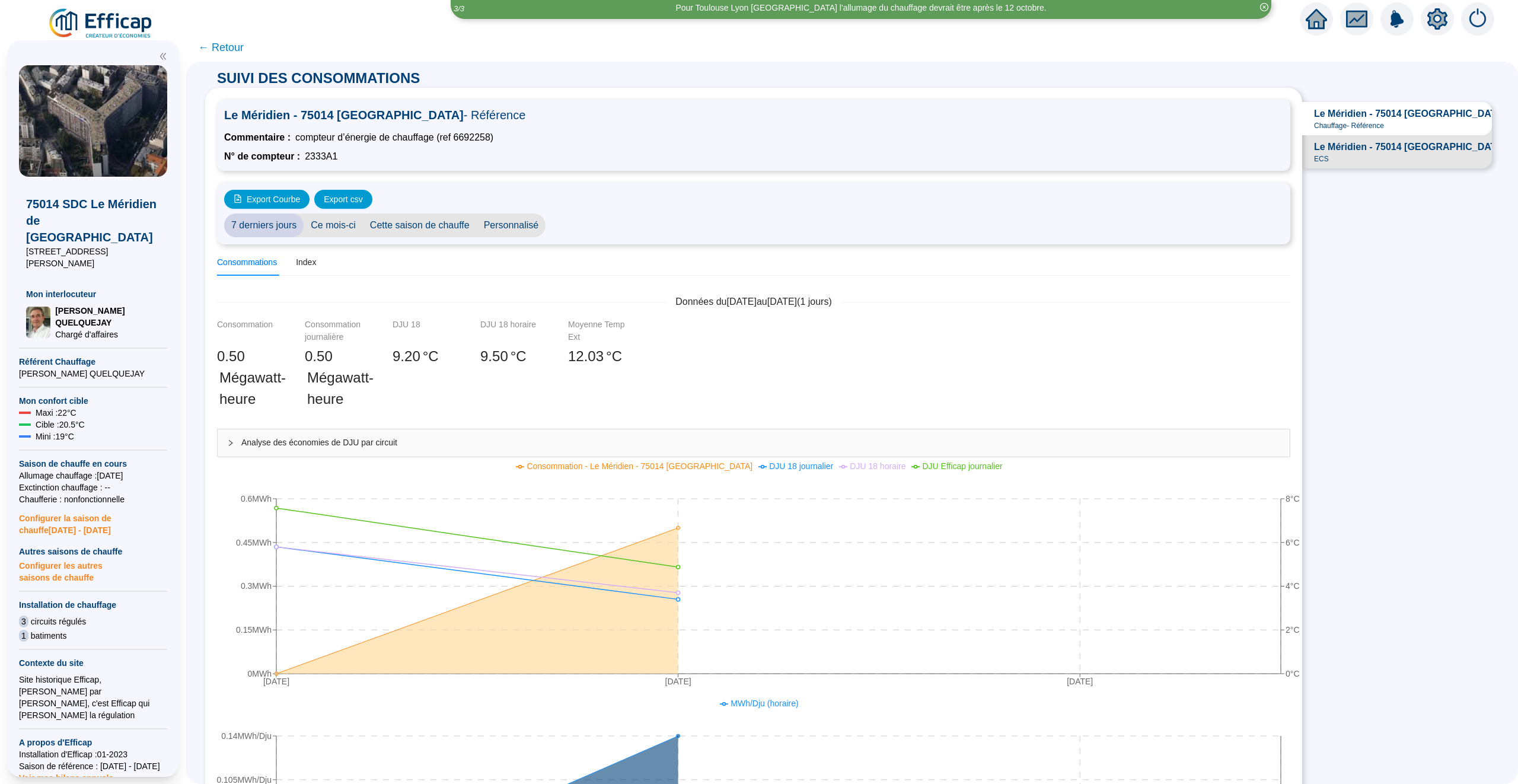
click at [507, 221] on span "Personnalisé" at bounding box center [511, 225] width 70 height 23
click at [598, 220] on input "[DATE]" at bounding box center [585, 225] width 64 height 12
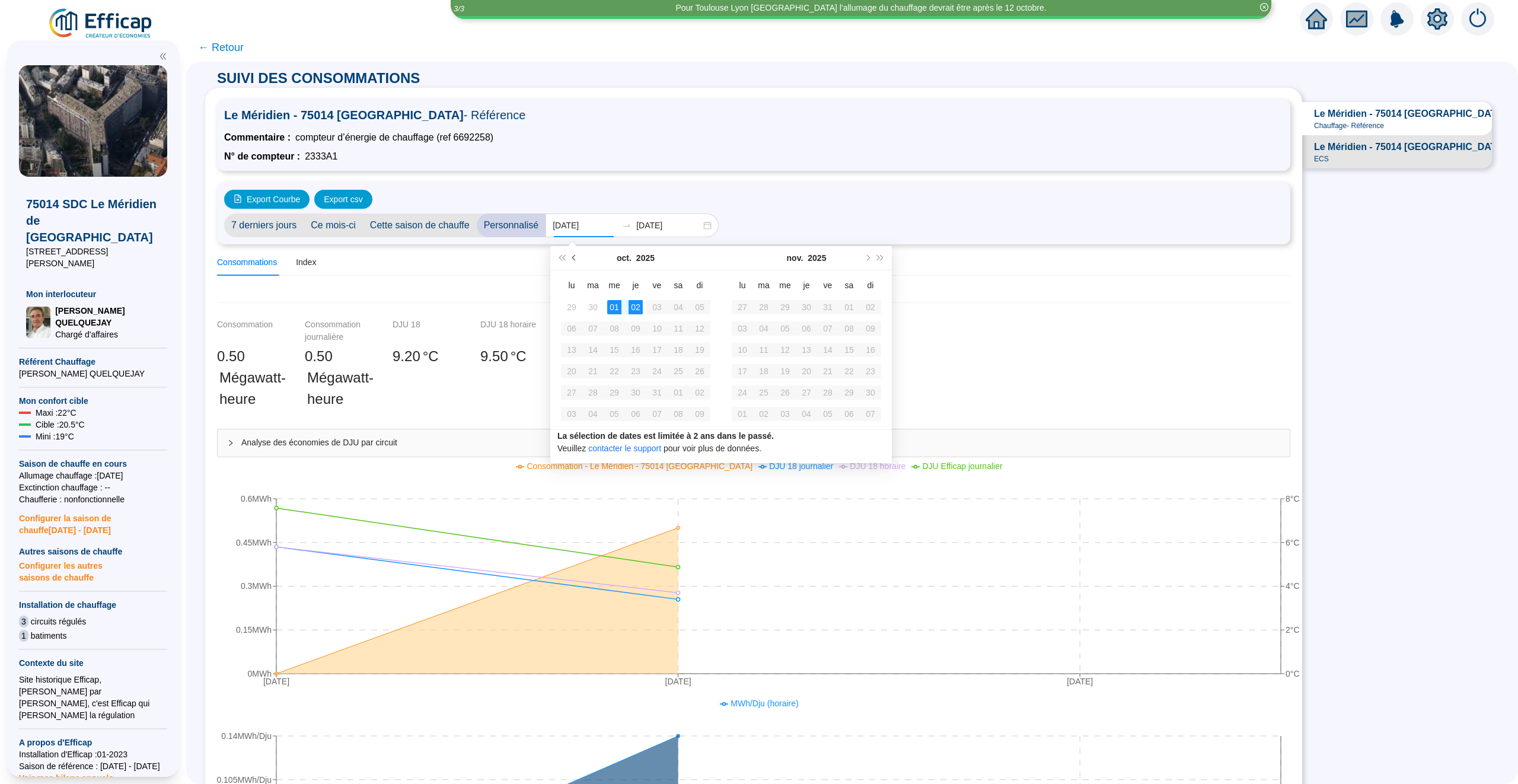
click at [573, 258] on span "Mois précédent (PageUp)" at bounding box center [576, 258] width 6 height 6
type input "2025-09-01"
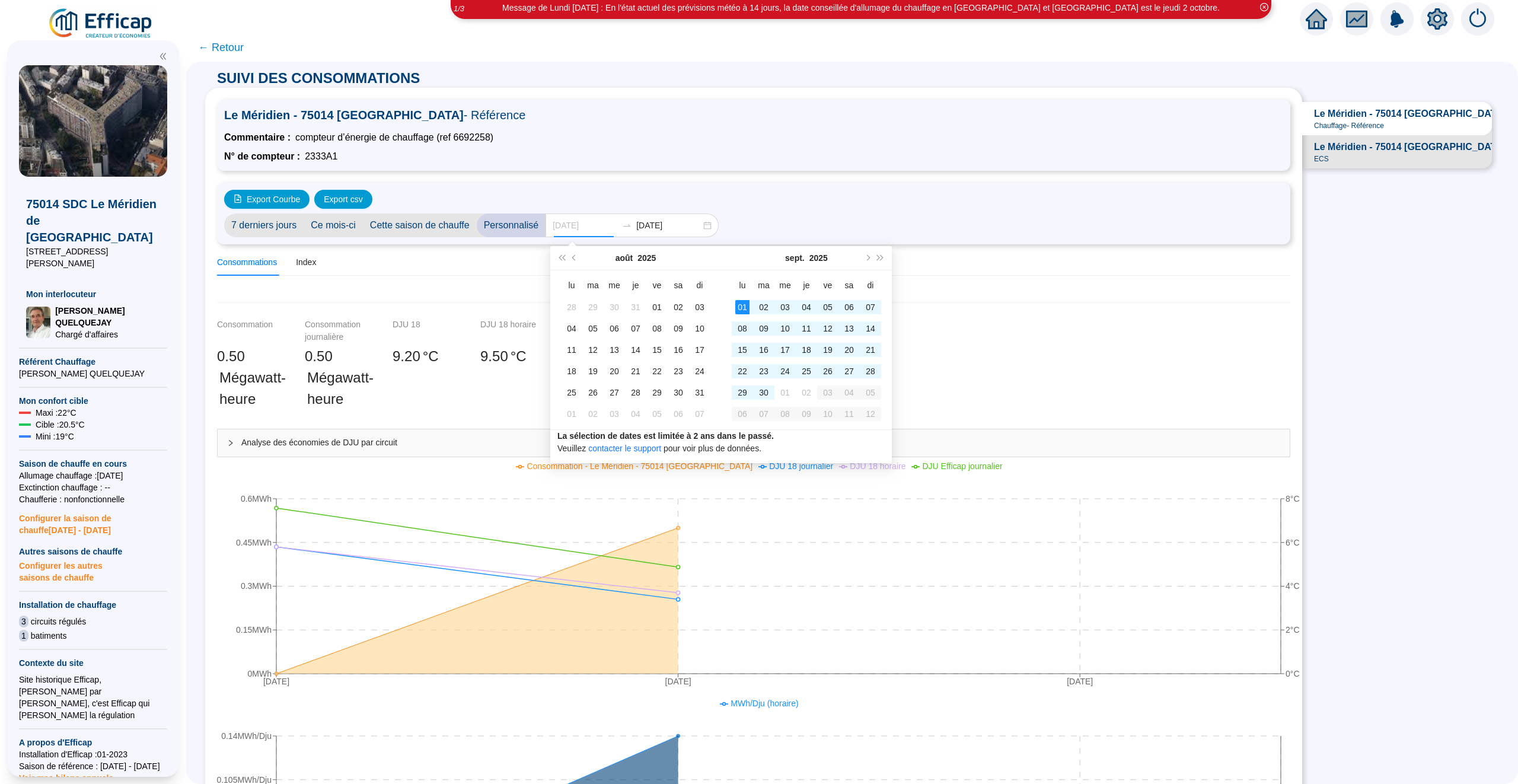
click at [743, 307] on div "01" at bounding box center [742, 307] width 14 height 14
type input "2025-09-30"
click at [759, 393] on div "30" at bounding box center [763, 392] width 14 height 14
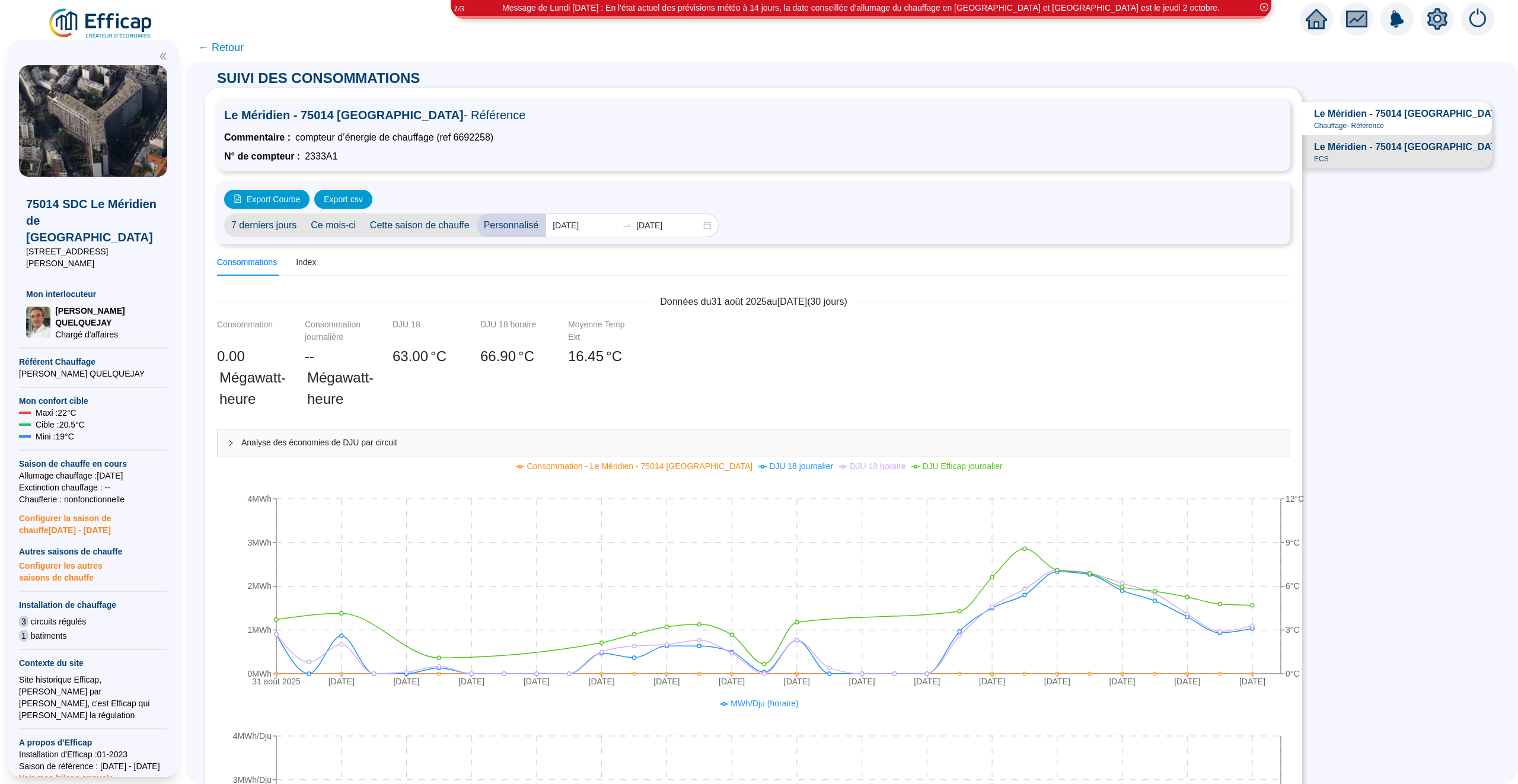
click at [223, 42] on span "← Retour" at bounding box center [220, 47] width 45 height 17
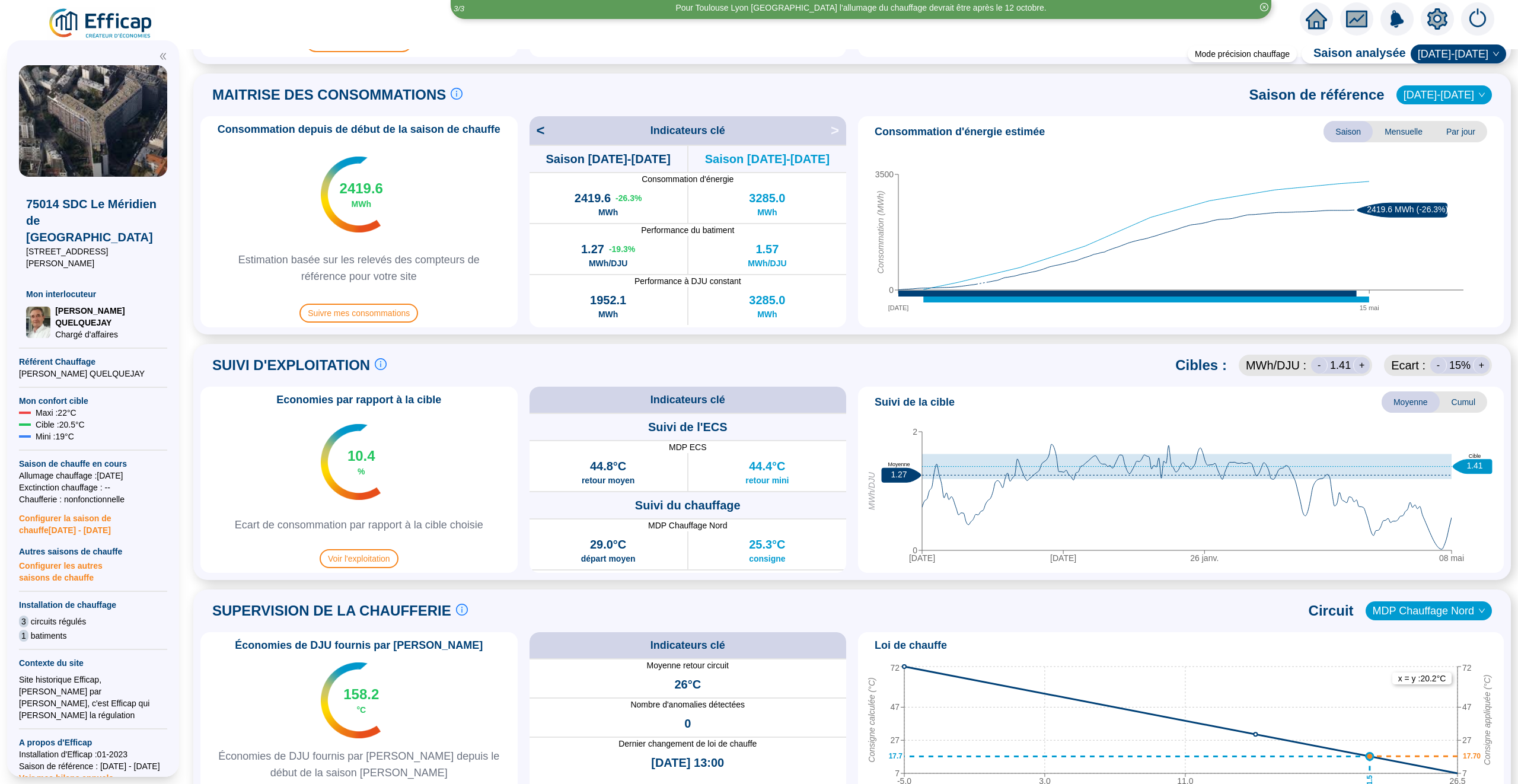
scroll to position [241, 0]
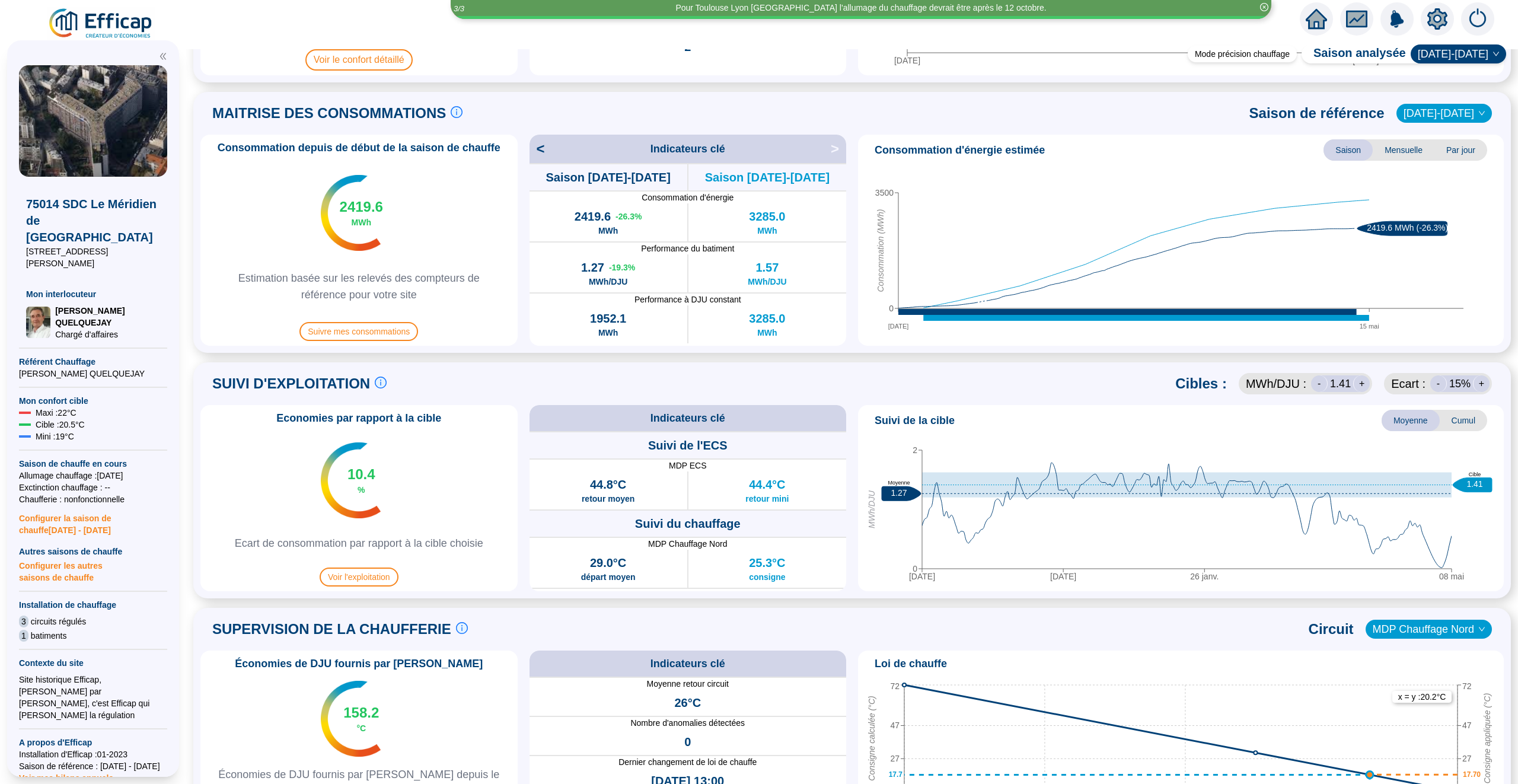
click at [1320, 15] on icon "home" at bounding box center [1316, 19] width 21 height 17
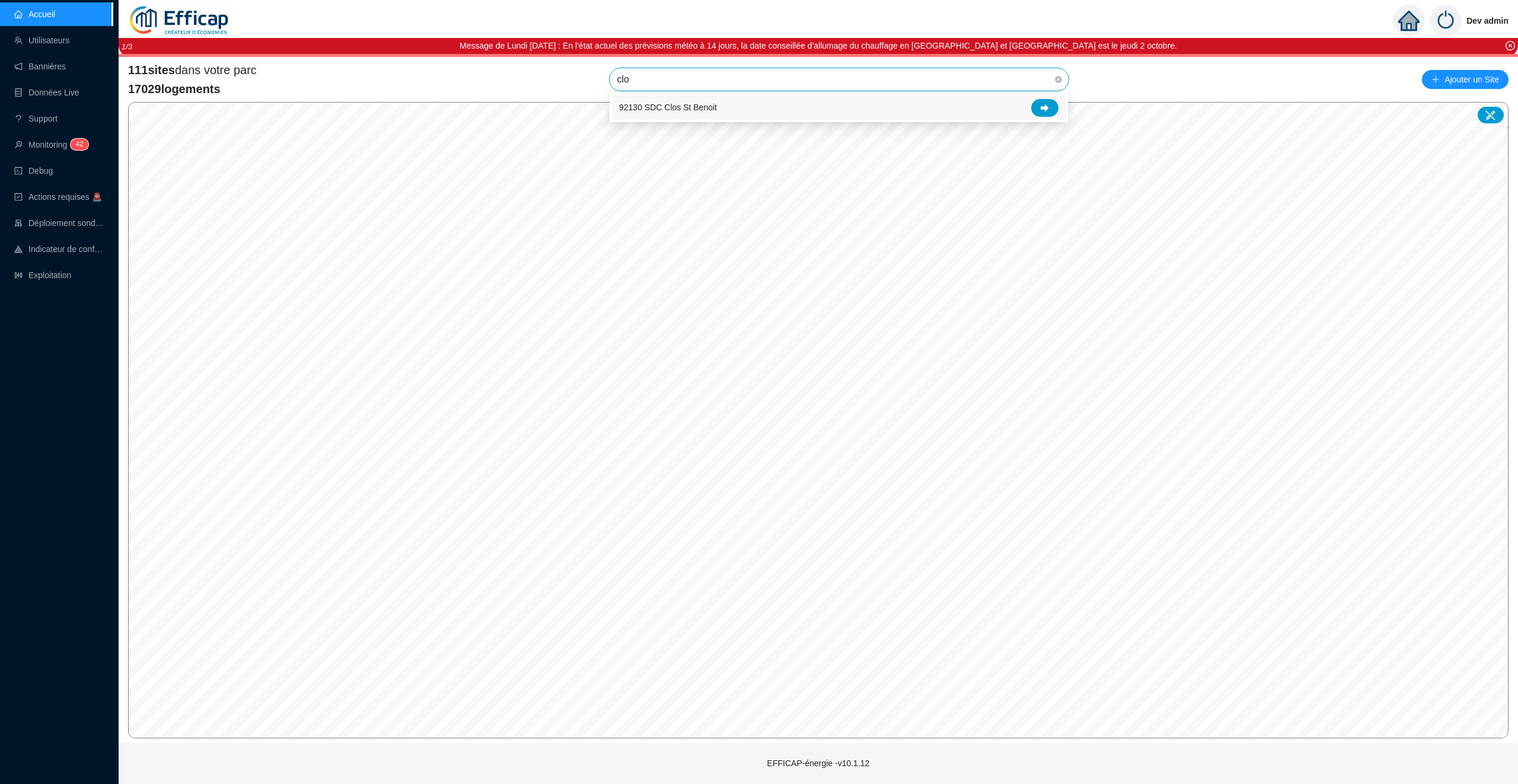
type input "clos"
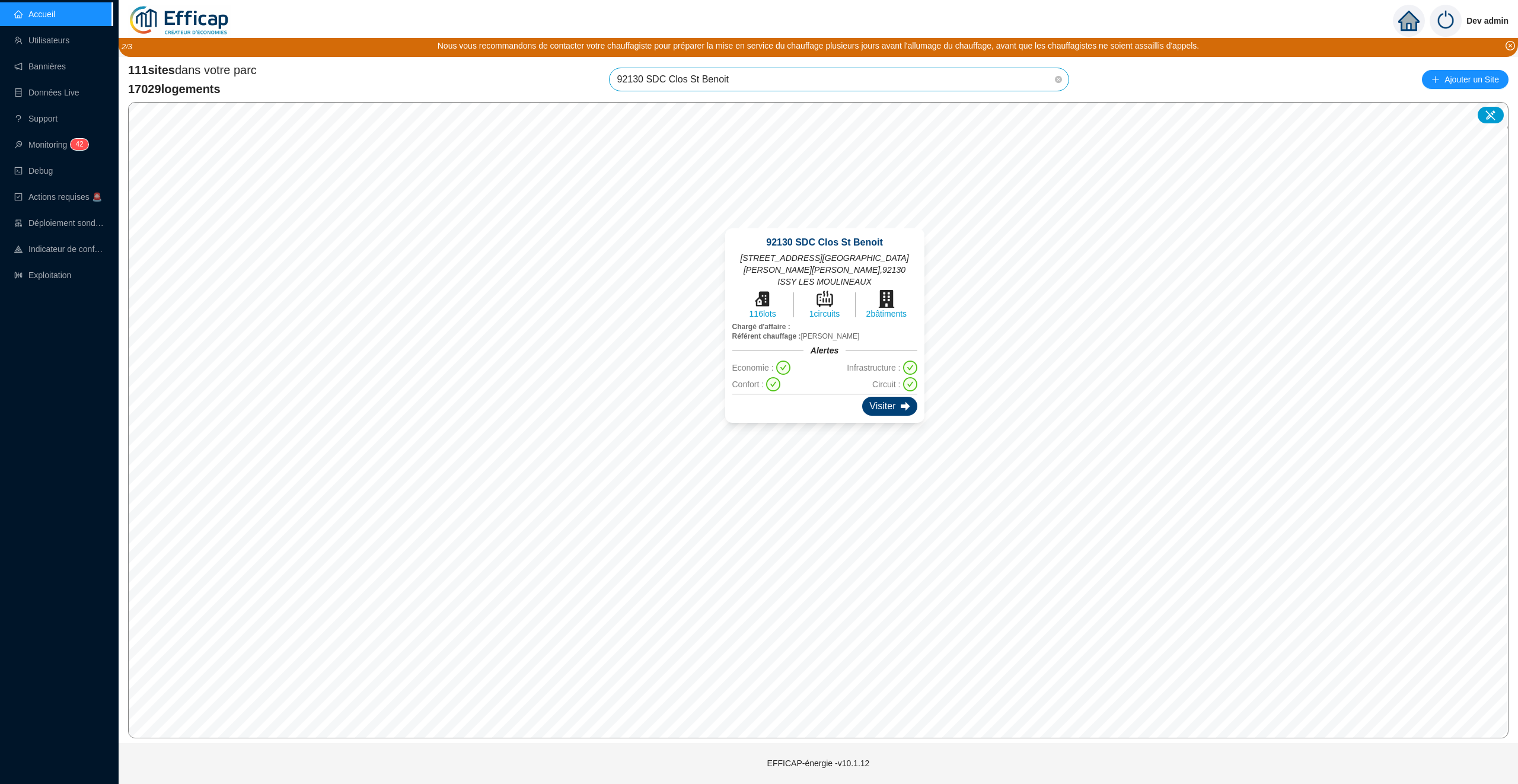
click at [904, 407] on icon at bounding box center [905, 406] width 10 height 9
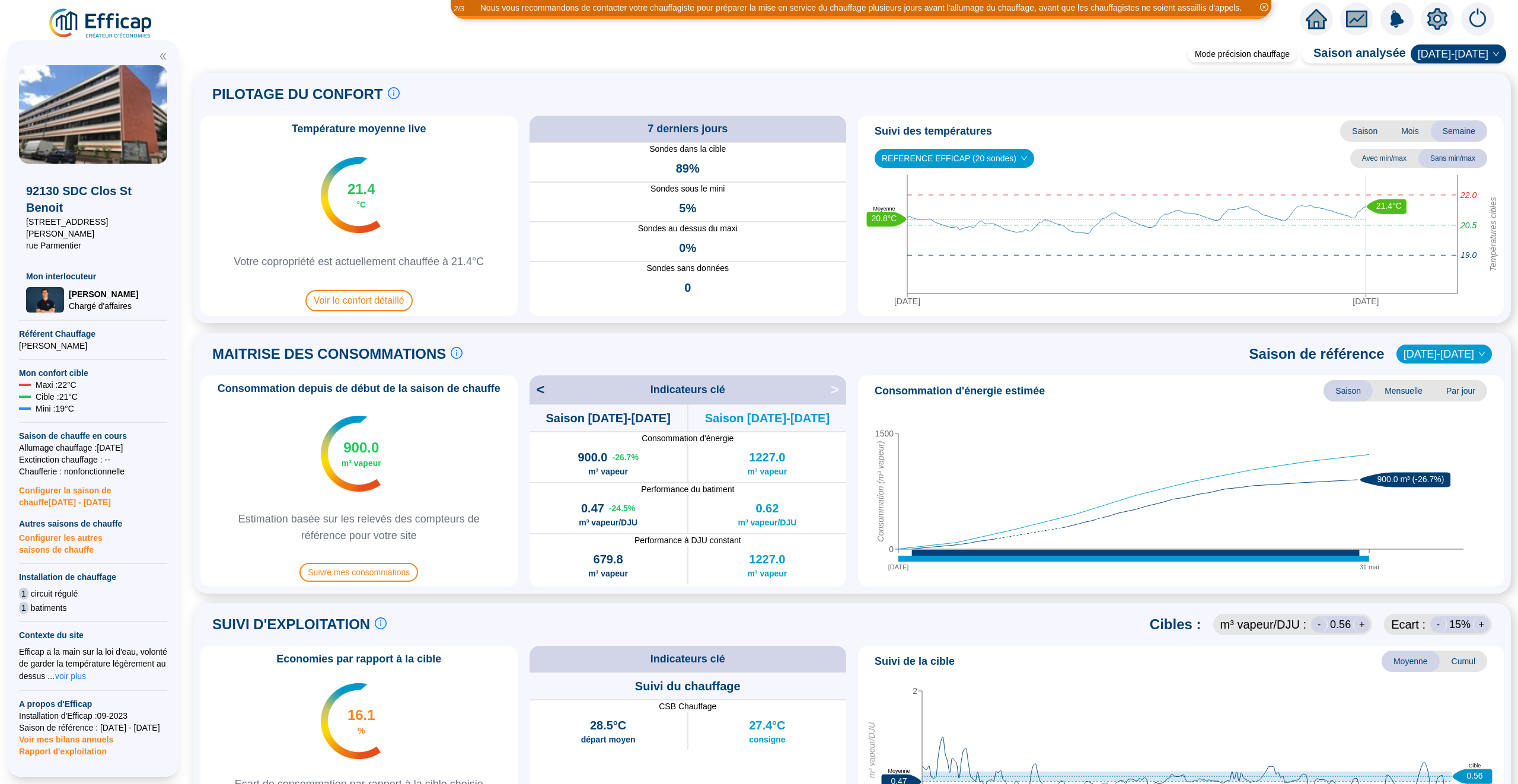
click at [1314, 27] on icon "home" at bounding box center [1316, 19] width 21 height 20
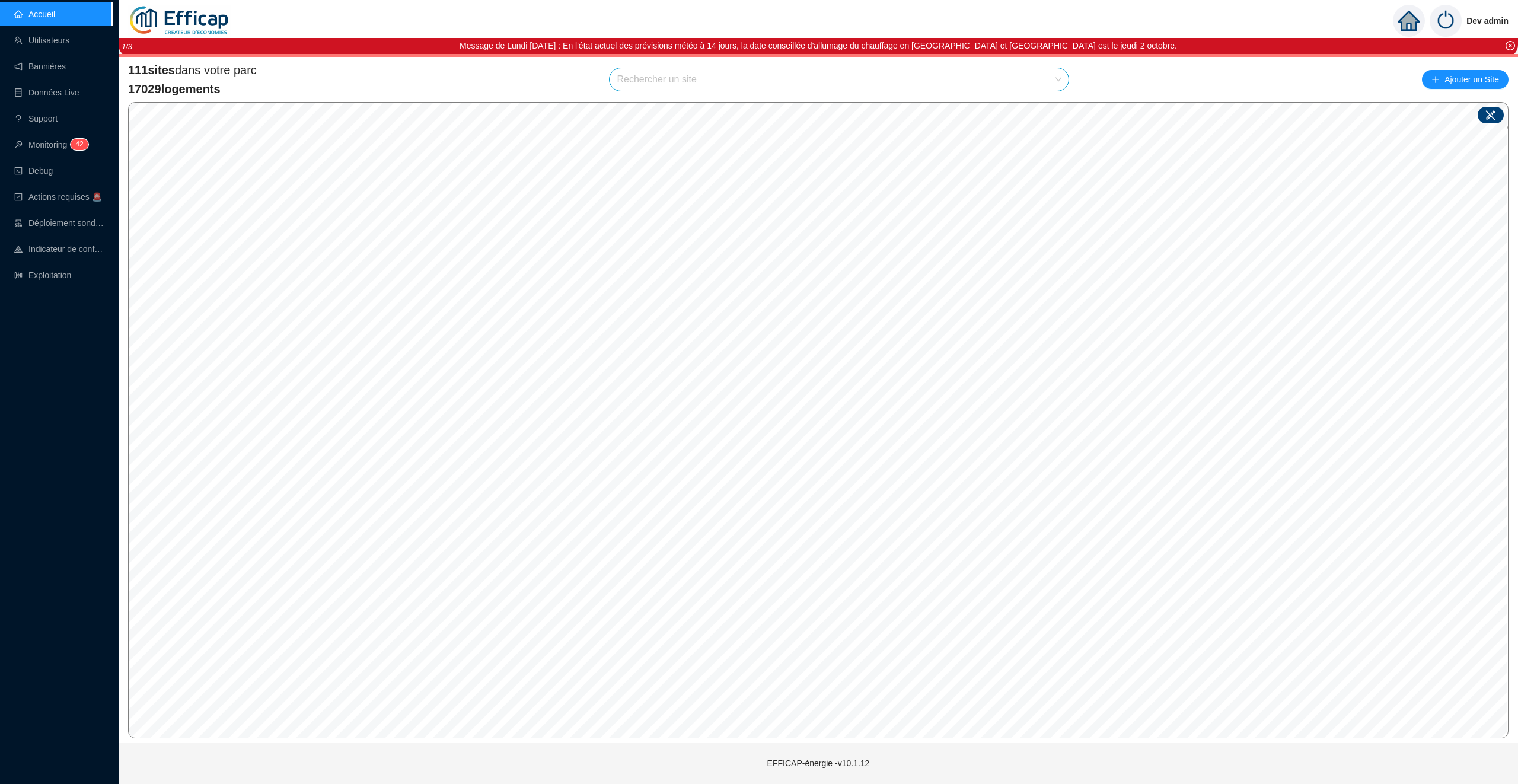
click at [1489, 111] on icon at bounding box center [1491, 115] width 12 height 12
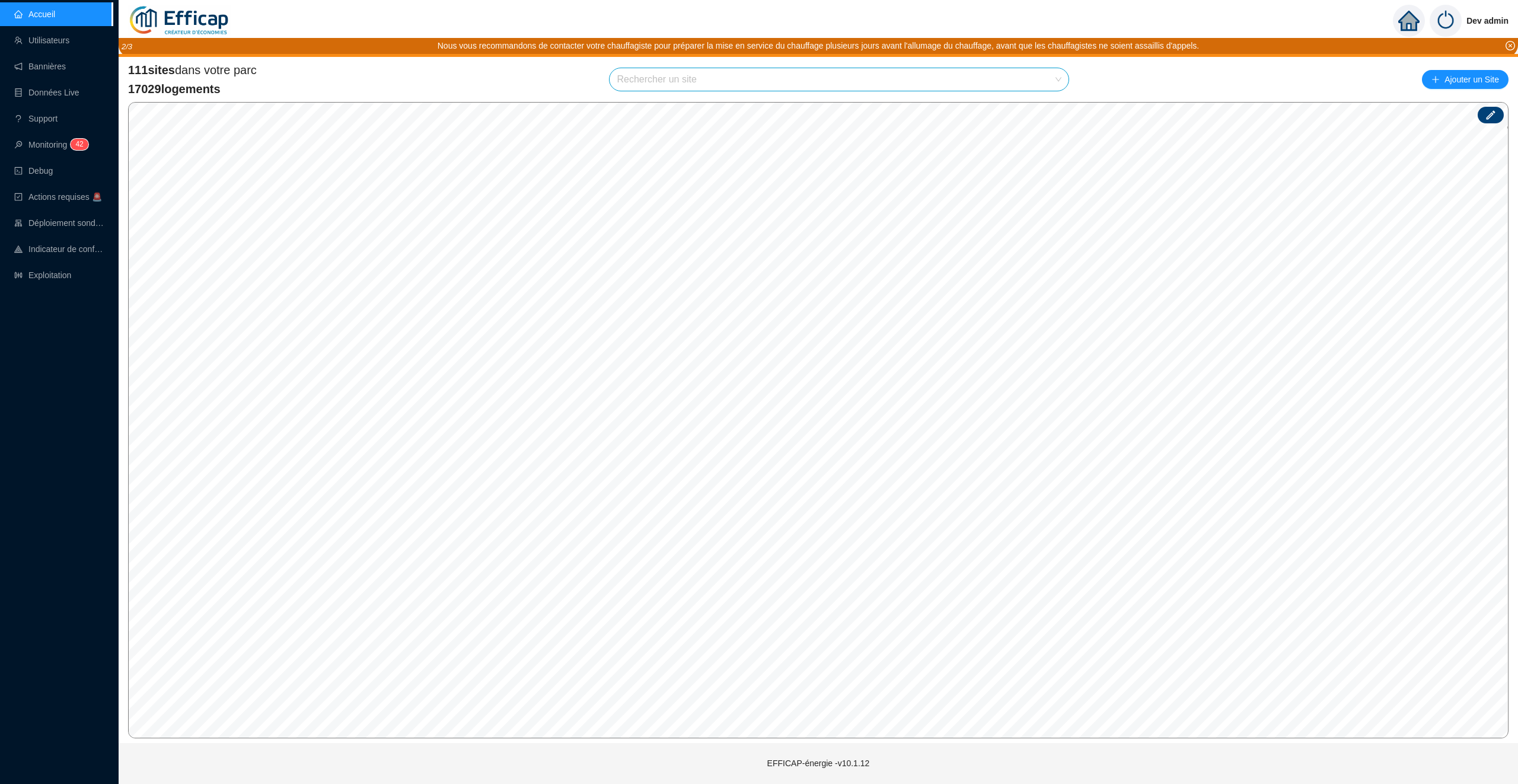
click at [671, 70] on input "search" at bounding box center [833, 79] width 434 height 23
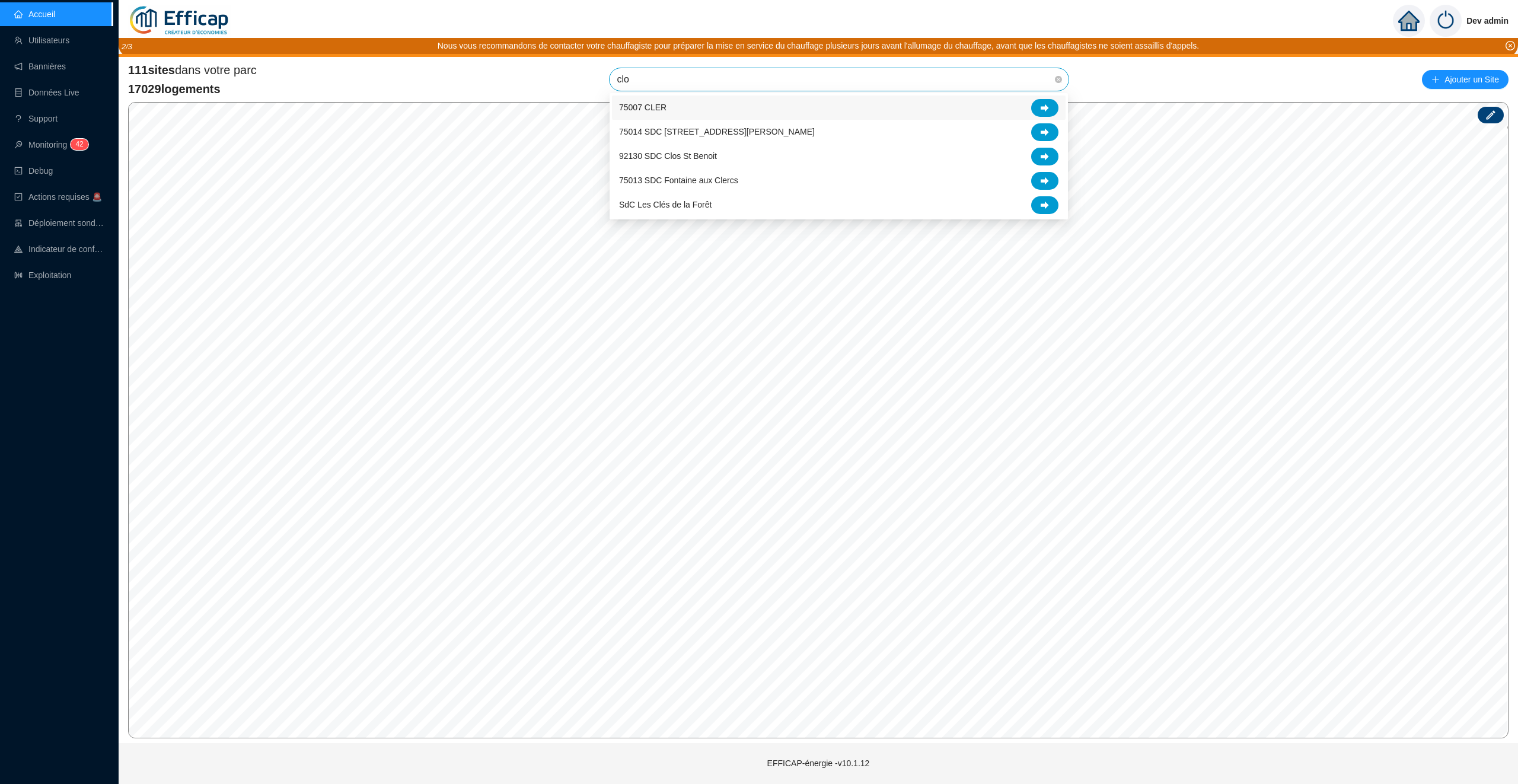
type input "clos"
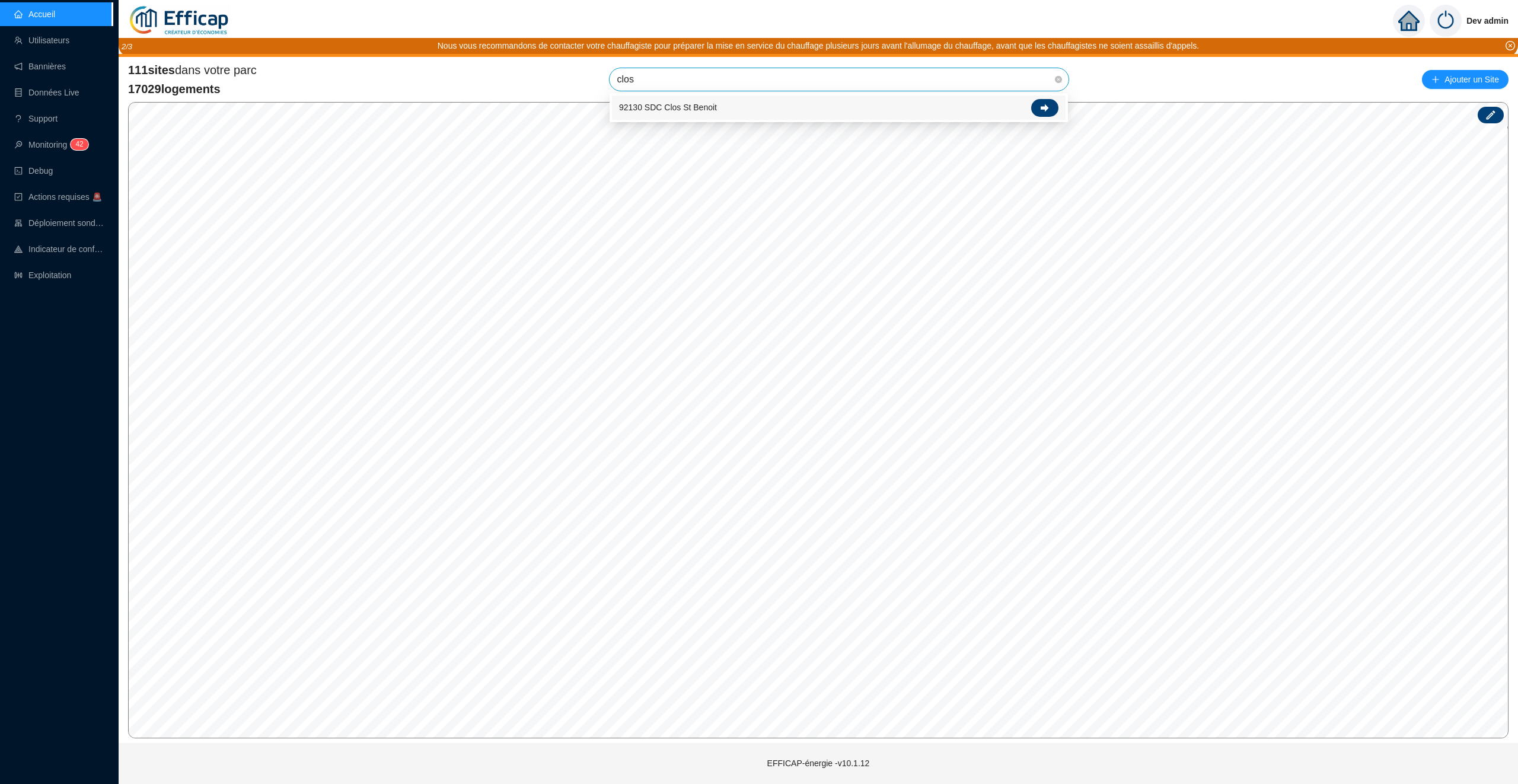
click at [1048, 111] on icon at bounding box center [1044, 108] width 8 height 8
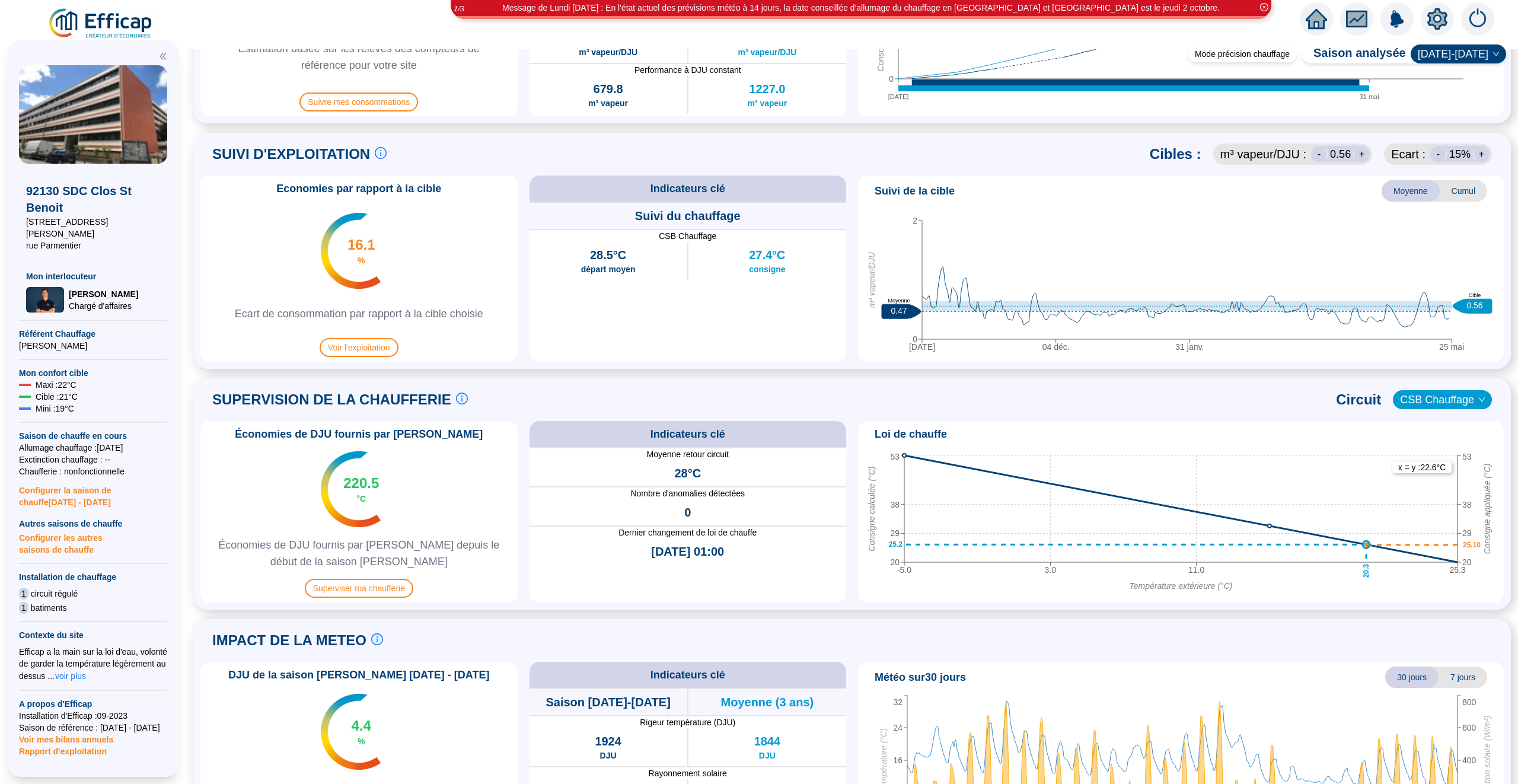
scroll to position [490, 0]
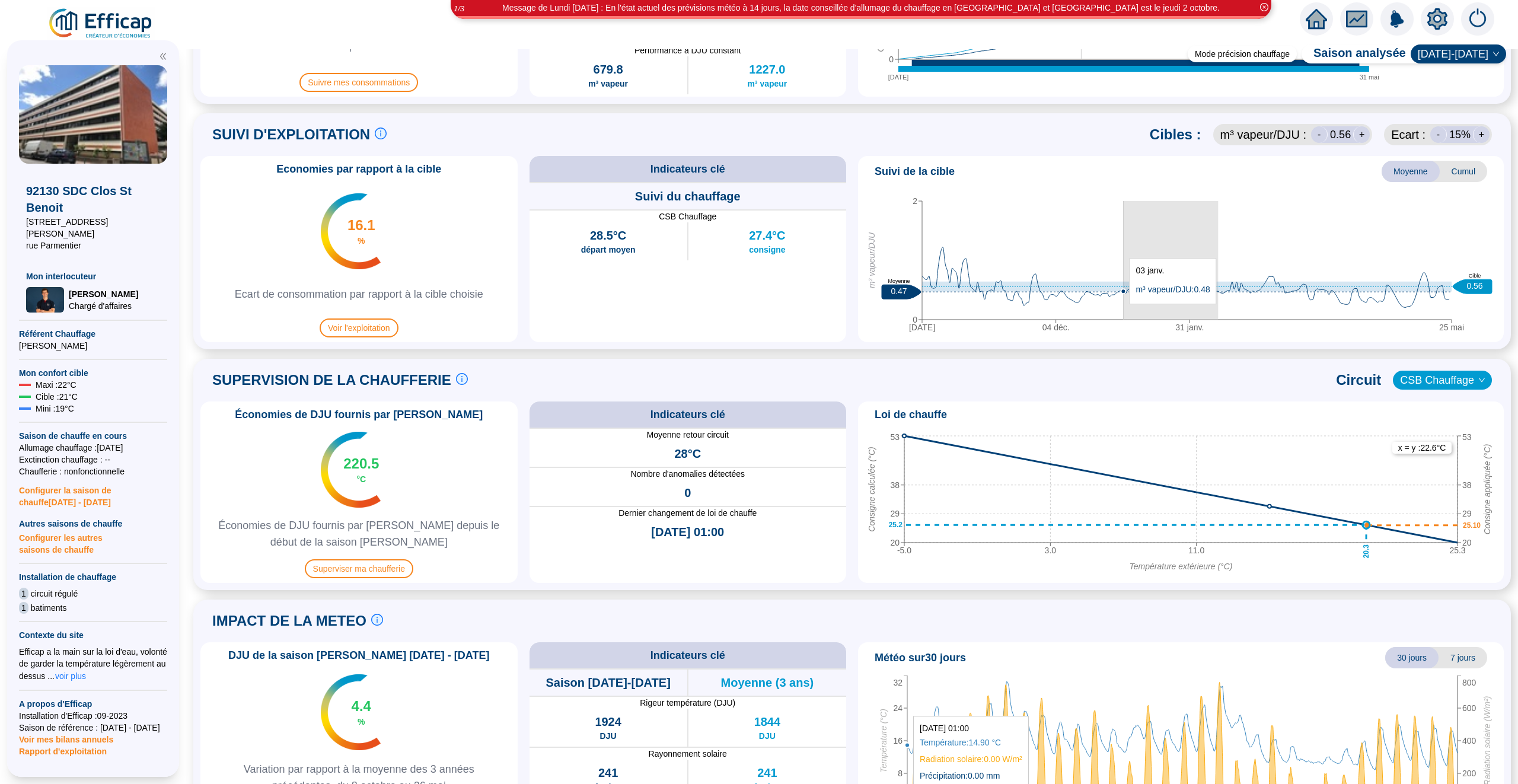
drag, startPoint x: 1219, startPoint y: 310, endPoint x: 1123, endPoint y: 310, distance: 96.0
click at [1123, 310] on icon "[DATE] déc. 31 janv. 25 mai 0 2 m³ vapeur/DJU 0.47 Moyenne 0.56 Cible" at bounding box center [1180, 263] width 636 height 148
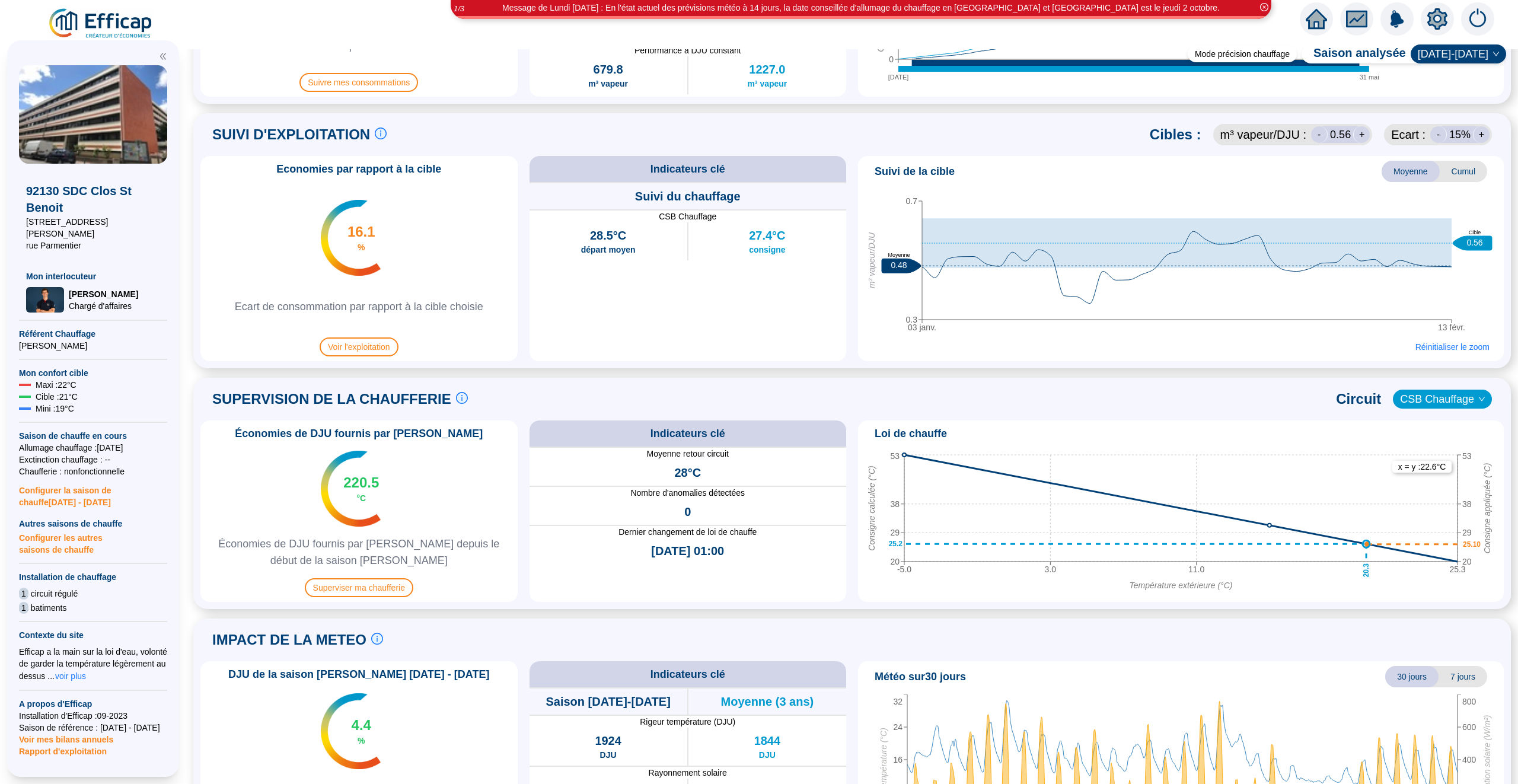
click at [1293, 334] on icon "03 janv. 13 févr. 0.3 0.7 m³ vapeur/DJU 0.48 Moyenne 0.56 Cible" at bounding box center [1180, 263] width 636 height 148
click at [1428, 343] on span "Réinitialiser le zoom" at bounding box center [1452, 347] width 74 height 12
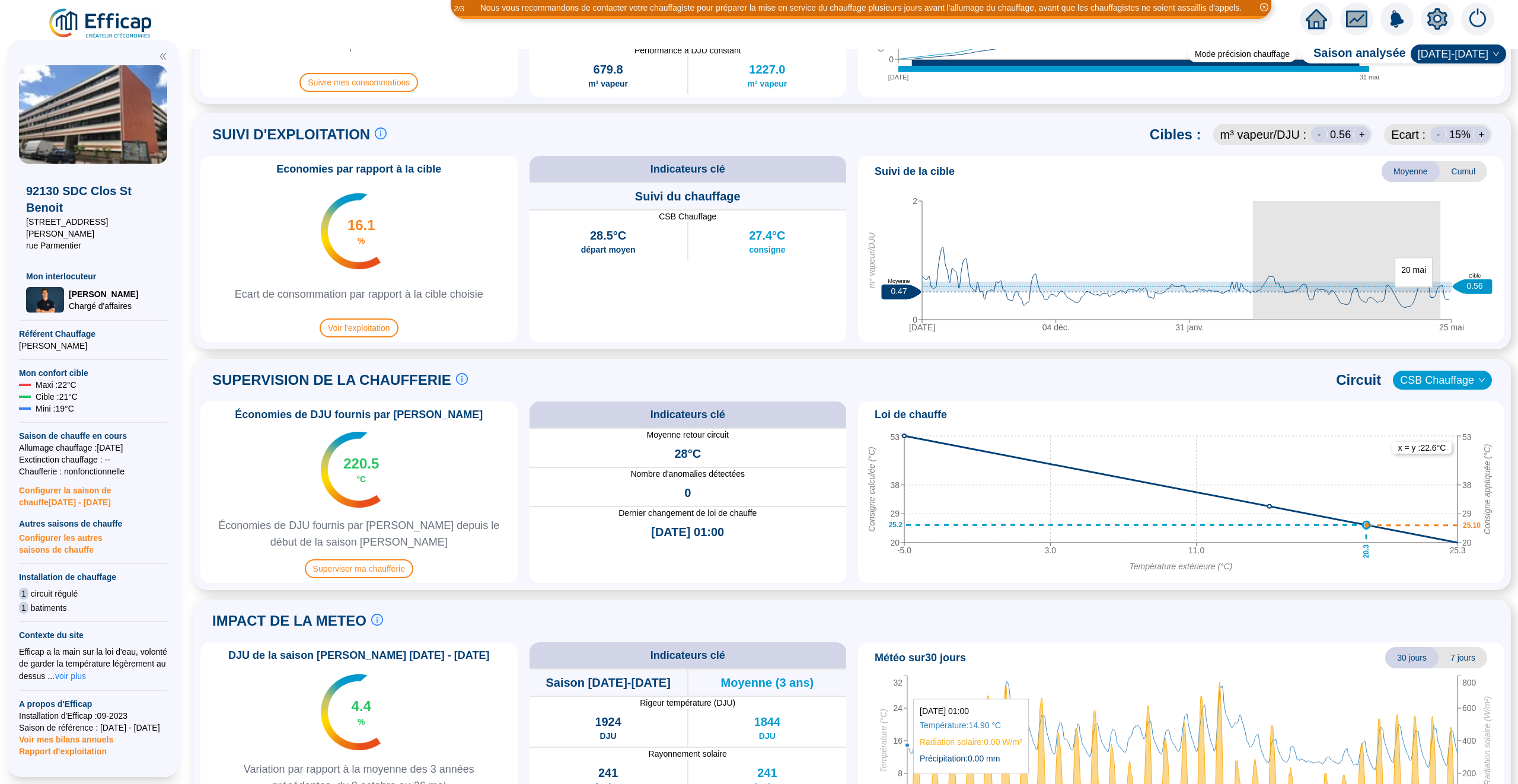
drag, startPoint x: 1253, startPoint y: 293, endPoint x: 1443, endPoint y: 292, distance: 190.0
click at [1443, 292] on icon "[DATE] déc. 31 janv. 25 mai 0 2 m³ vapeur/DJU 0.47 Moyenne 0.56 Cible" at bounding box center [1180, 263] width 636 height 148
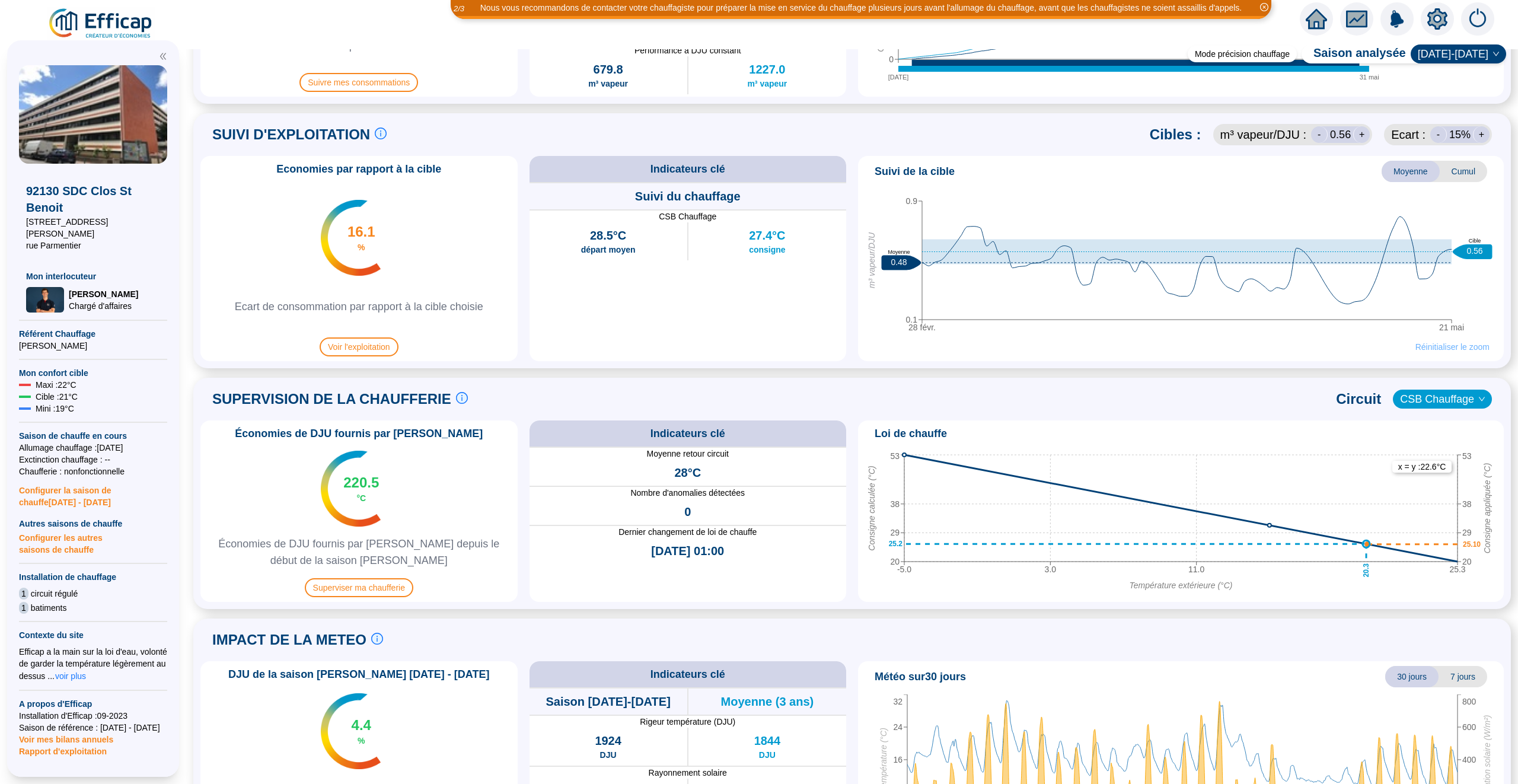
click at [1428, 348] on span "Réinitialiser le zoom" at bounding box center [1452, 347] width 74 height 12
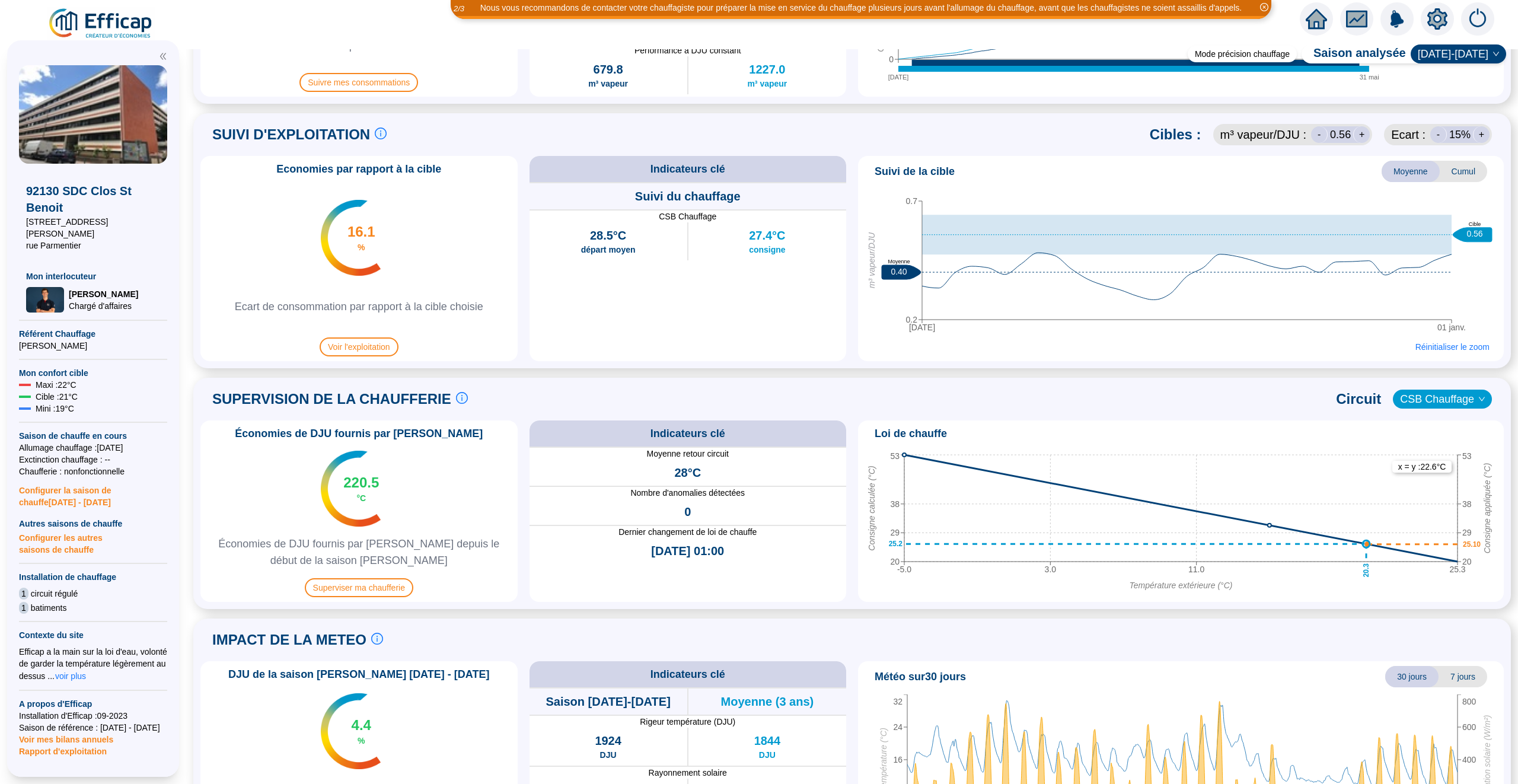
click at [905, 293] on icon "[DATE] janv. 0.2 0.7 m³ vapeur/DJU 0.40 Moyenne 0.56 Cible" at bounding box center [1180, 263] width 636 height 148
click at [1429, 341] on span "Réinitialiser le zoom" at bounding box center [1452, 347] width 74 height 12
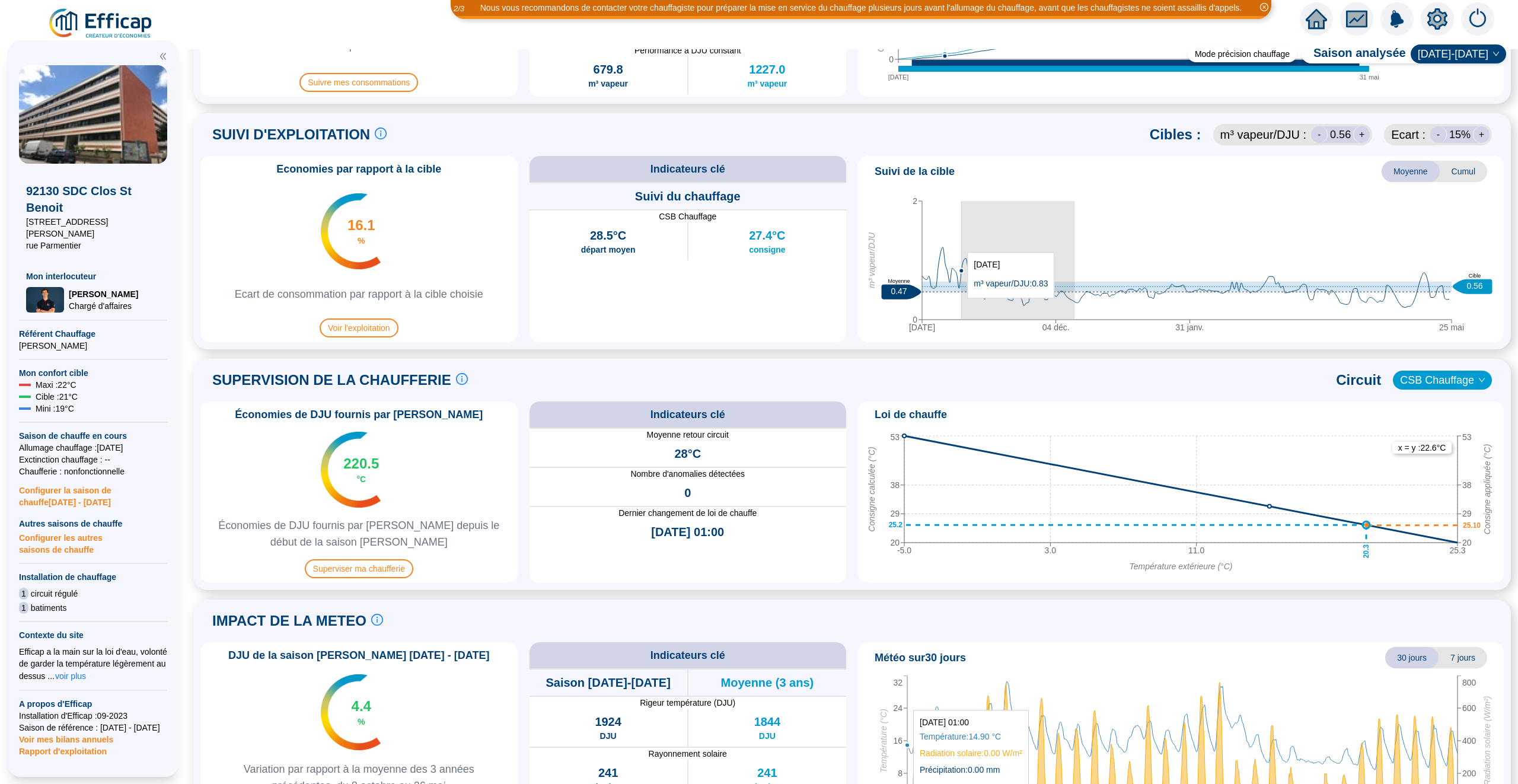
drag, startPoint x: 1076, startPoint y: 310, endPoint x: 953, endPoint y: 304, distance: 123.1
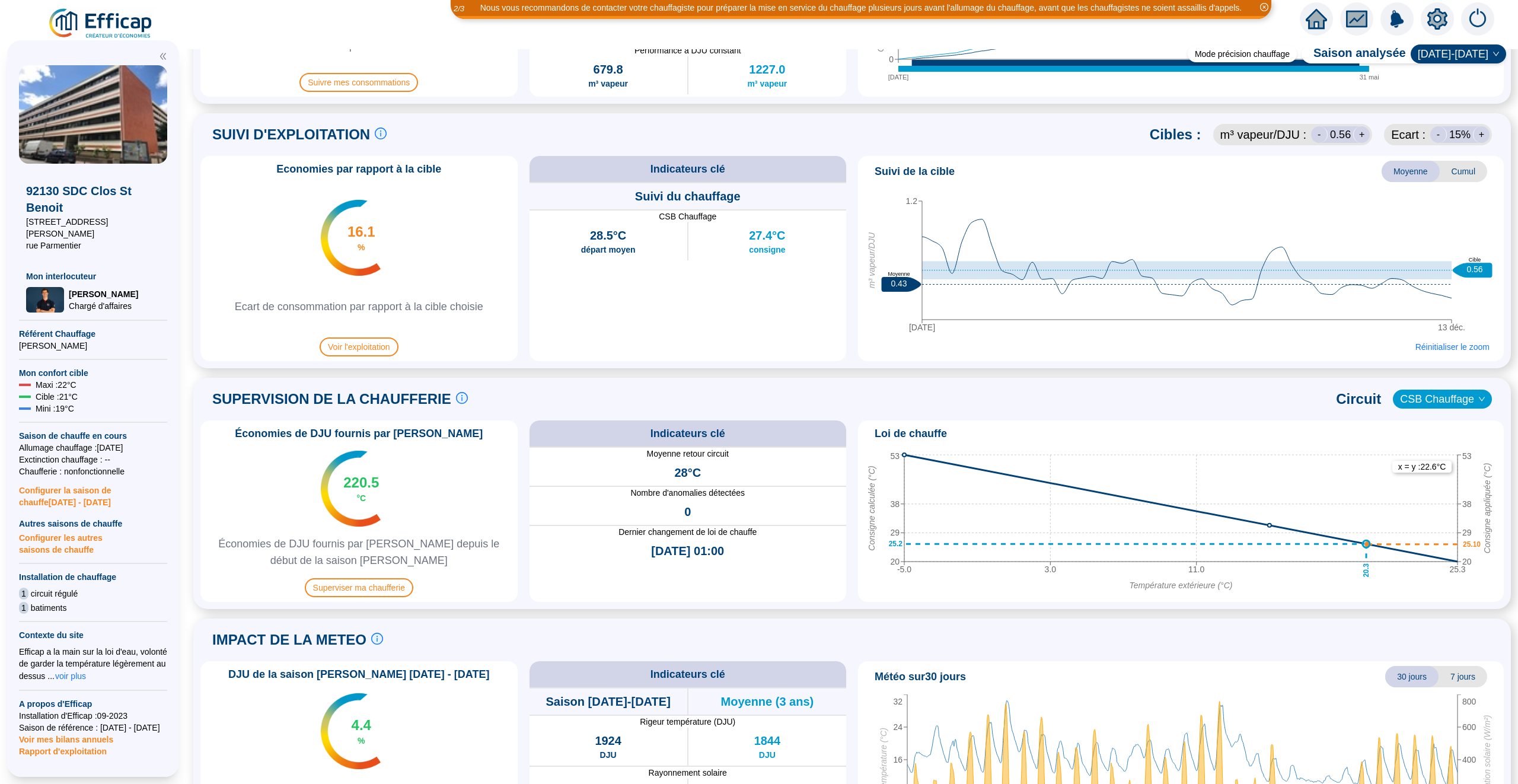
click at [904, 315] on icon "[DATE] déc. 1.2 m³ vapeur/DJU 0.43 Moyenne 0.56 Cible" at bounding box center [1180, 263] width 636 height 148
click at [1455, 348] on span "Réinitialiser le zoom" at bounding box center [1452, 347] width 74 height 12
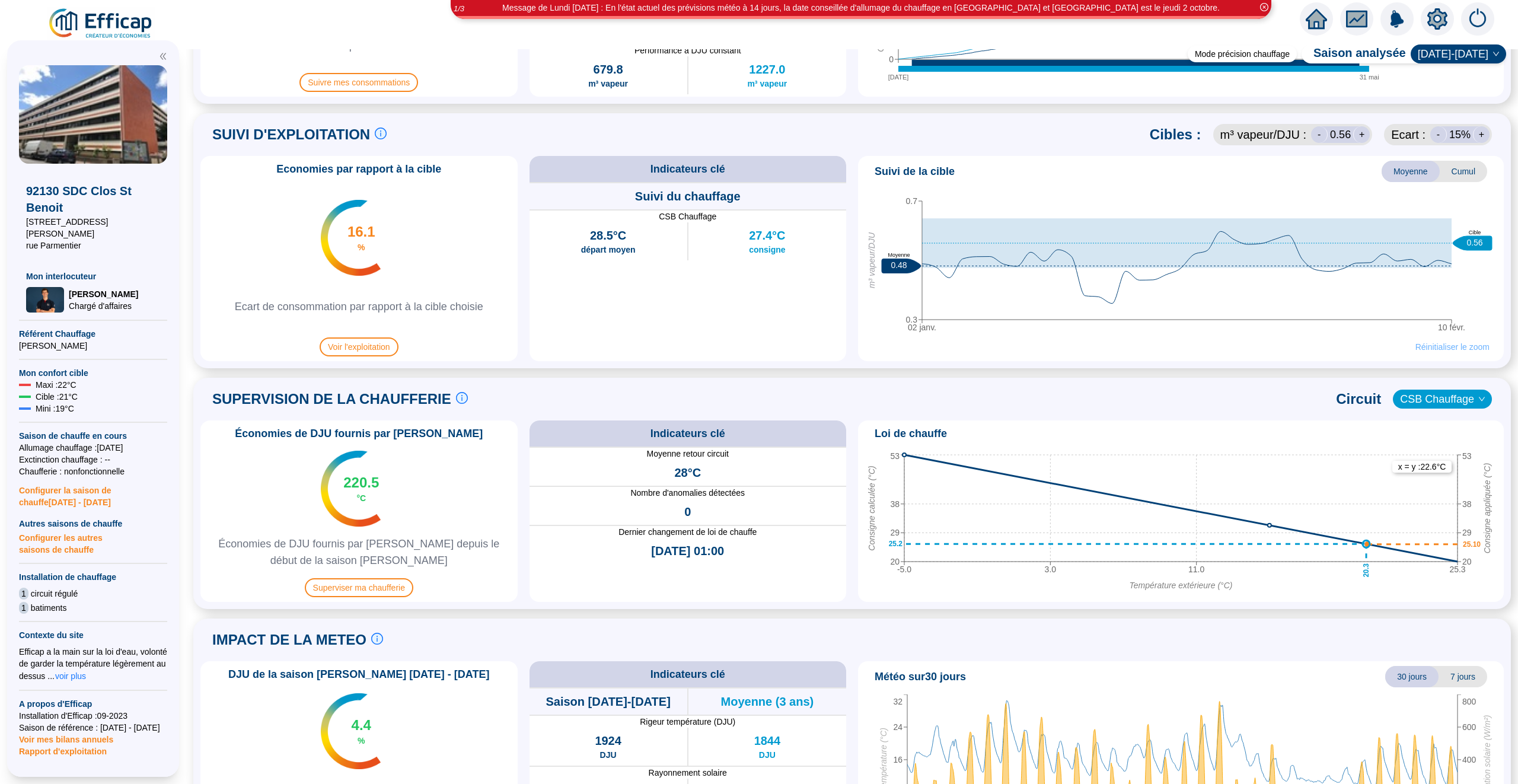
click at [1452, 345] on span "Réinitialiser le zoom" at bounding box center [1452, 347] width 74 height 12
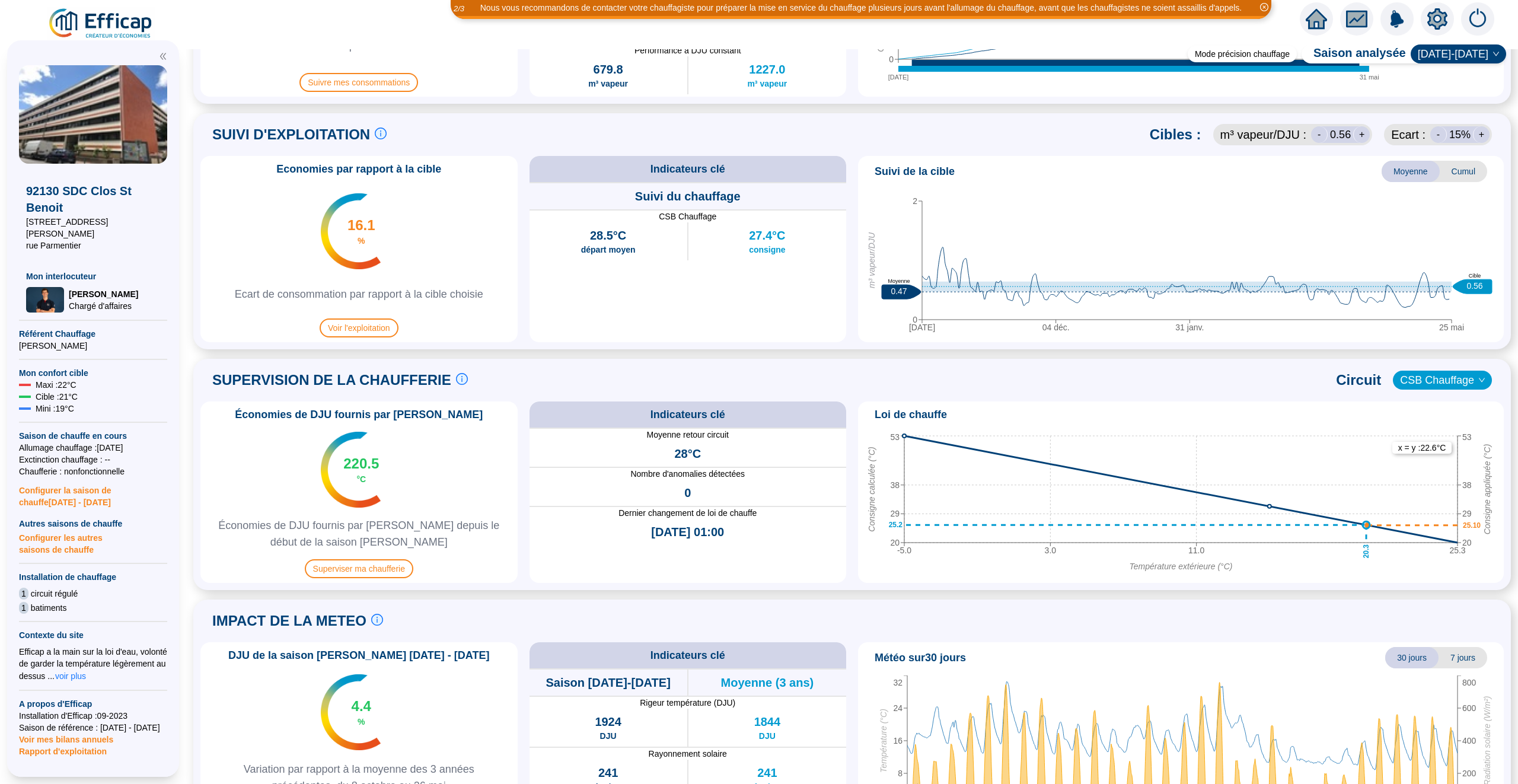
click at [982, 384] on div "SUPERVISION DE LA CHAUFFERIE Suivre les paramètres en chaufferie en direct c'es…" at bounding box center [852, 380] width 1303 height 29
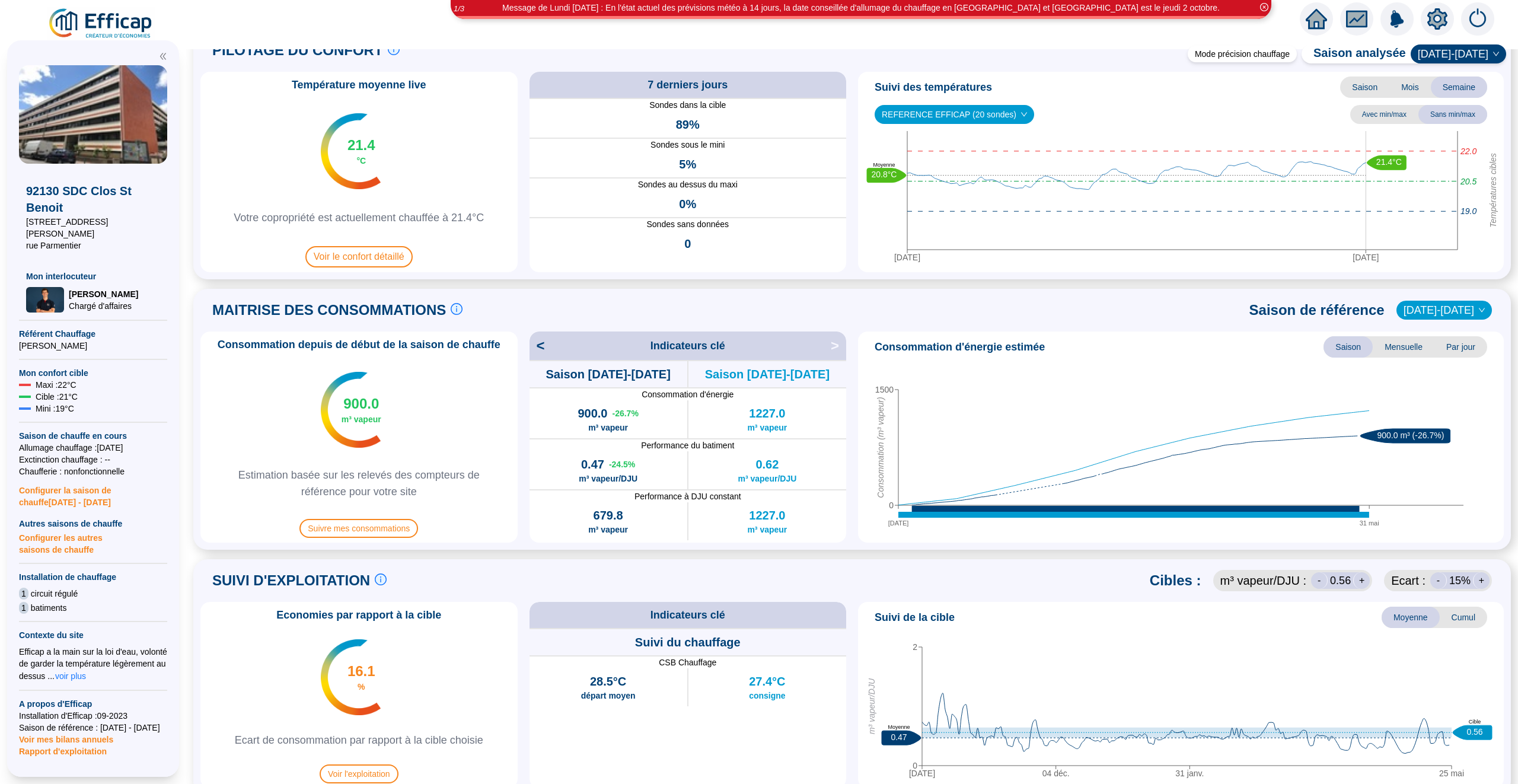
scroll to position [0, 0]
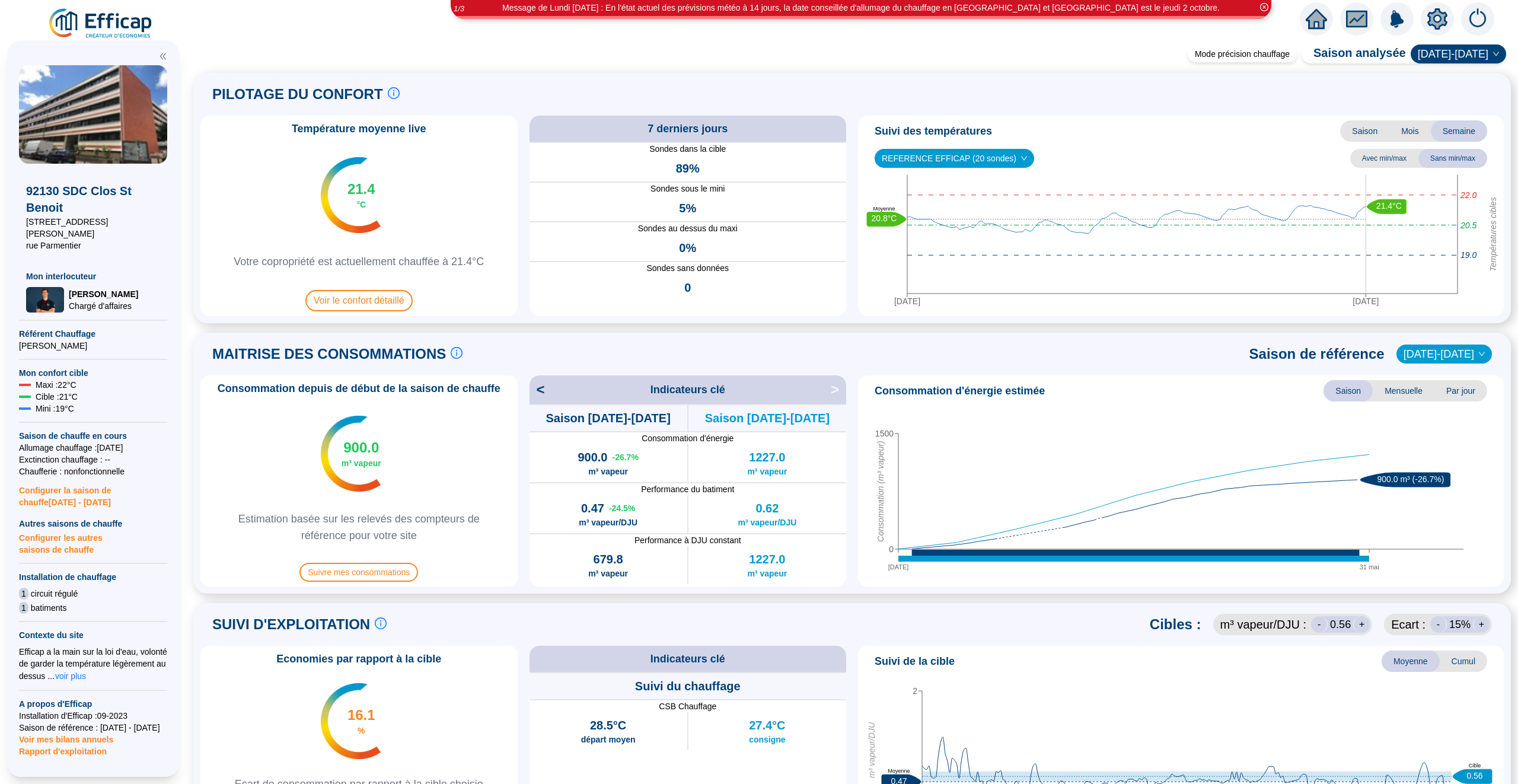
click at [1323, 20] on icon "home" at bounding box center [1316, 19] width 21 height 20
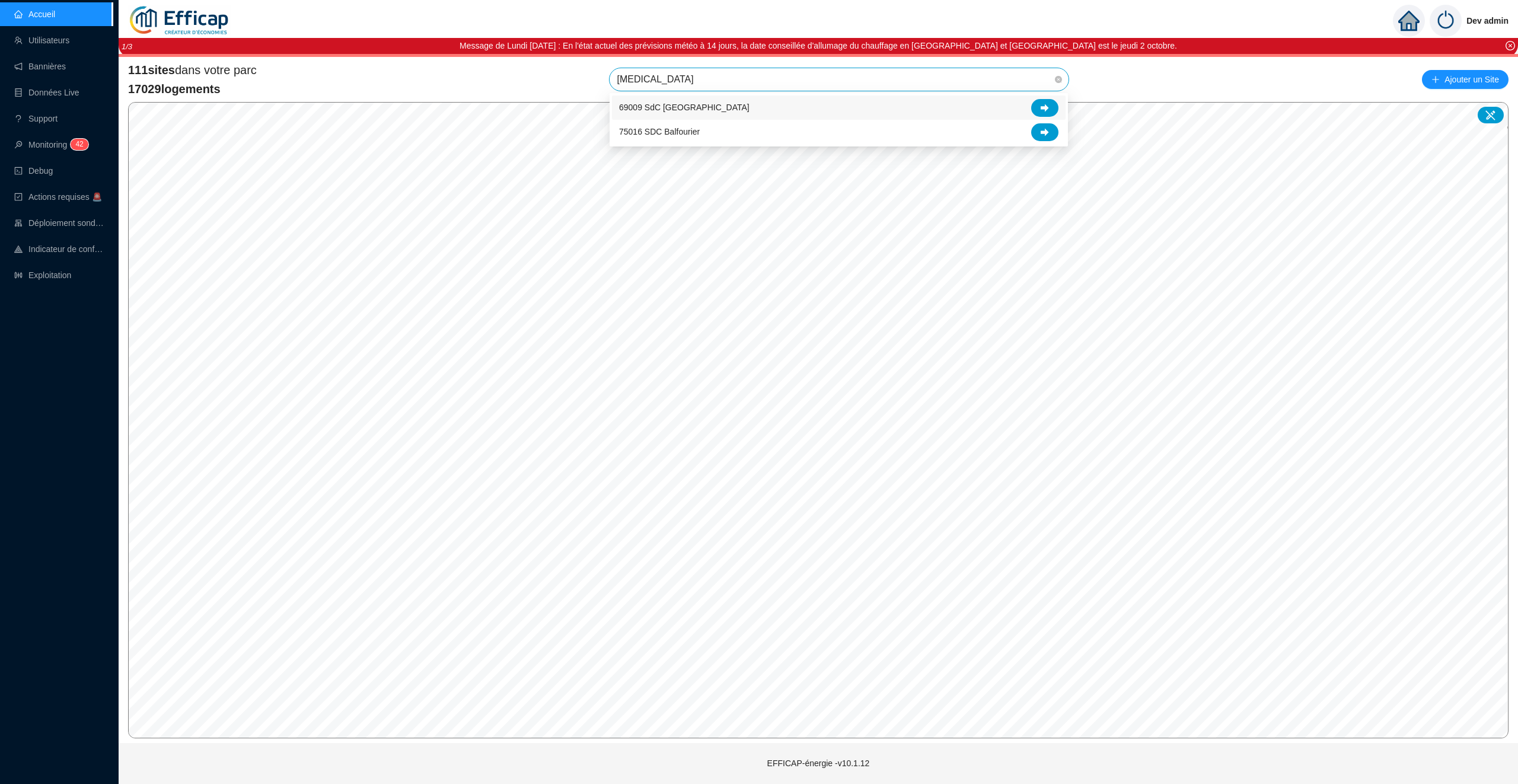
type input "balm"
click at [1037, 106] on div at bounding box center [1044, 108] width 27 height 18
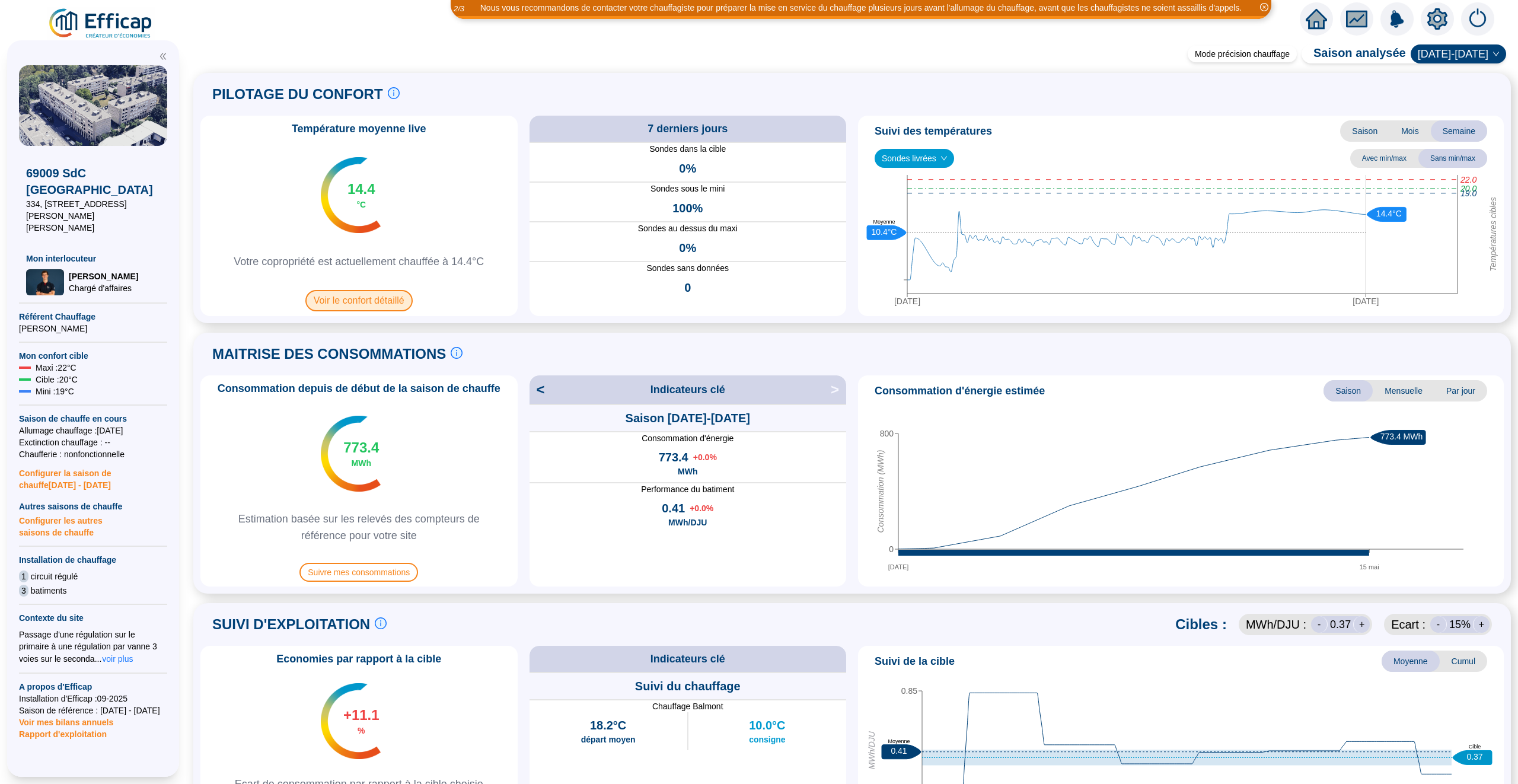
click at [369, 298] on span "Voir le confort détaillé" at bounding box center [359, 300] width 108 height 21
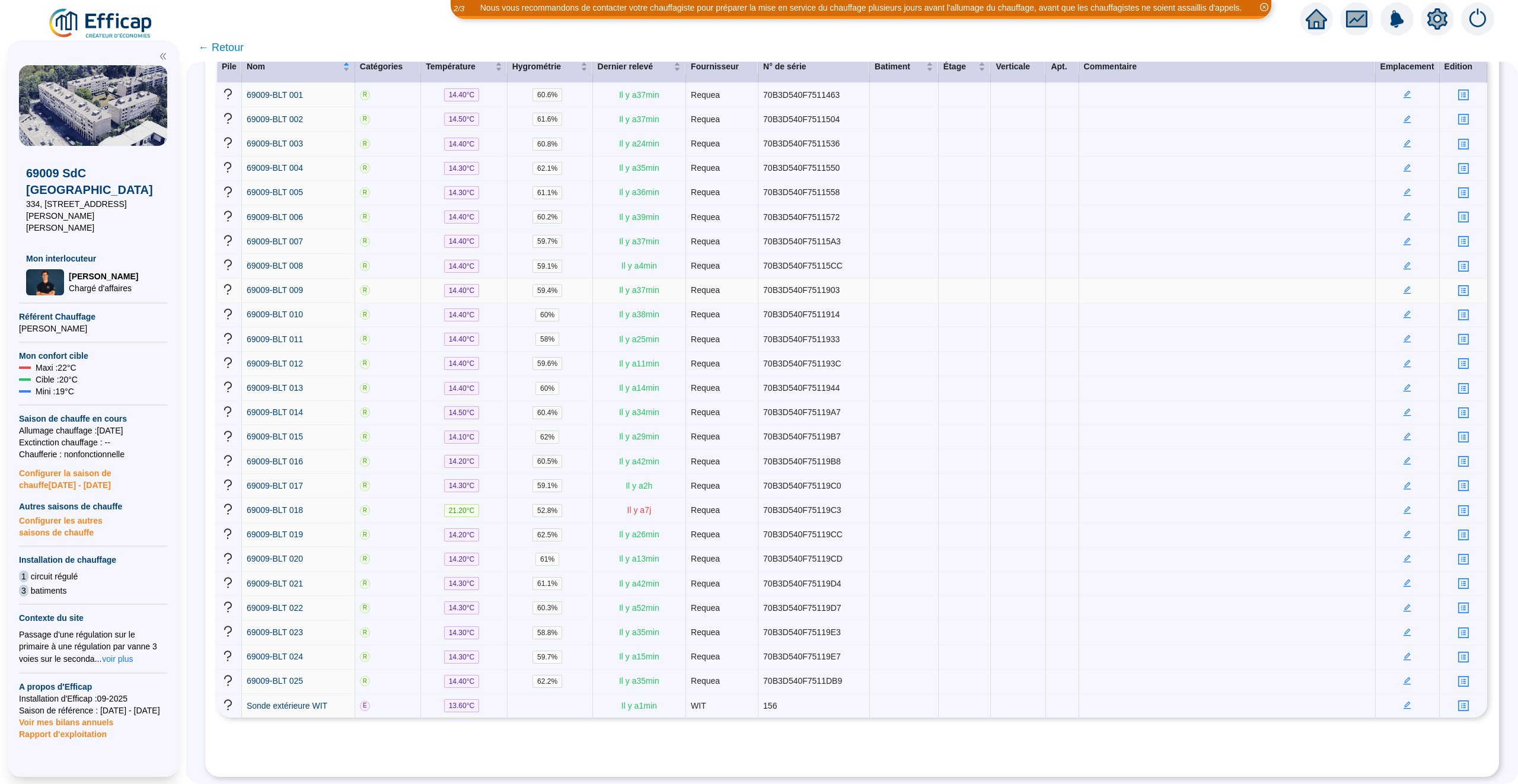
scroll to position [182, 0]
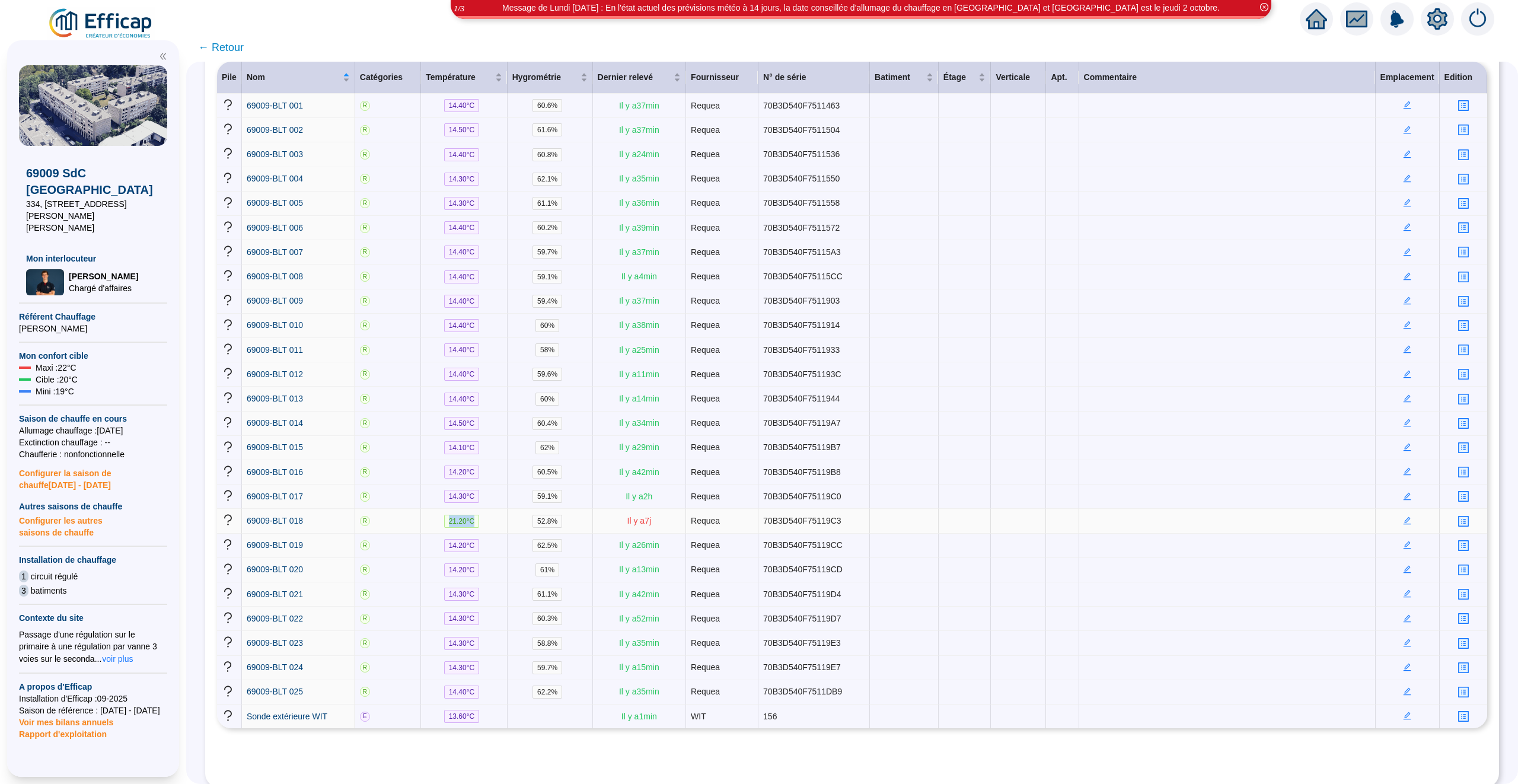
drag, startPoint x: 481, startPoint y: 528, endPoint x: 439, endPoint y: 528, distance: 42.0
click at [442, 528] on td "21.20 °C" at bounding box center [464, 520] width 86 height 24
click at [513, 527] on td "52.8 %" at bounding box center [550, 520] width 86 height 24
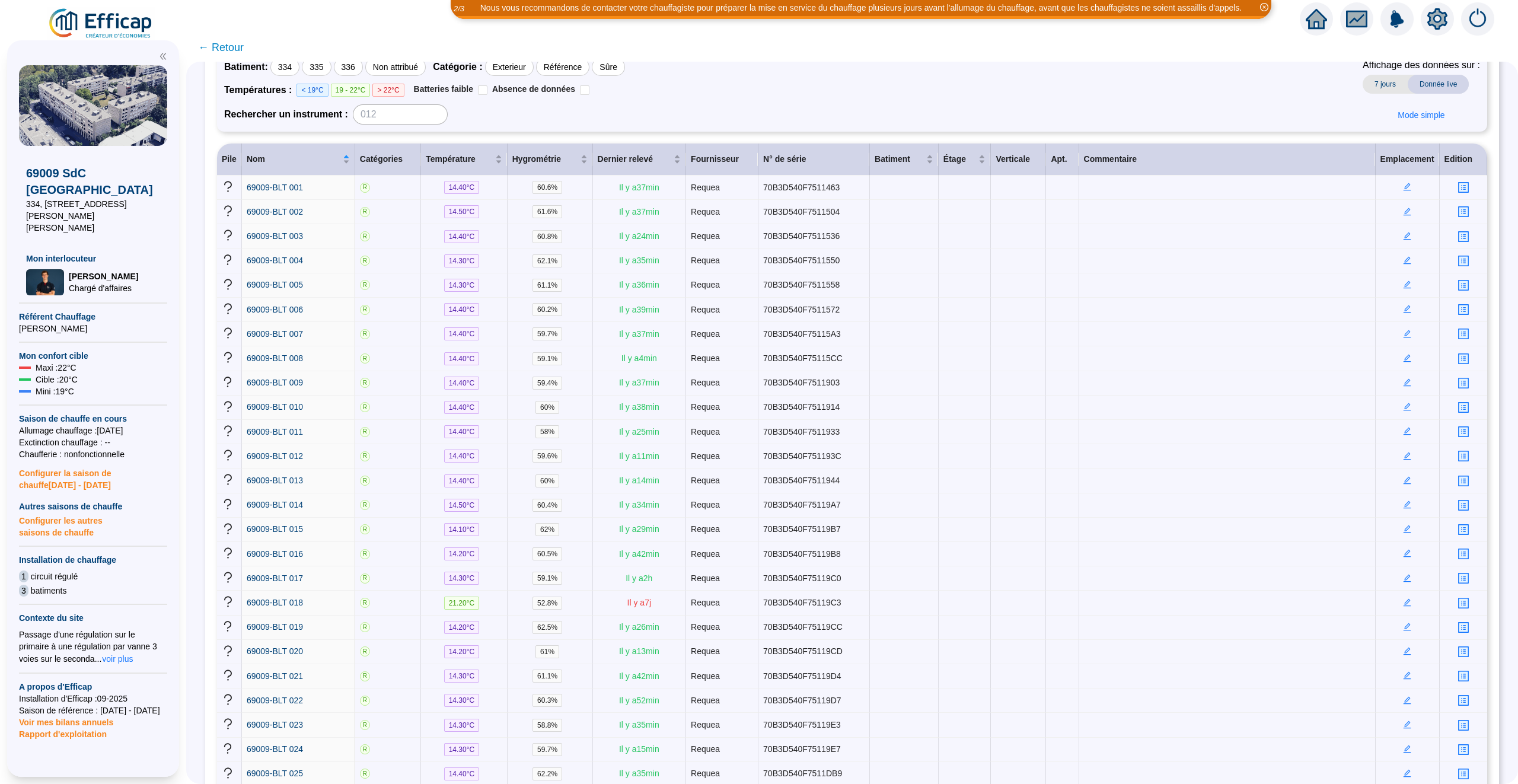
scroll to position [0, 0]
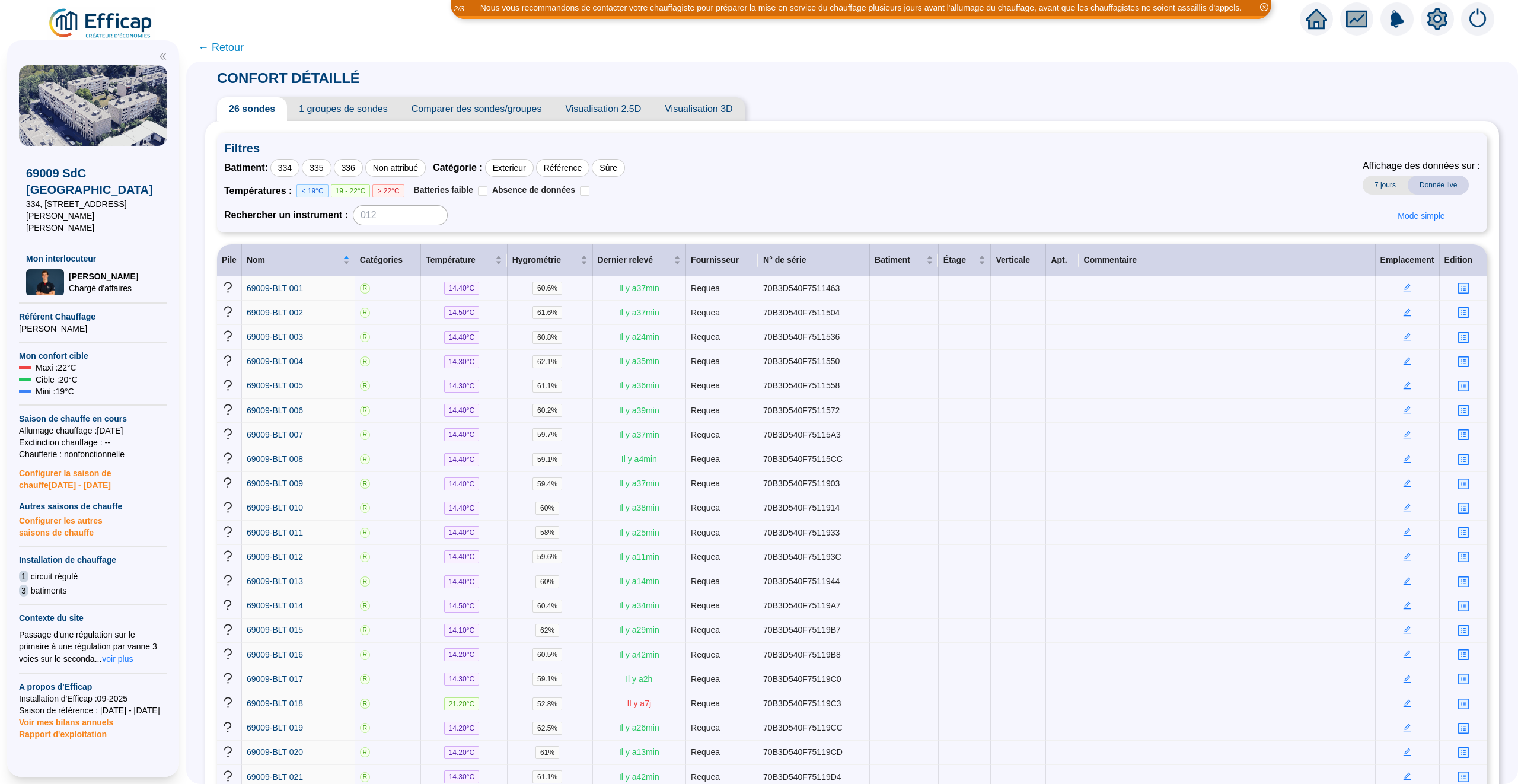
click at [323, 105] on span "1 groupes de sondes" at bounding box center [343, 109] width 112 height 23
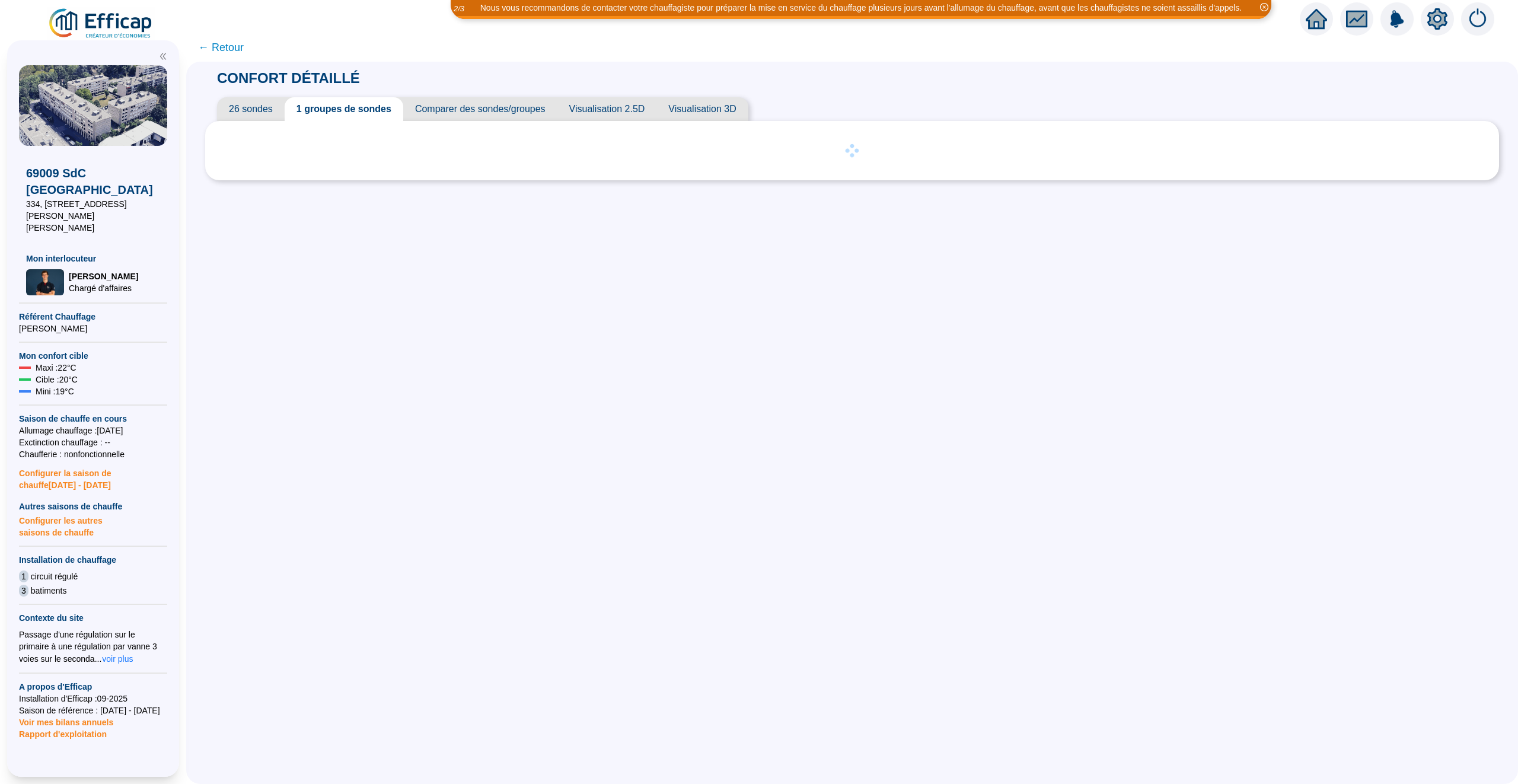
click at [463, 100] on span "Comparer des sondes/groupes" at bounding box center [480, 109] width 155 height 23
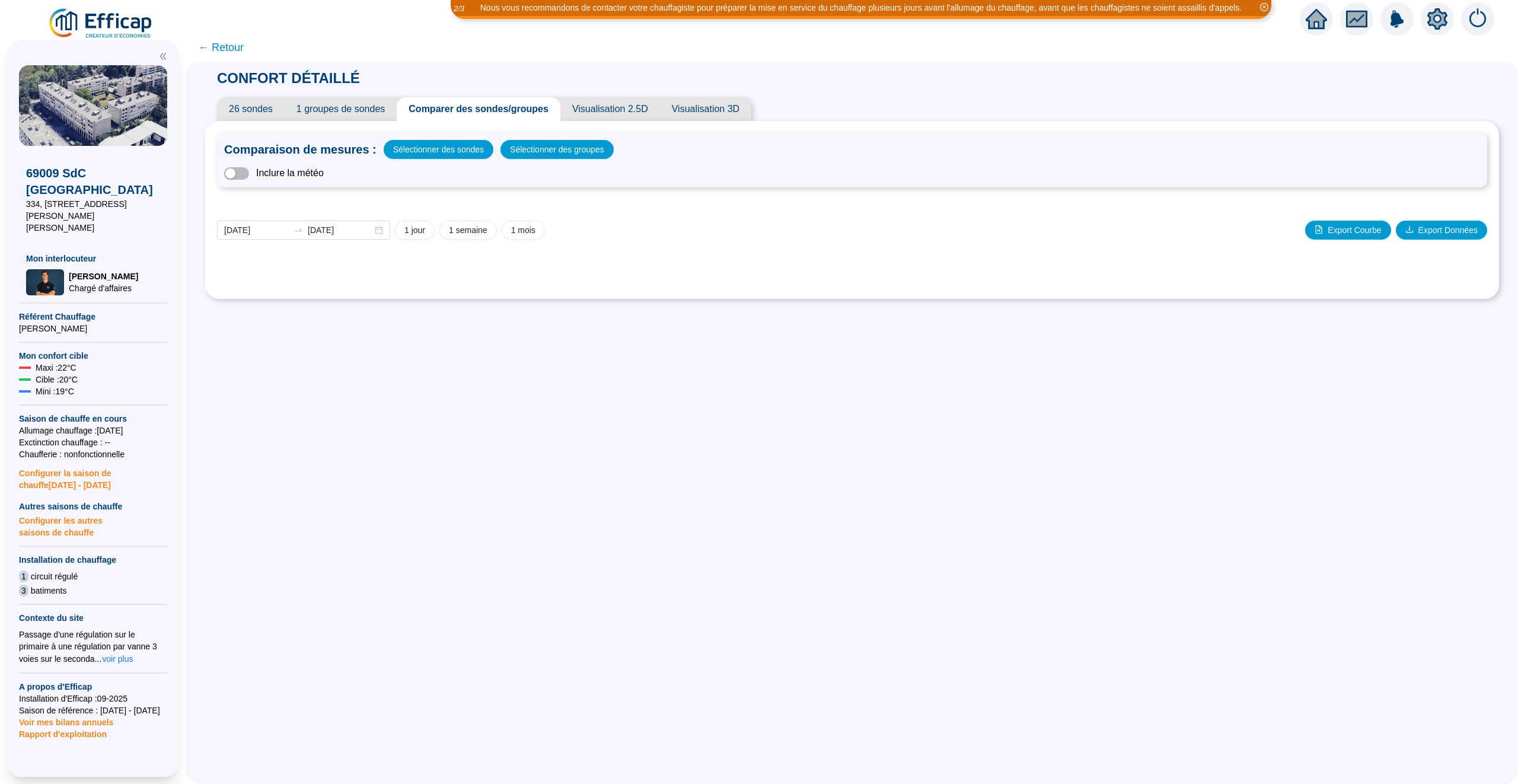
click at [357, 106] on span "1 groupes de sondes" at bounding box center [341, 109] width 112 height 23
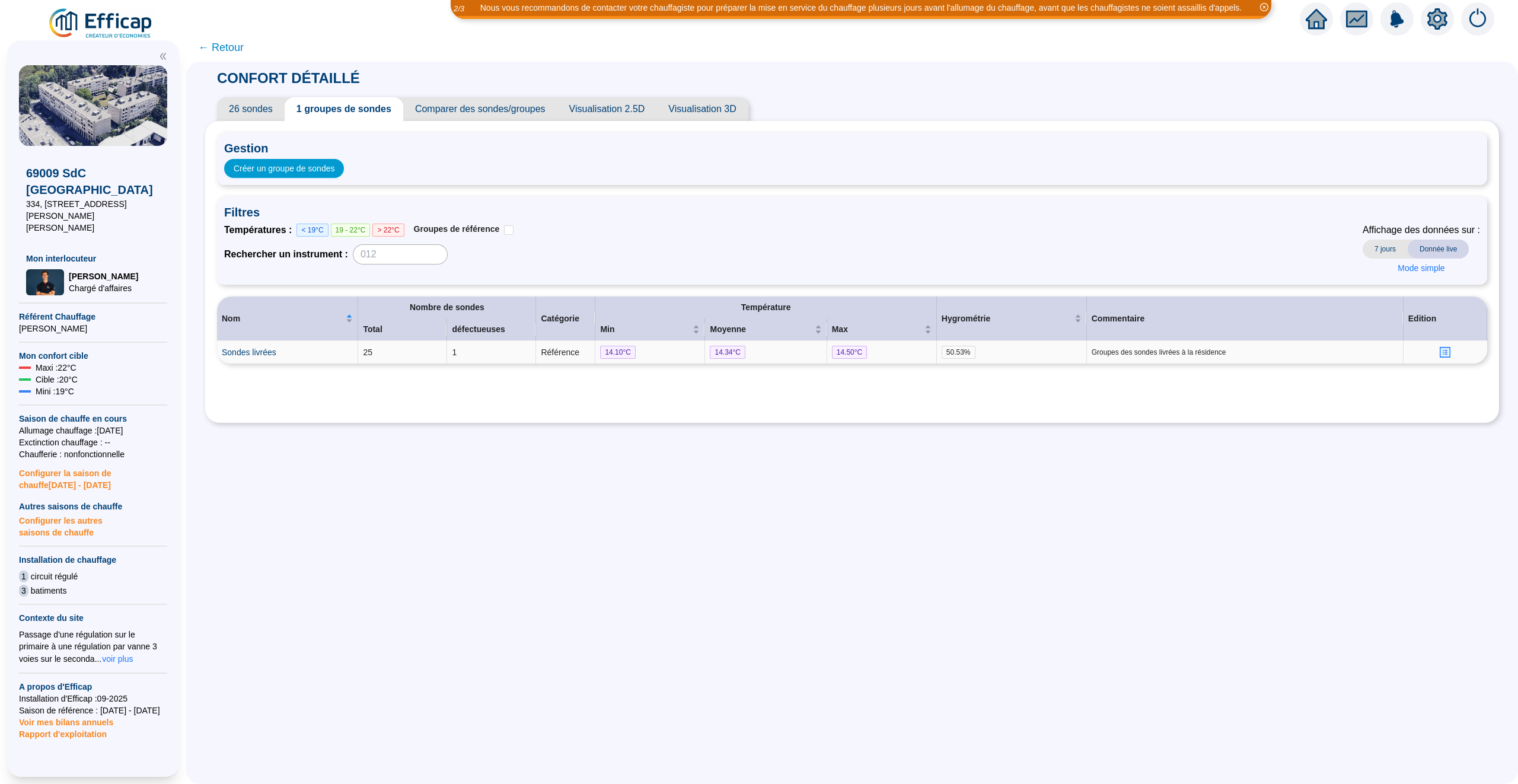
click at [250, 344] on td "Sondes livrées" at bounding box center [287, 352] width 141 height 23
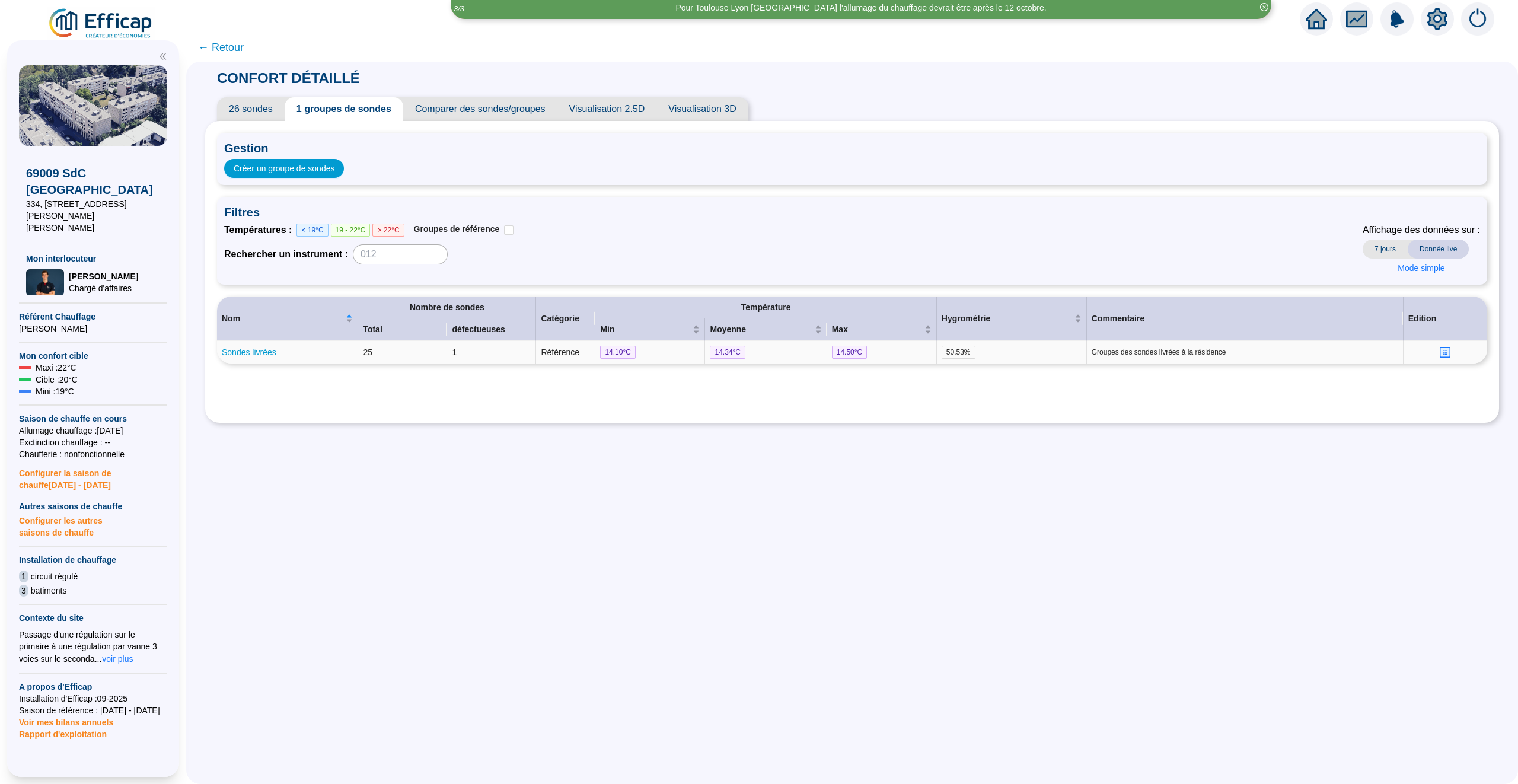
click at [250, 348] on link "Sondes livrées" at bounding box center [249, 352] width 55 height 10
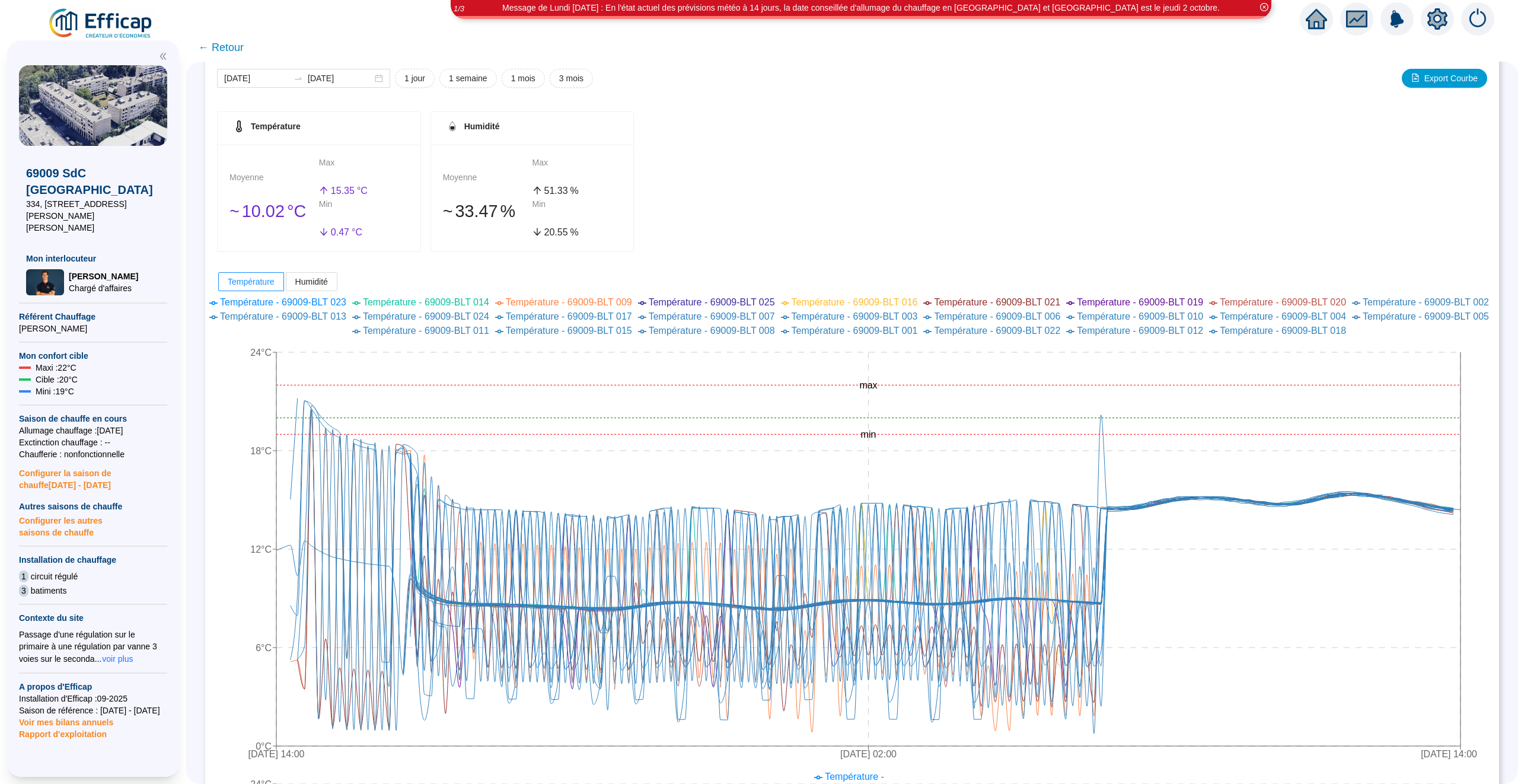
scroll to position [26, 0]
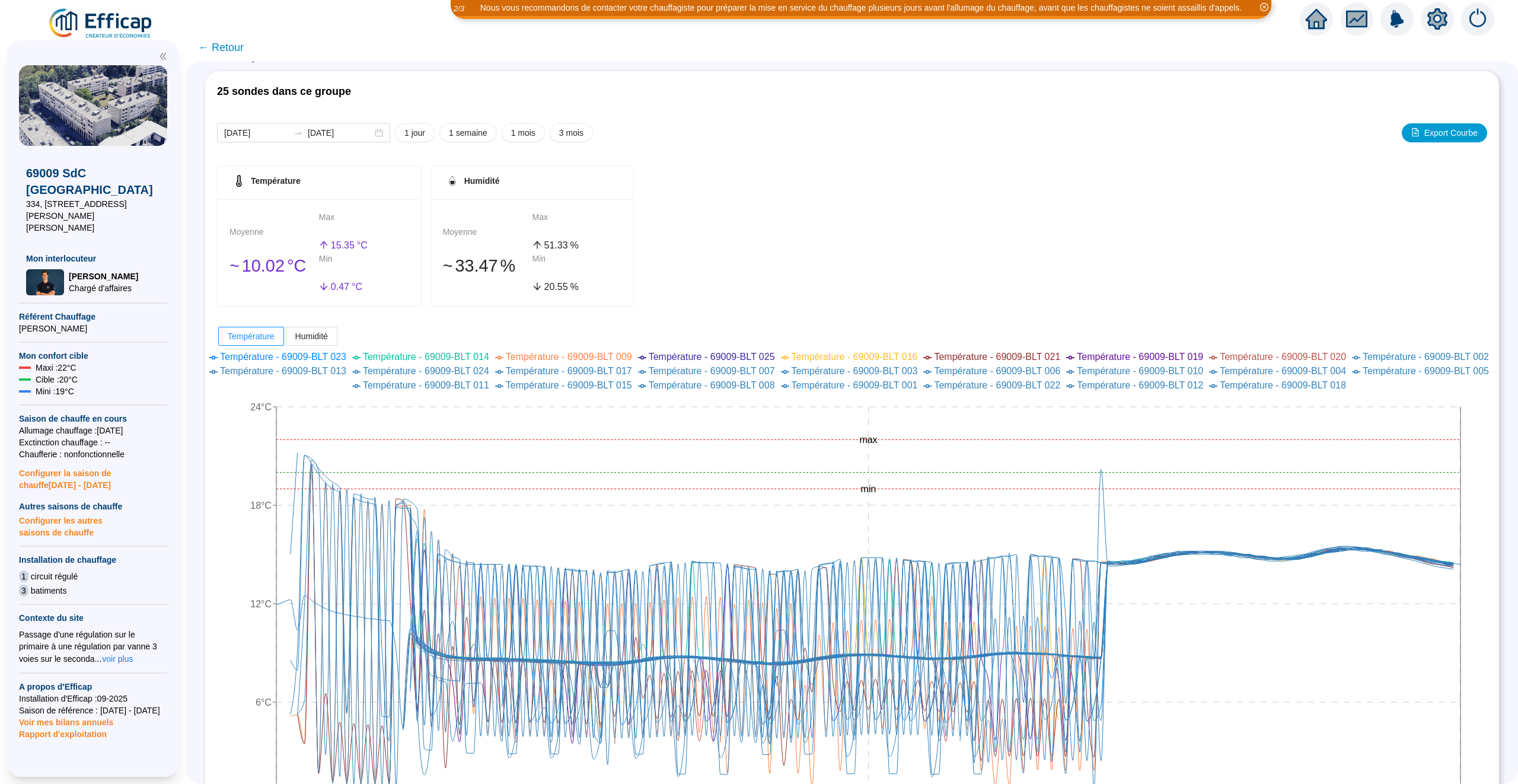
click at [1297, 19] on div "Nous vous recommandons de contacter votre chauffagiste pour préparer la mise en…" at bounding box center [759, 16] width 1518 height 33
click at [1311, 19] on icon "home" at bounding box center [1316, 19] width 21 height 17
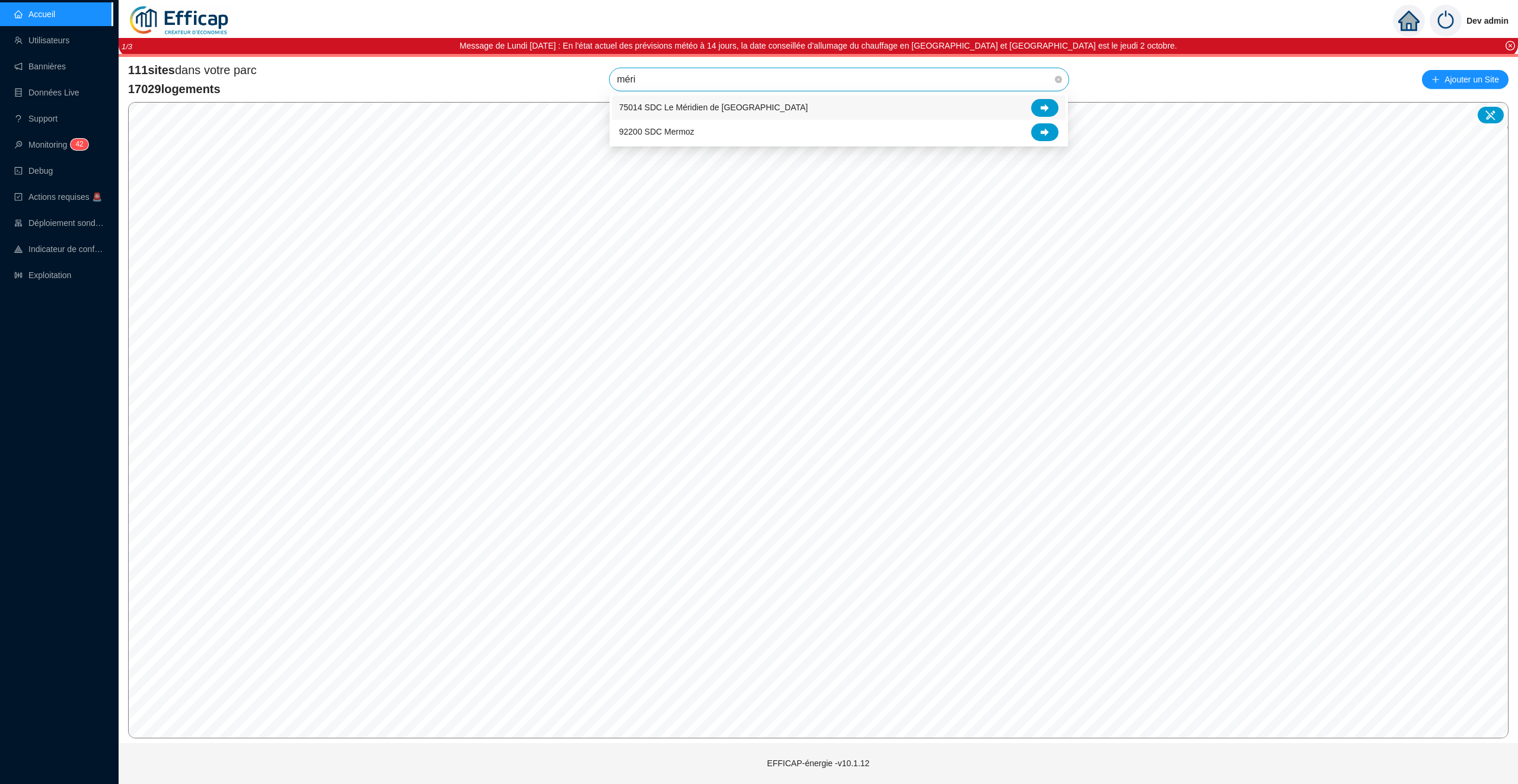
type input "mérid"
click at [1049, 113] on div at bounding box center [1044, 108] width 27 height 18
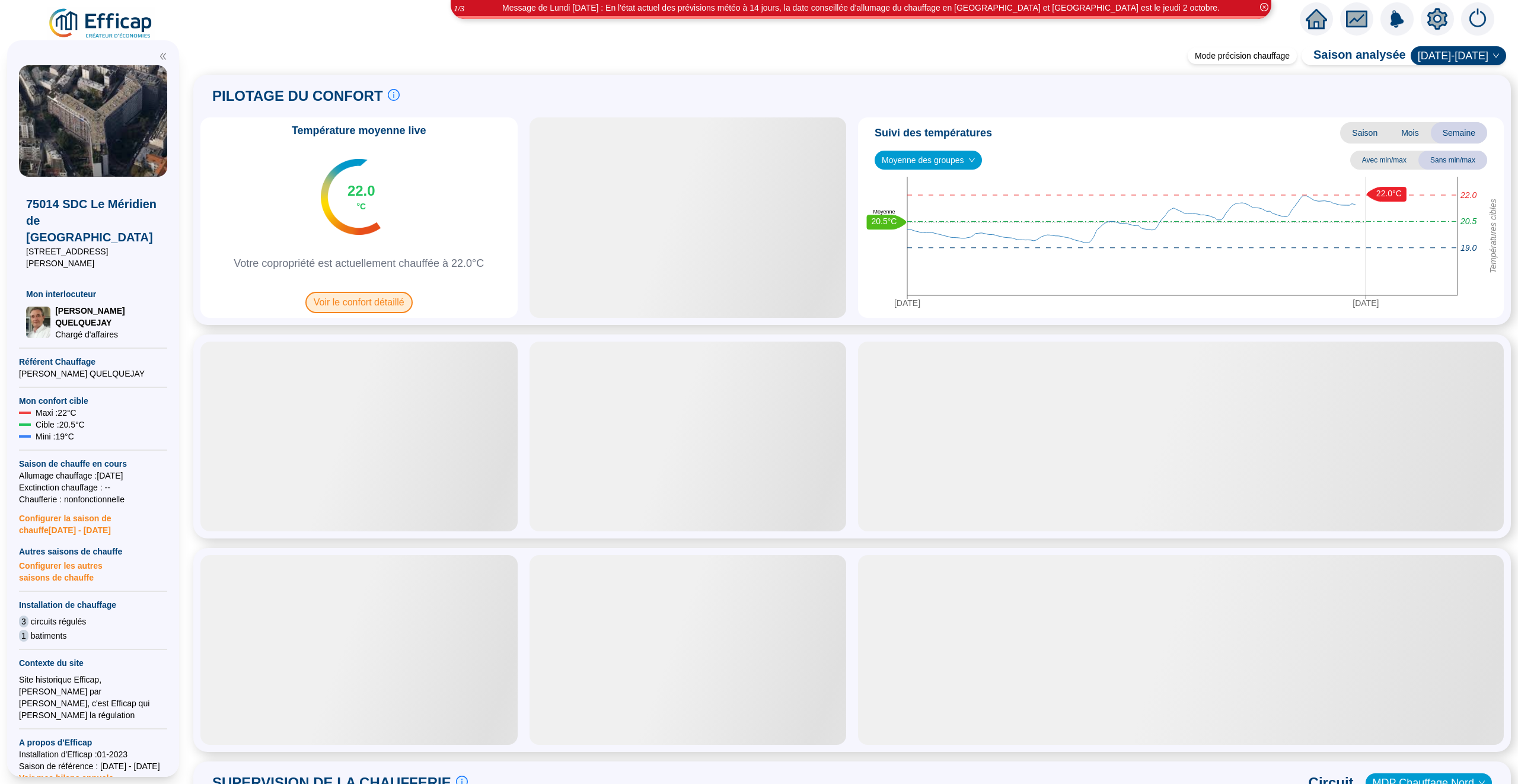
click at [359, 303] on span "Voir le confort détaillé" at bounding box center [359, 302] width 108 height 21
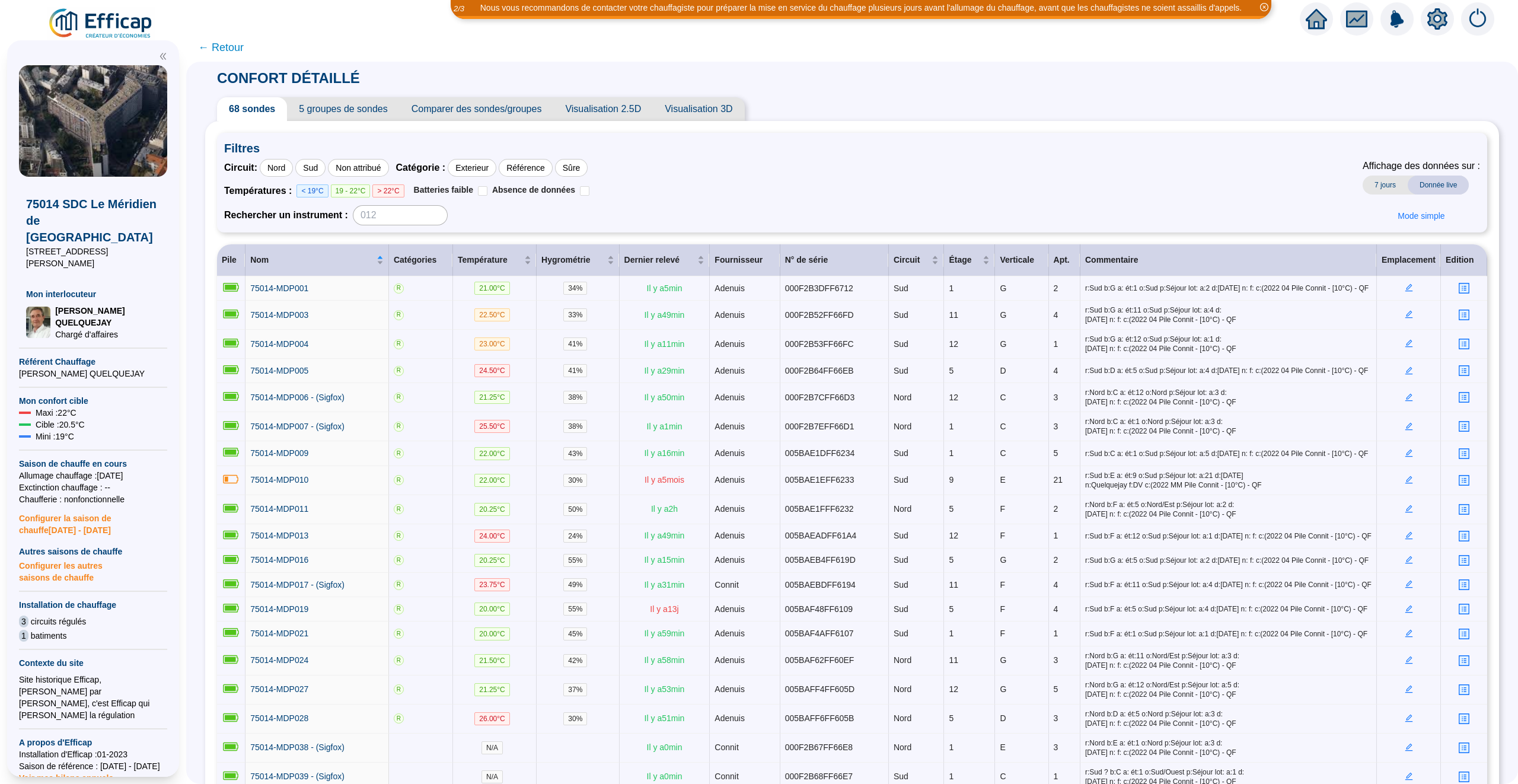
click at [348, 108] on span "5 groupes de sondes" at bounding box center [343, 109] width 112 height 23
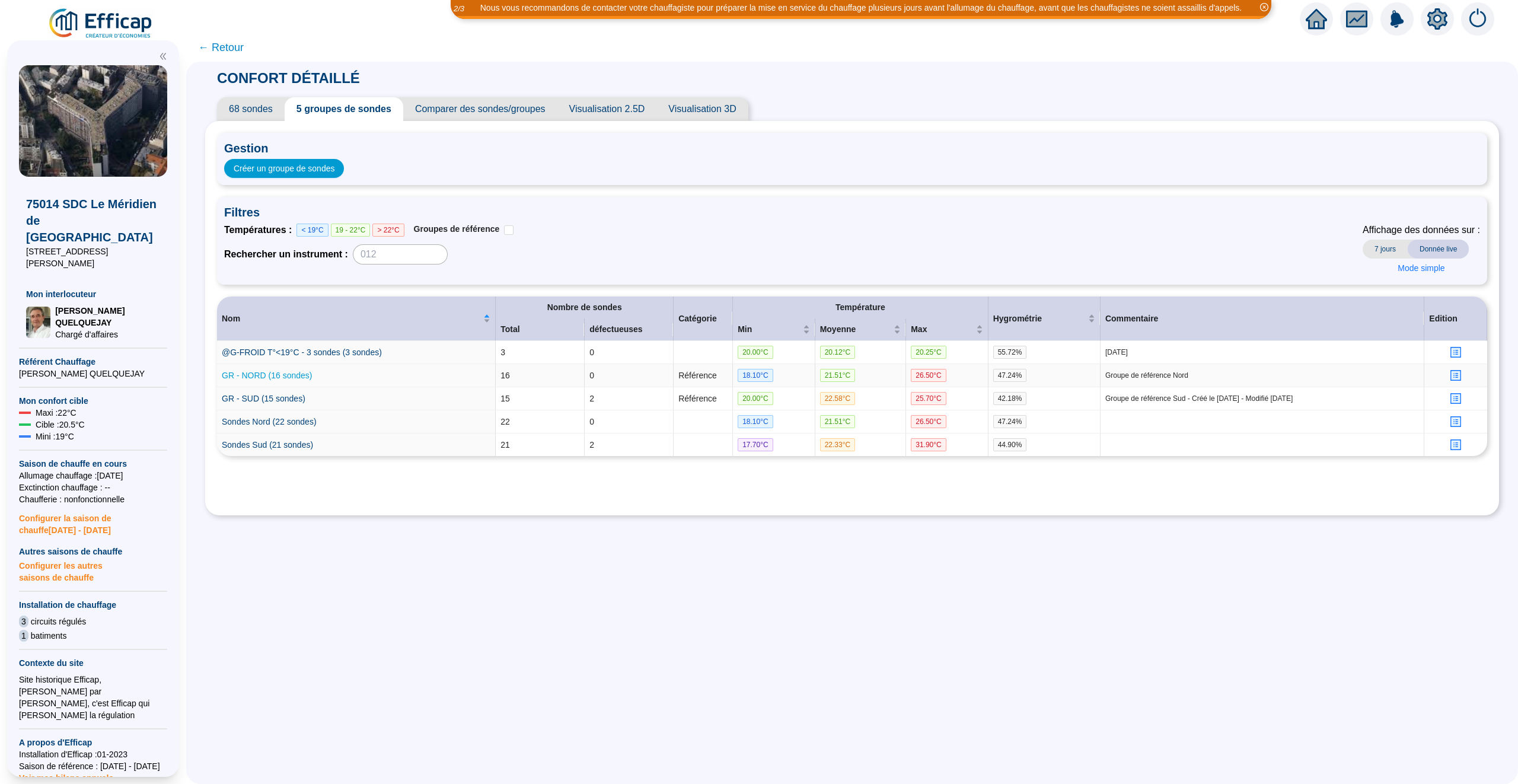
click at [276, 377] on link "GR - NORD (16 sondes)" at bounding box center [267, 375] width 90 height 10
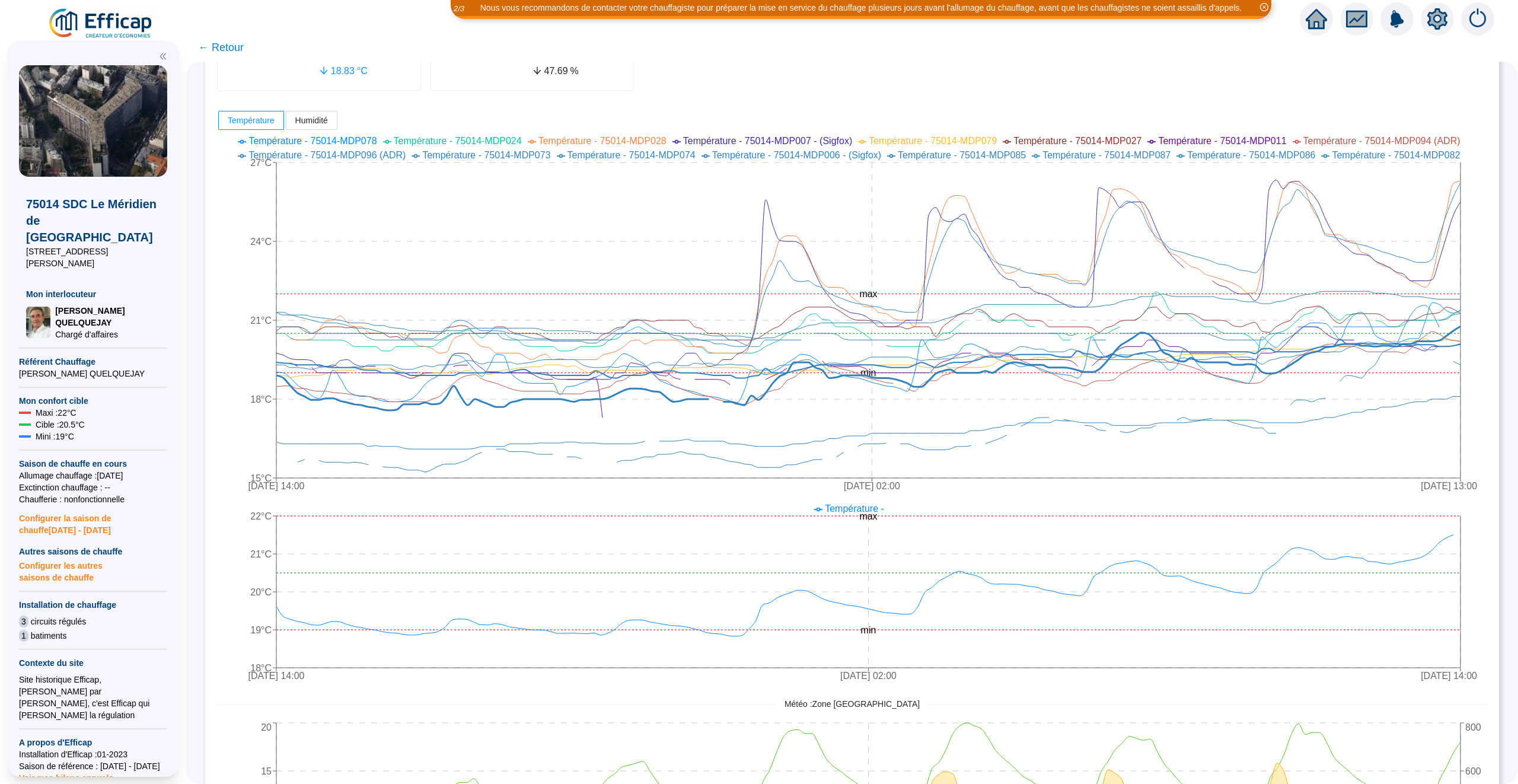
scroll to position [222, 0]
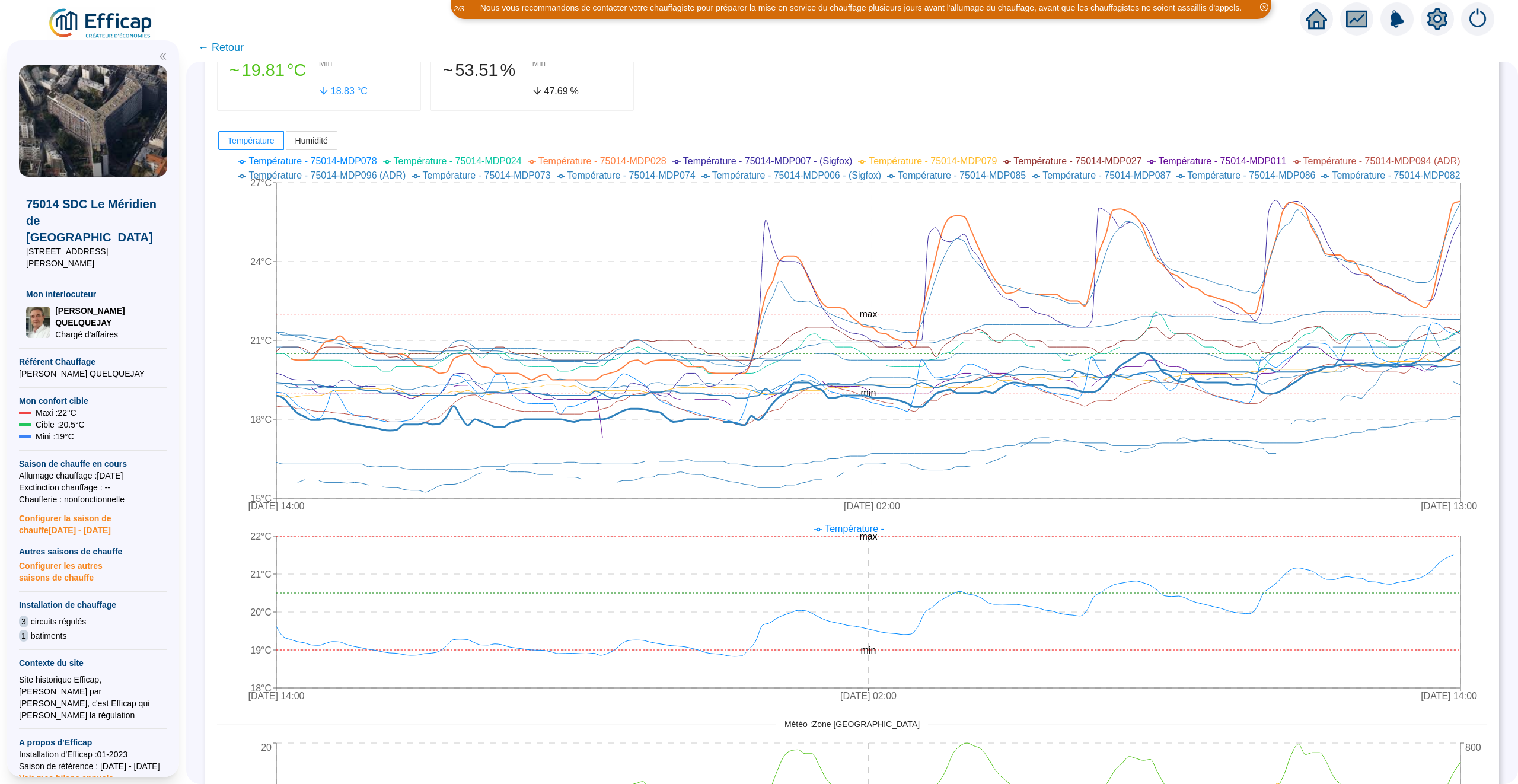
click at [212, 45] on span "← Retour" at bounding box center [220, 47] width 45 height 17
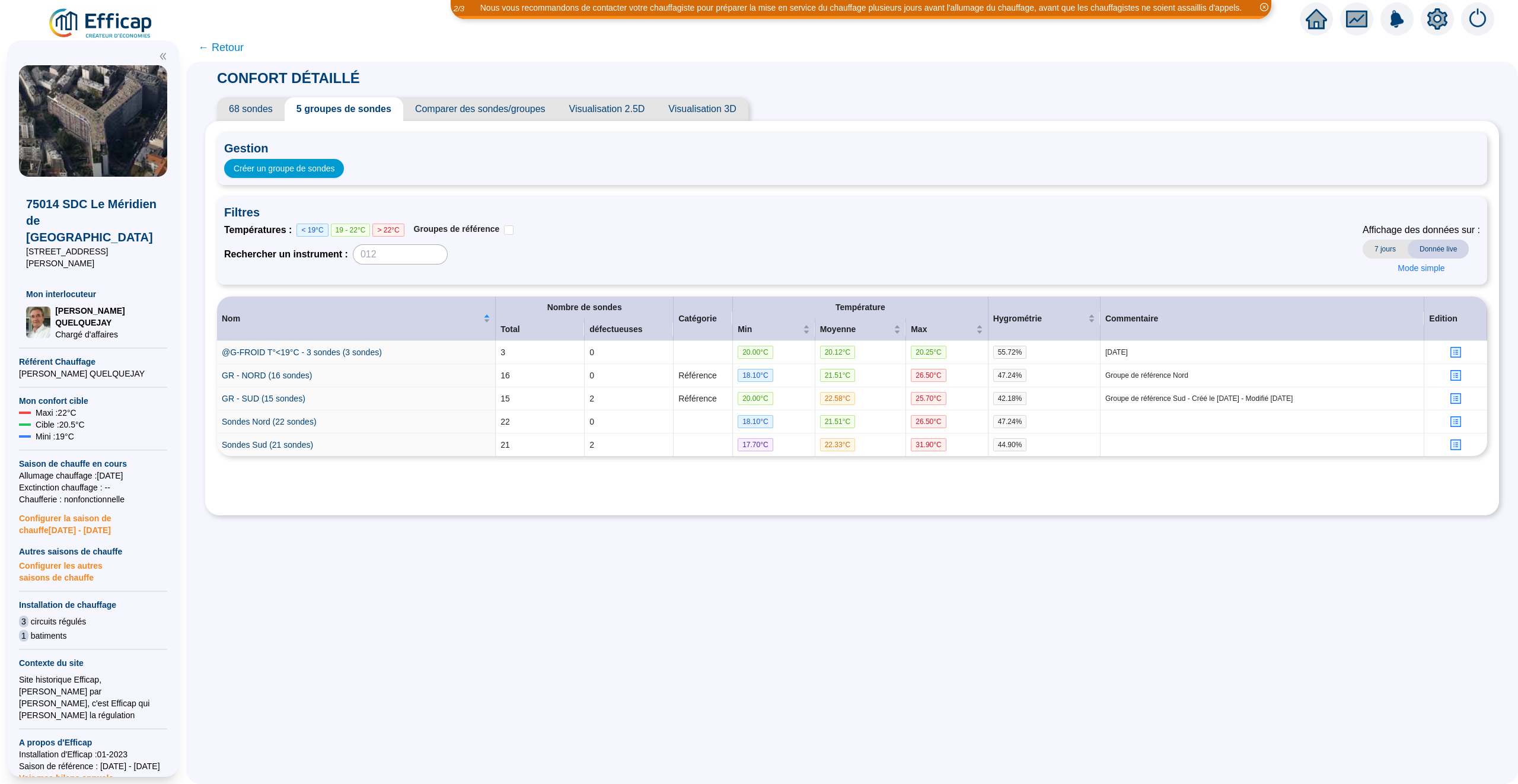
click at [211, 48] on span "← Retour" at bounding box center [220, 47] width 45 height 17
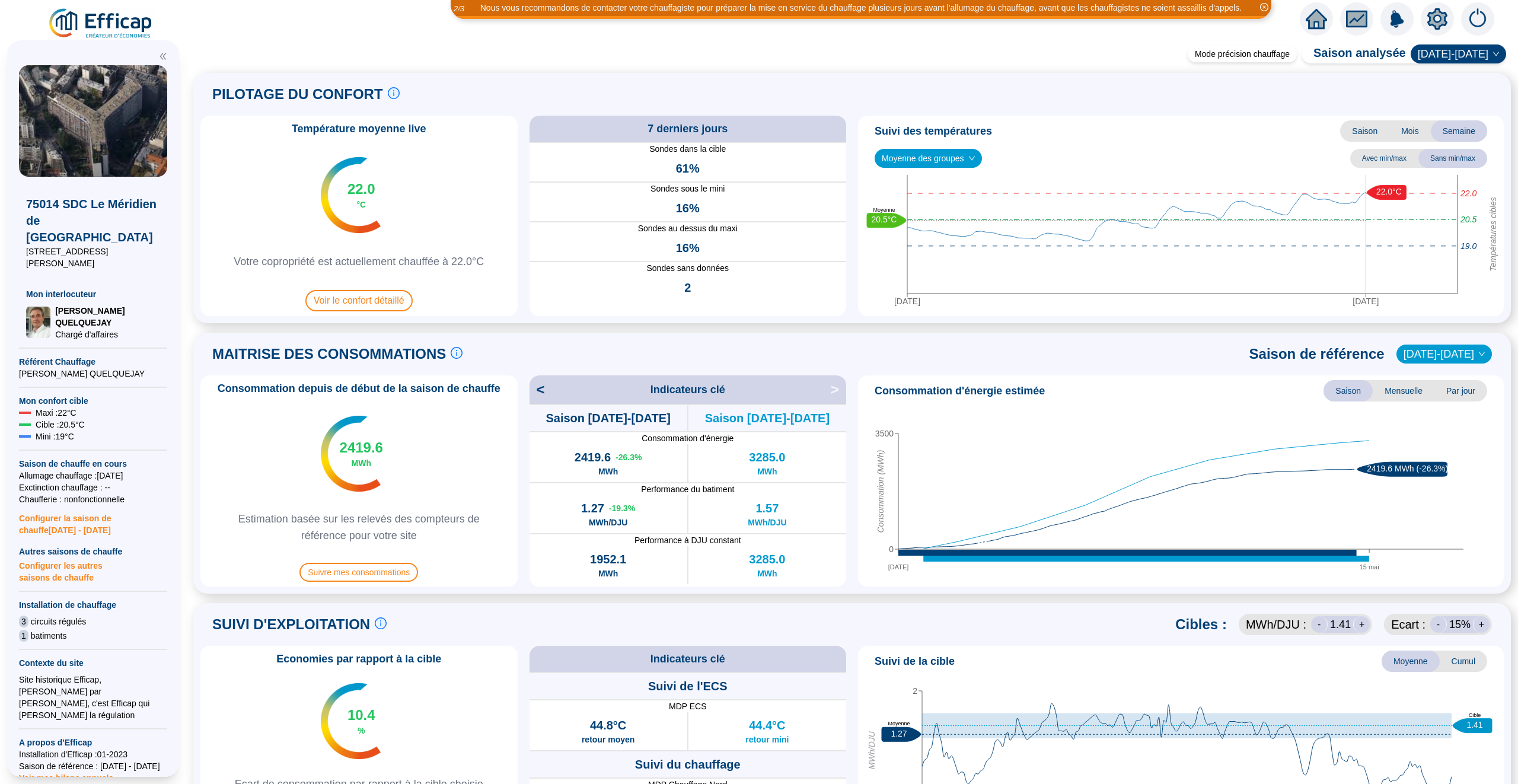
click at [1317, 27] on icon "home" at bounding box center [1316, 19] width 21 height 20
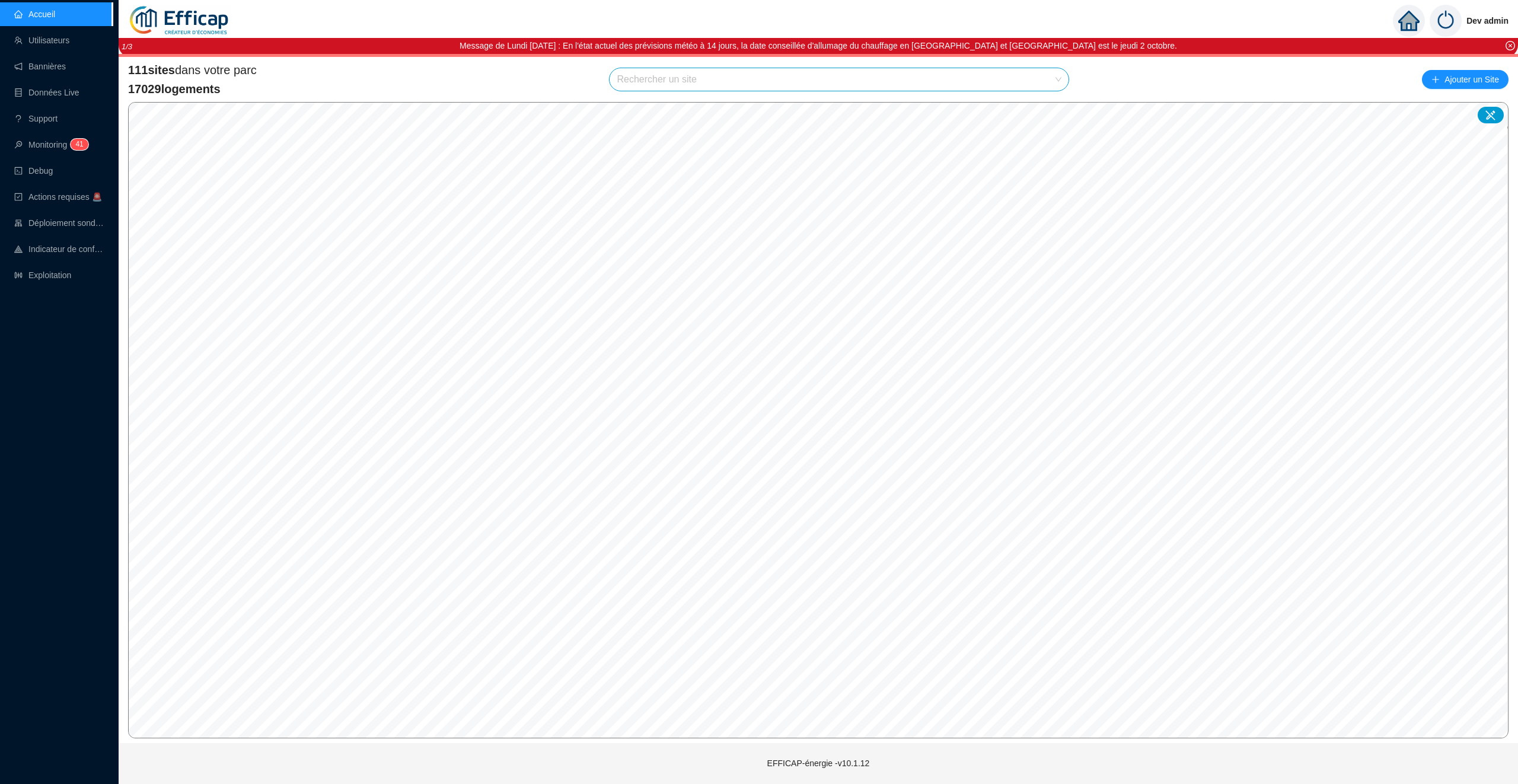
click at [647, 75] on input "search" at bounding box center [833, 79] width 434 height 23
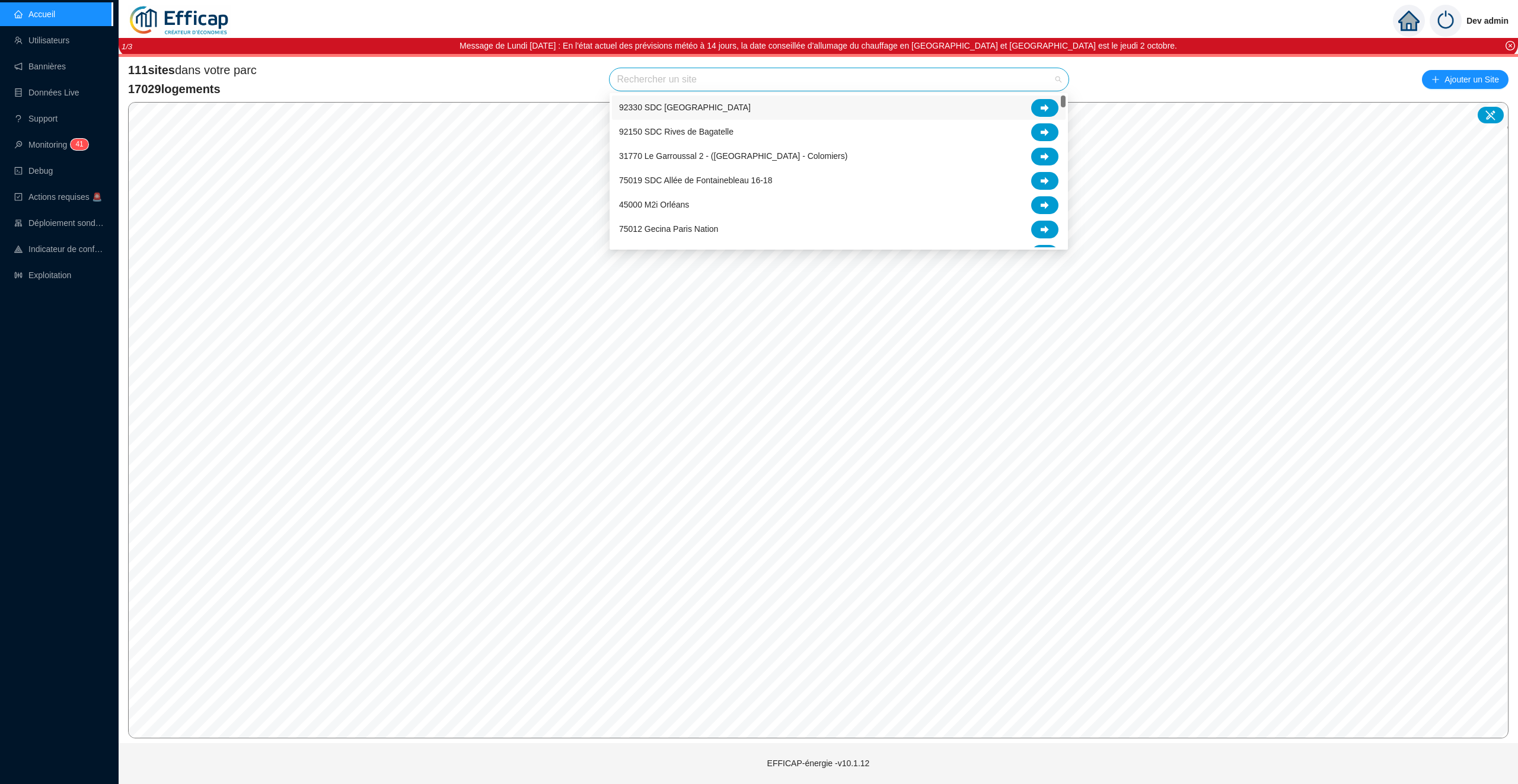
type input "h"
type input "chev"
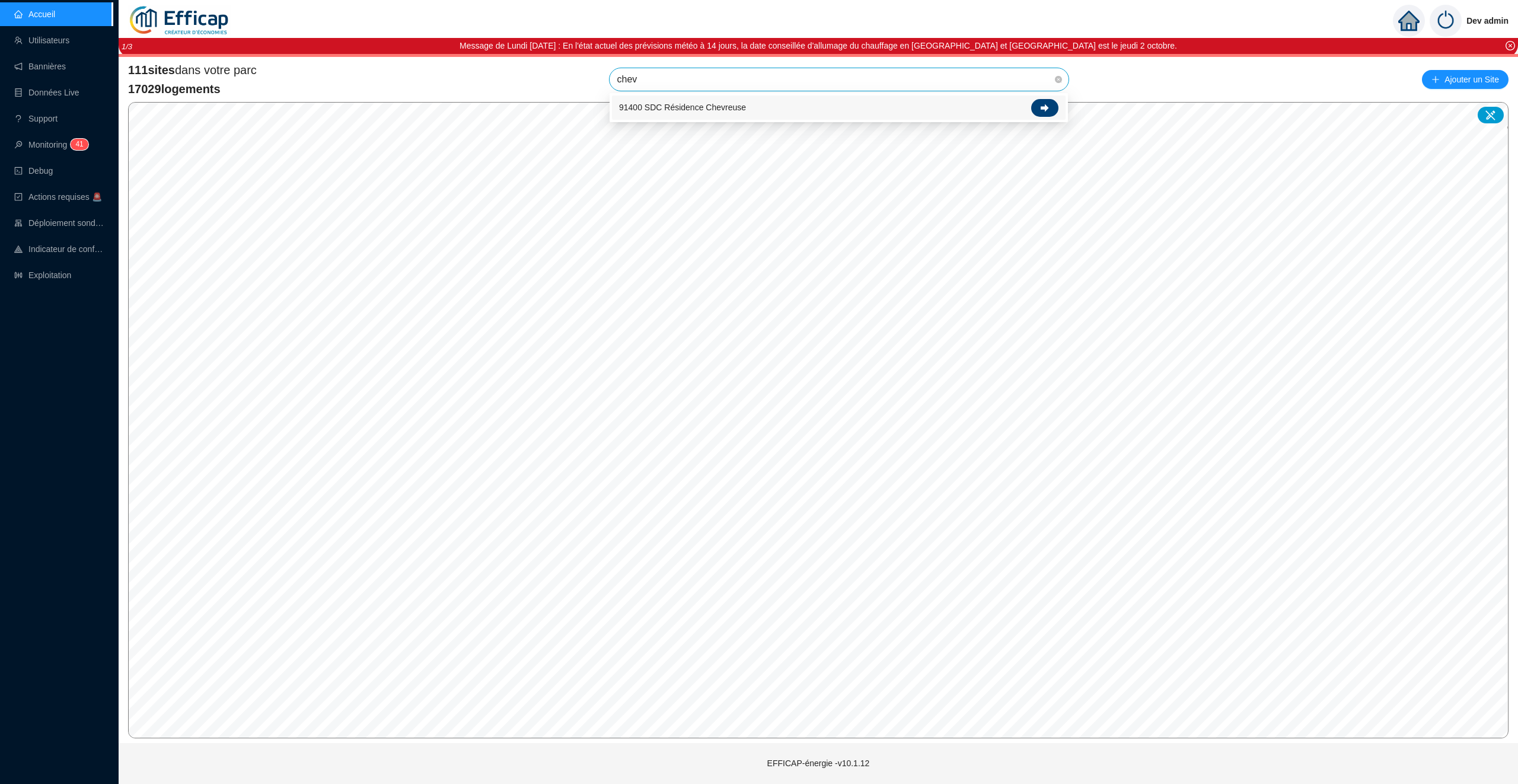
click at [1053, 100] on div at bounding box center [1044, 108] width 27 height 18
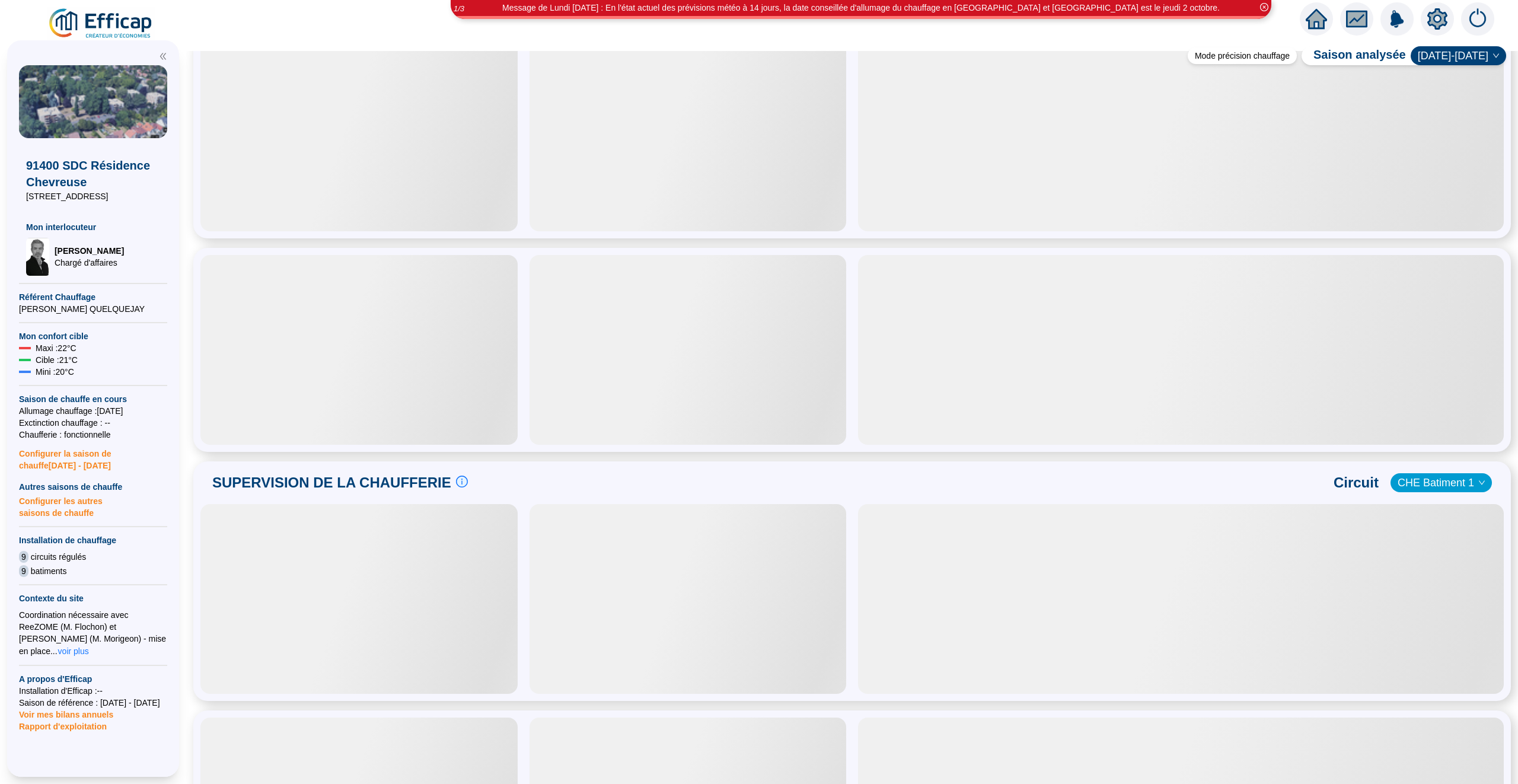
scroll to position [337, 0]
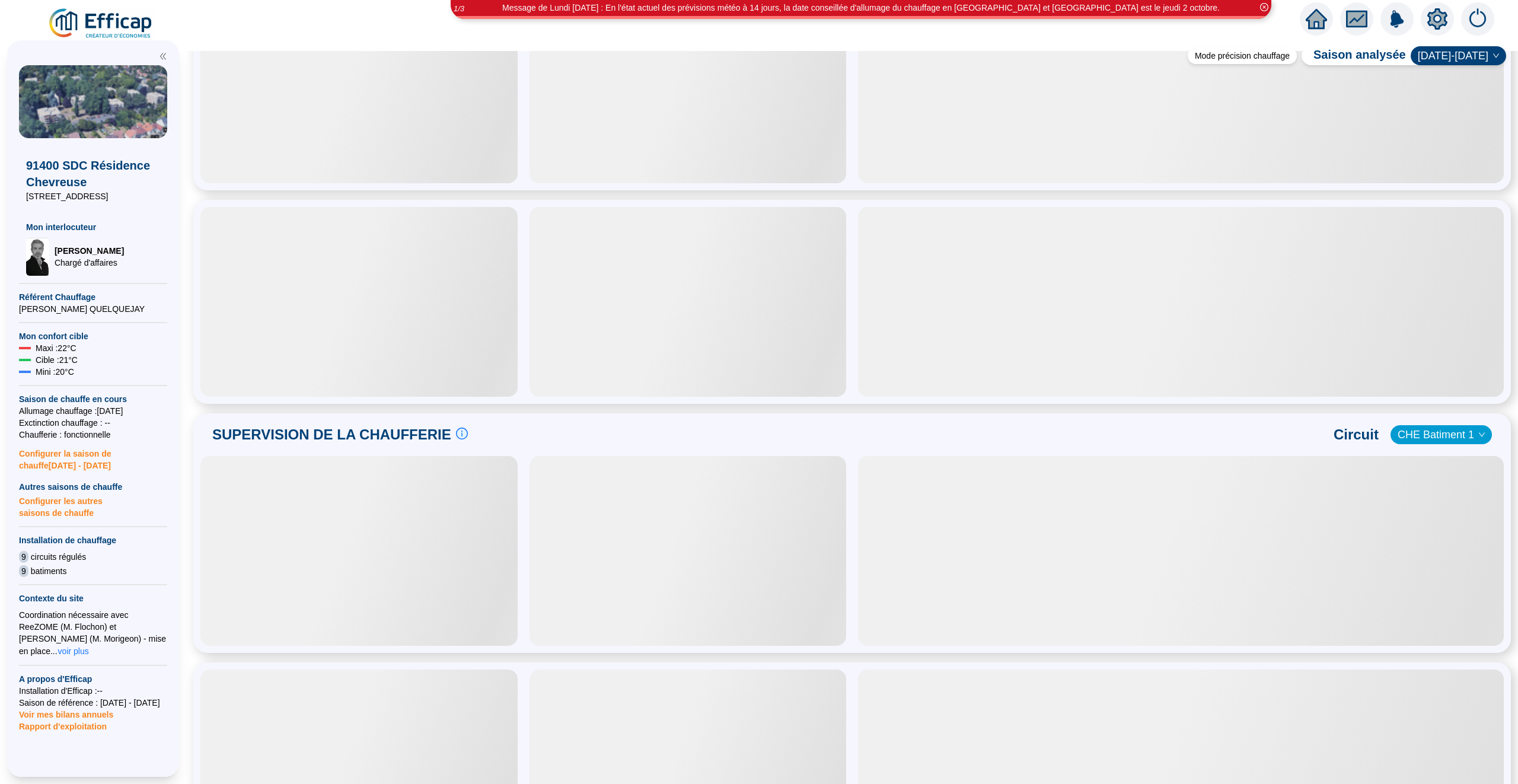
click at [1467, 435] on span "CHE Batiment 1" at bounding box center [1441, 434] width 87 height 18
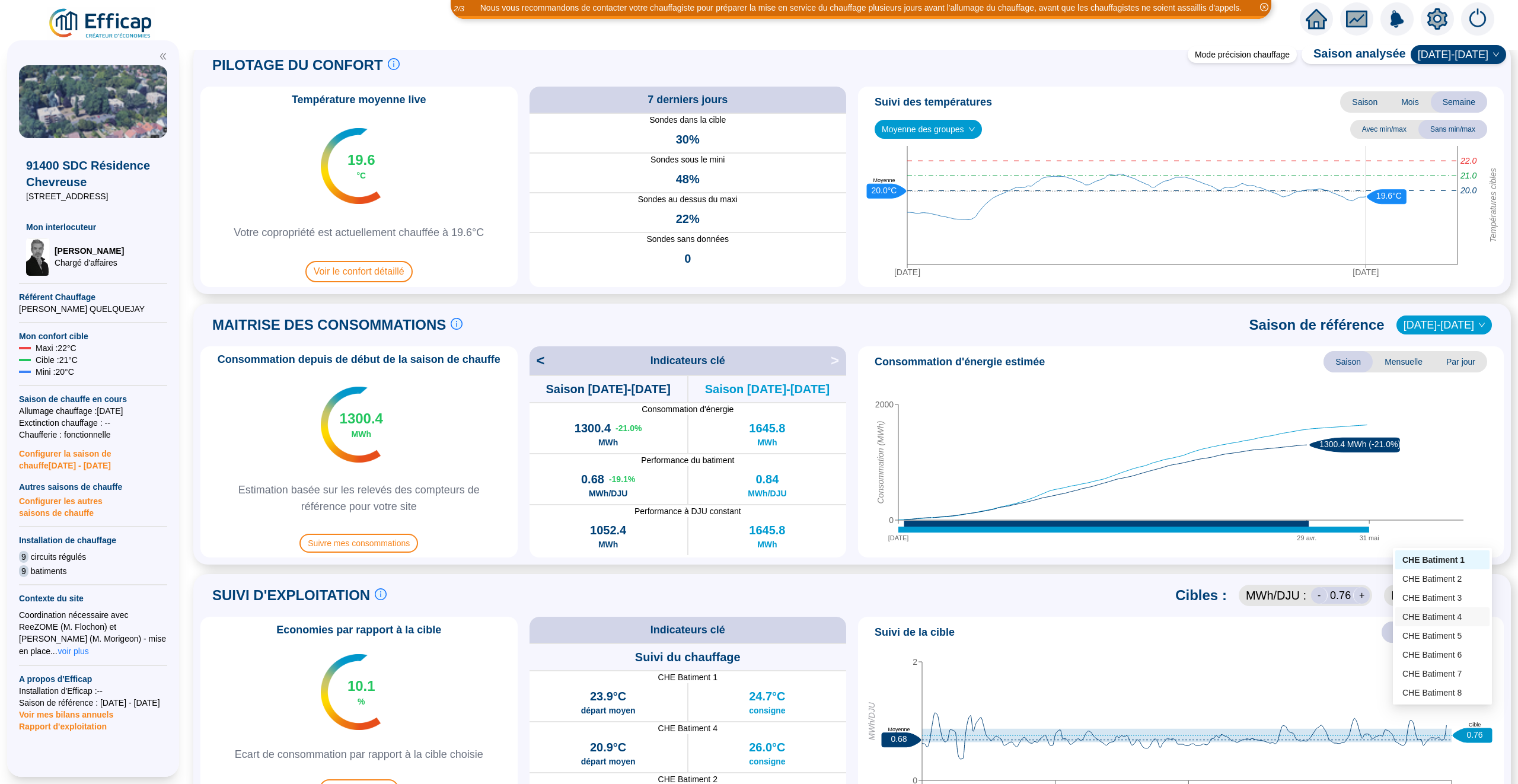
scroll to position [153, 0]
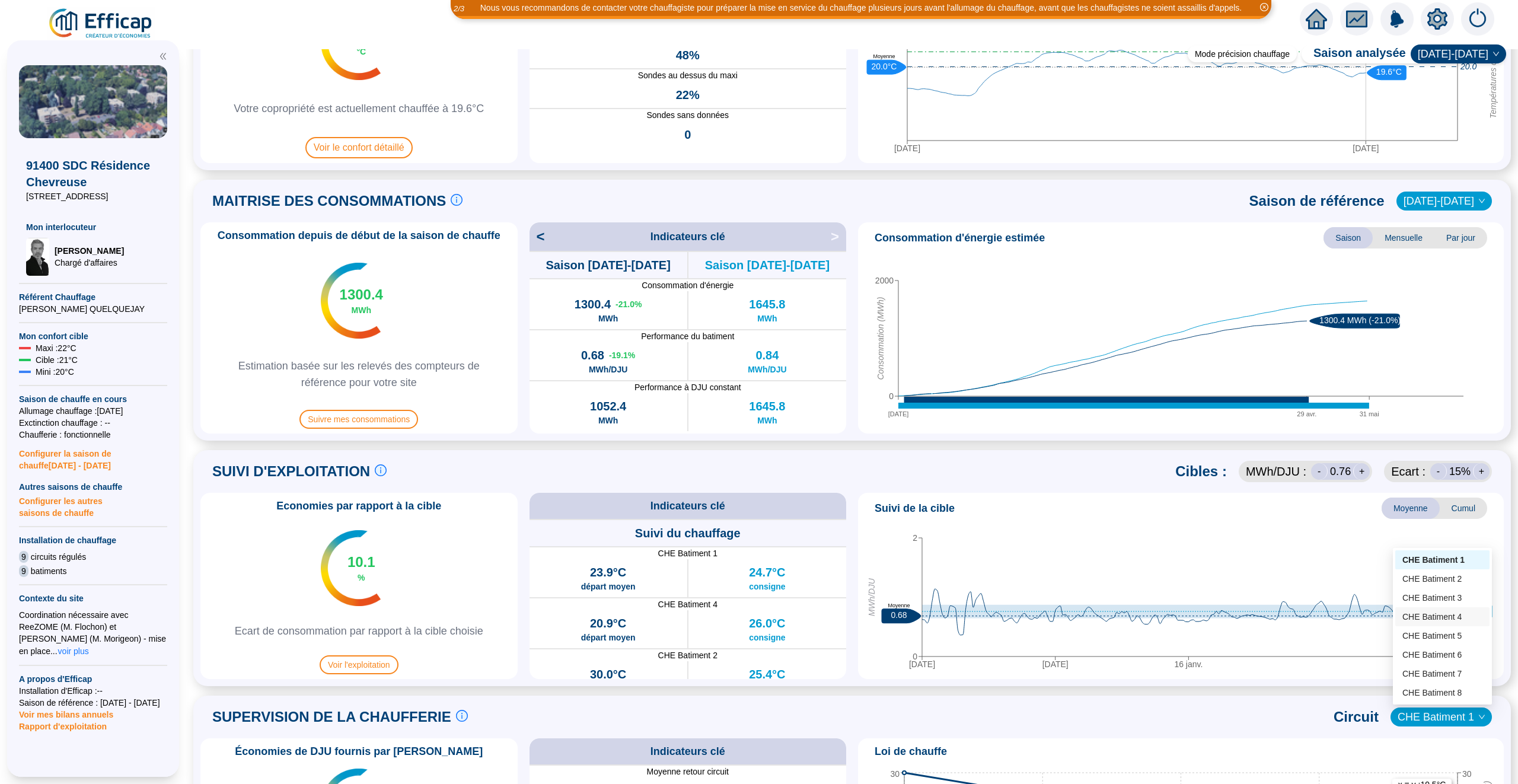
click at [834, 475] on div "SUIVI D'EXPLOITATION Le suivi d'exploitation est un facteur clé de réussite pou…" at bounding box center [852, 471] width 1303 height 29
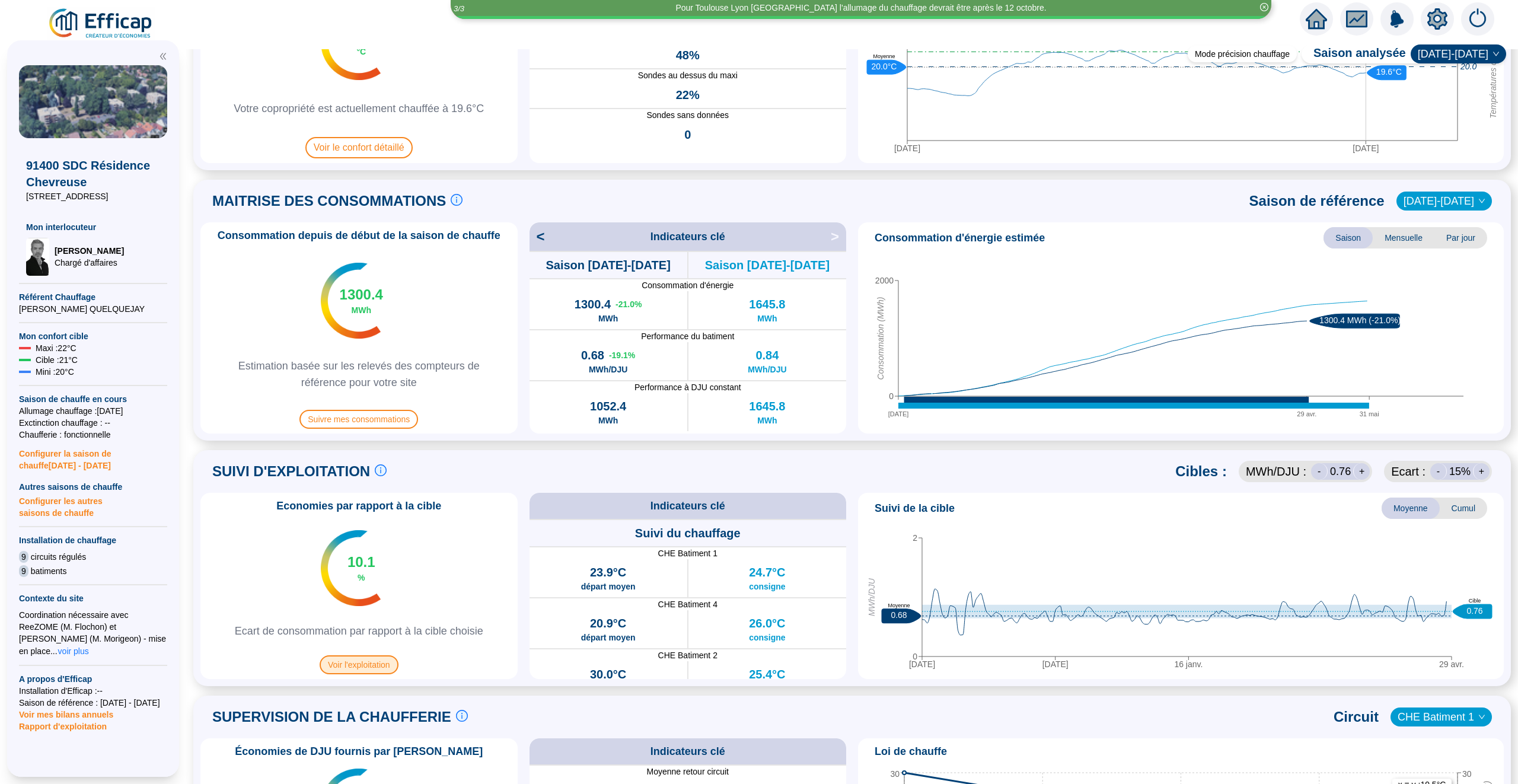
click at [366, 662] on span "Voir l'exploitation" at bounding box center [360, 665] width 79 height 19
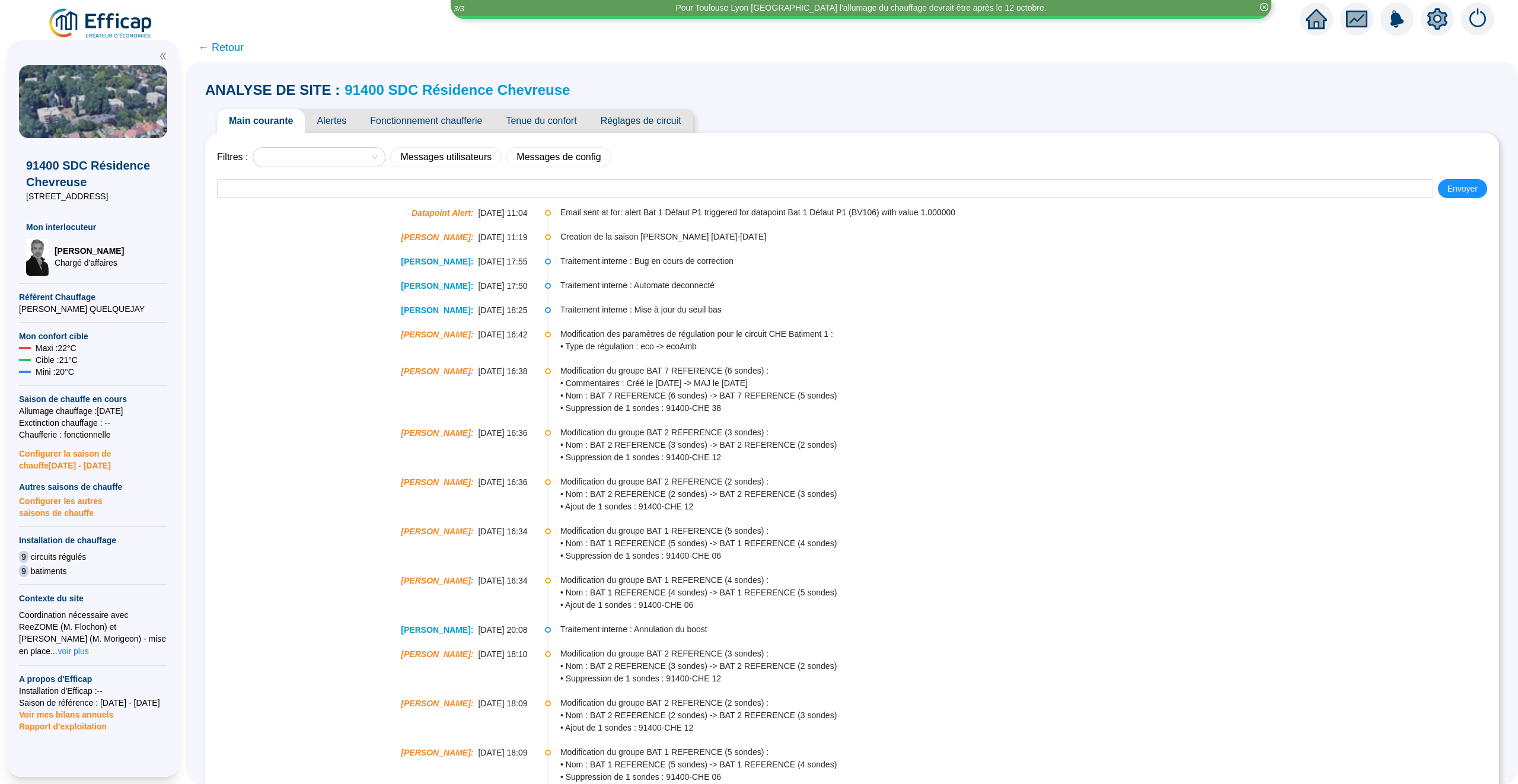
click at [229, 42] on span "← Retour" at bounding box center [220, 47] width 45 height 17
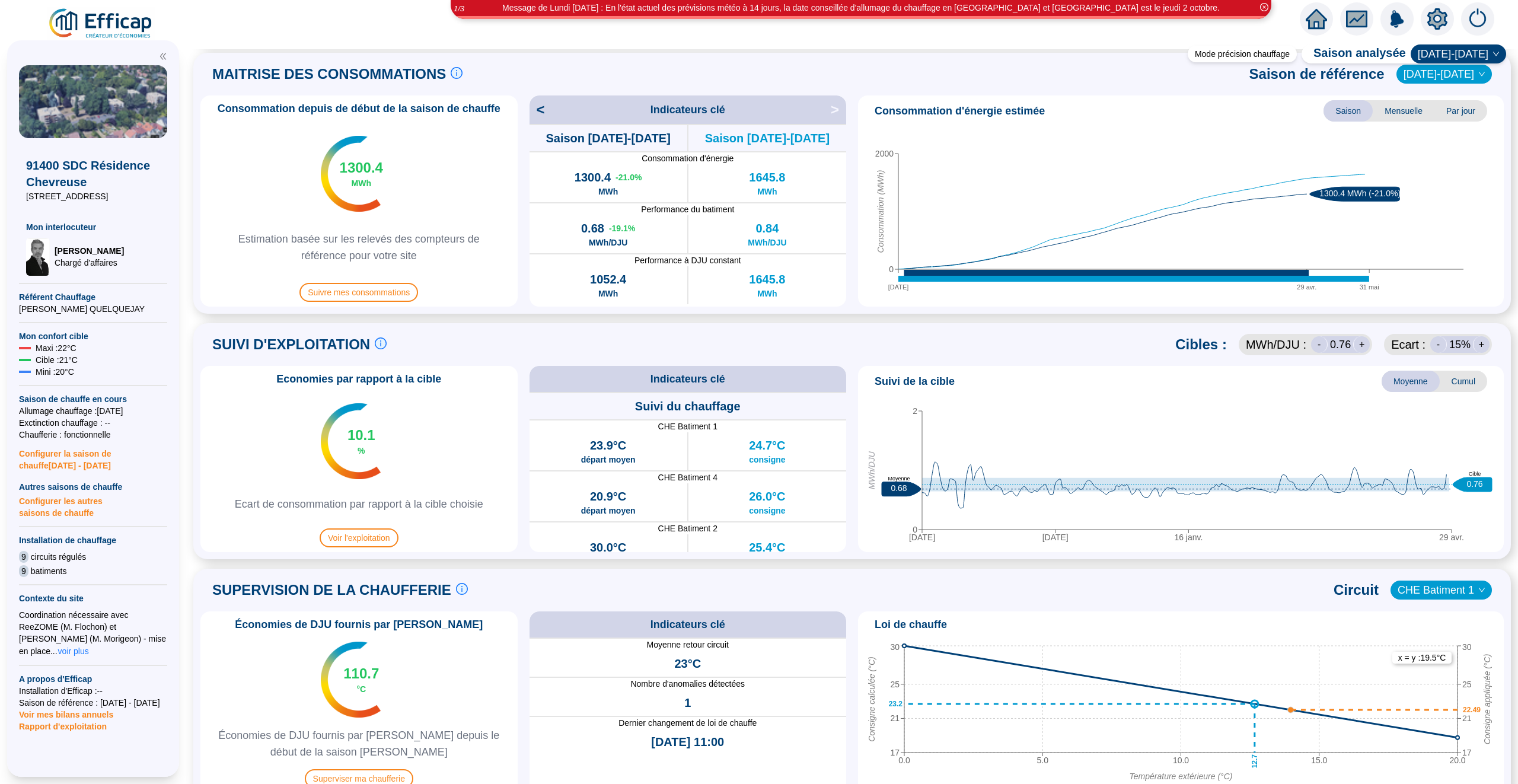
scroll to position [420, 0]
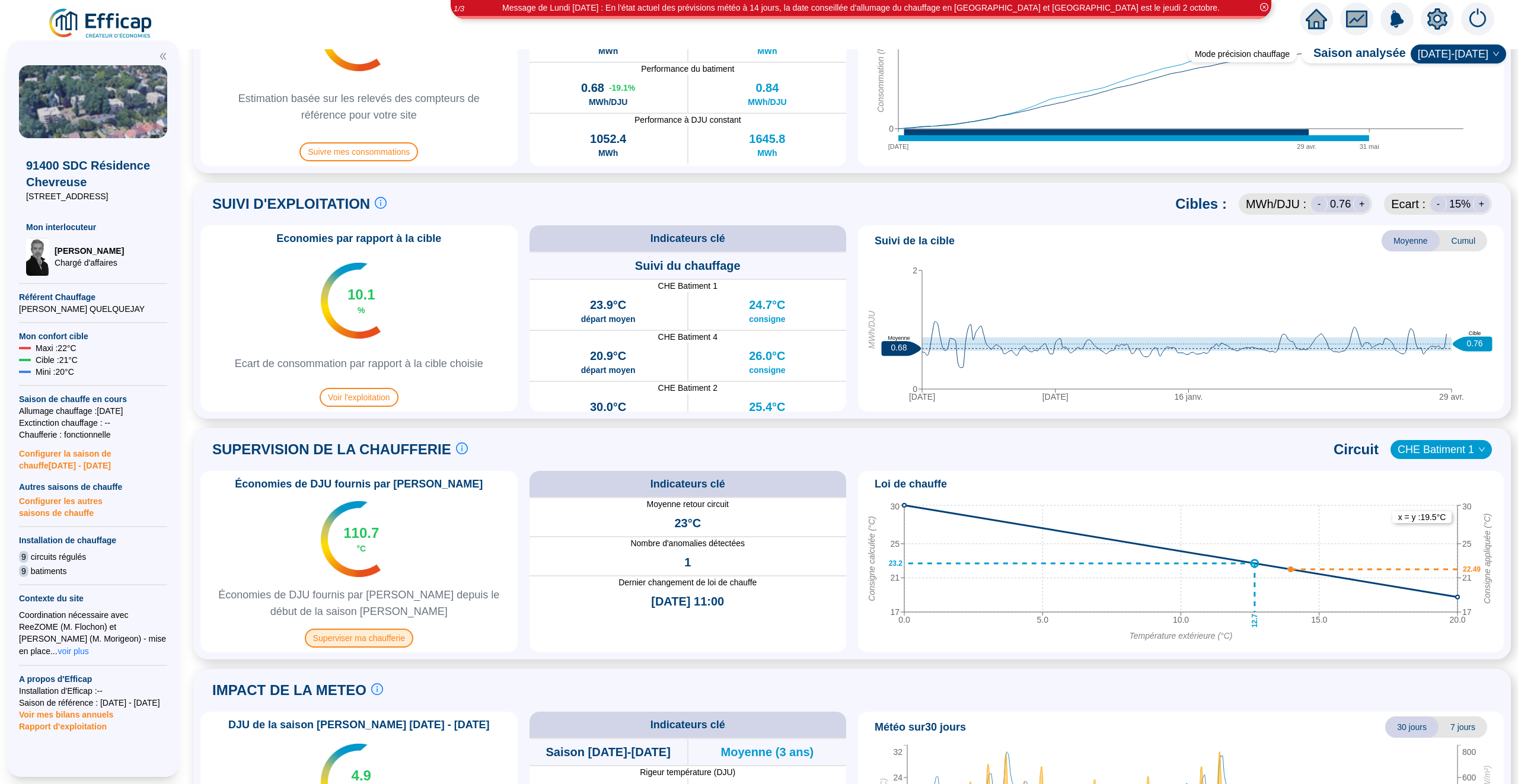
click at [361, 644] on span "Superviser ma chaufferie" at bounding box center [359, 638] width 108 height 19
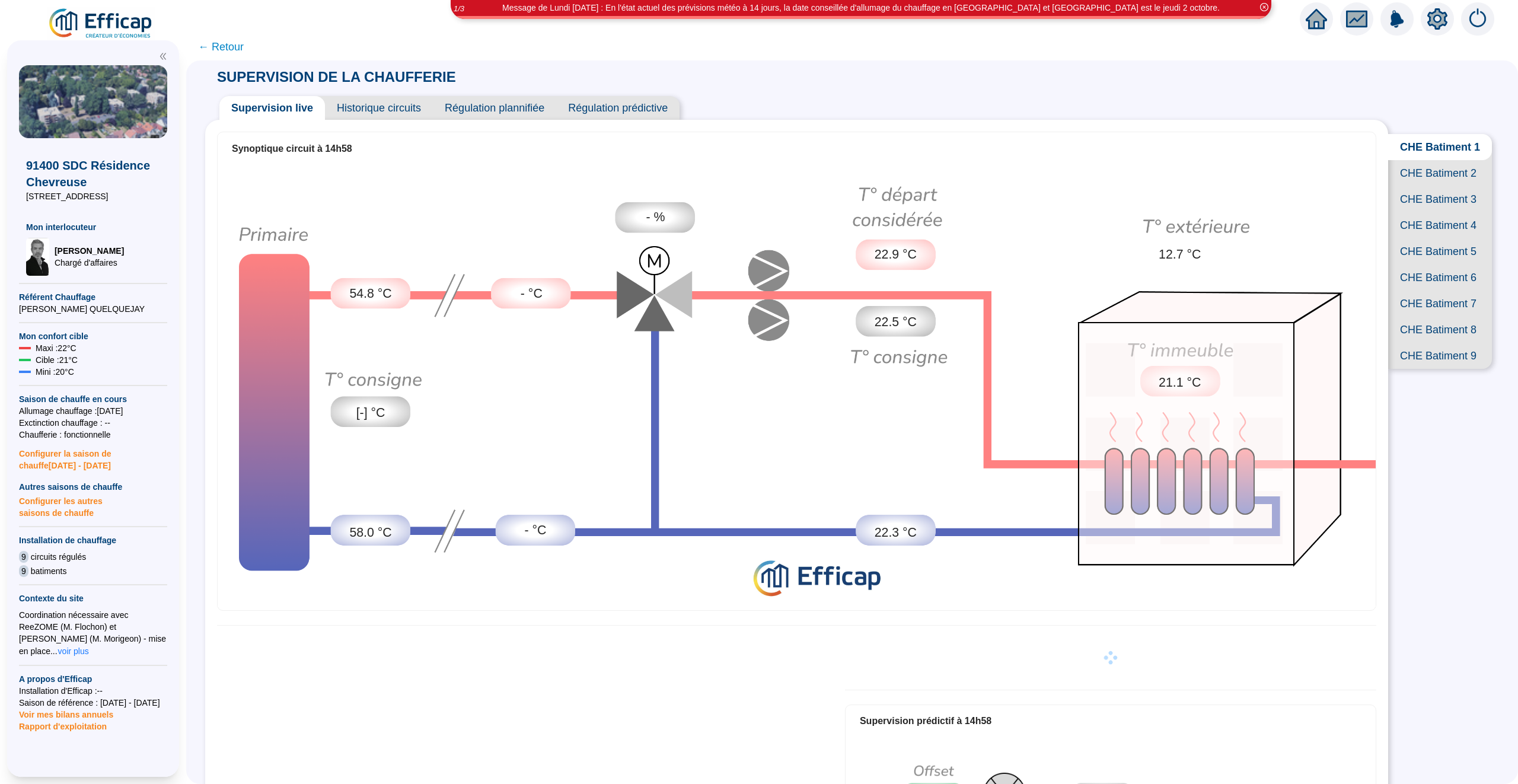
click at [1440, 173] on span "CHE Batiment 2" at bounding box center [1440, 173] width 104 height 26
click at [1443, 198] on span "CHE Batiment 3" at bounding box center [1440, 199] width 104 height 26
click at [1439, 240] on span "CHE Batiment 5" at bounding box center [1440, 252] width 104 height 26
click at [1429, 276] on span "CHE Batiment 6" at bounding box center [1440, 277] width 104 height 26
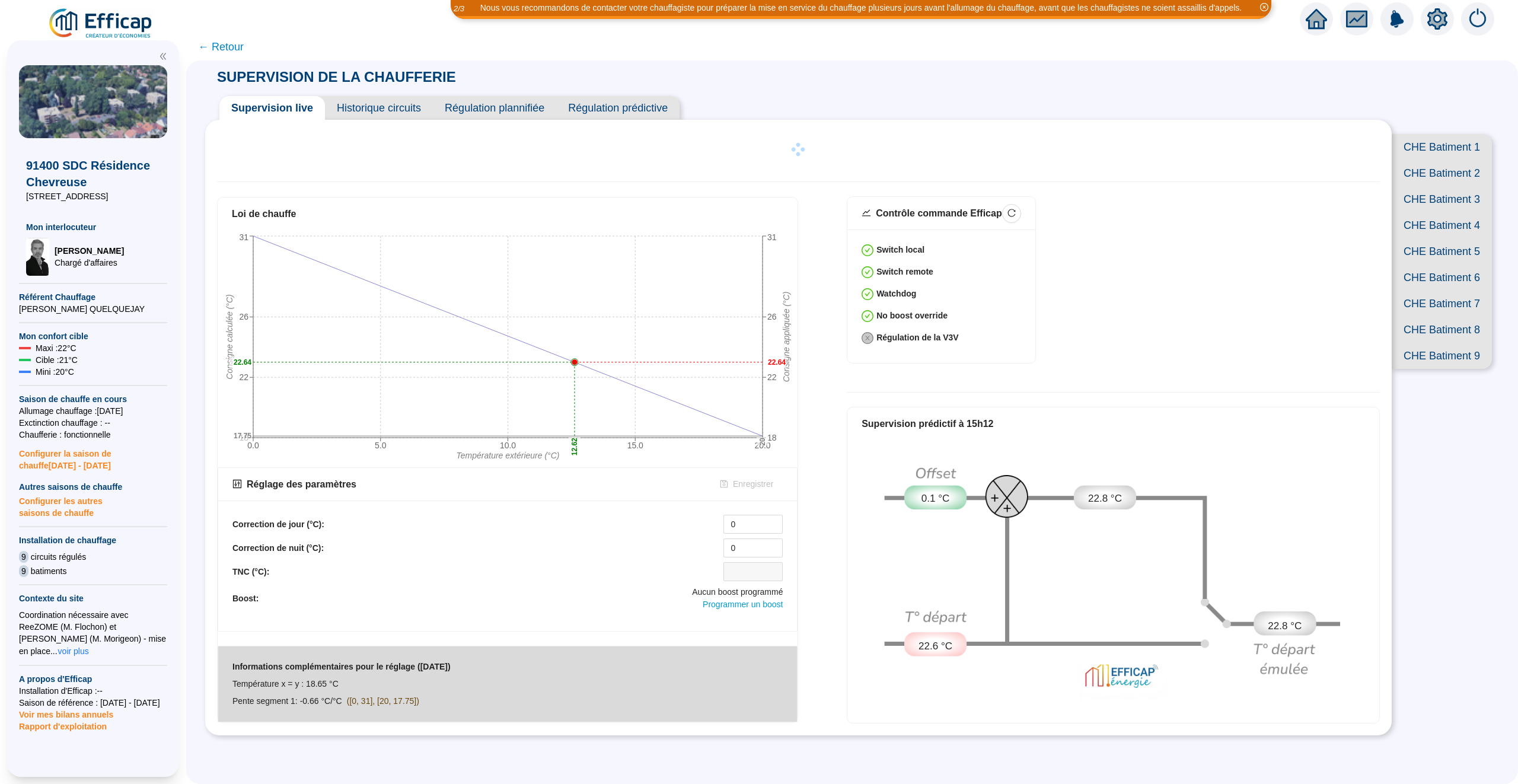
click at [1310, 29] on div at bounding box center [1316, 18] width 33 height 33
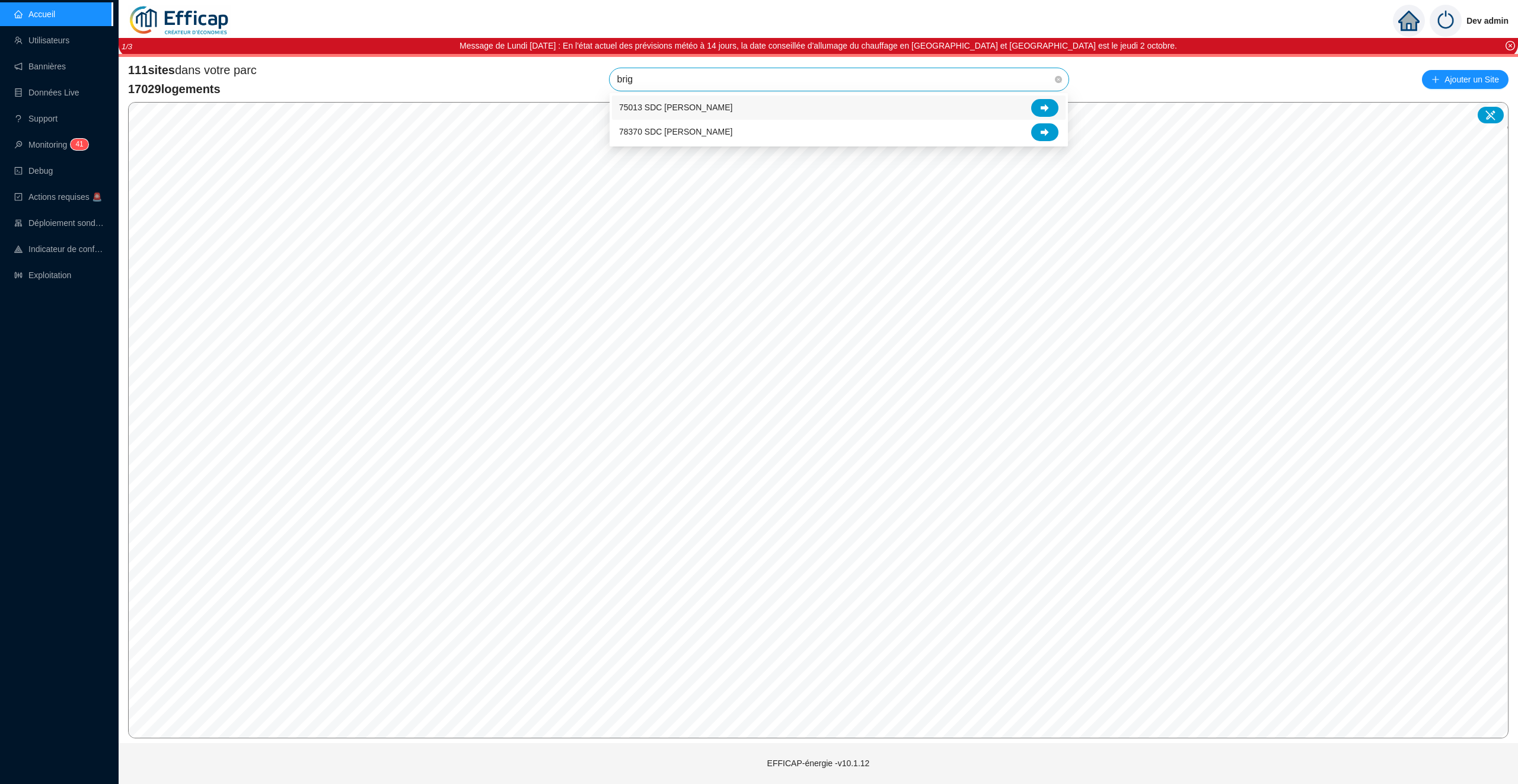
type input "brigi"
click at [1045, 100] on div at bounding box center [1044, 108] width 27 height 18
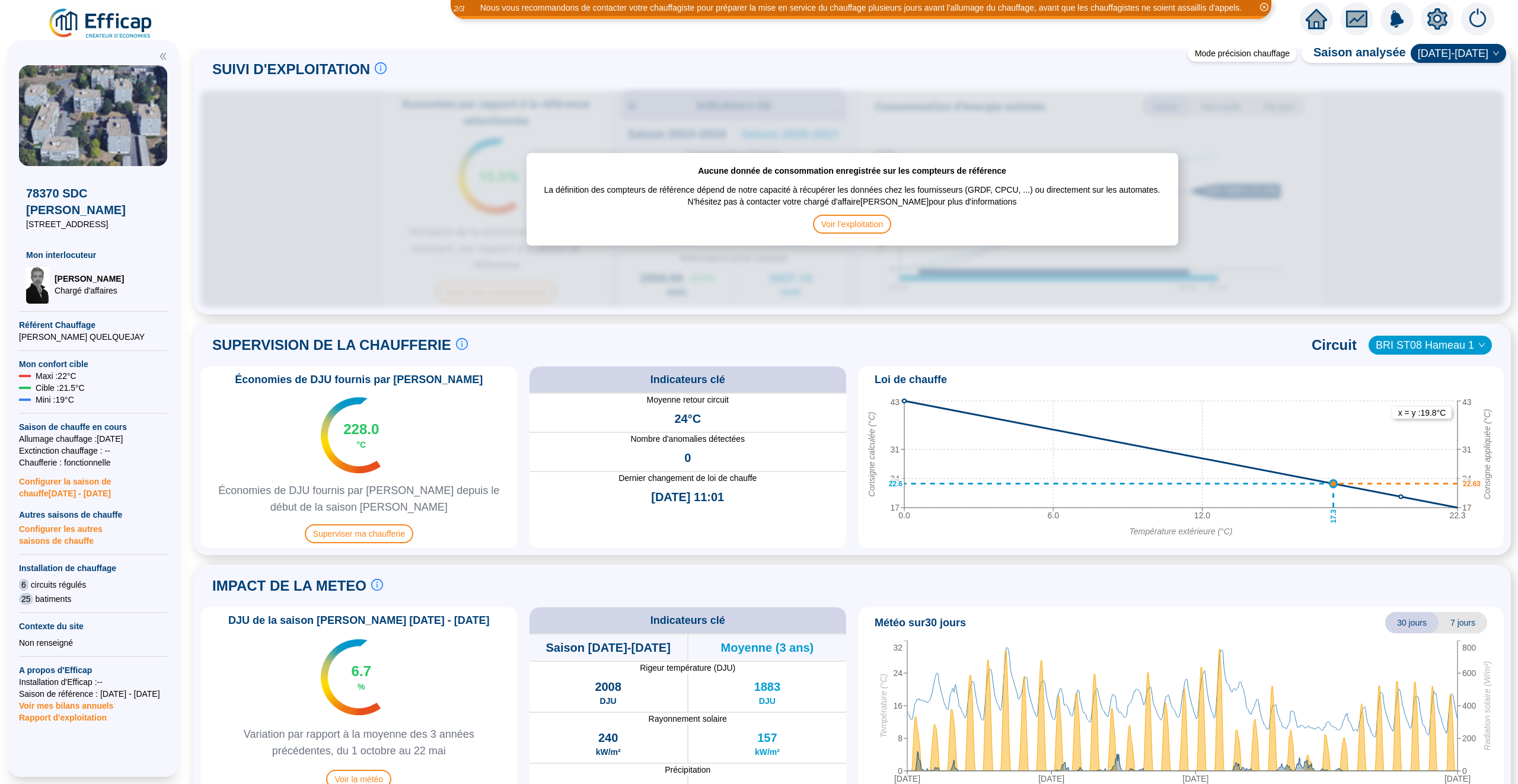
scroll to position [583, 0]
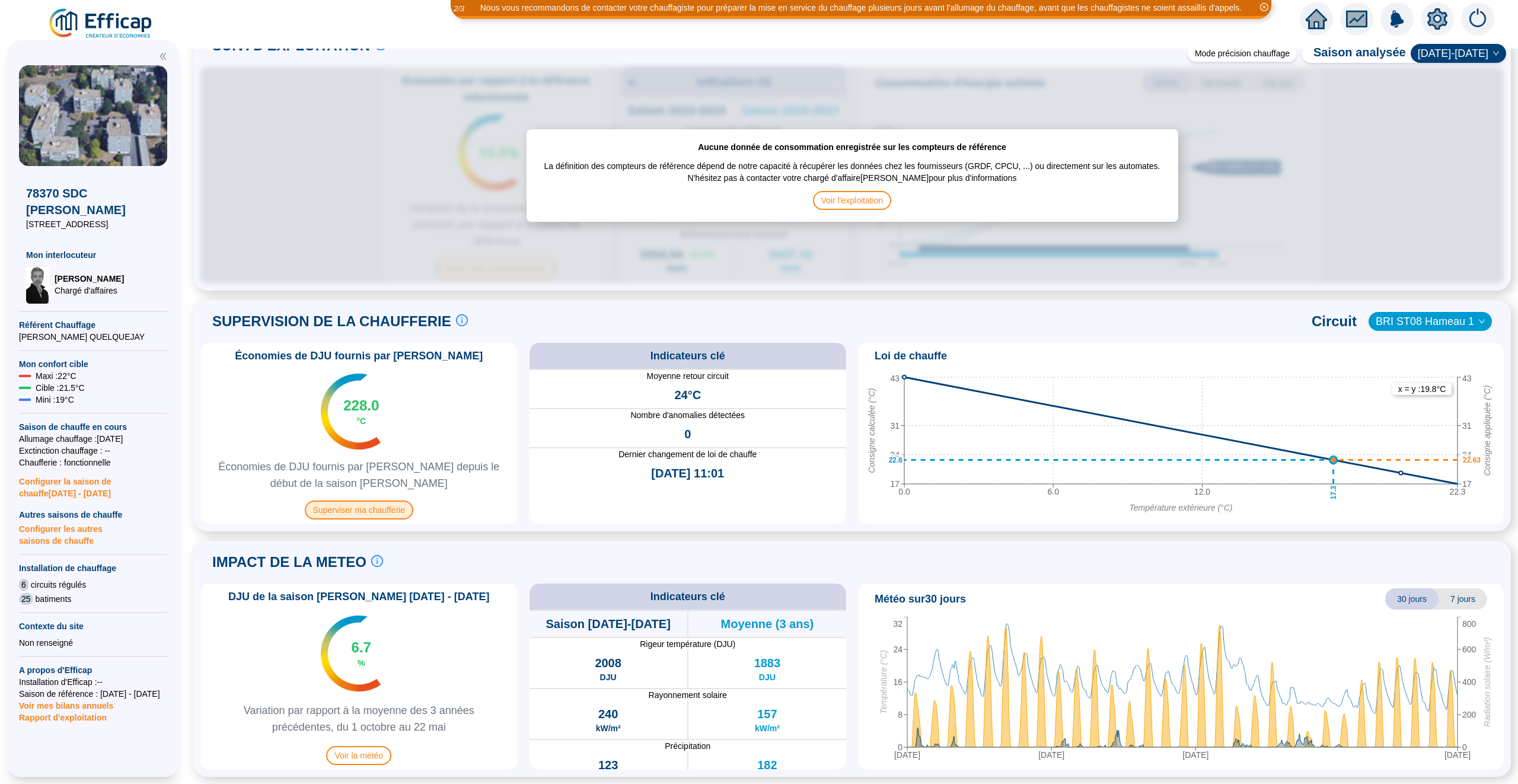
click at [387, 508] on span "Superviser ma chaufferie" at bounding box center [359, 510] width 108 height 19
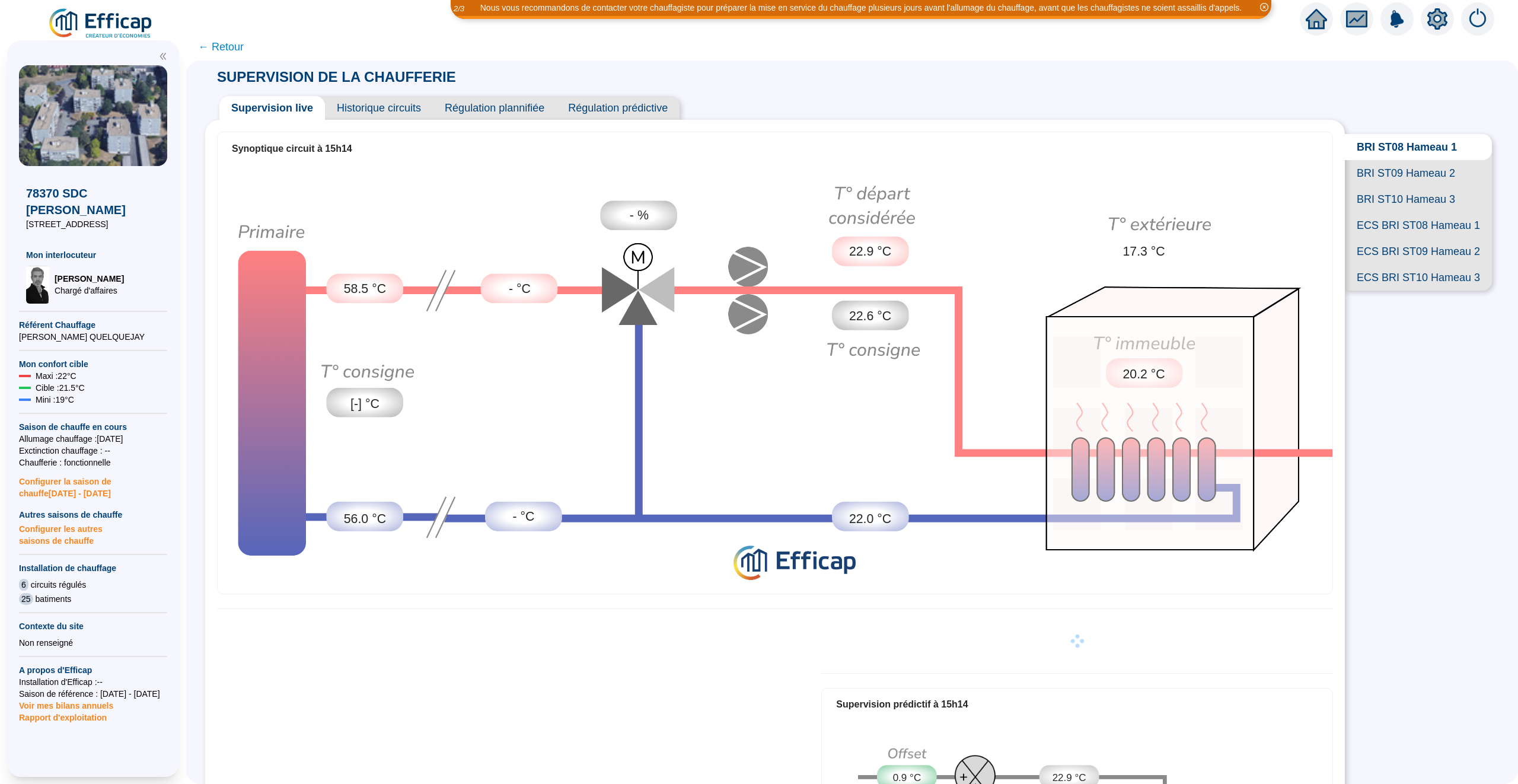
click at [392, 113] on span "Historique circuits" at bounding box center [379, 108] width 108 height 23
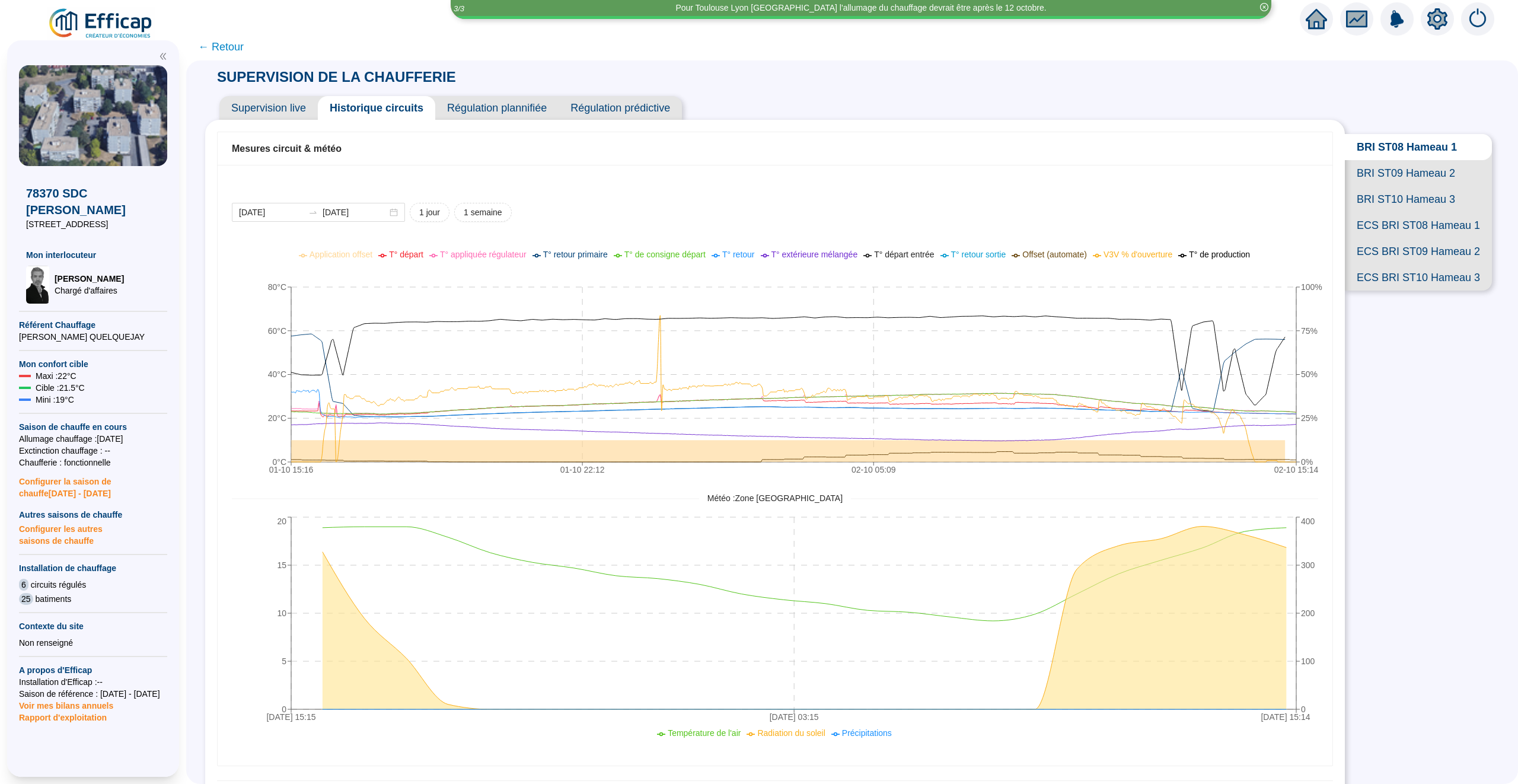
click at [1403, 176] on span "BRI ST09 Hameau 2" at bounding box center [1418, 173] width 147 height 26
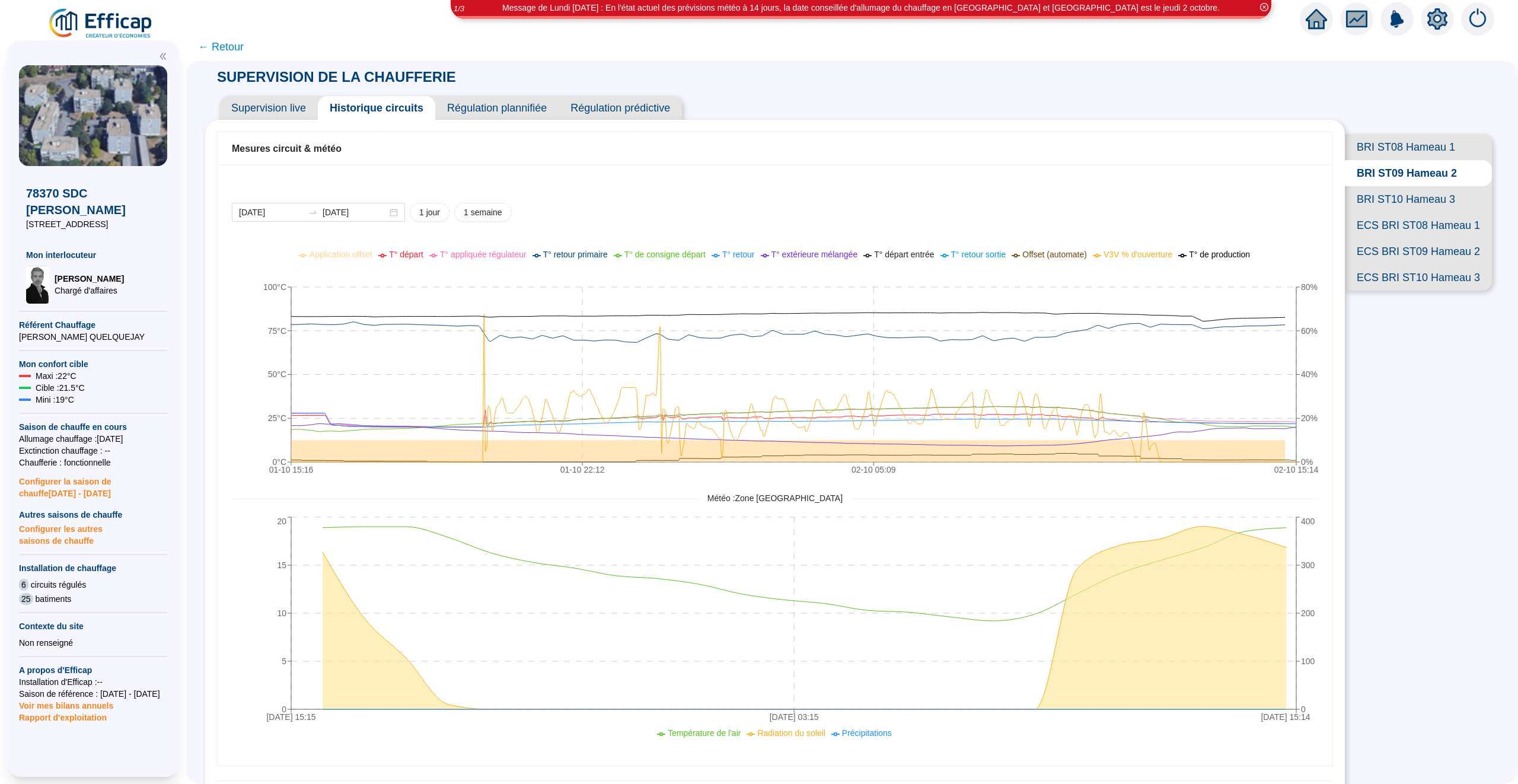
click at [1402, 199] on span "BRI ST10 Hameau 3" at bounding box center [1418, 199] width 147 height 26
